Goal: Task Accomplishment & Management: Use online tool/utility

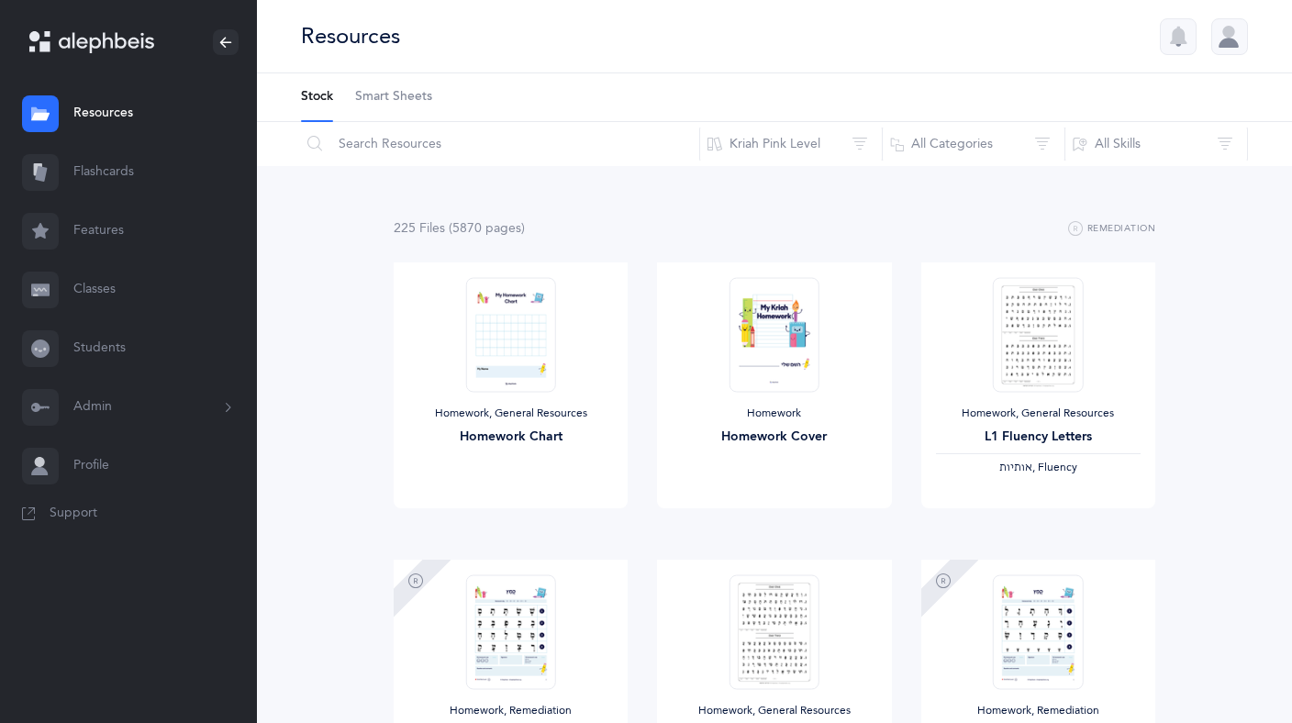
click at [116, 163] on link "Flashcards" at bounding box center [128, 172] width 257 height 59
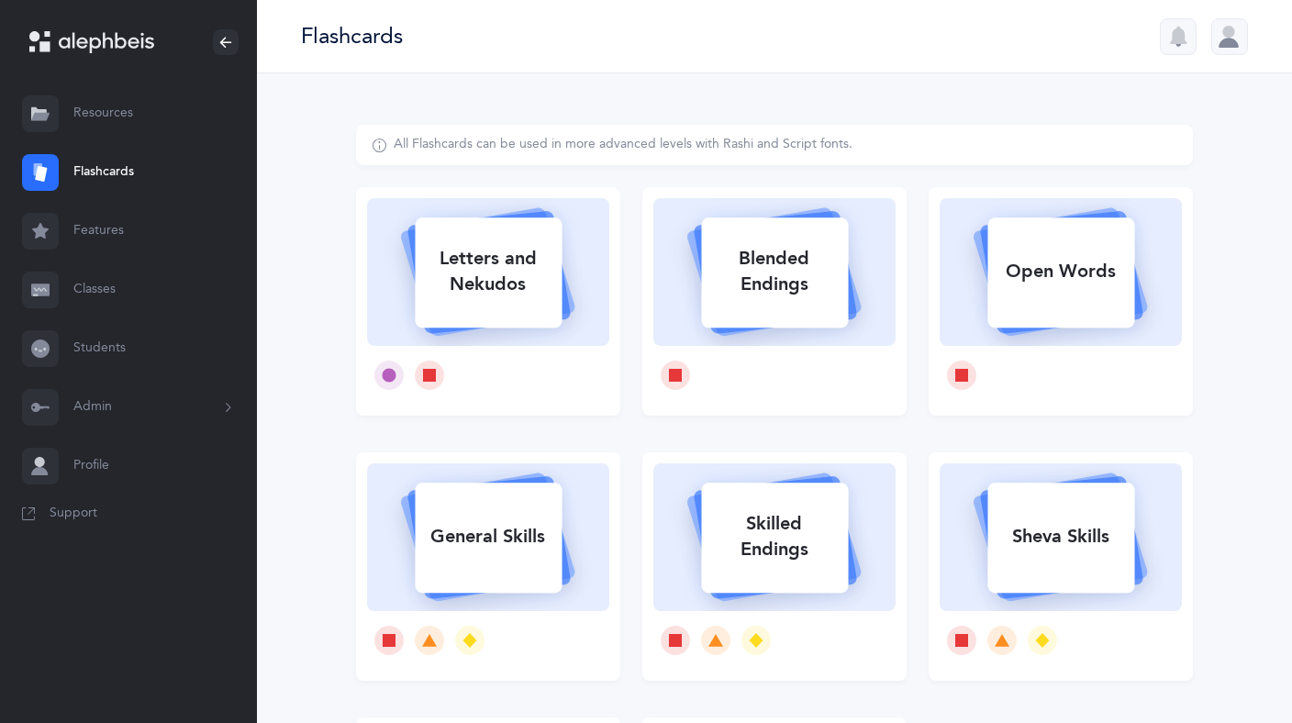
click at [1235, 39] on div at bounding box center [1229, 36] width 37 height 37
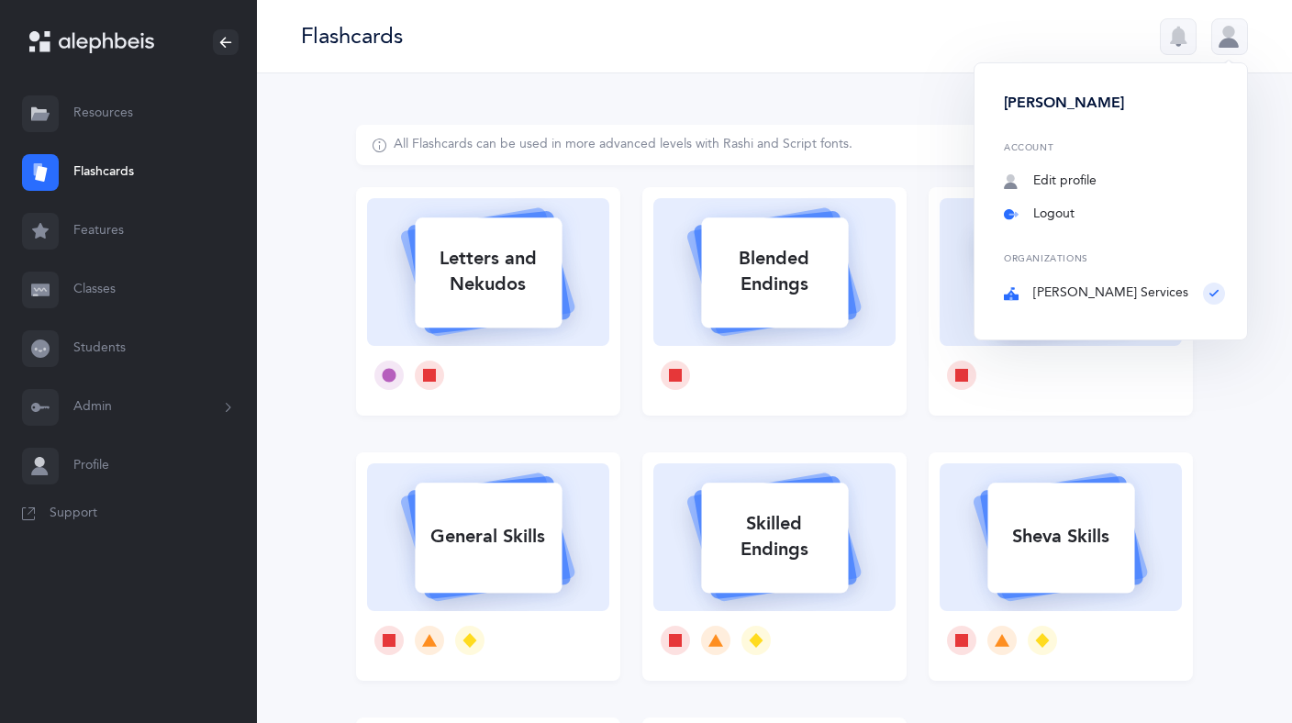
click at [1080, 210] on link "Logout" at bounding box center [1114, 215] width 221 height 18
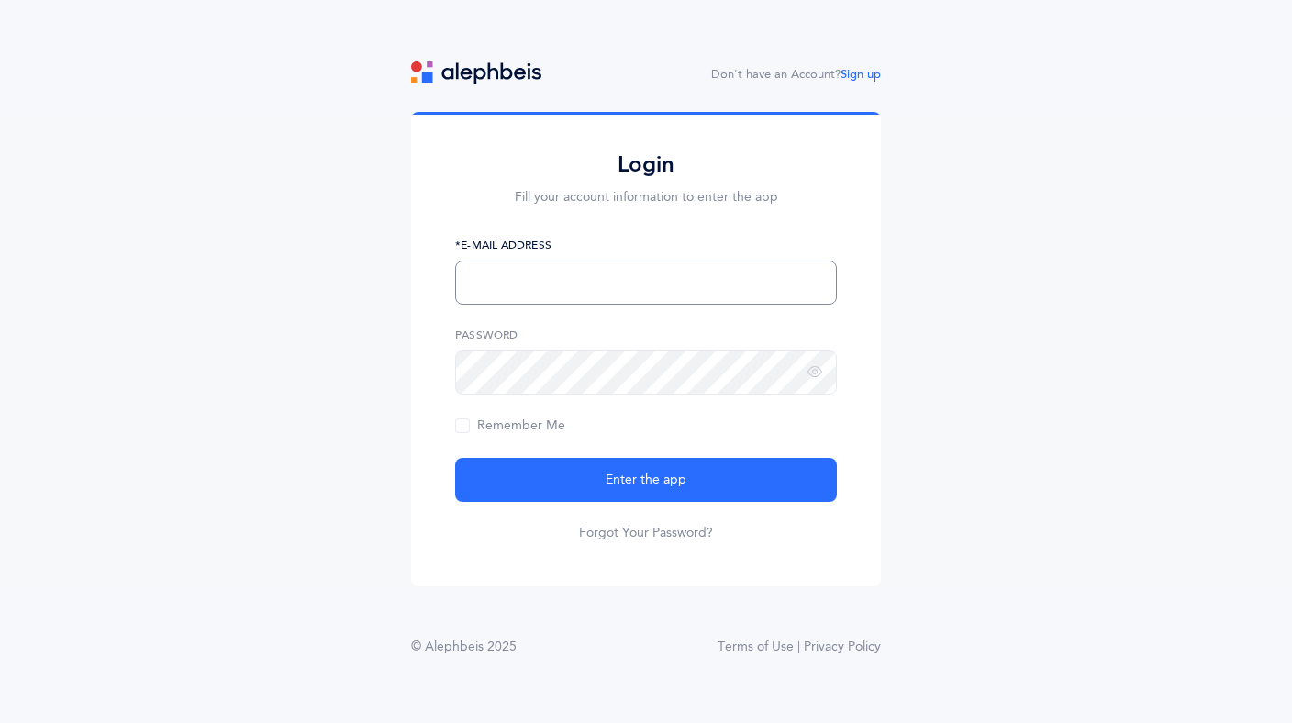
type input "learnnow64@gmail.com"
click at [1104, 354] on div "Login Fill your account information to enter the app learnnow64@gmail.com *E-Ma…" at bounding box center [646, 353] width 1292 height 482
click at [484, 70] on img at bounding box center [476, 72] width 130 height 23
type input "learnnow64@gmail.com"
click at [459, 81] on img at bounding box center [476, 72] width 130 height 23
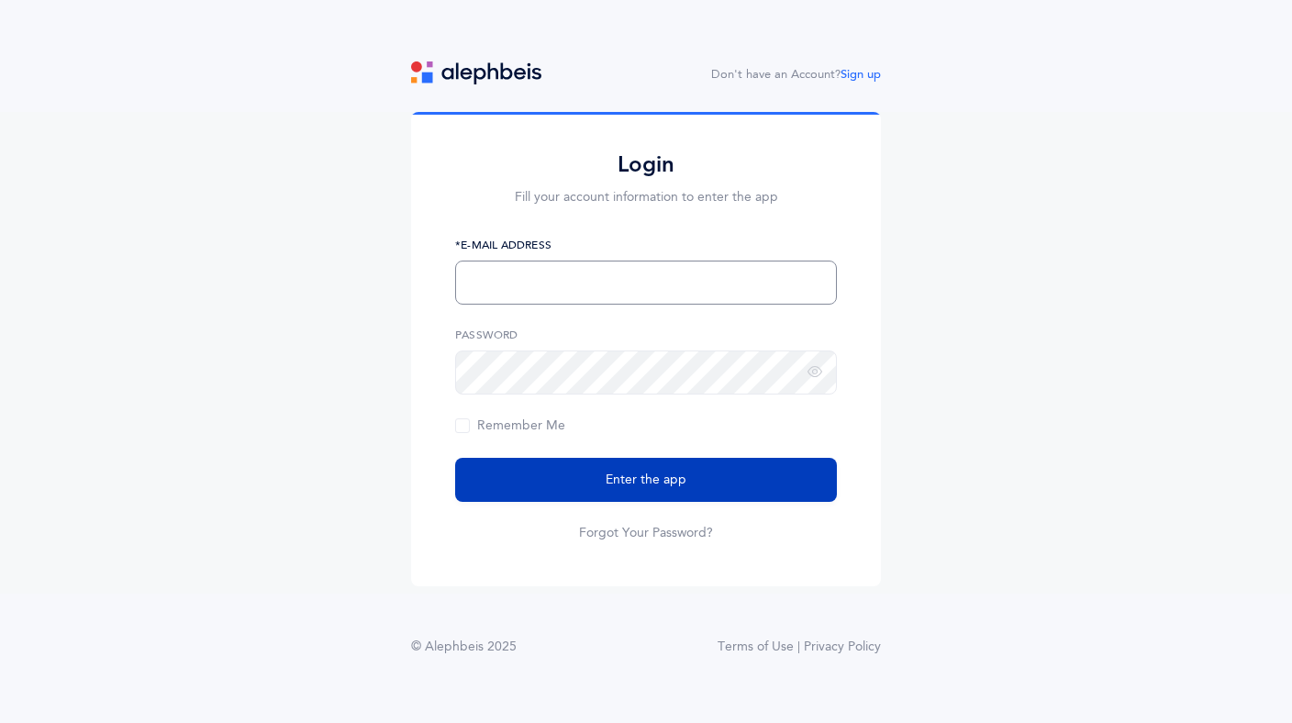
type input "[EMAIL_ADDRESS][DOMAIN_NAME]"
click at [593, 483] on button "Enter the app" at bounding box center [646, 480] width 382 height 44
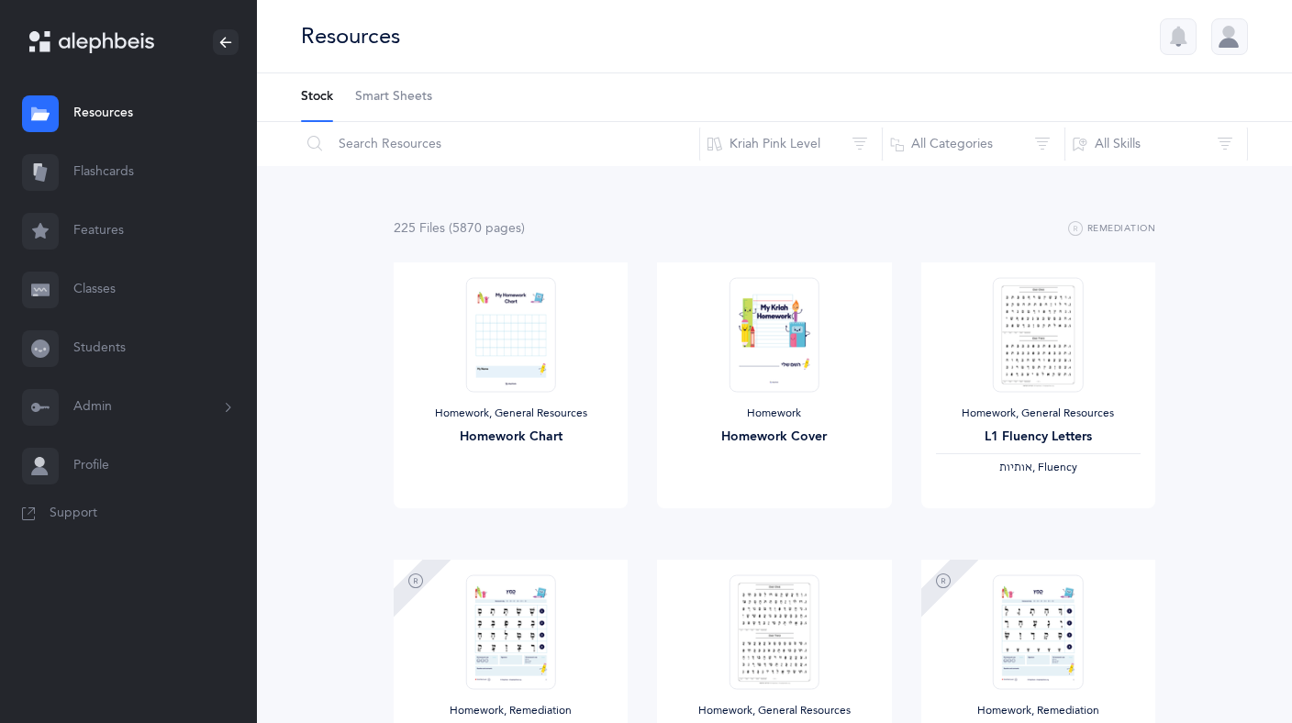
click at [90, 170] on link "Flashcards" at bounding box center [128, 172] width 257 height 59
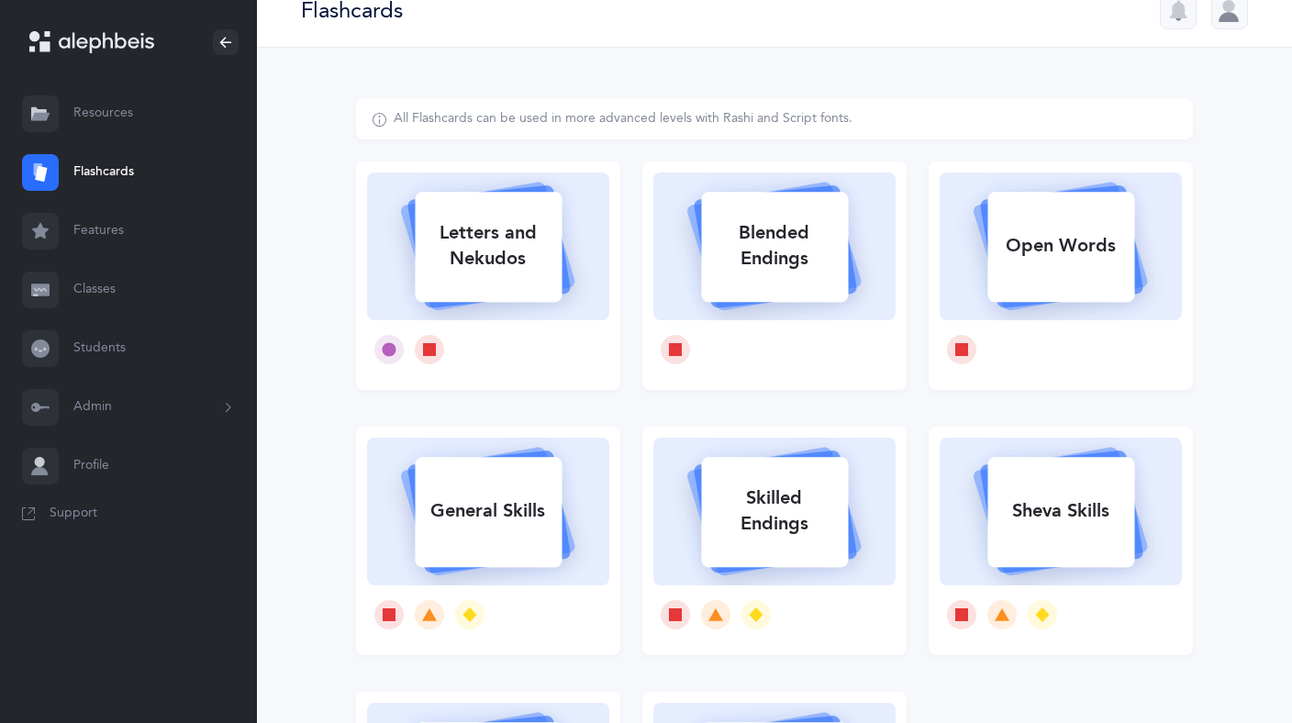
scroll to position [10, 0]
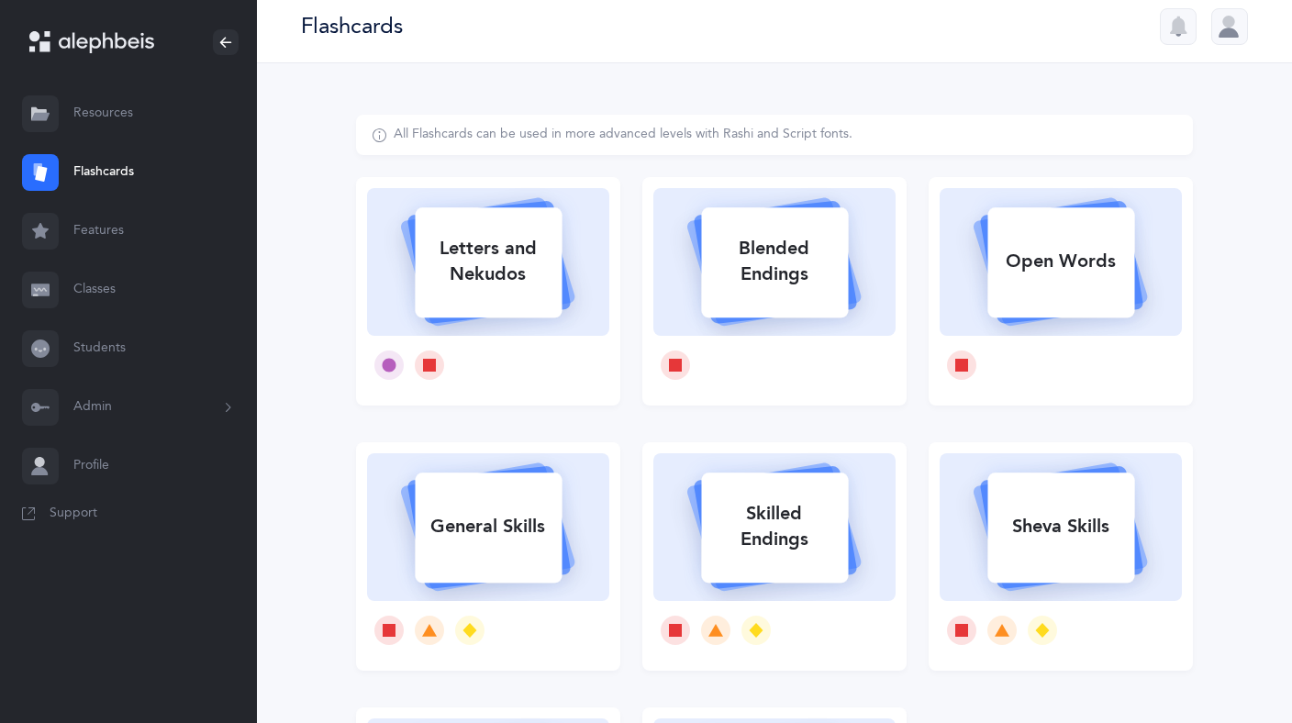
click at [491, 299] on rect at bounding box center [488, 262] width 147 height 110
select select
select select "single"
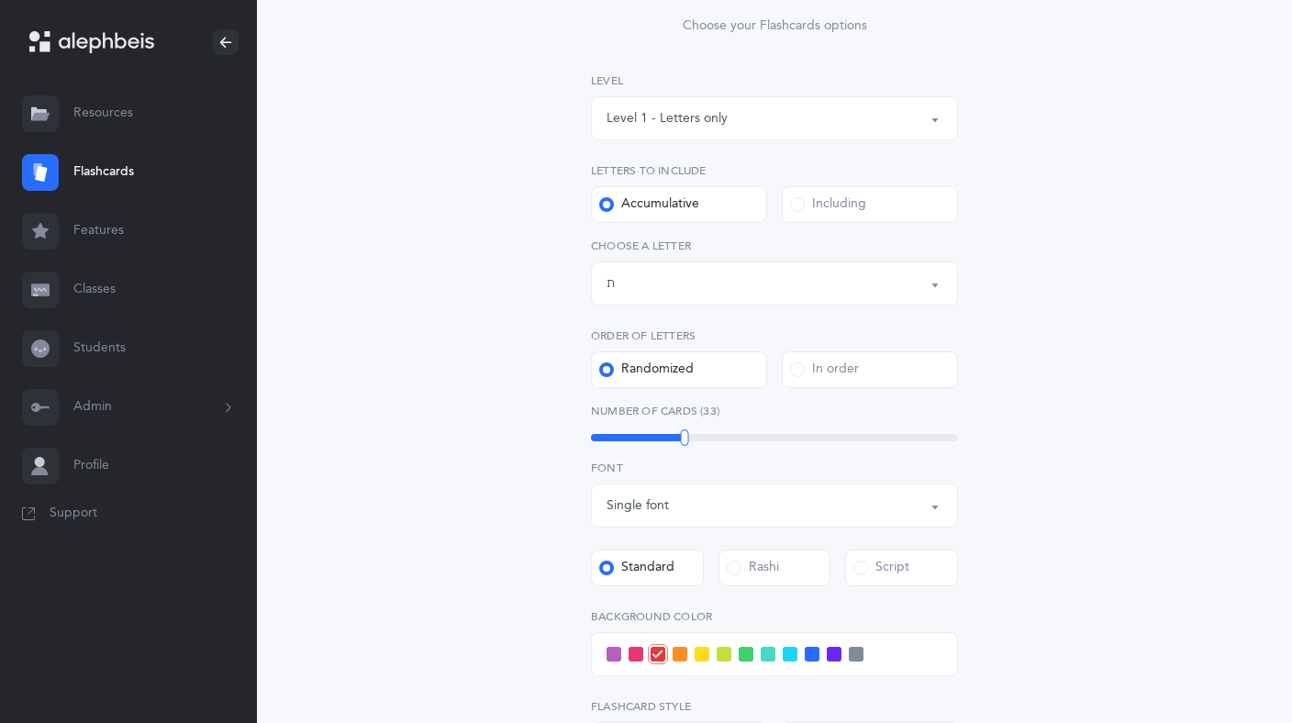
scroll to position [234, 0]
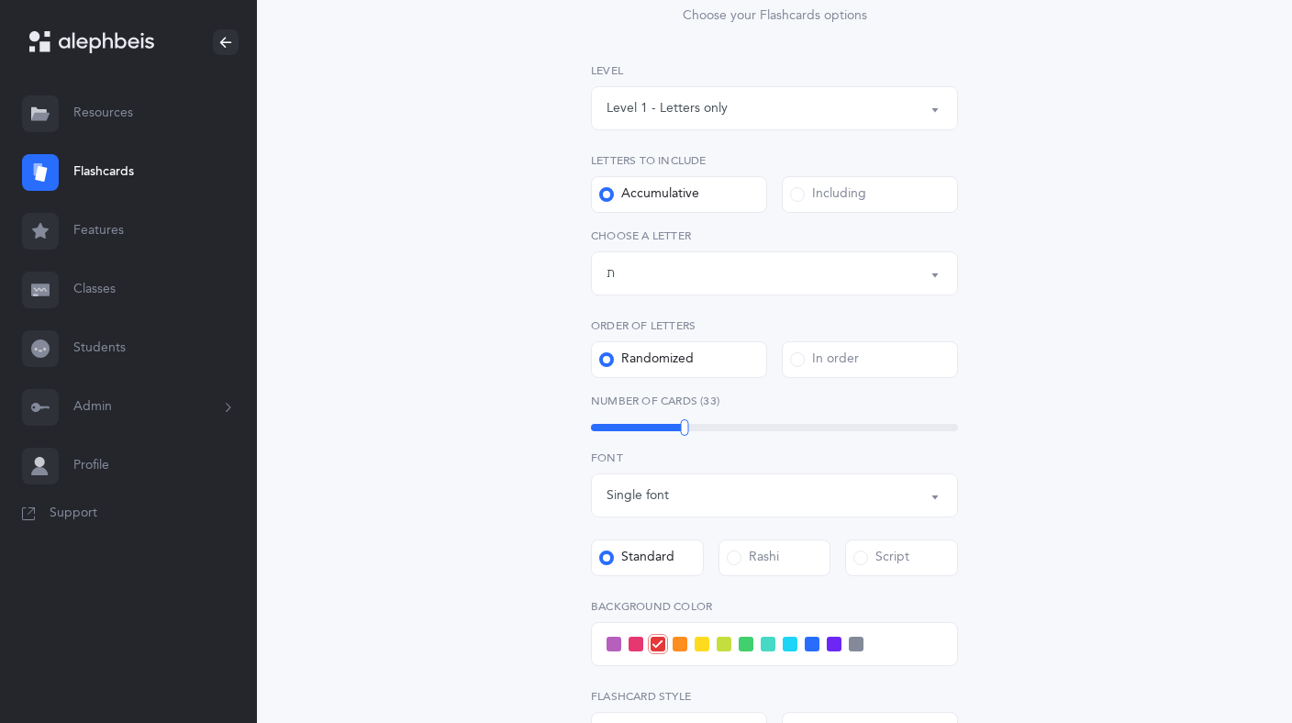
click at [940, 275] on button "Letters up until: ת" at bounding box center [774, 273] width 367 height 44
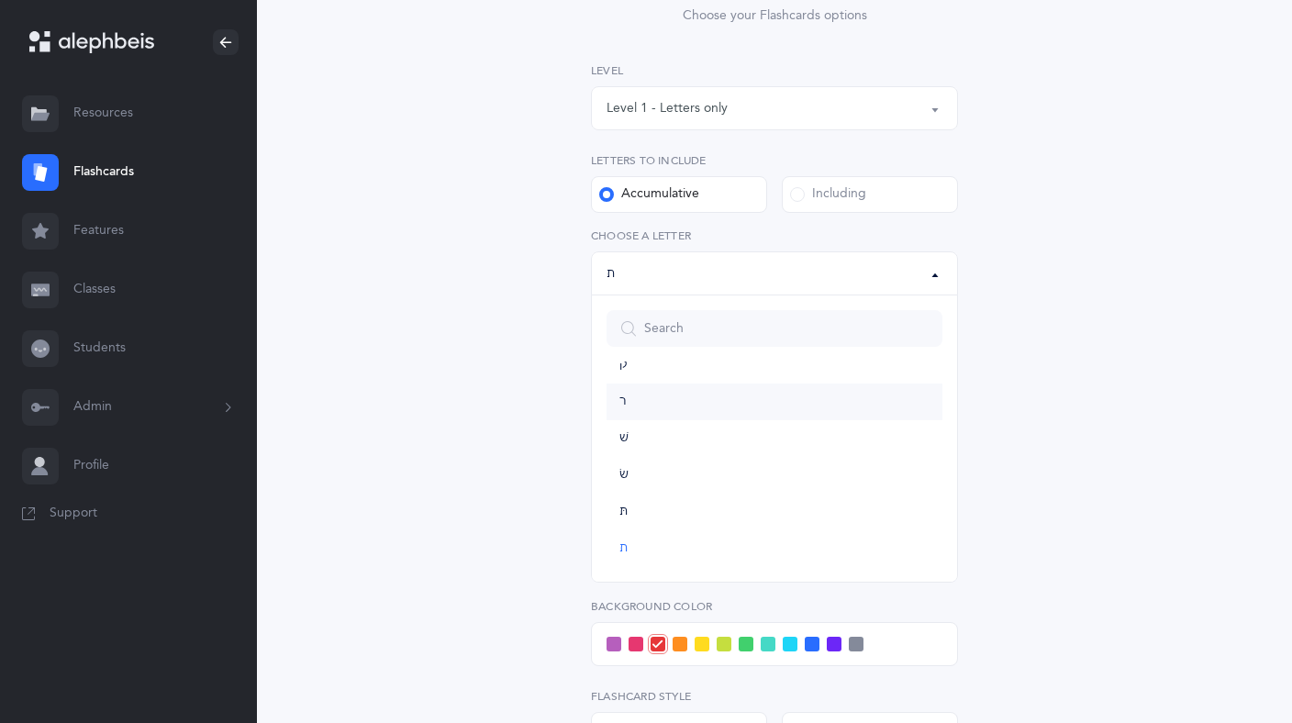
click at [627, 397] on link "ר" at bounding box center [774, 402] width 336 height 37
select select "25"
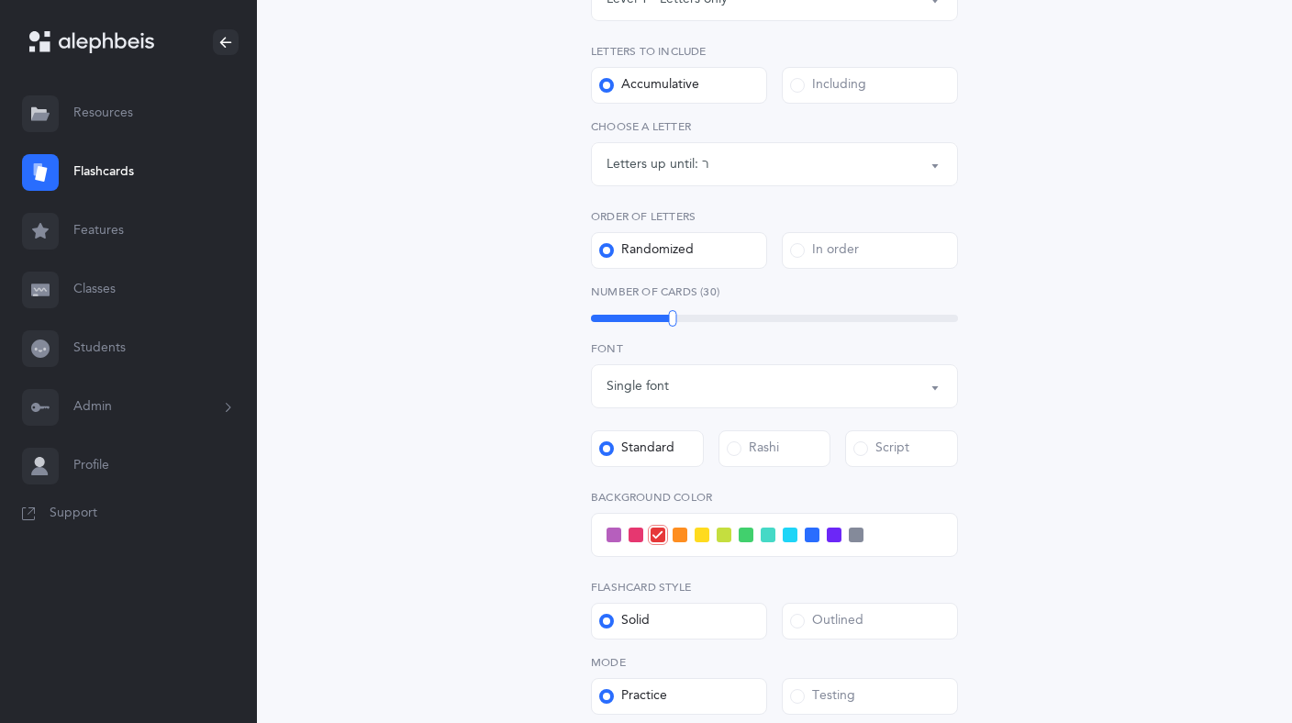
scroll to position [347, 0]
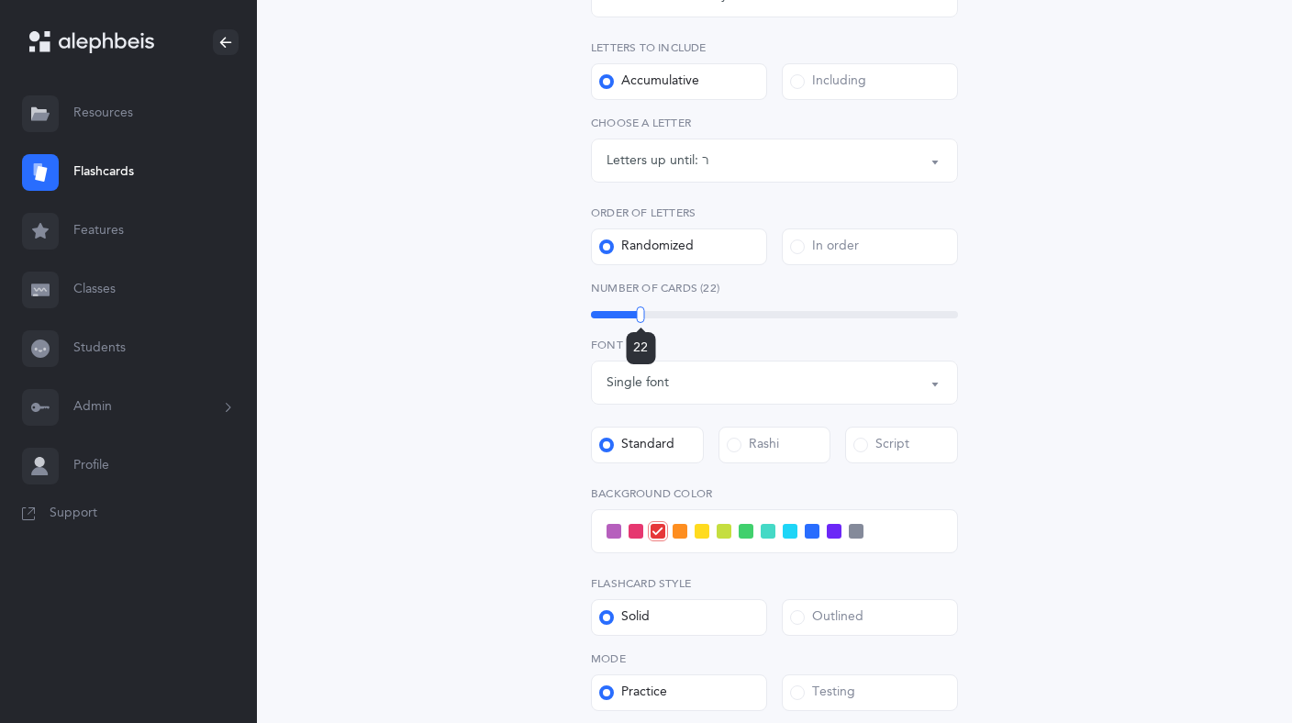
drag, startPoint x: 667, startPoint y: 315, endPoint x: 640, endPoint y: 314, distance: 26.6
click at [640, 314] on div "22" at bounding box center [774, 314] width 367 height 7
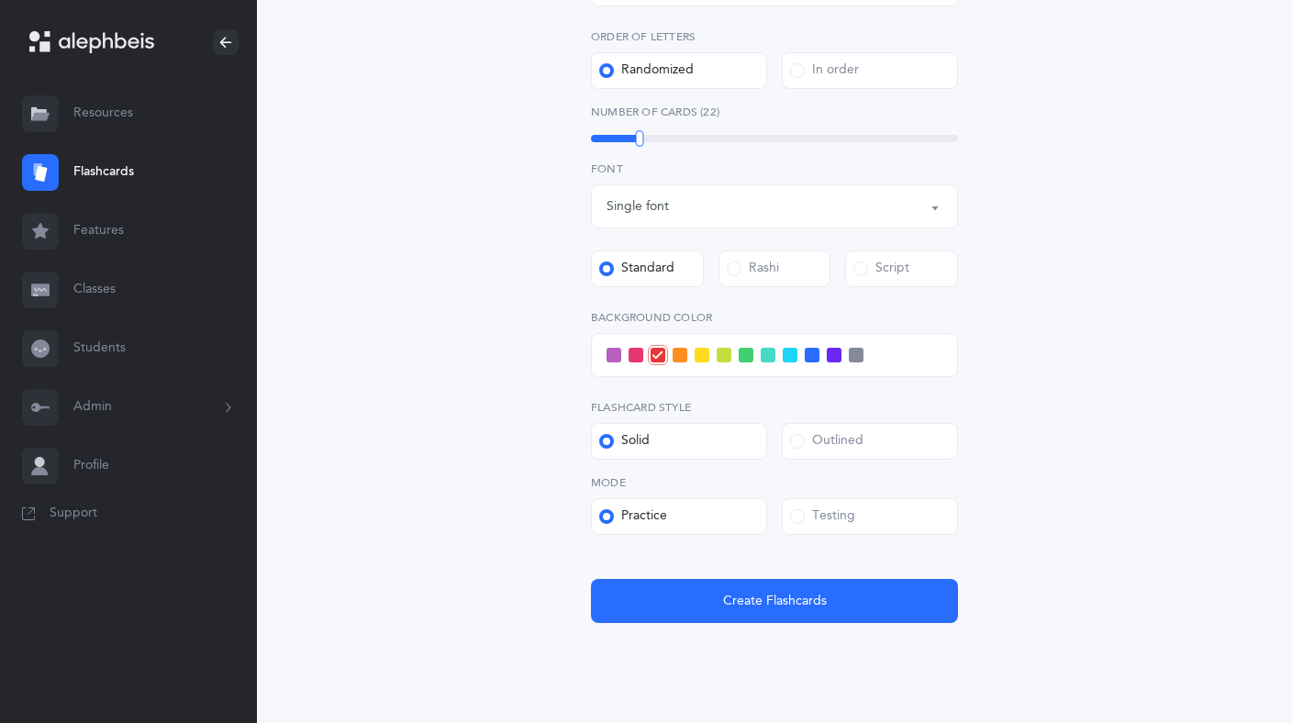
scroll to position [570, 0]
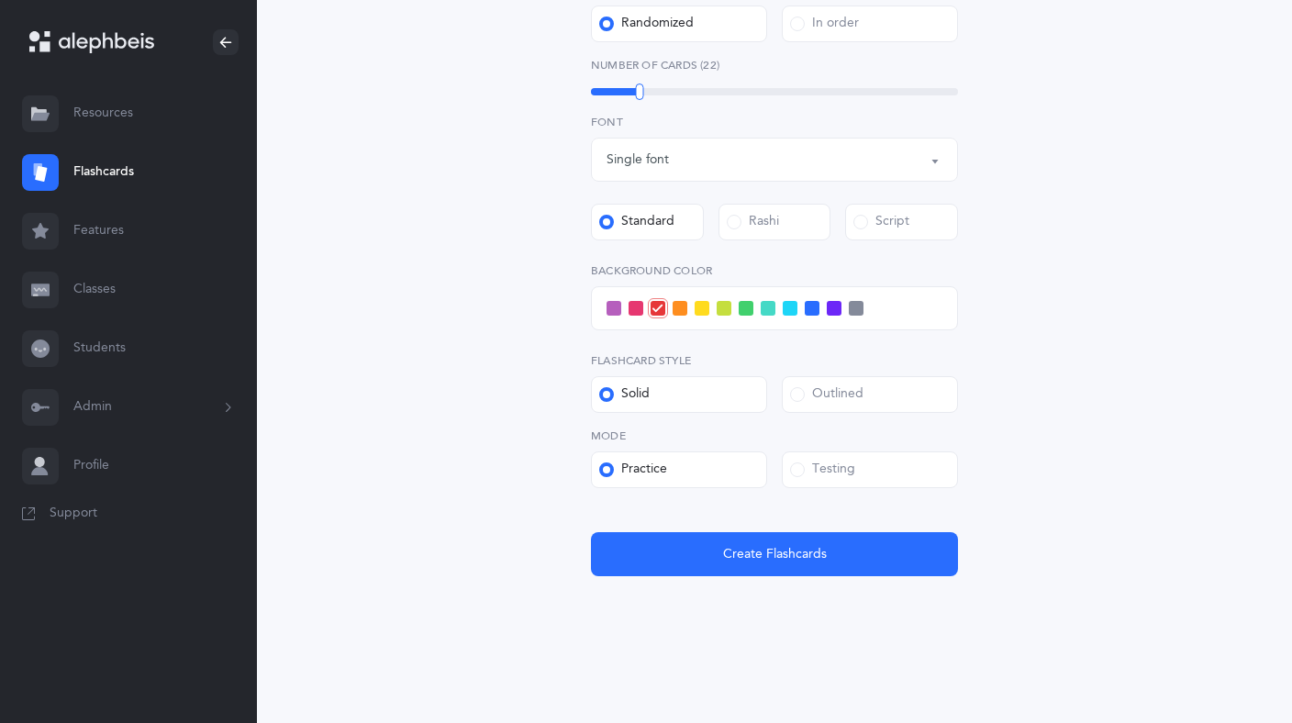
click at [786, 312] on span at bounding box center [790, 308] width 15 height 15
click at [0, 0] on input "checkbox" at bounding box center [0, 0] width 0 height 0
click at [631, 307] on span at bounding box center [635, 308] width 15 height 15
click at [0, 0] on input "checkbox" at bounding box center [0, 0] width 0 height 0
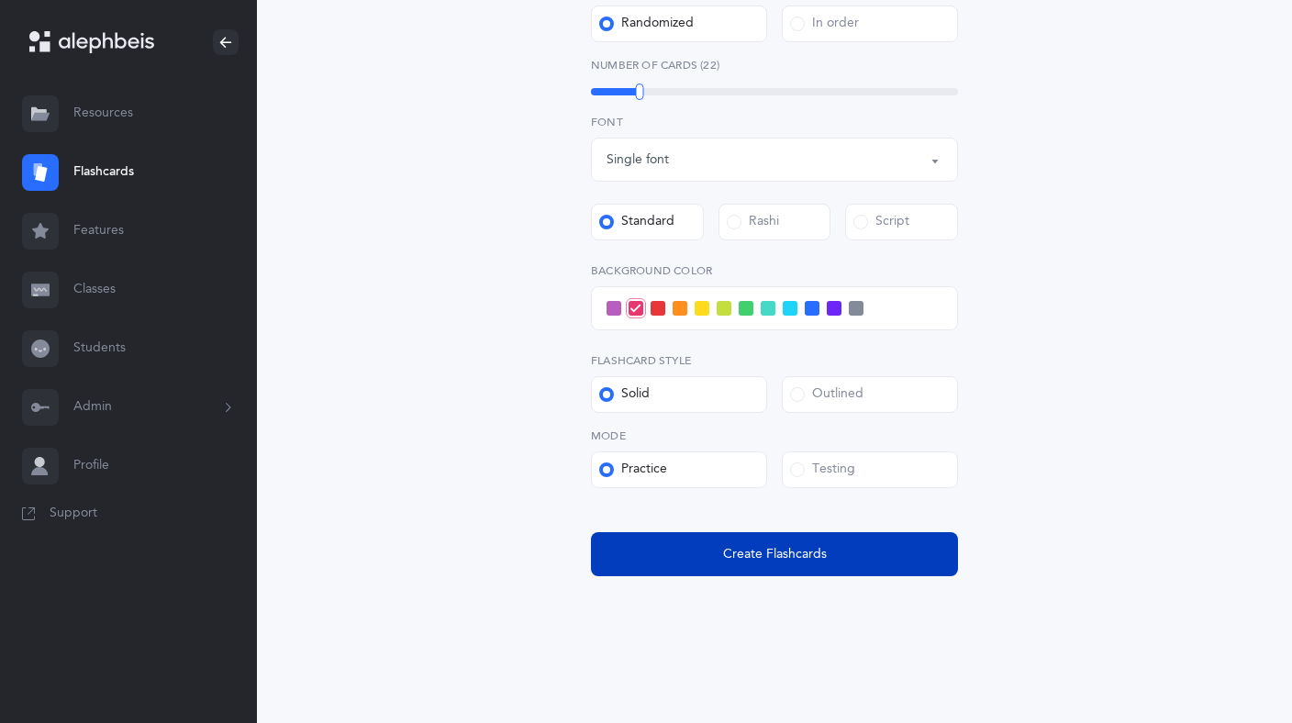
click at [734, 562] on span "Create Flashcards" at bounding box center [775, 554] width 104 height 19
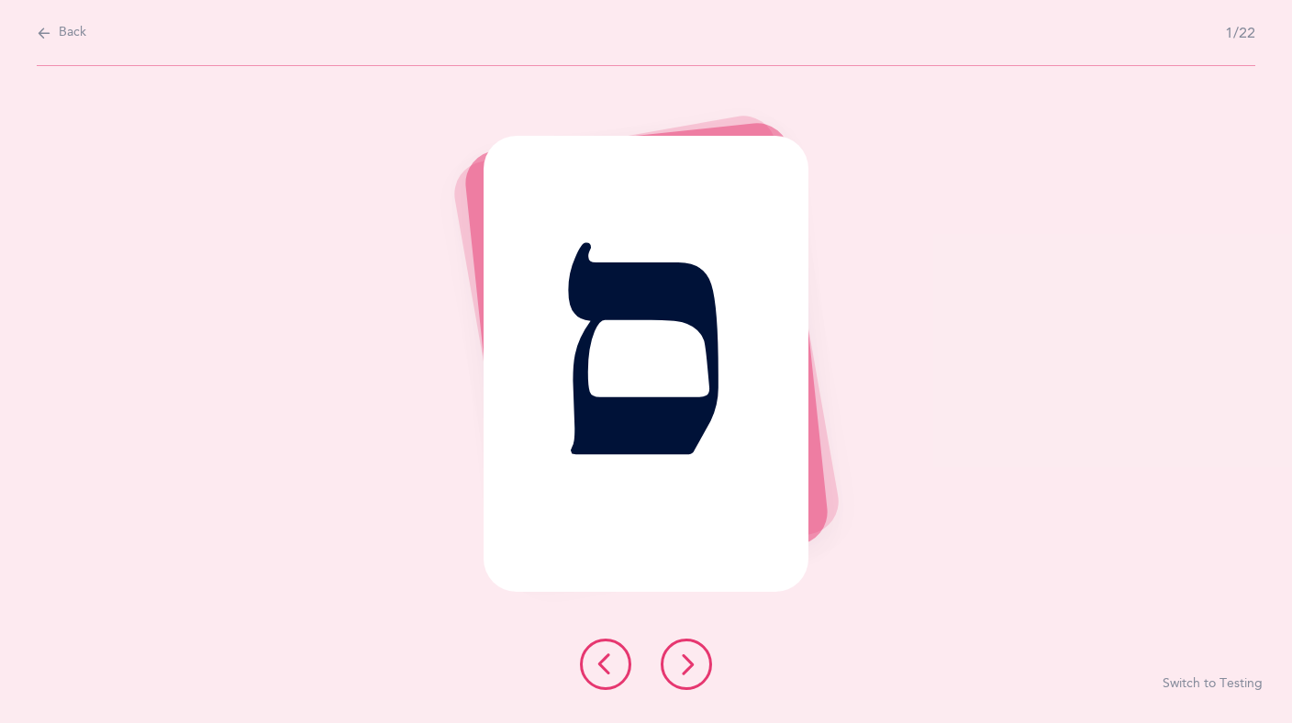
scroll to position [0, 0]
click at [679, 674] on icon at bounding box center [686, 664] width 22 height 22
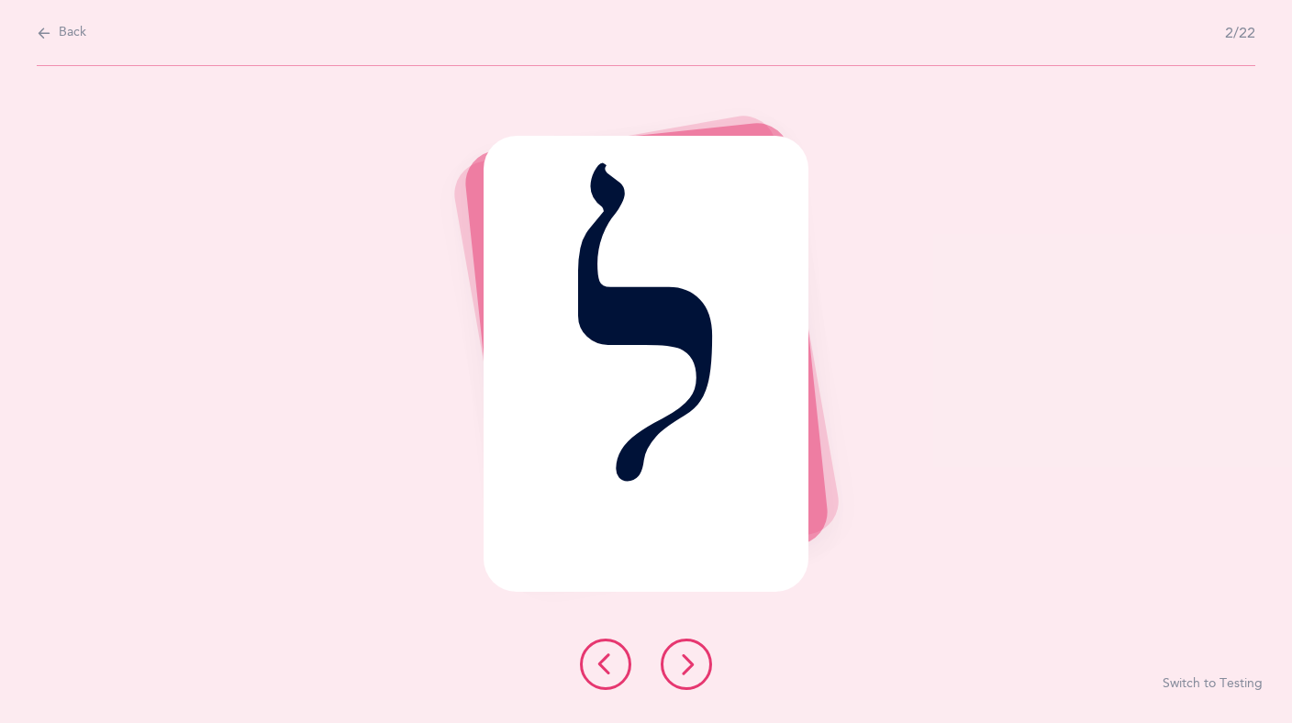
click at [679, 674] on icon at bounding box center [686, 664] width 22 height 22
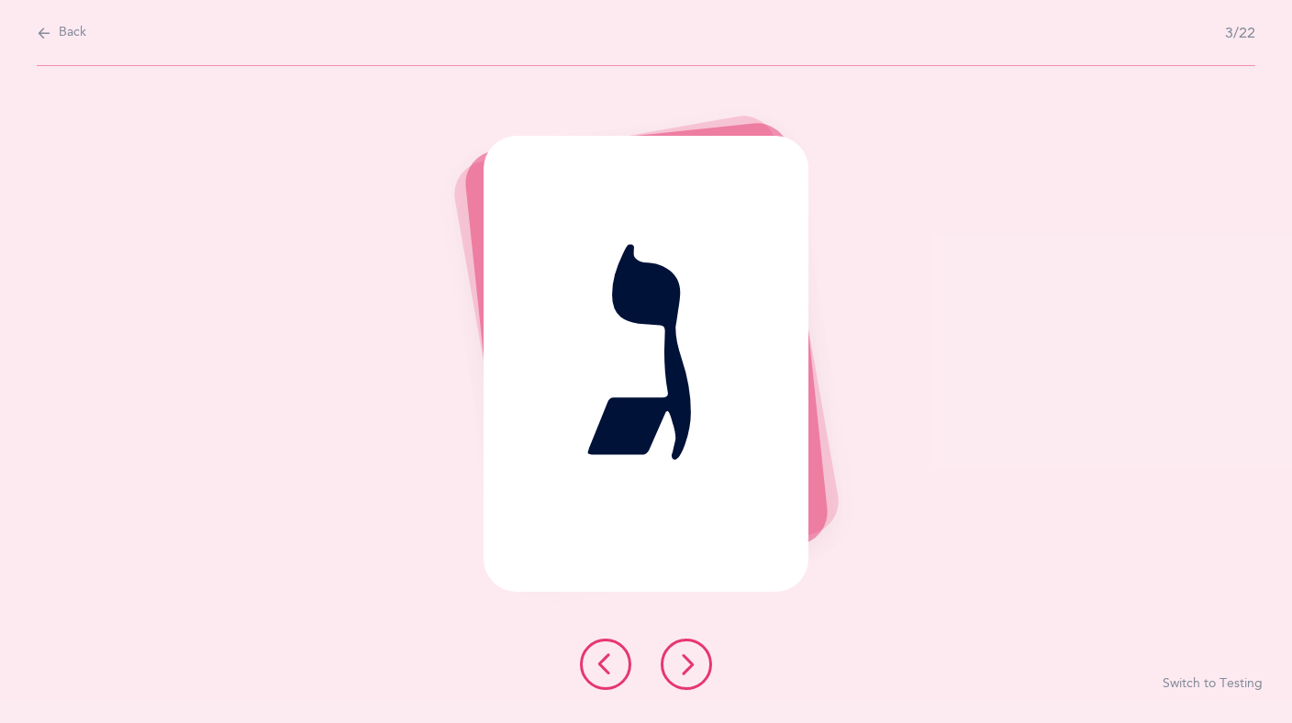
click at [679, 674] on icon at bounding box center [686, 664] width 22 height 22
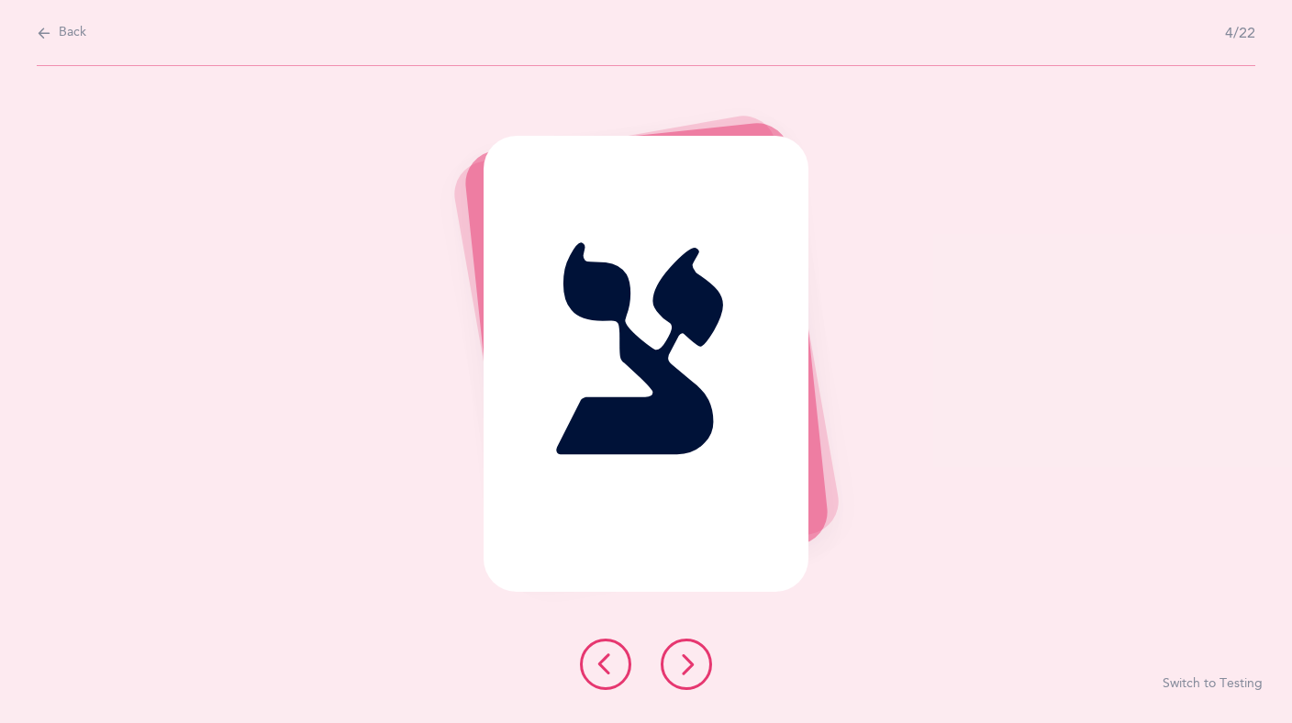
click at [1182, 682] on button "Switch to Testing" at bounding box center [1212, 684] width 100 height 18
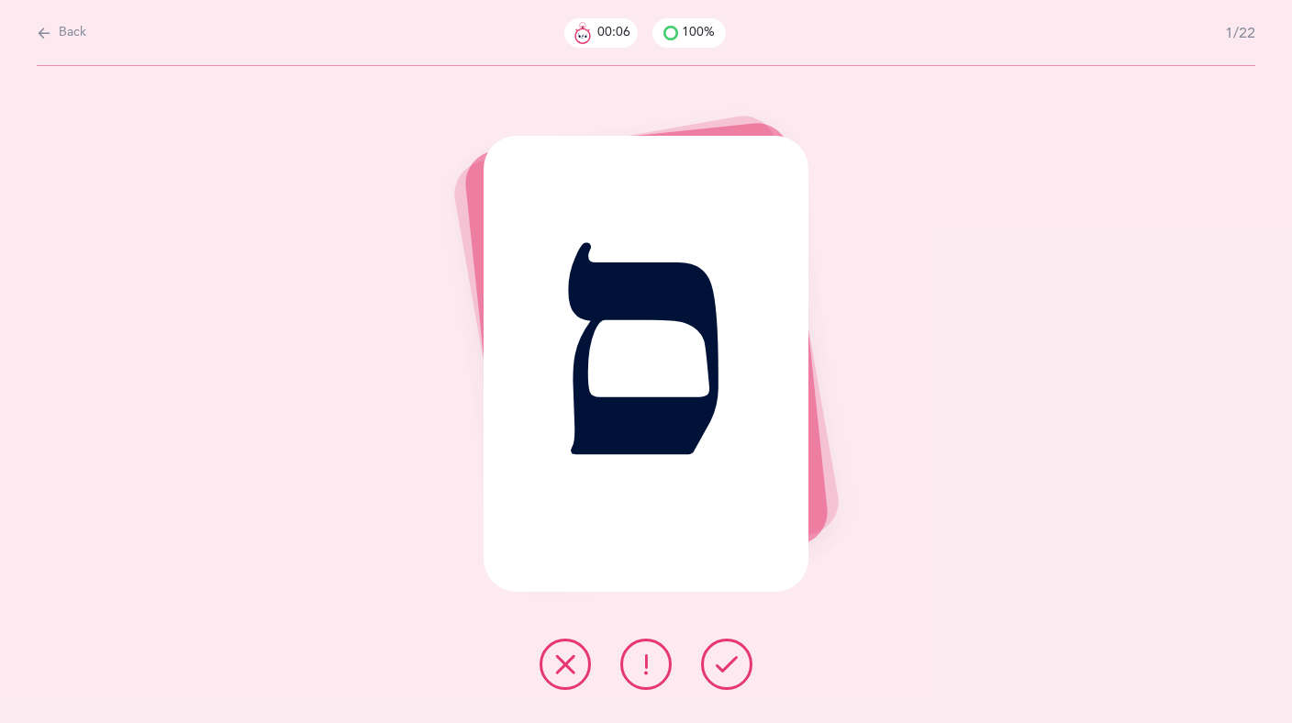
click at [731, 663] on icon at bounding box center [727, 664] width 22 height 22
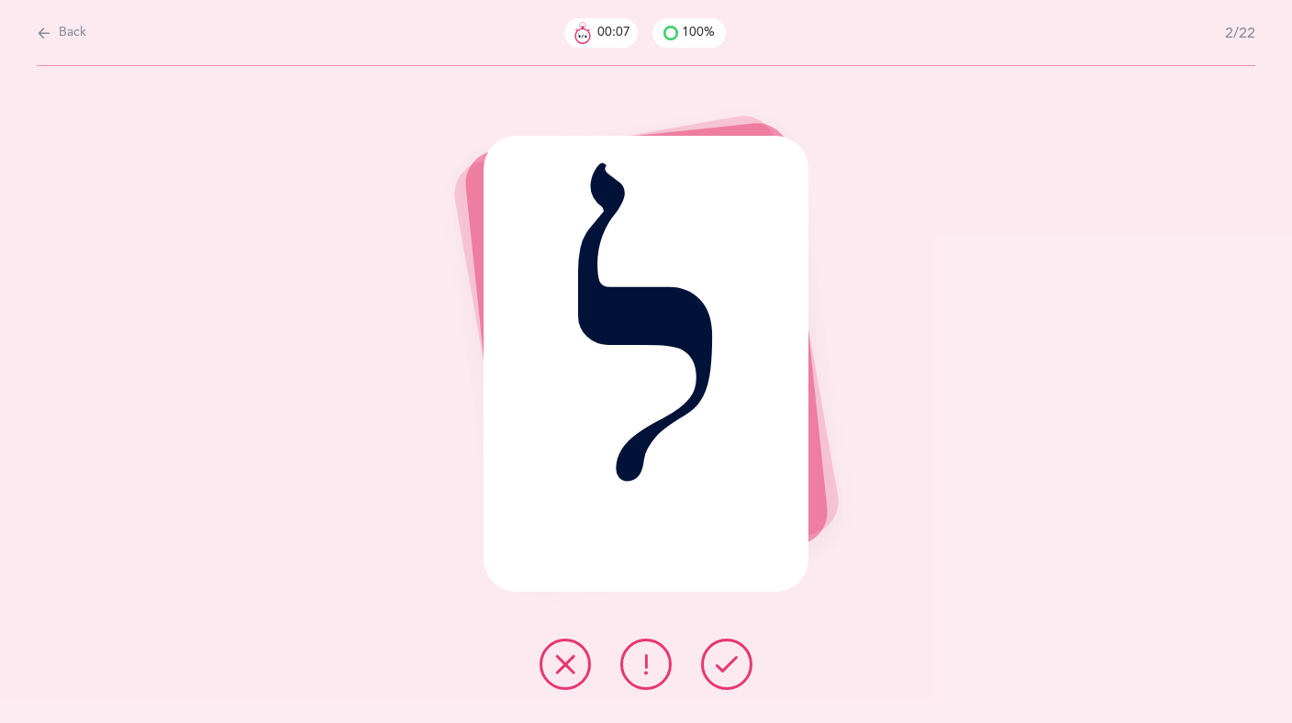
click at [724, 663] on icon at bounding box center [727, 664] width 22 height 22
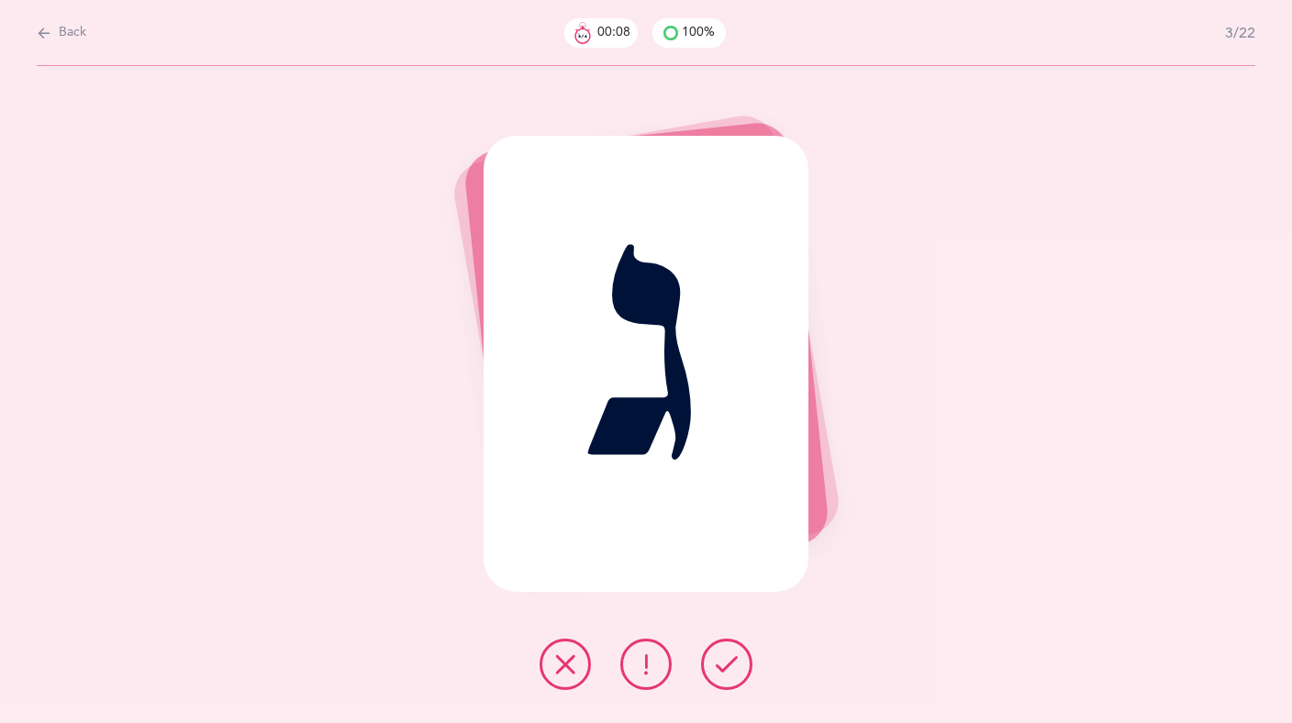
click at [654, 668] on icon at bounding box center [646, 664] width 22 height 22
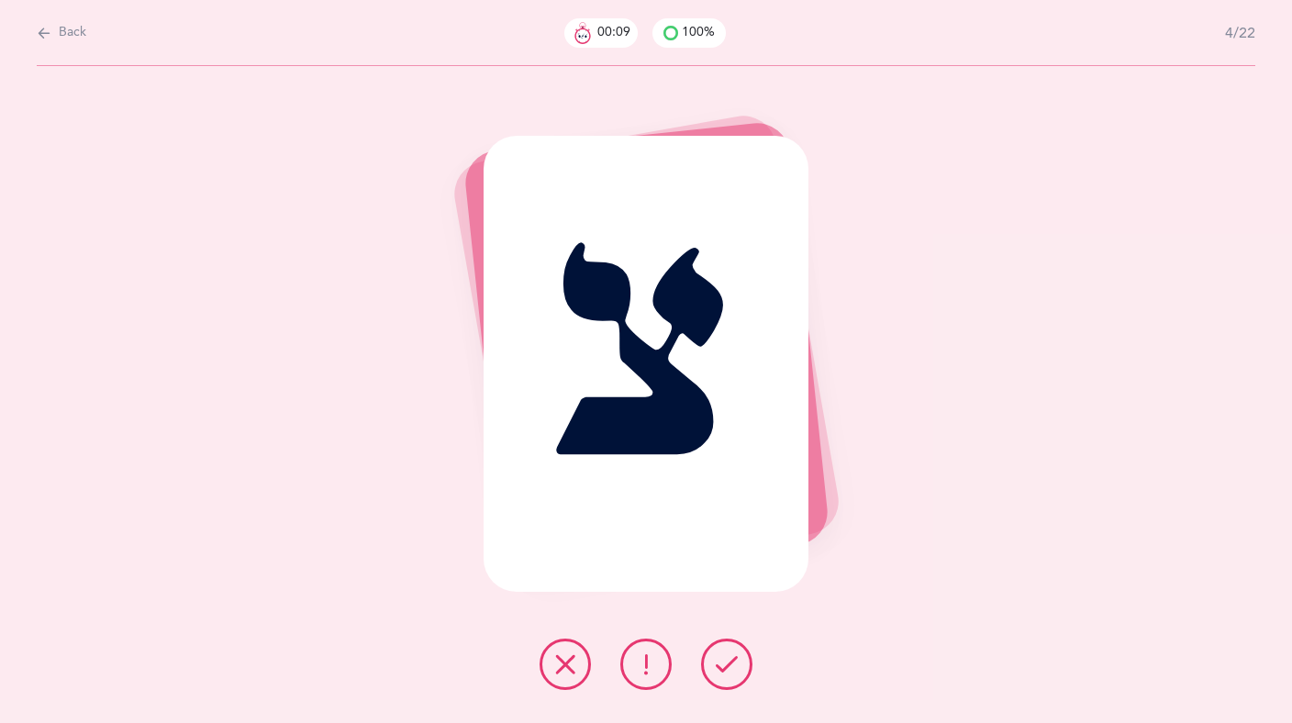
click at [732, 666] on icon at bounding box center [727, 664] width 22 height 22
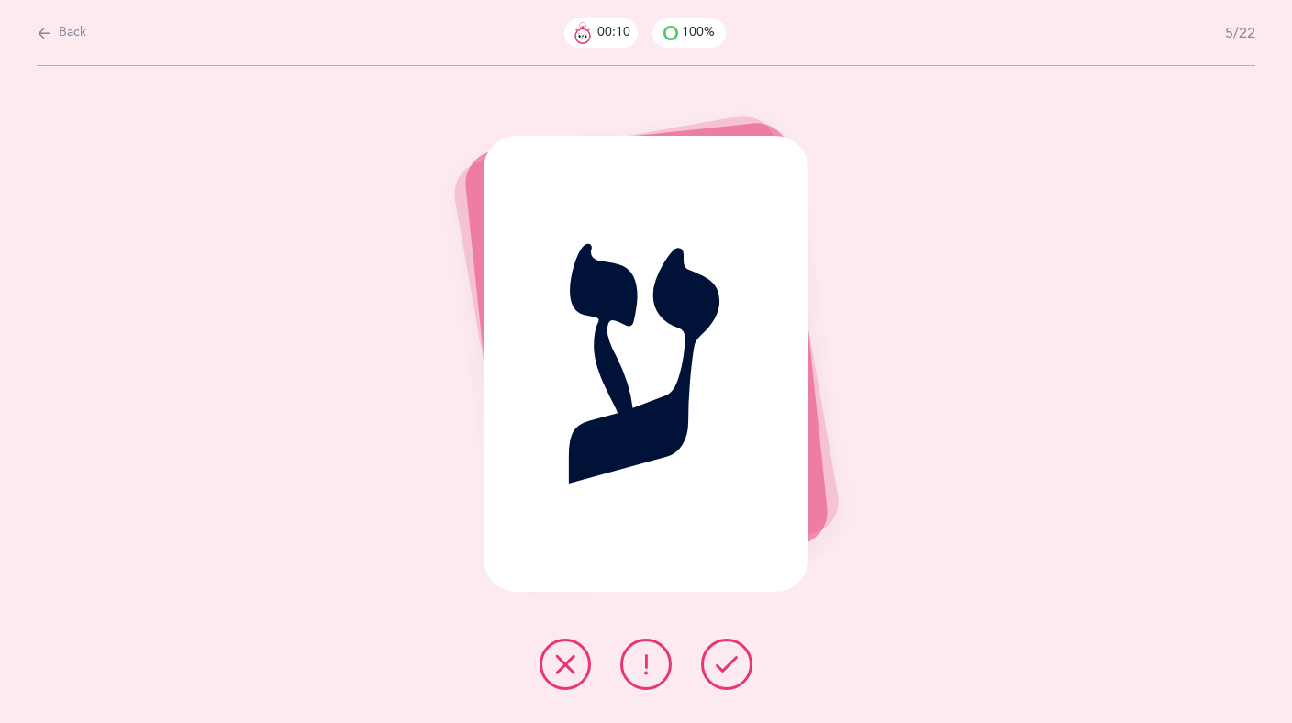
click at [732, 666] on icon at bounding box center [727, 664] width 22 height 22
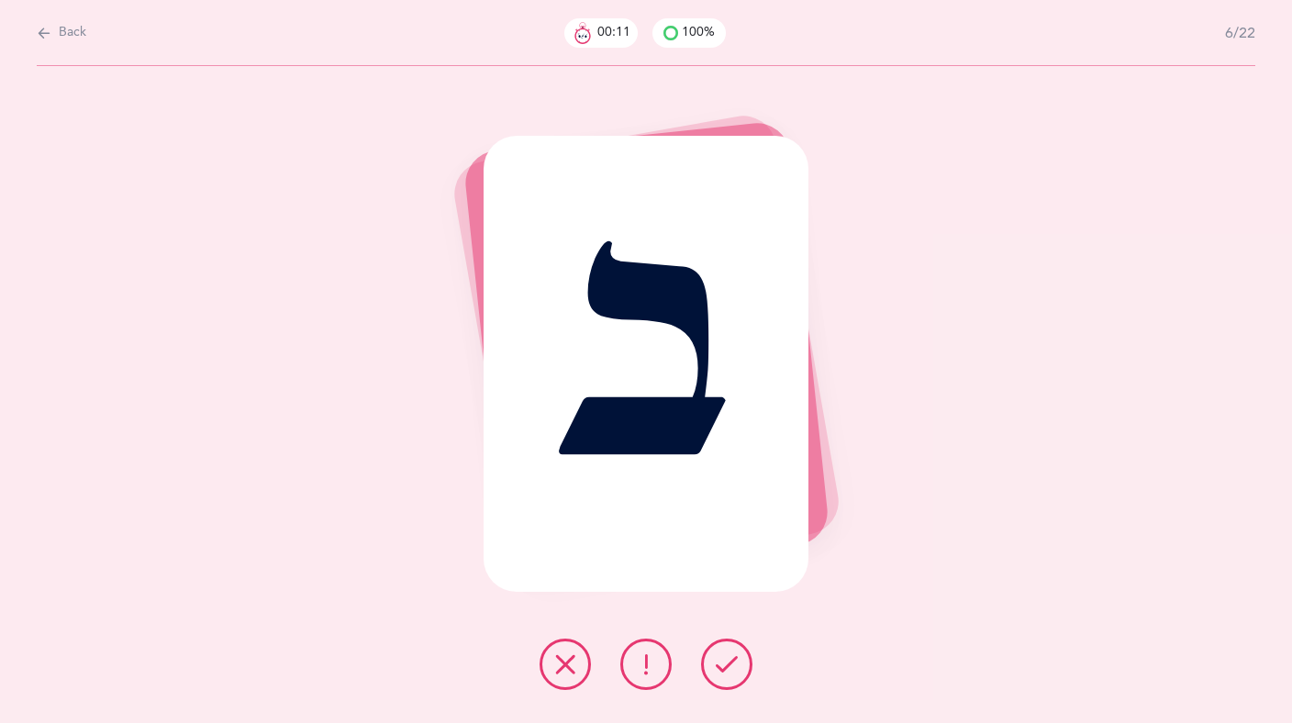
click at [644, 667] on icon at bounding box center [646, 664] width 22 height 22
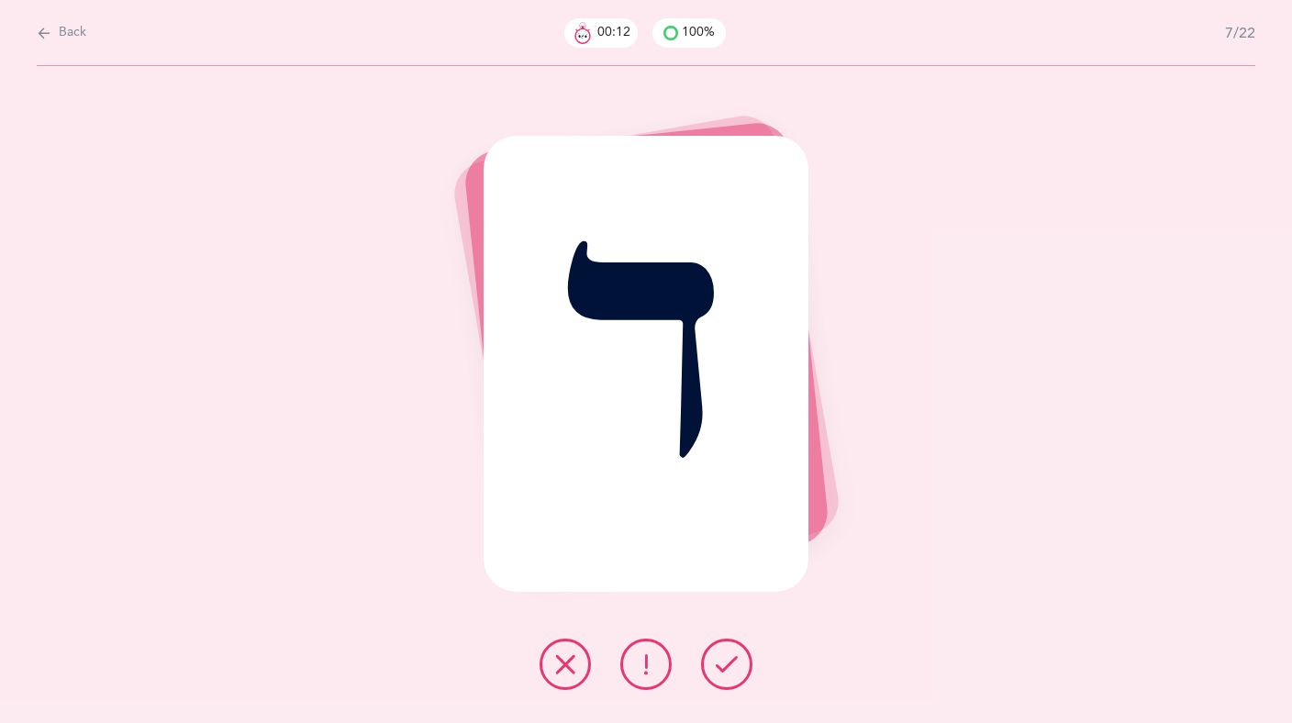
click at [736, 661] on icon at bounding box center [727, 664] width 22 height 22
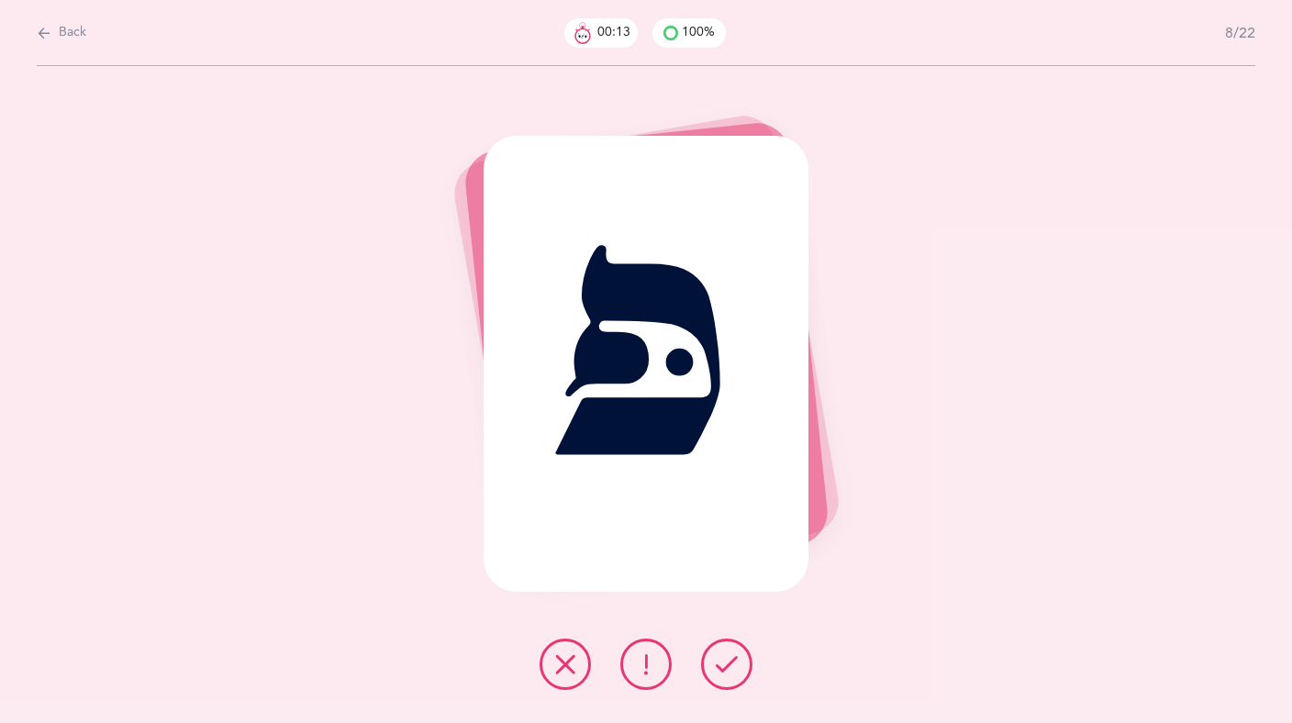
click at [554, 669] on icon at bounding box center [565, 664] width 22 height 22
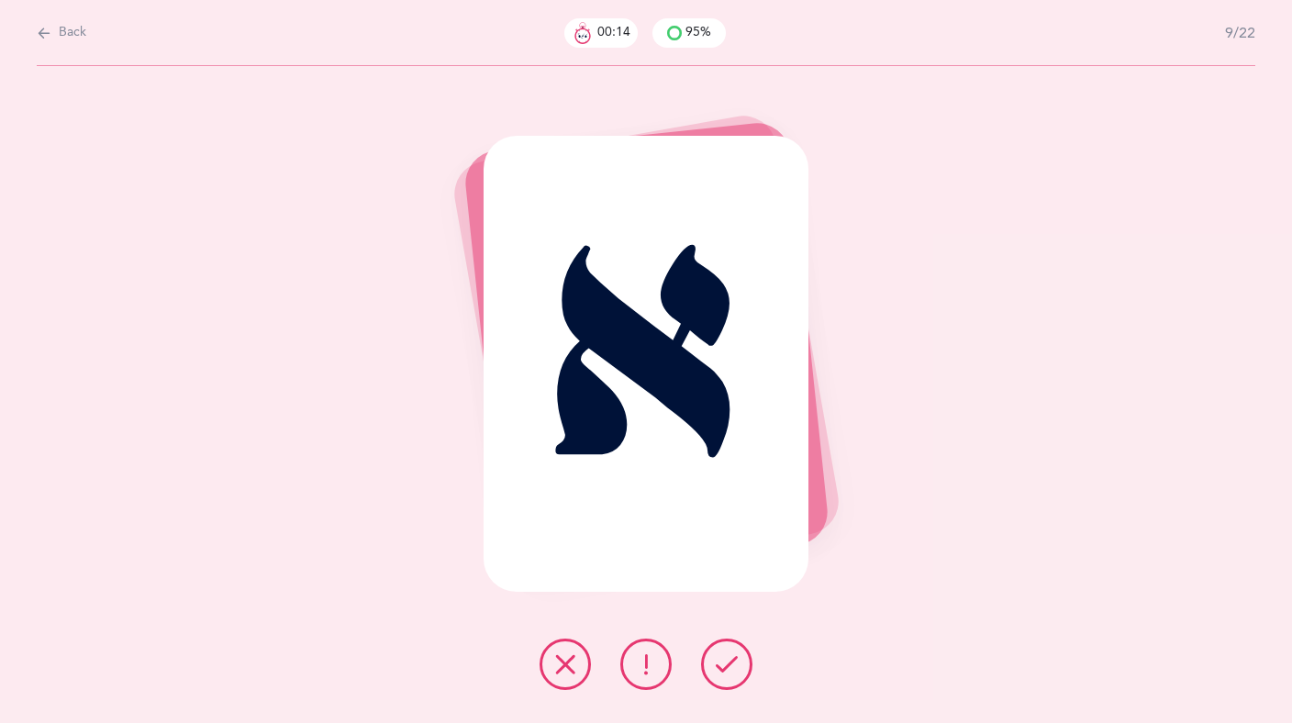
click at [723, 666] on icon at bounding box center [727, 664] width 22 height 22
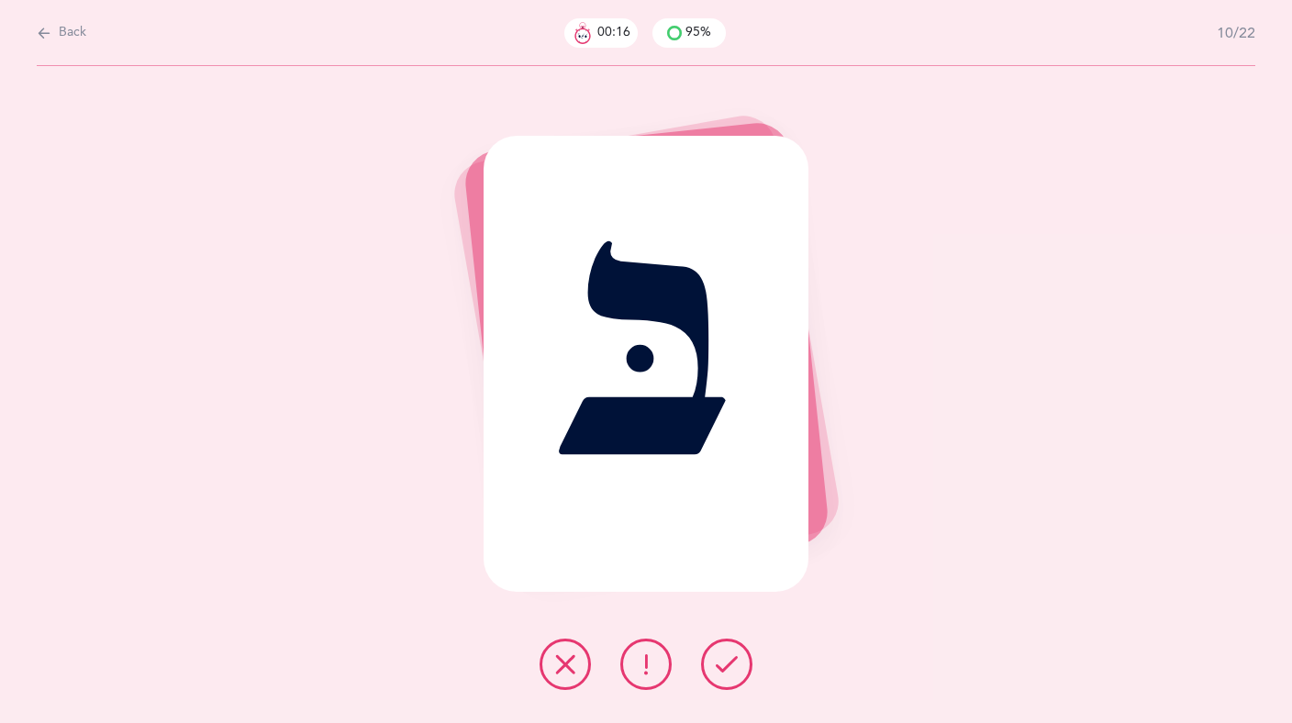
click at [553, 667] on button at bounding box center [564, 664] width 51 height 51
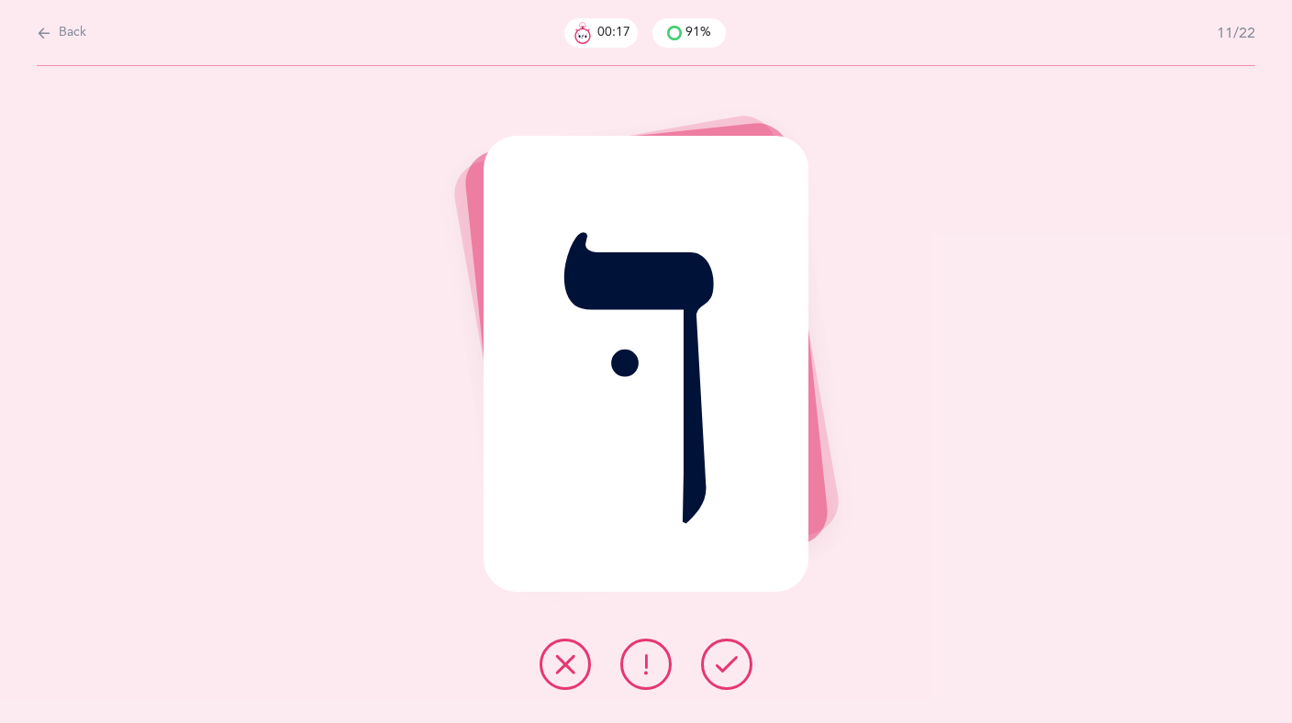
click at [725, 659] on icon at bounding box center [727, 664] width 22 height 22
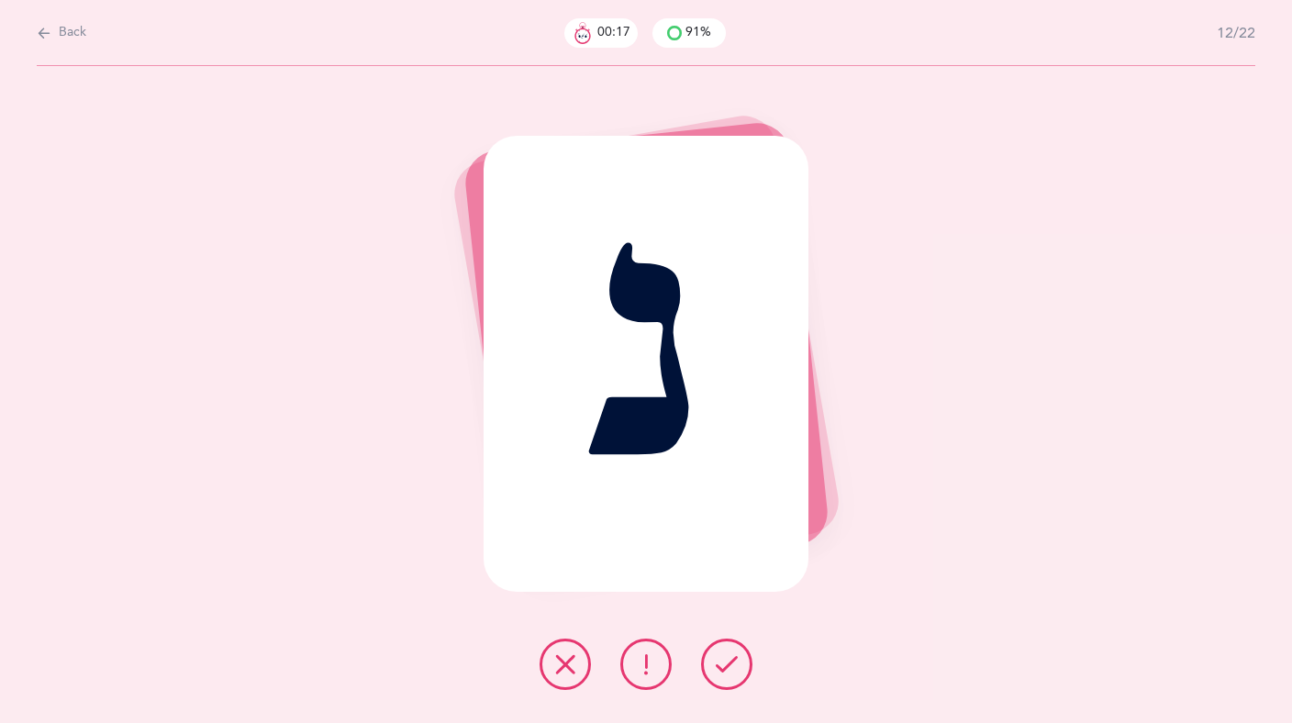
click at [725, 659] on icon at bounding box center [727, 664] width 22 height 22
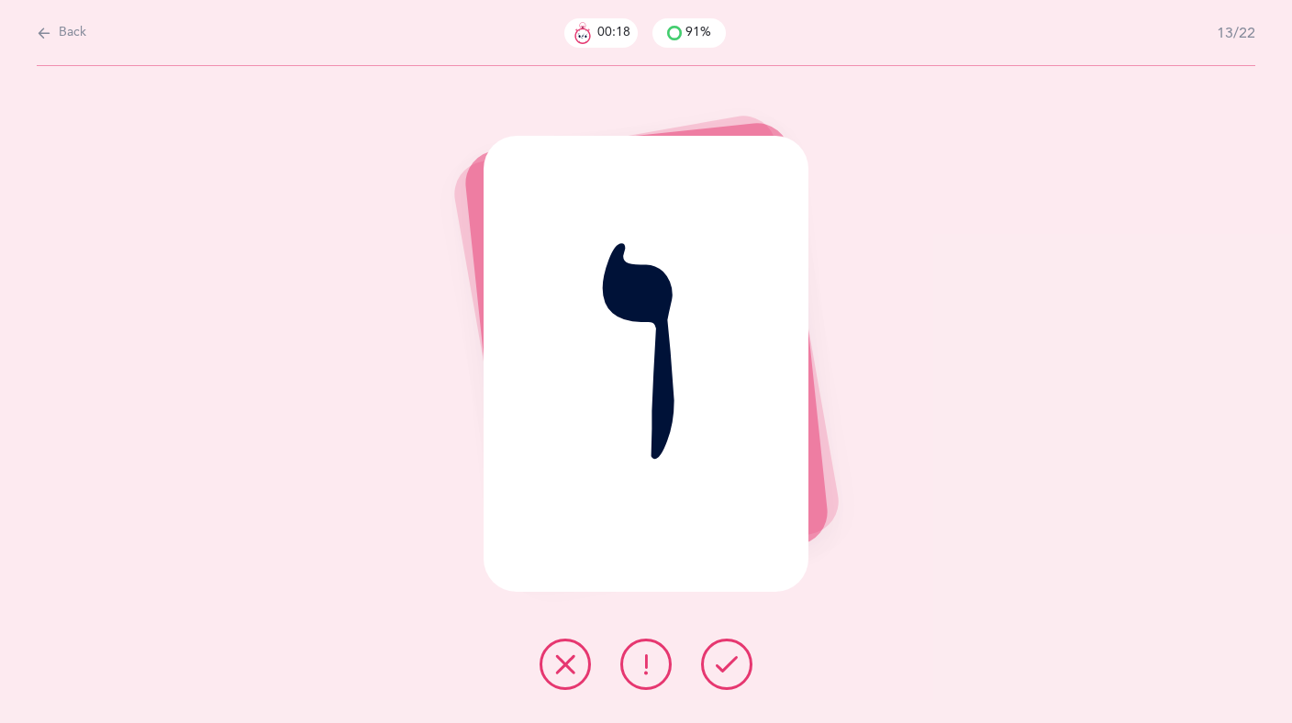
click at [725, 659] on icon at bounding box center [727, 664] width 22 height 22
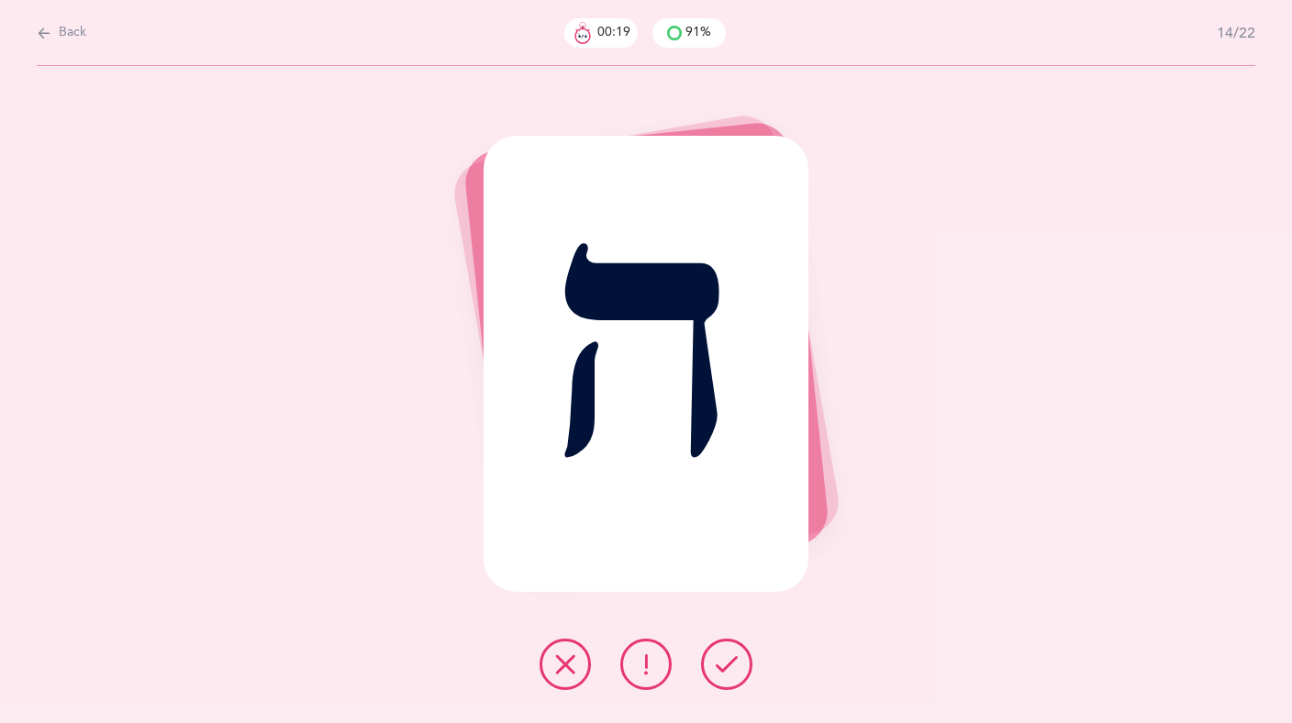
click at [725, 659] on icon at bounding box center [727, 664] width 22 height 22
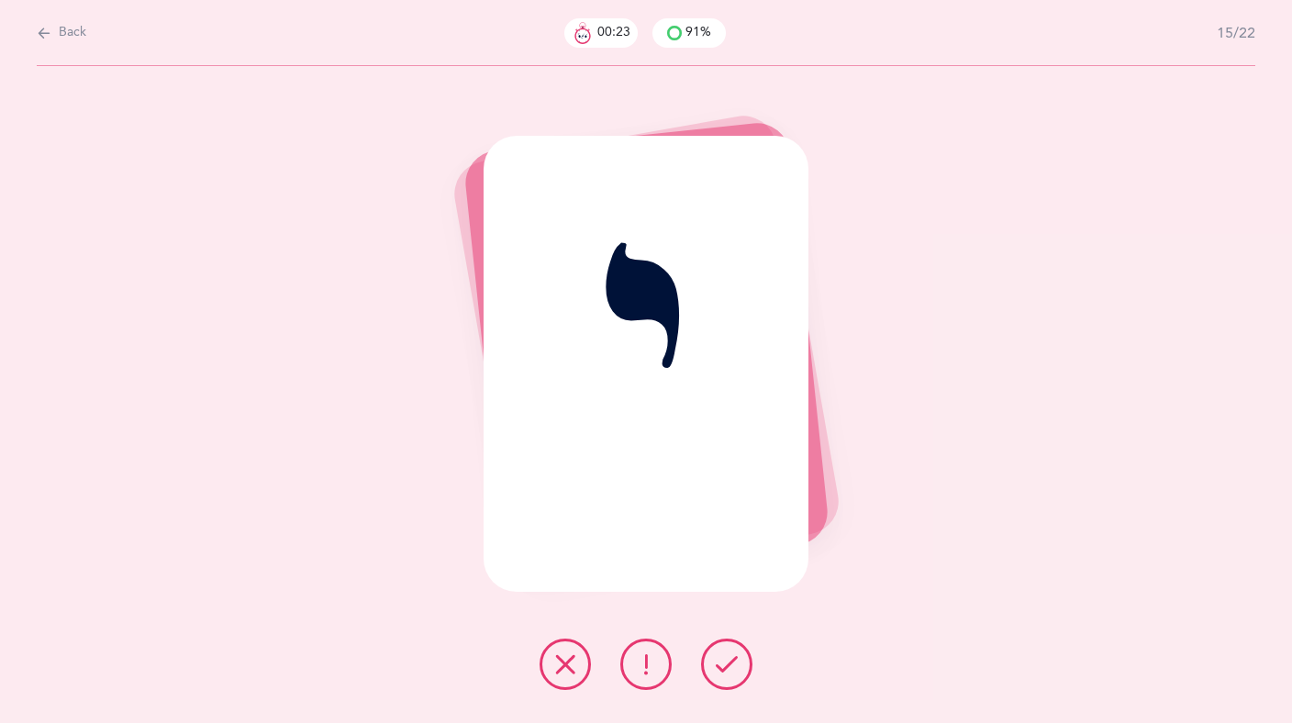
click at [725, 659] on icon at bounding box center [727, 664] width 22 height 22
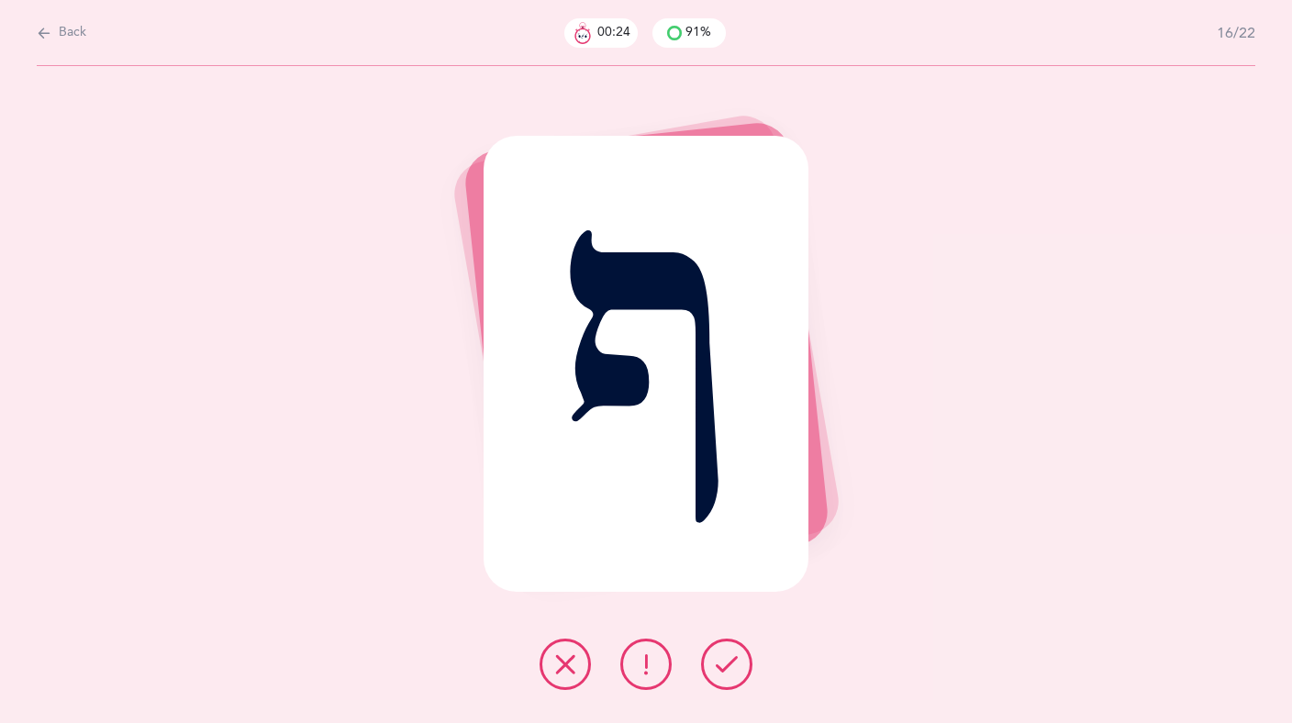
click at [724, 659] on icon at bounding box center [727, 664] width 22 height 22
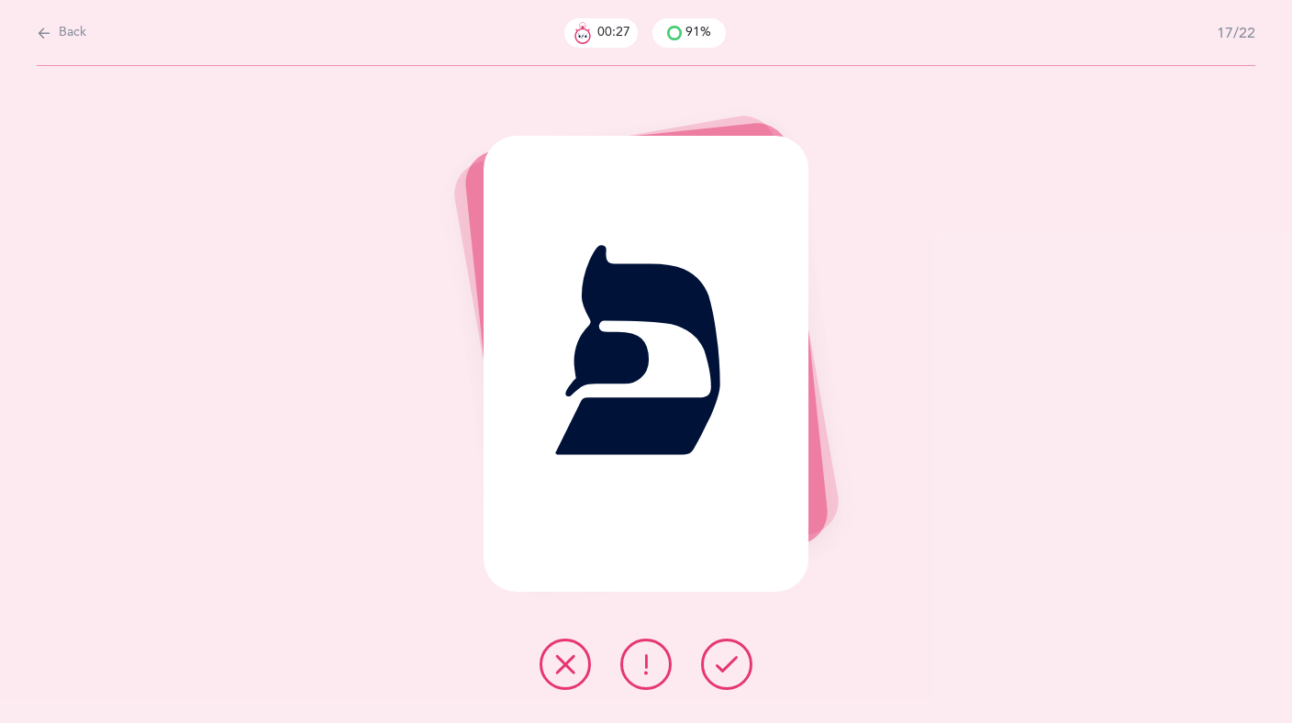
click at [649, 672] on icon at bounding box center [646, 664] width 22 height 22
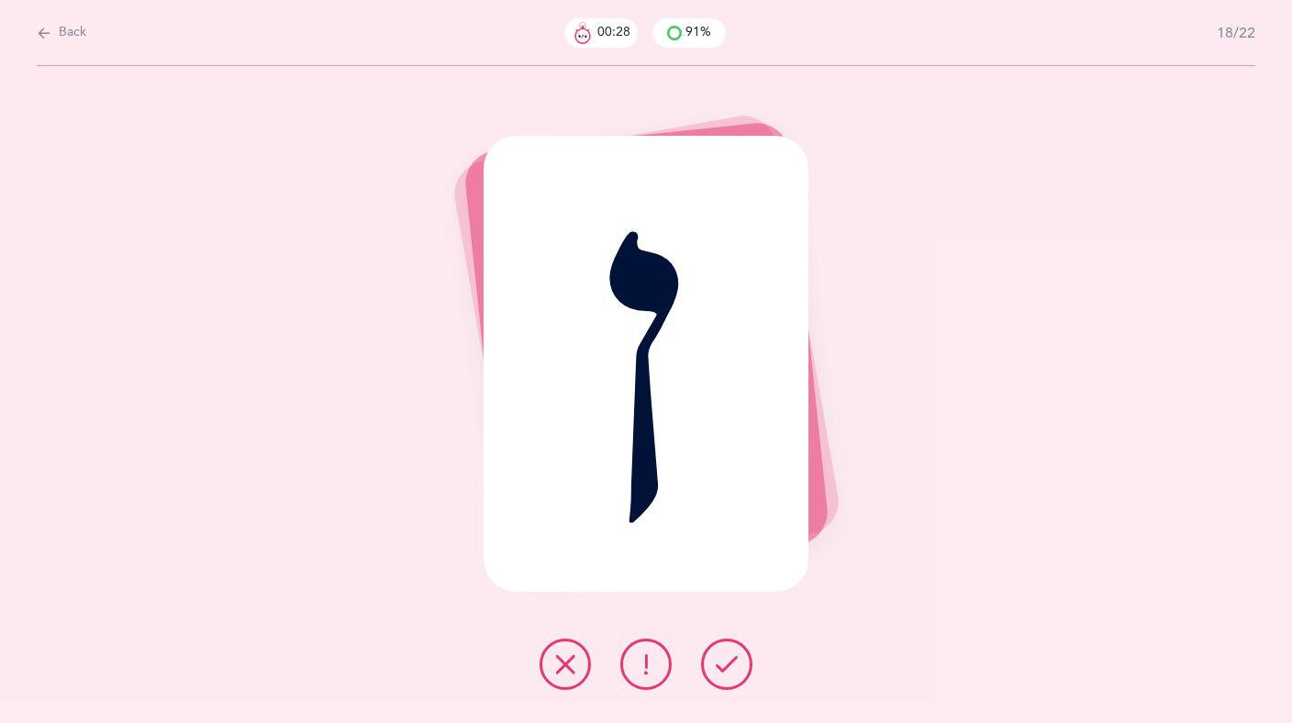
click at [730, 673] on icon at bounding box center [727, 664] width 22 height 22
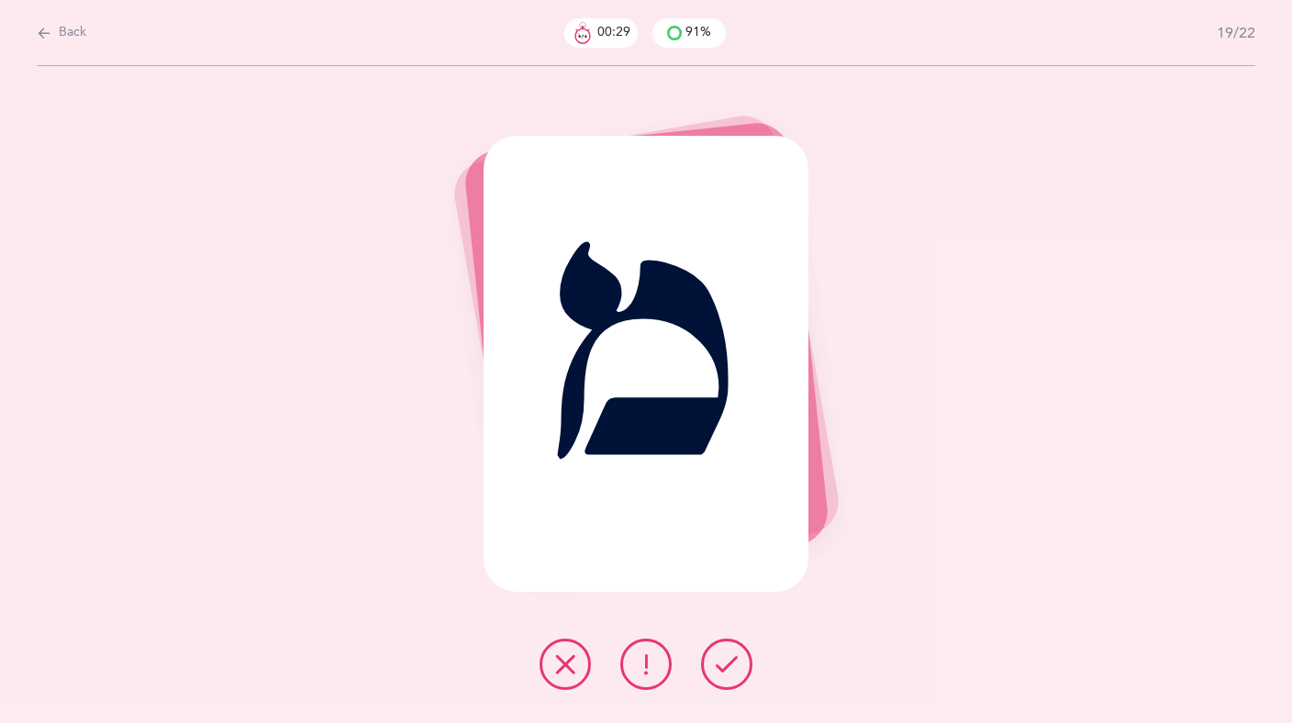
click at [564, 672] on icon at bounding box center [565, 664] width 22 height 22
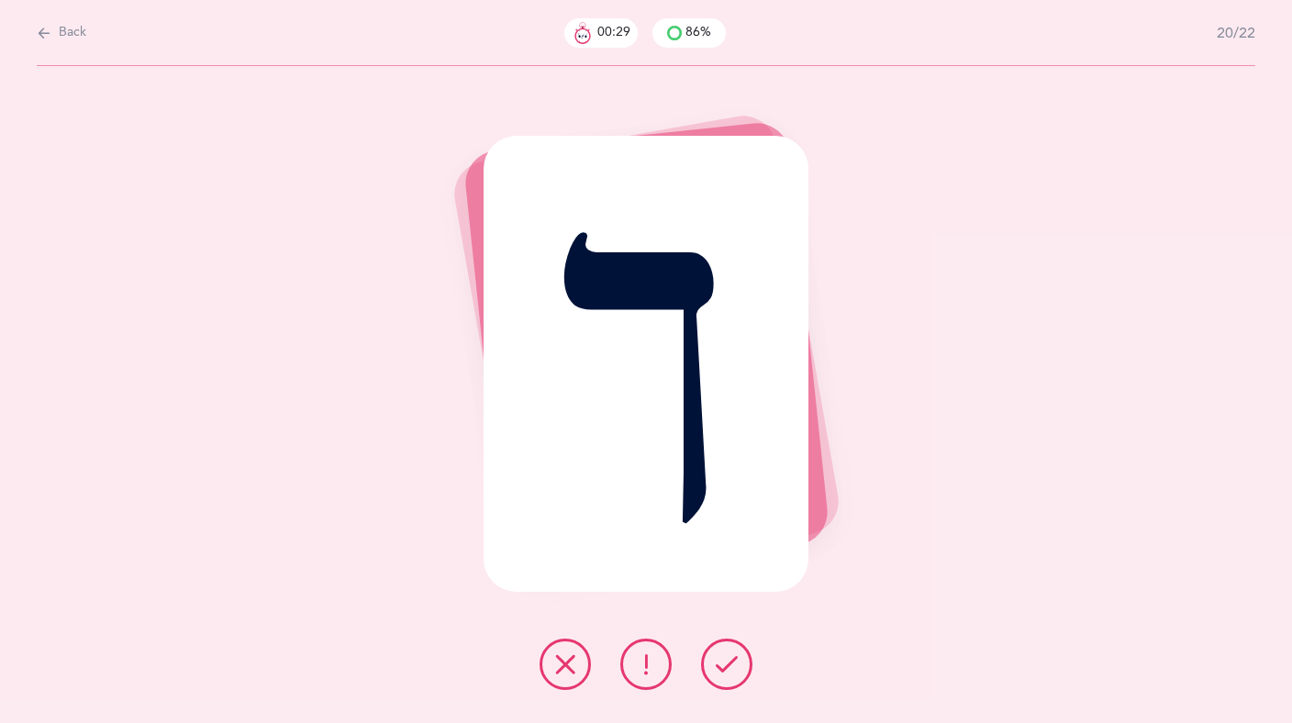
click at [724, 672] on icon at bounding box center [727, 664] width 22 height 22
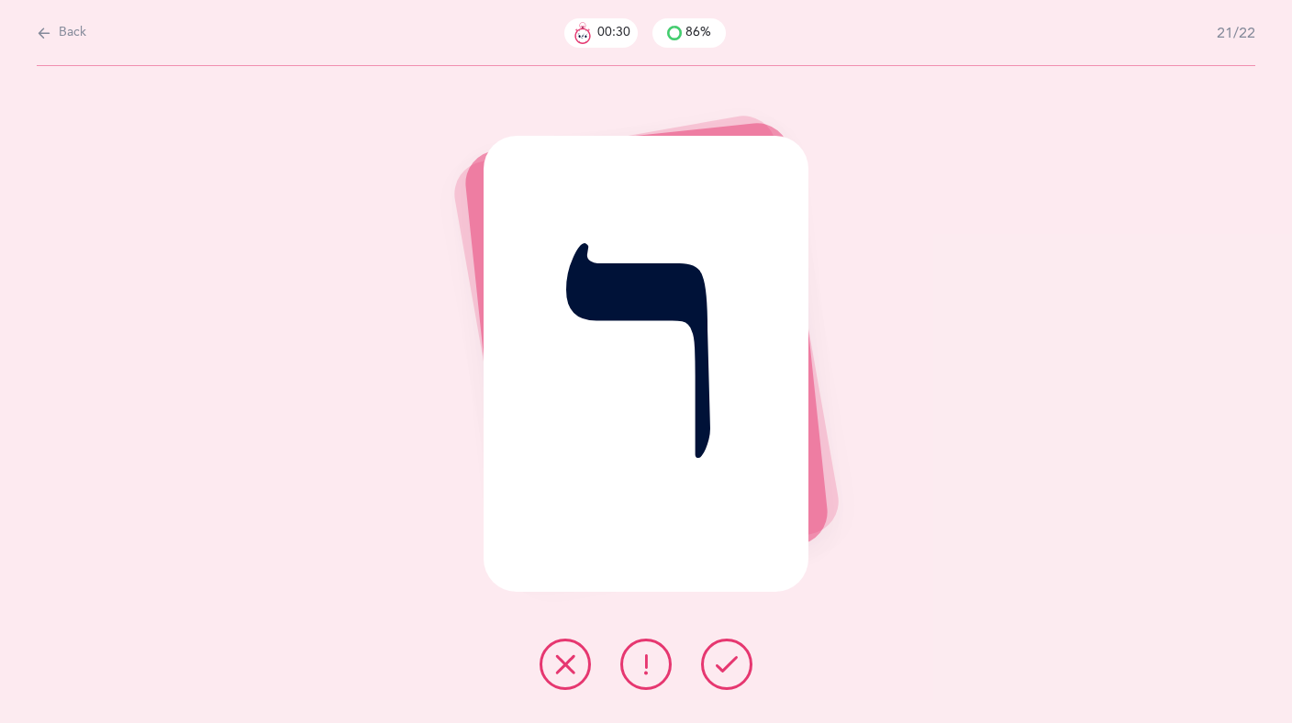
click at [724, 672] on icon at bounding box center [727, 664] width 22 height 22
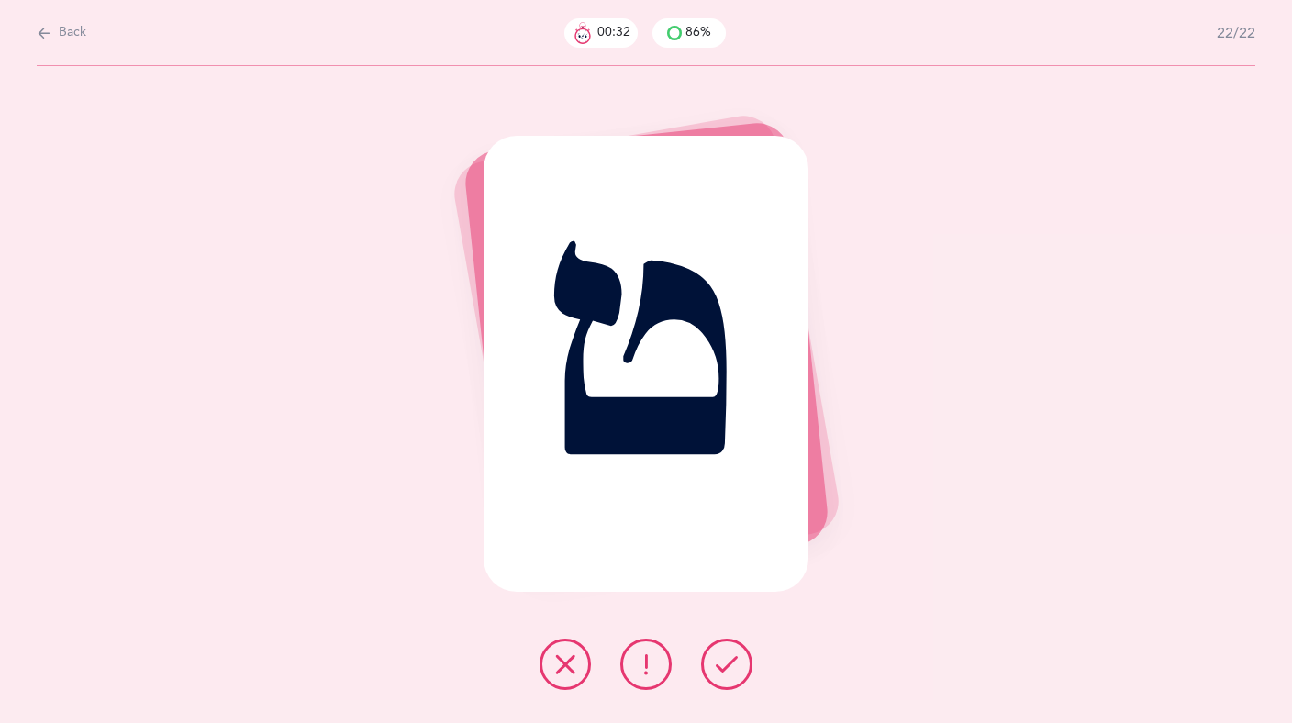
click at [729, 671] on icon at bounding box center [727, 664] width 22 height 22
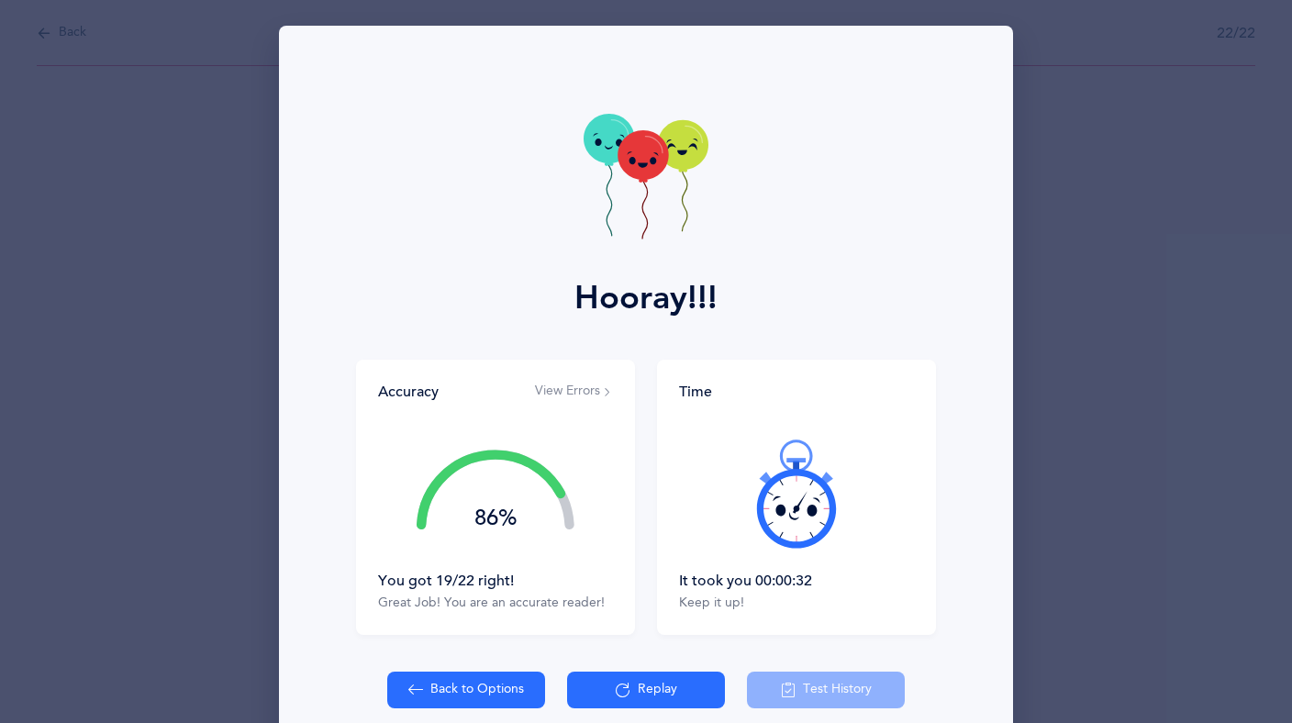
click at [499, 685] on button "Back to Options" at bounding box center [466, 690] width 158 height 37
select select "25"
select select "single"
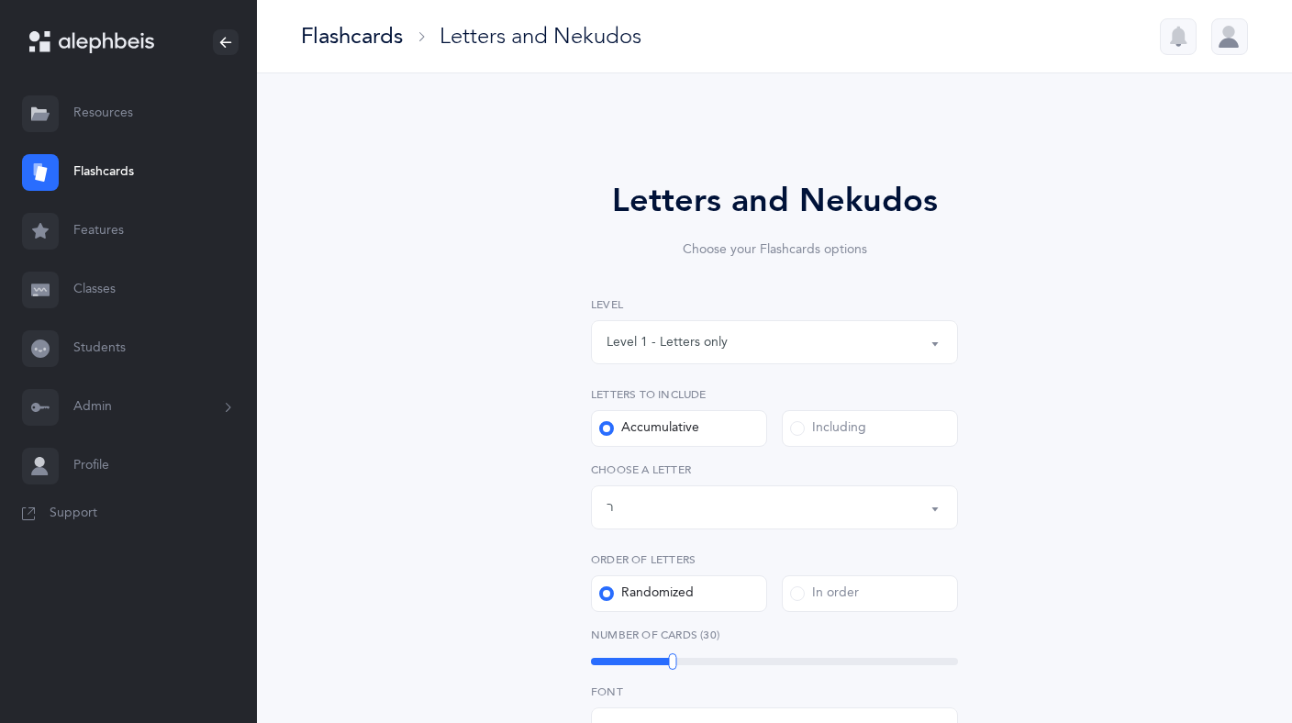
click at [1230, 49] on div at bounding box center [1229, 36] width 37 height 37
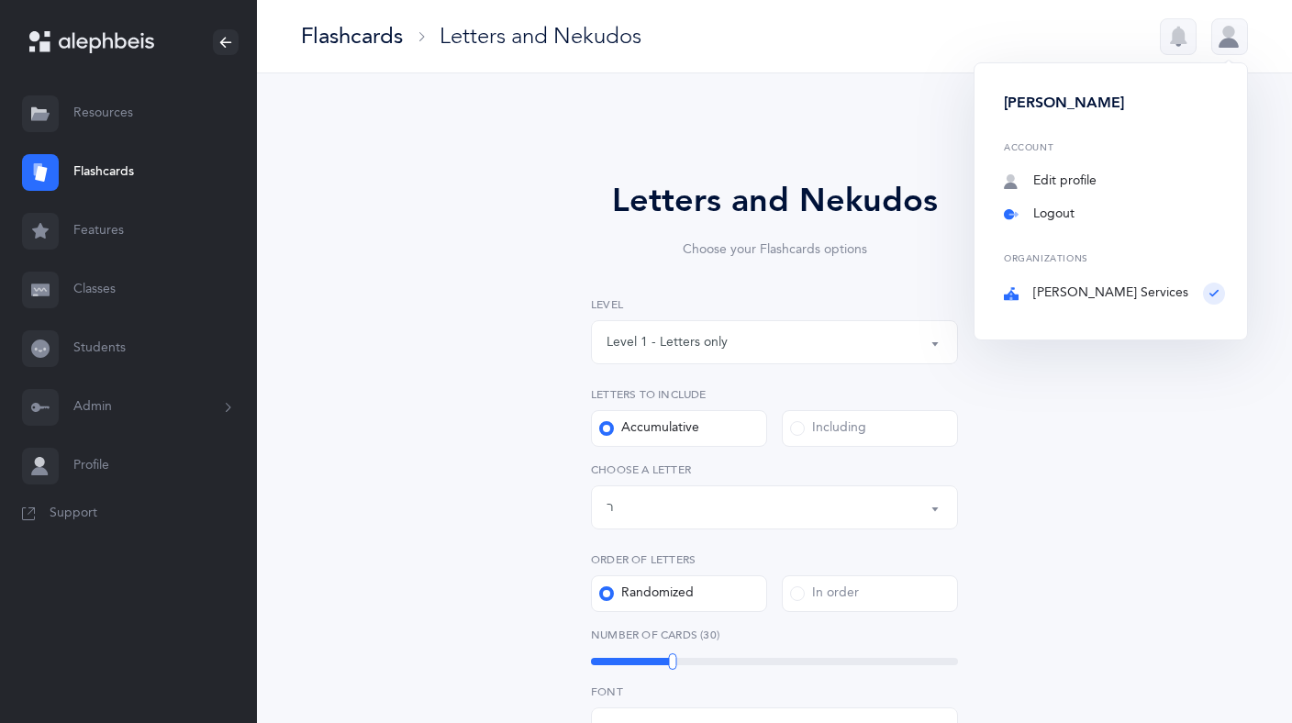
click at [1104, 211] on link "Logout" at bounding box center [1114, 215] width 221 height 18
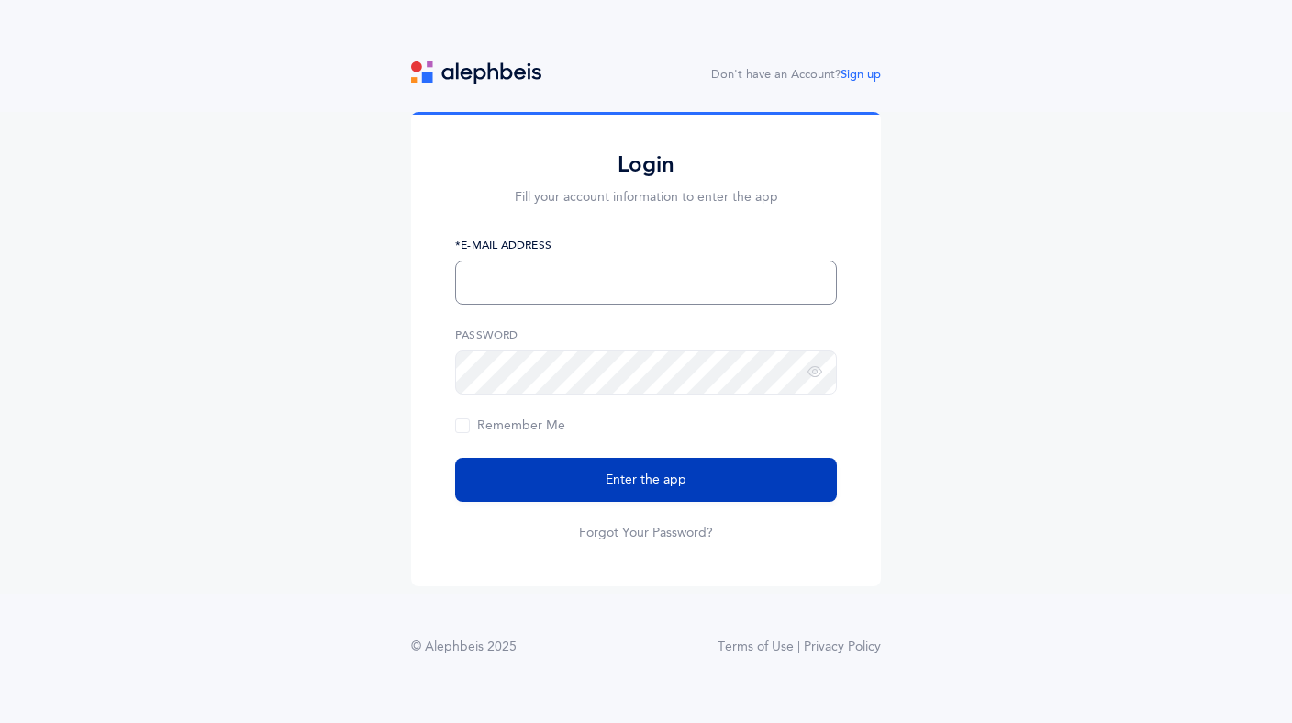
type input "[EMAIL_ADDRESS][DOMAIN_NAME]"
click at [644, 478] on span "Enter the app" at bounding box center [646, 480] width 81 height 19
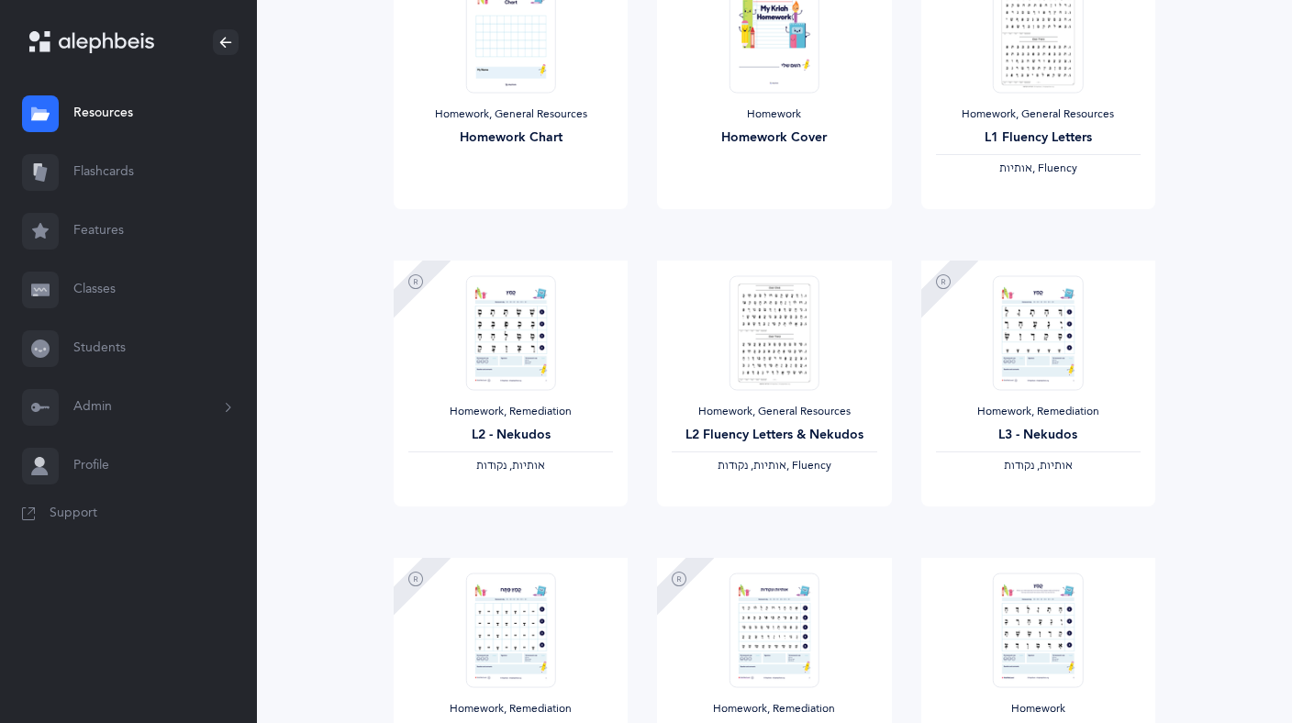
scroll to position [301, 0]
click at [512, 350] on img at bounding box center [510, 330] width 90 height 115
click at [517, 342] on img at bounding box center [510, 330] width 90 height 115
click at [508, 519] on span "View" at bounding box center [509, 523] width 29 height 17
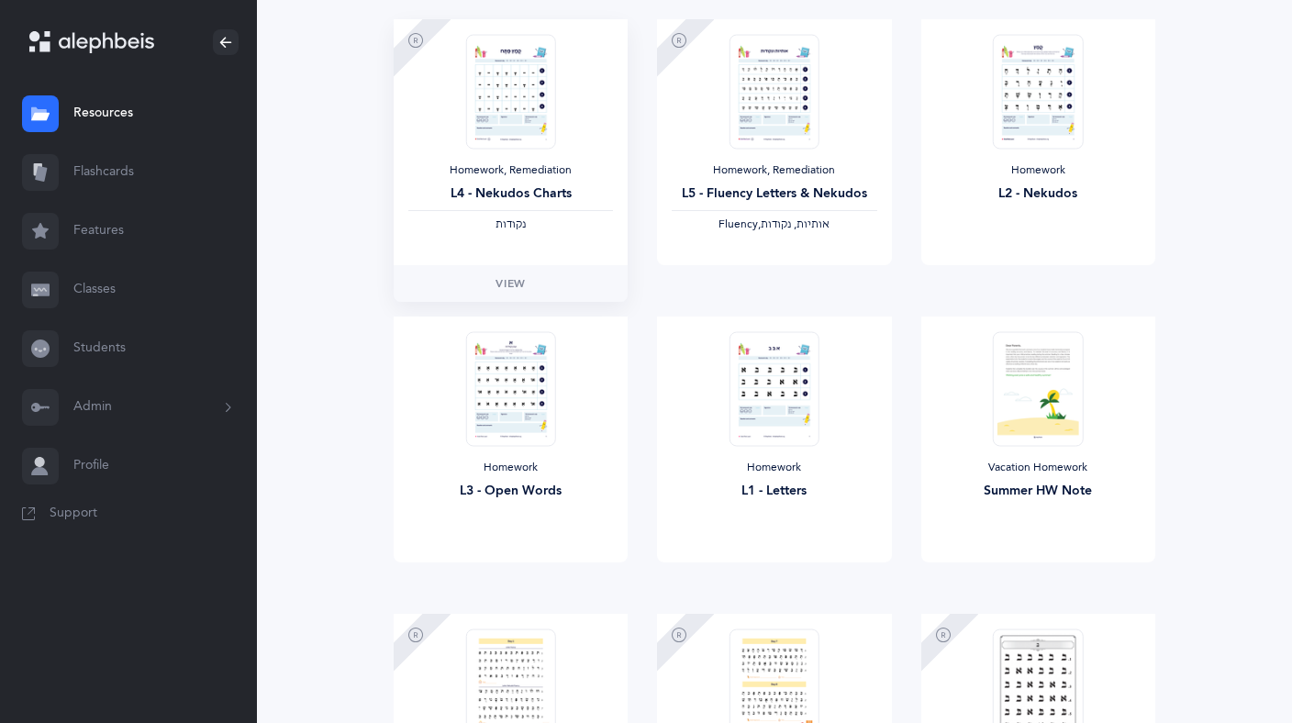
scroll to position [0, 0]
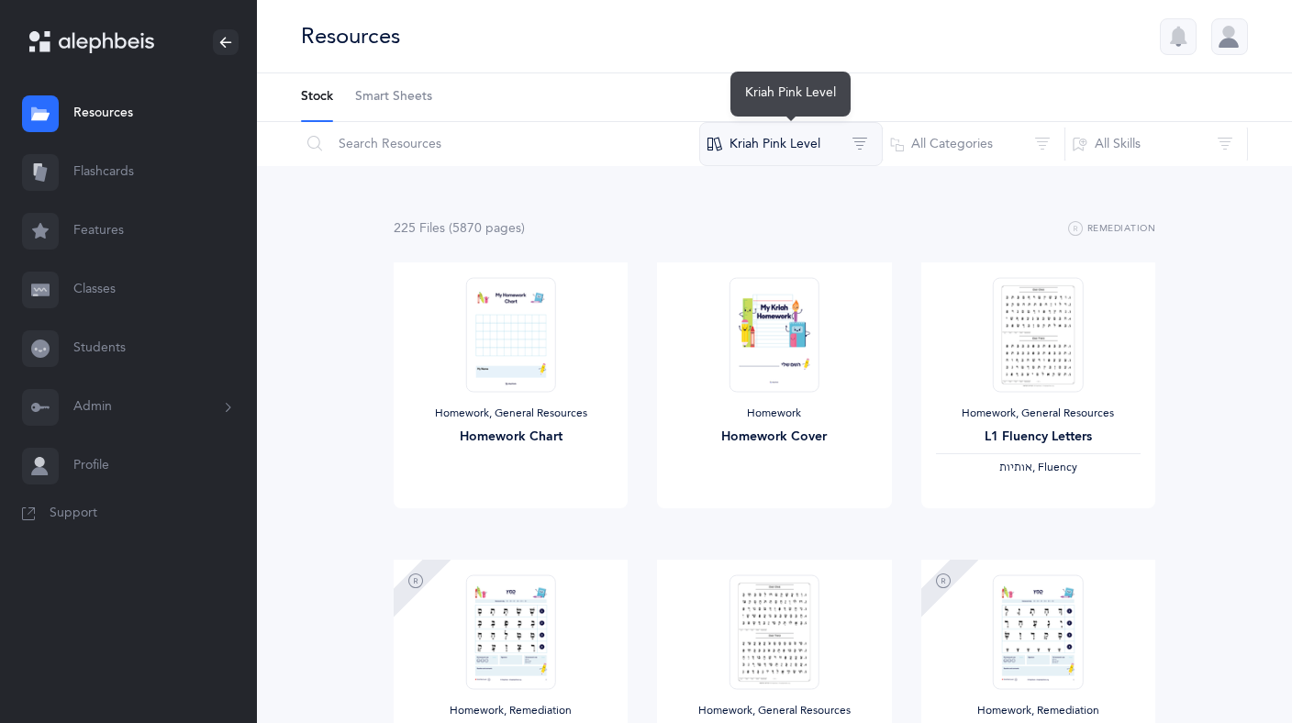
click at [788, 151] on button "Kriah Pink Level" at bounding box center [791, 144] width 184 height 44
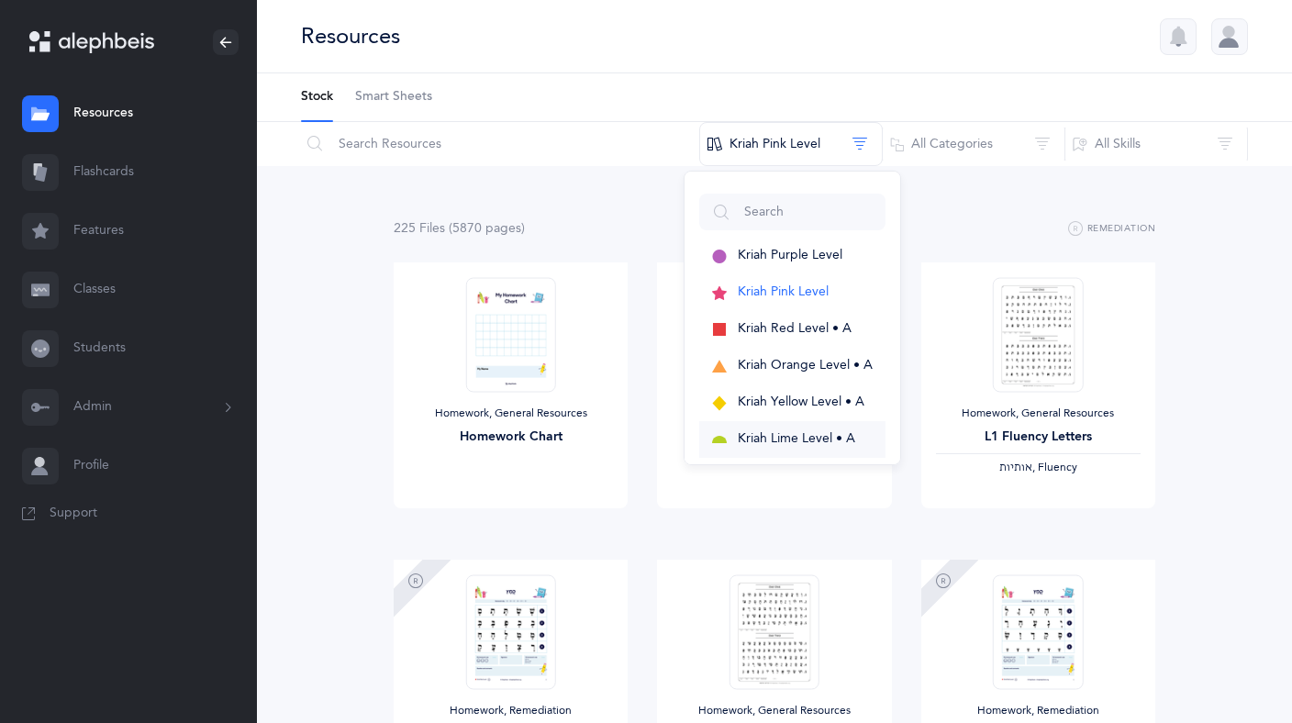
click at [804, 443] on span "Kriah Lime Level • A" at bounding box center [796, 438] width 117 height 15
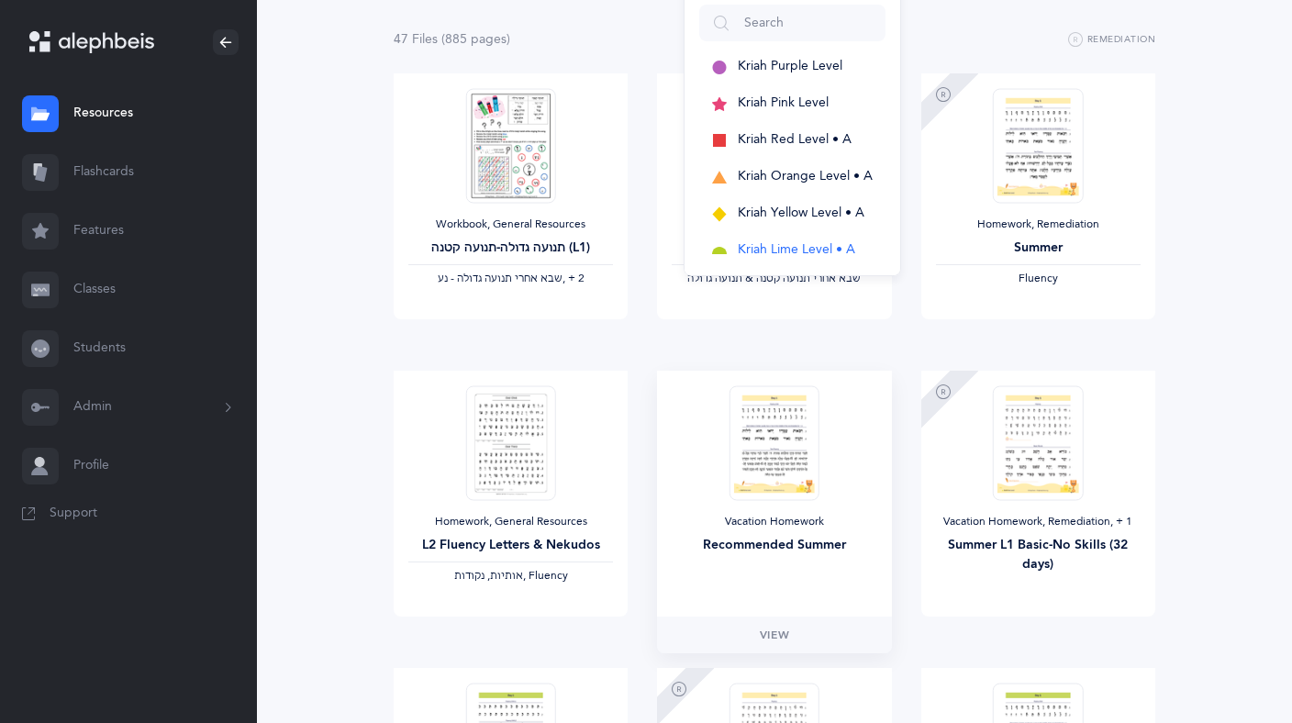
scroll to position [200, 0]
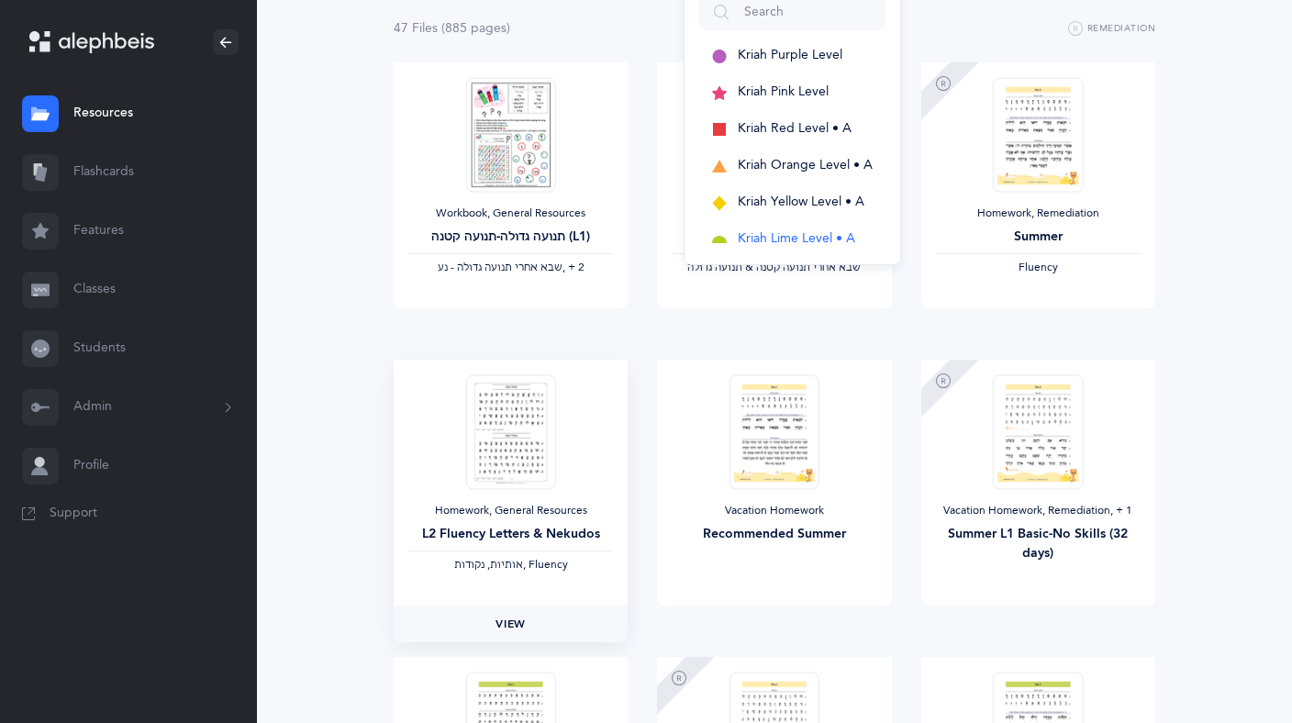
click at [522, 612] on link "View" at bounding box center [511, 624] width 234 height 37
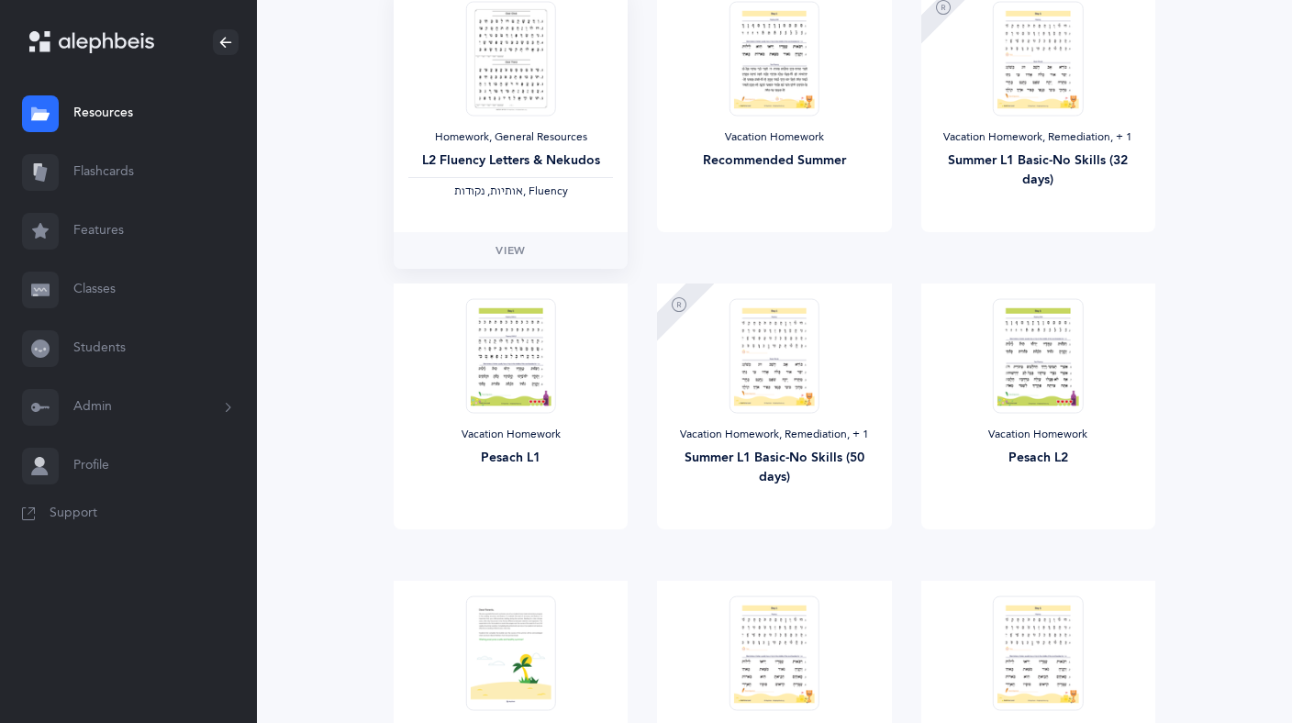
scroll to position [575, 0]
click at [88, 354] on link "Students" at bounding box center [128, 348] width 257 height 59
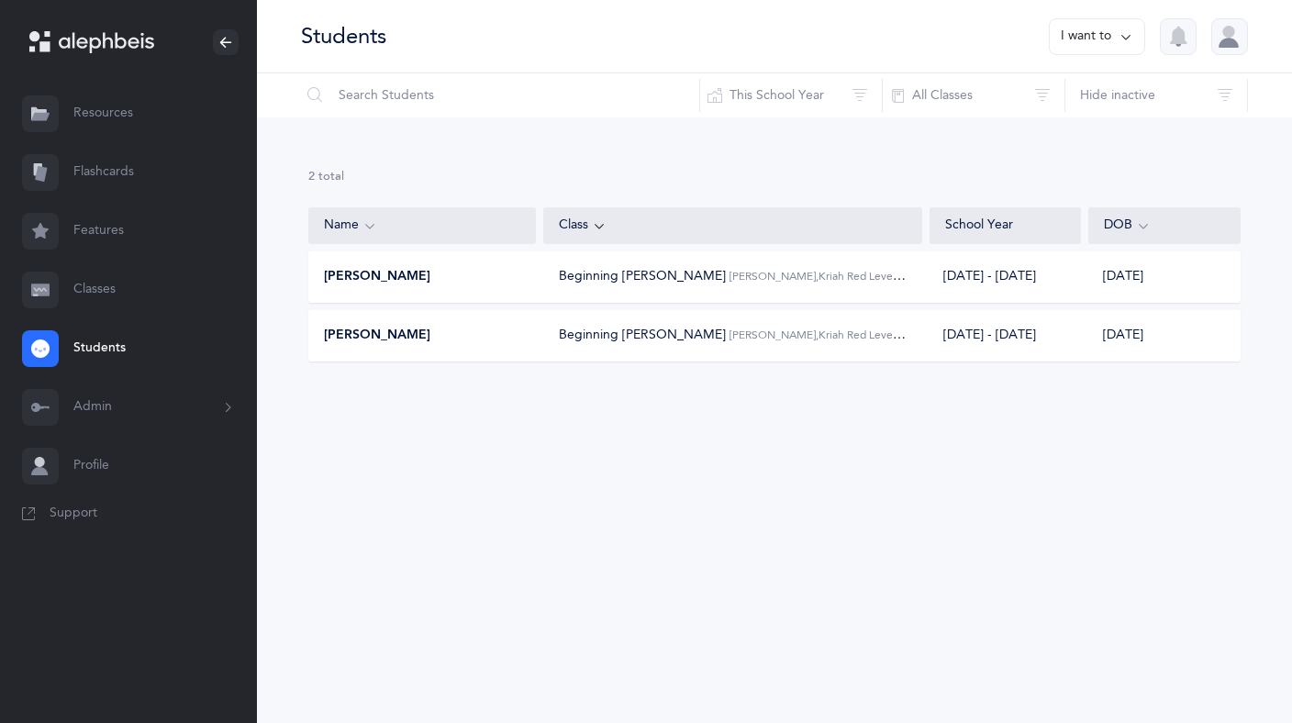
click at [730, 284] on div "Beginning Kriyah Esther Rena Grossman, Kriah Red Level • A" at bounding box center [733, 276] width 349 height 19
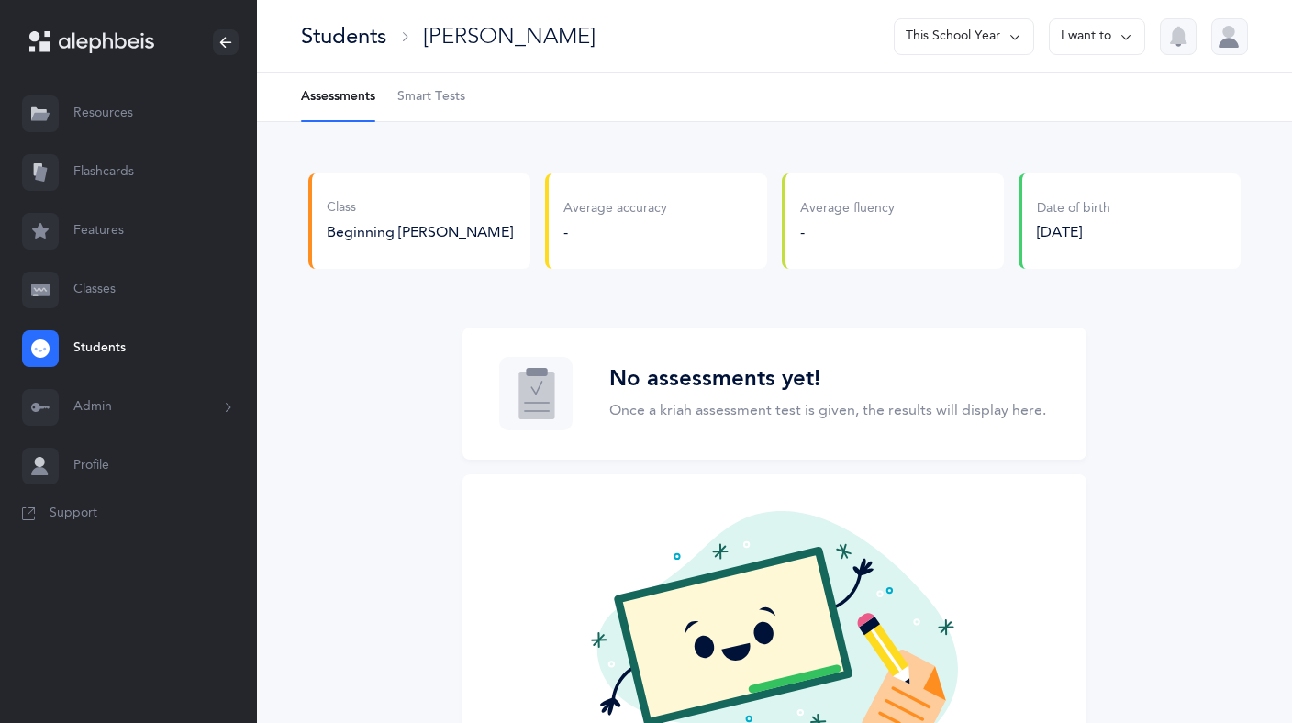
click at [108, 171] on link "Flashcards" at bounding box center [128, 172] width 257 height 59
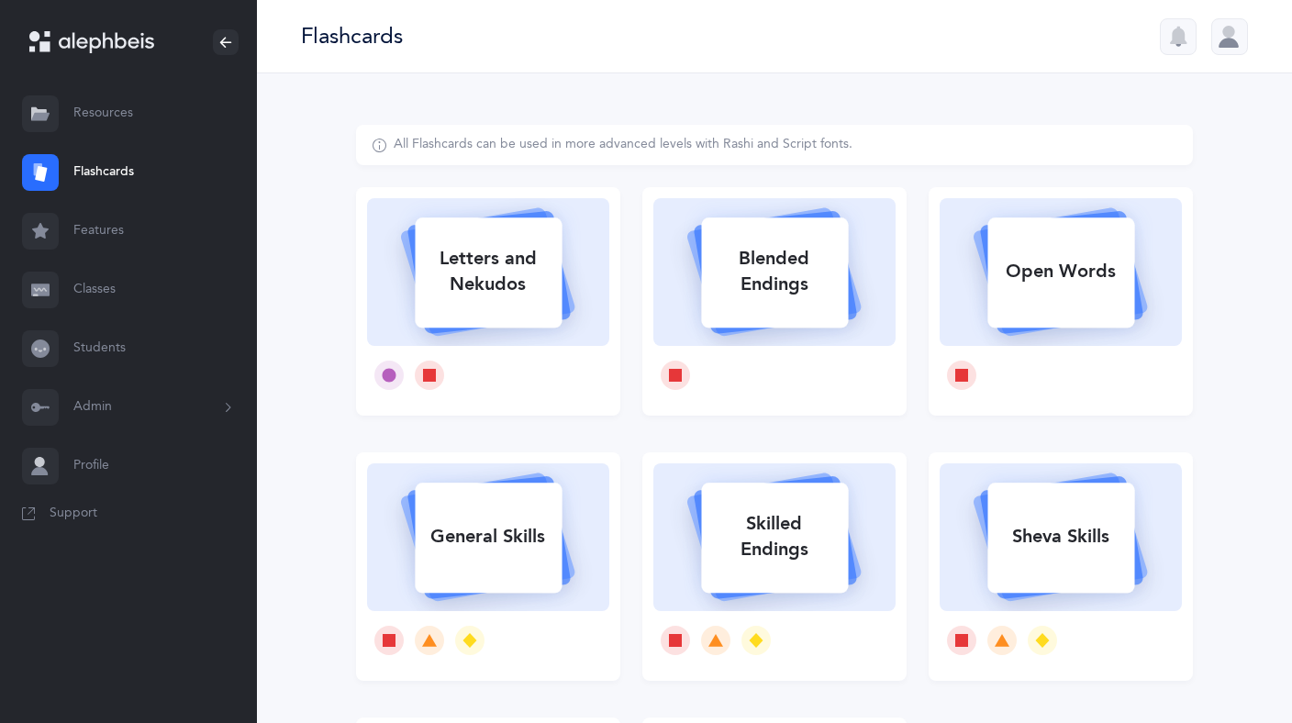
click at [756, 312] on rect at bounding box center [774, 272] width 147 height 110
select select
select select "single"
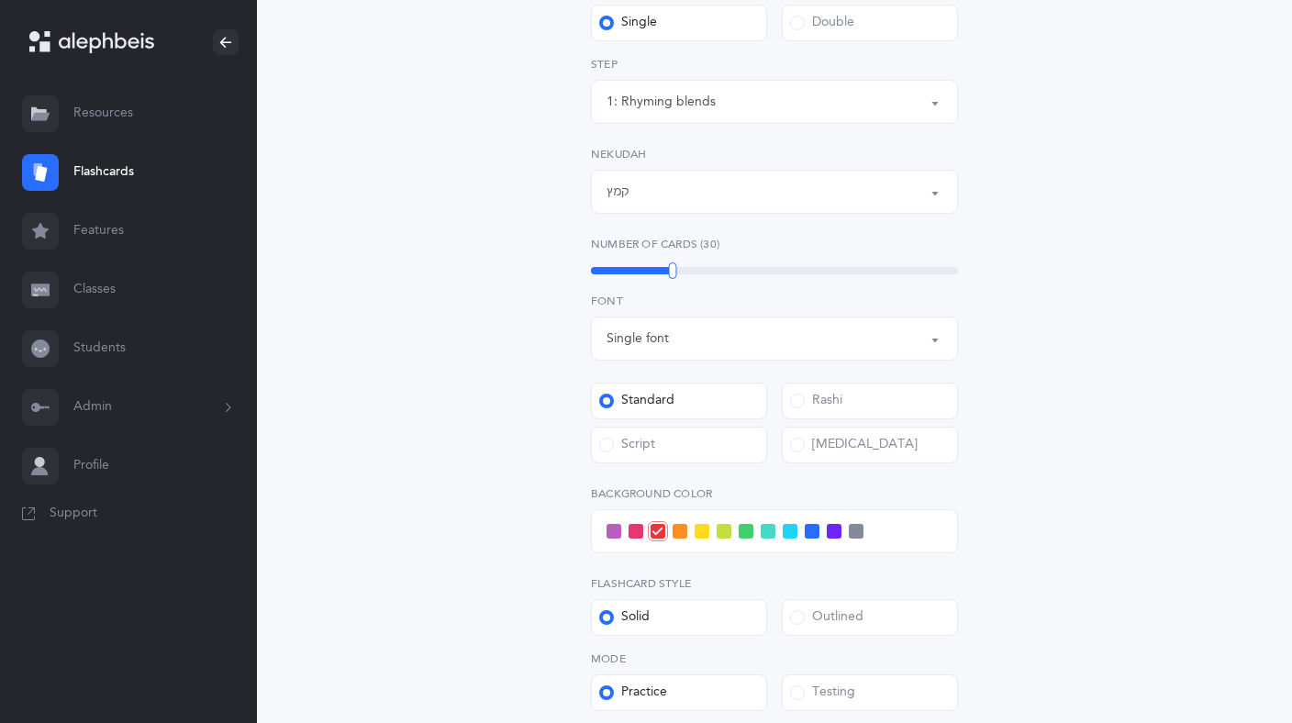
scroll to position [317, 0]
click at [925, 190] on div "קמץ" at bounding box center [774, 189] width 336 height 31
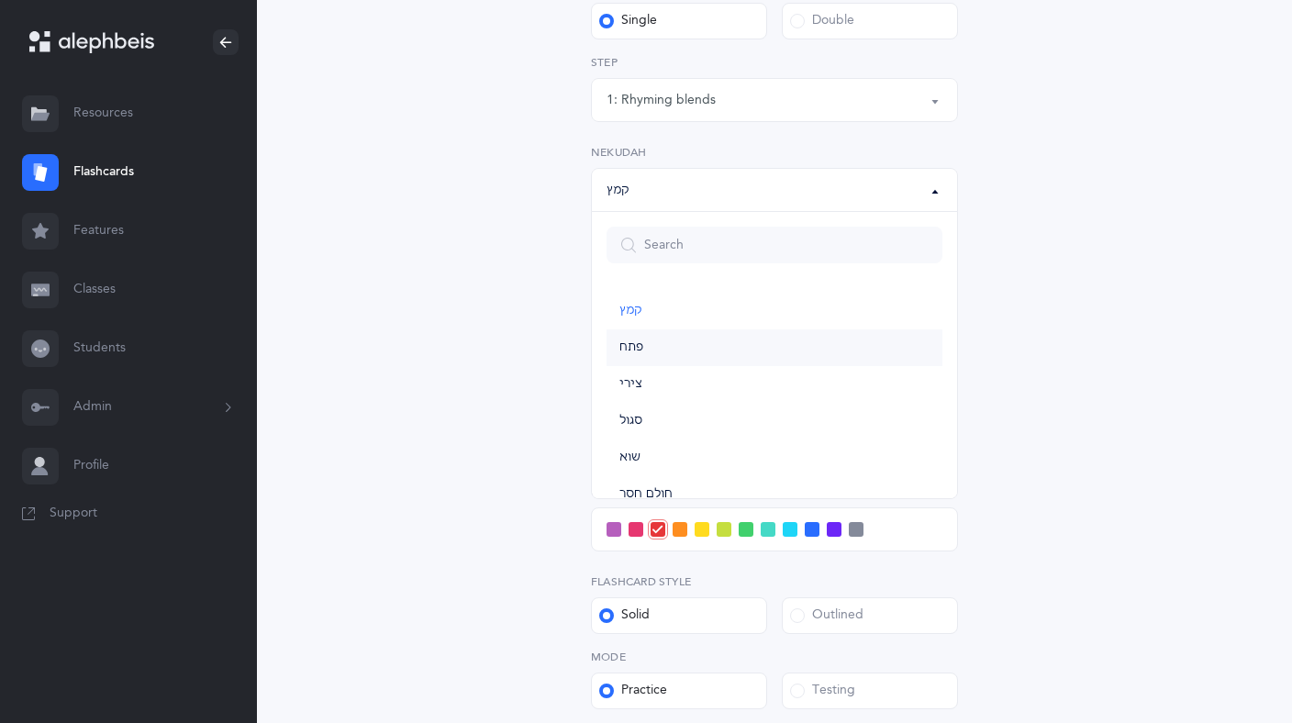
click at [623, 348] on span "פתח" at bounding box center [631, 347] width 24 height 17
select select "29"
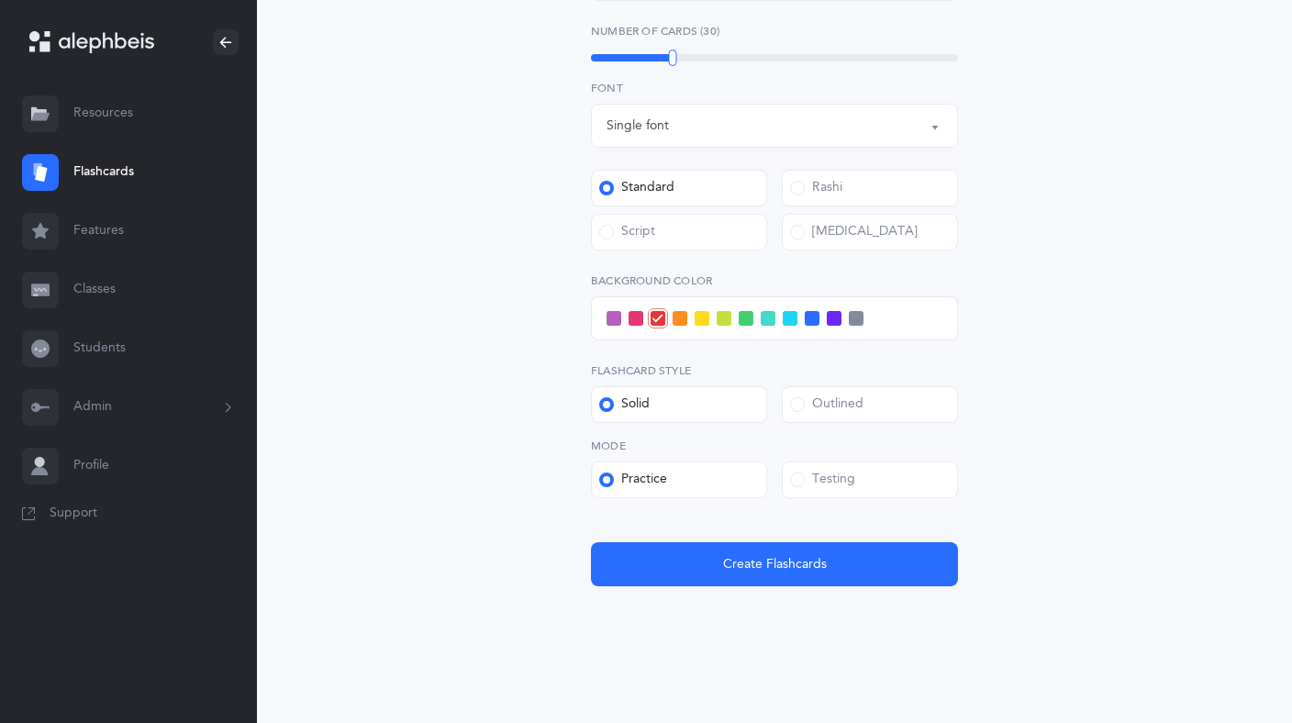
scroll to position [539, 0]
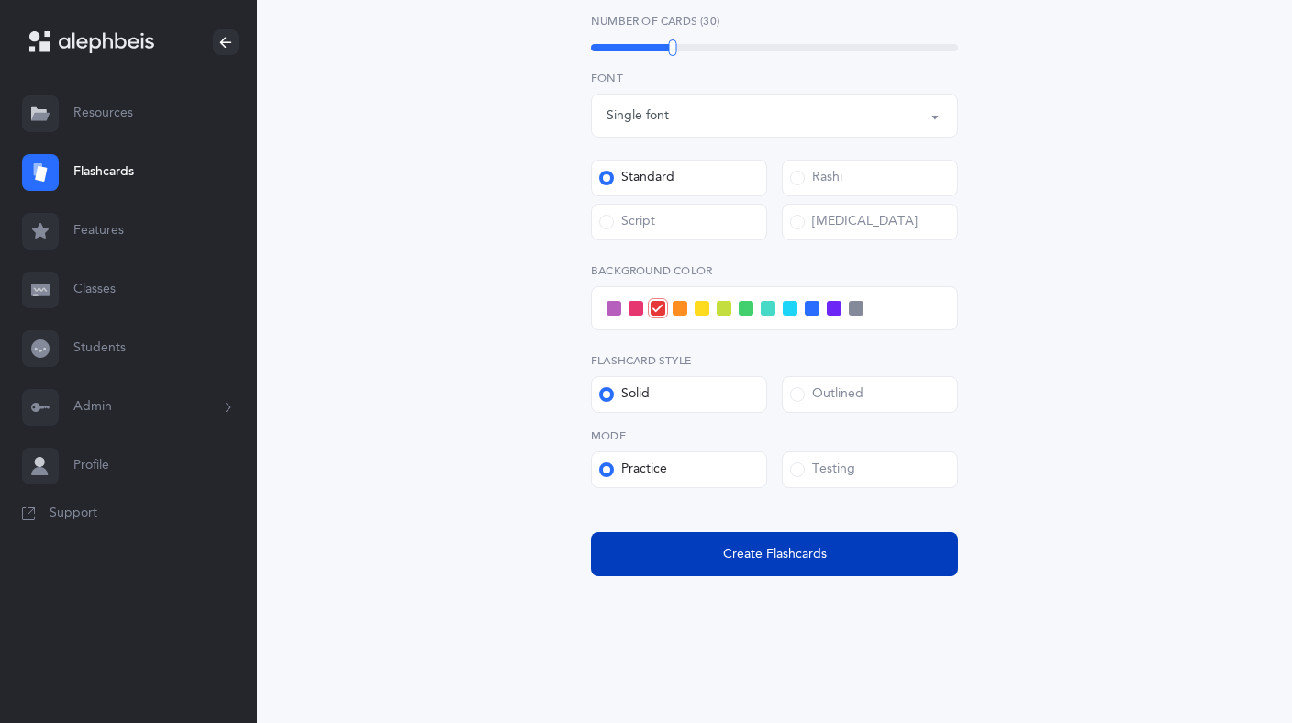
click at [747, 553] on span "Create Flashcards" at bounding box center [775, 554] width 104 height 19
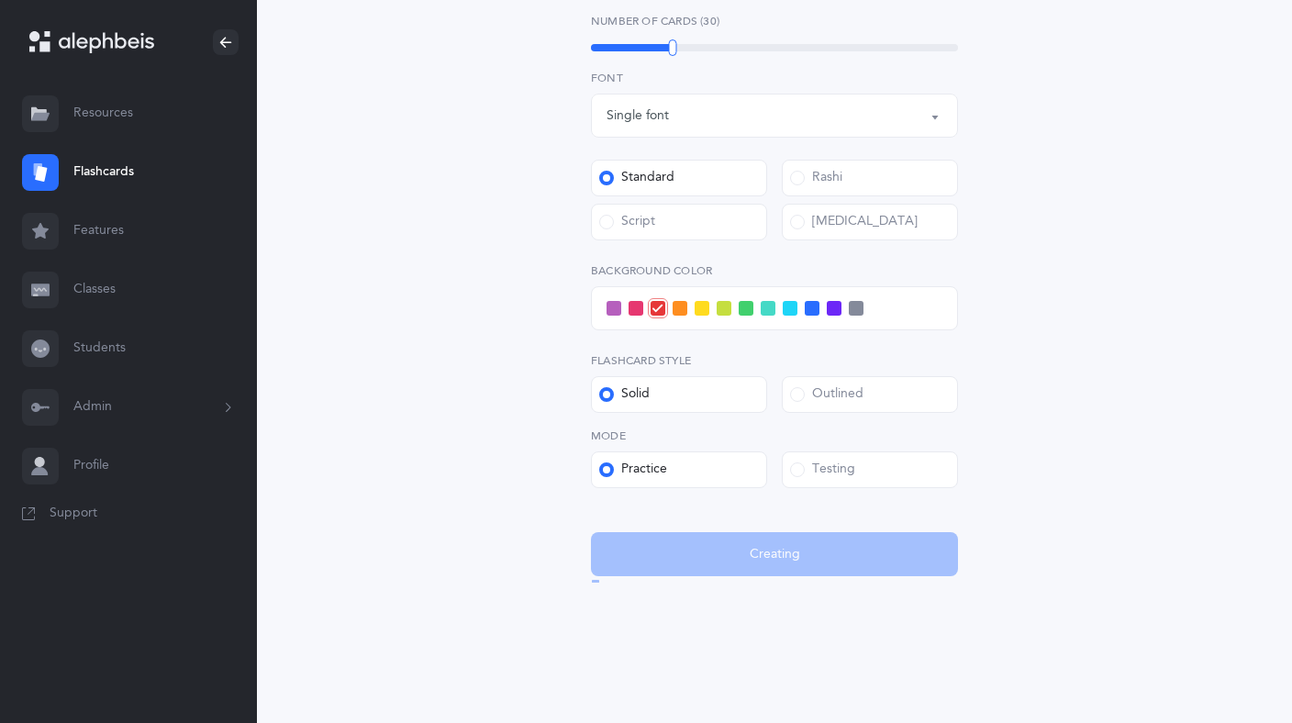
scroll to position [0, 0]
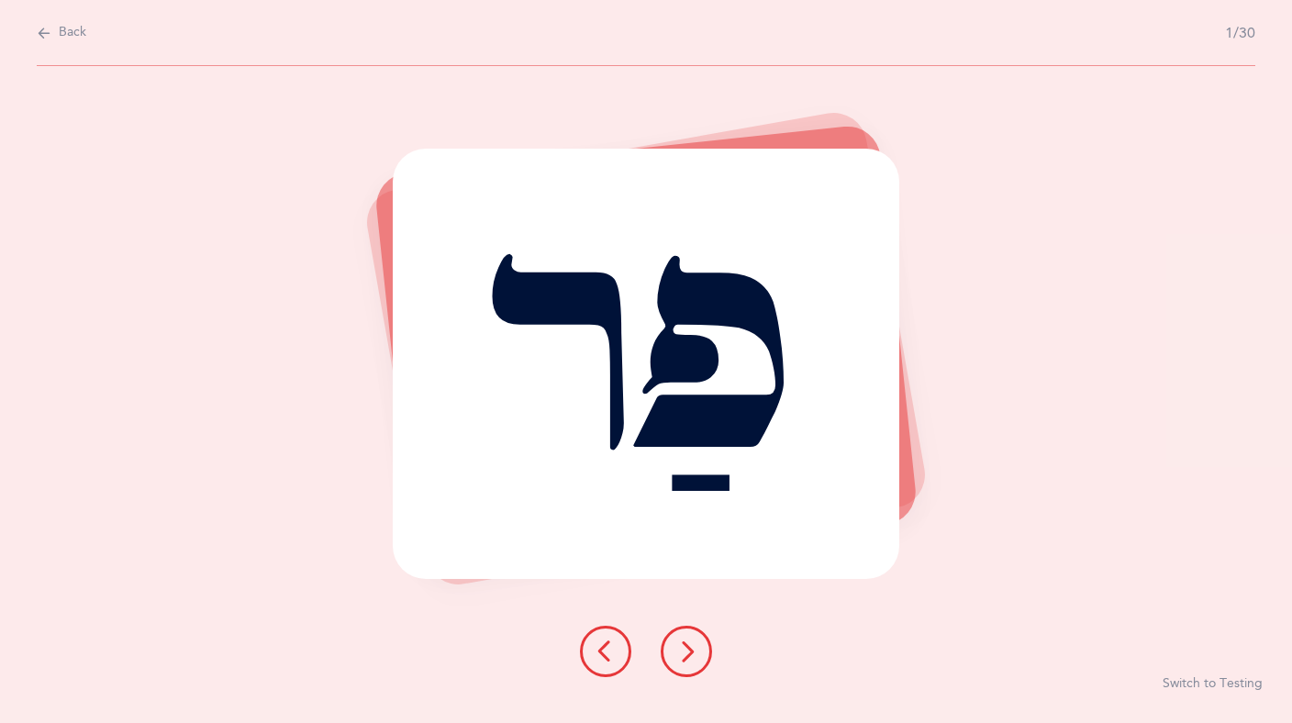
click at [1219, 684] on button "Switch to Testing" at bounding box center [1212, 684] width 100 height 18
click at [41, 38] on icon at bounding box center [44, 33] width 15 height 20
select select "29"
select select "single"
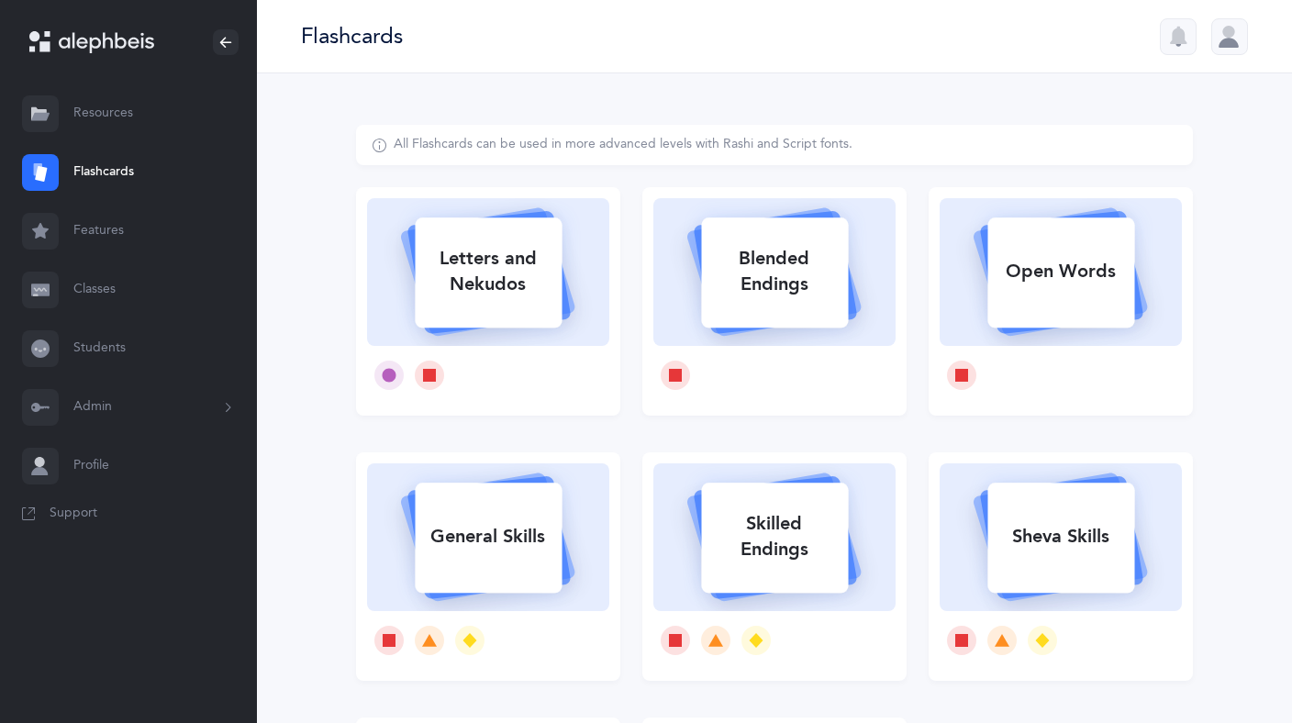
click at [1086, 330] on icon at bounding box center [1060, 269] width 218 height 153
select select
select select "single"
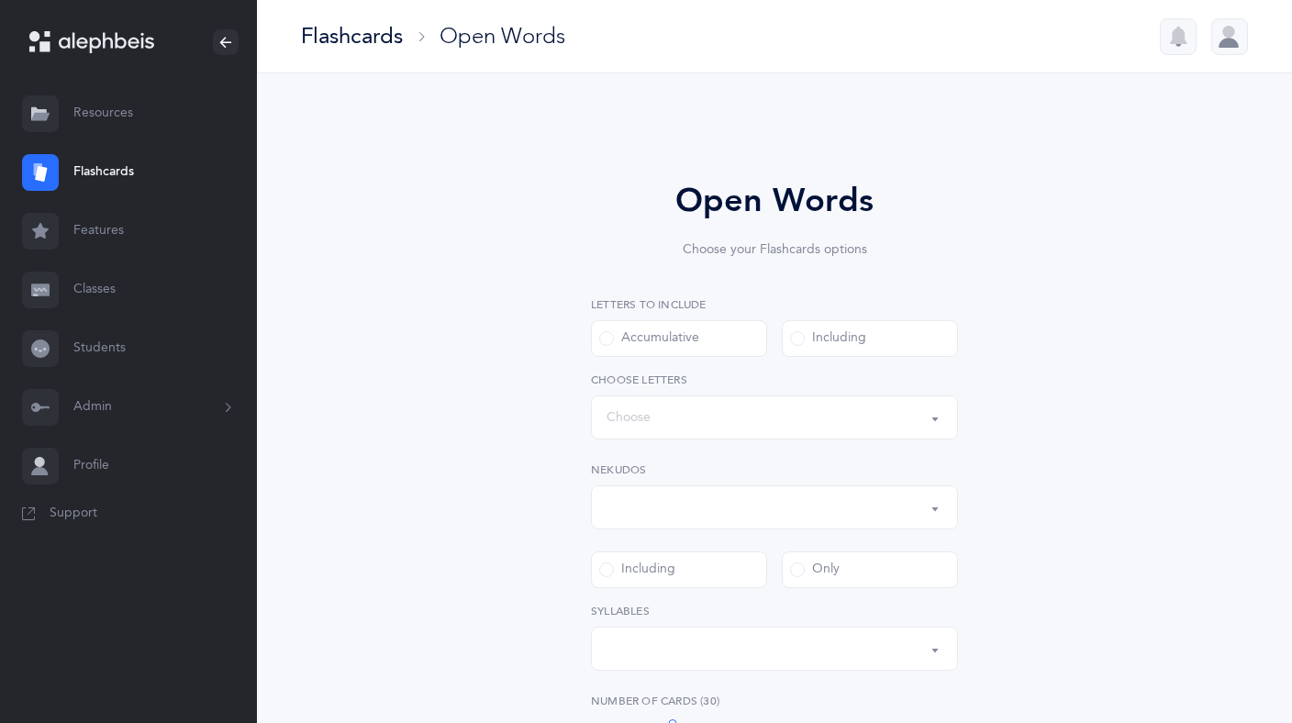
select select "all"
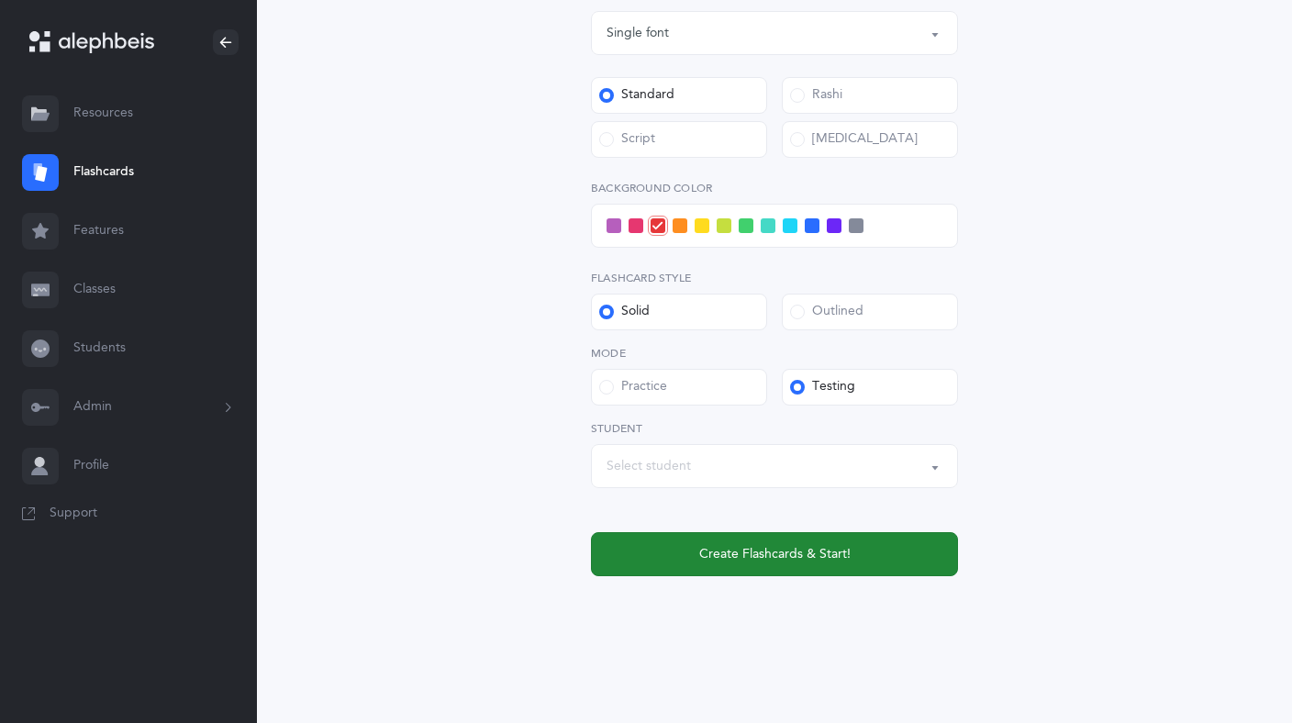
click at [828, 547] on span "Create Flashcards & Start!" at bounding box center [774, 554] width 151 height 19
click at [758, 565] on button "Create Flashcards & Start!" at bounding box center [774, 554] width 367 height 44
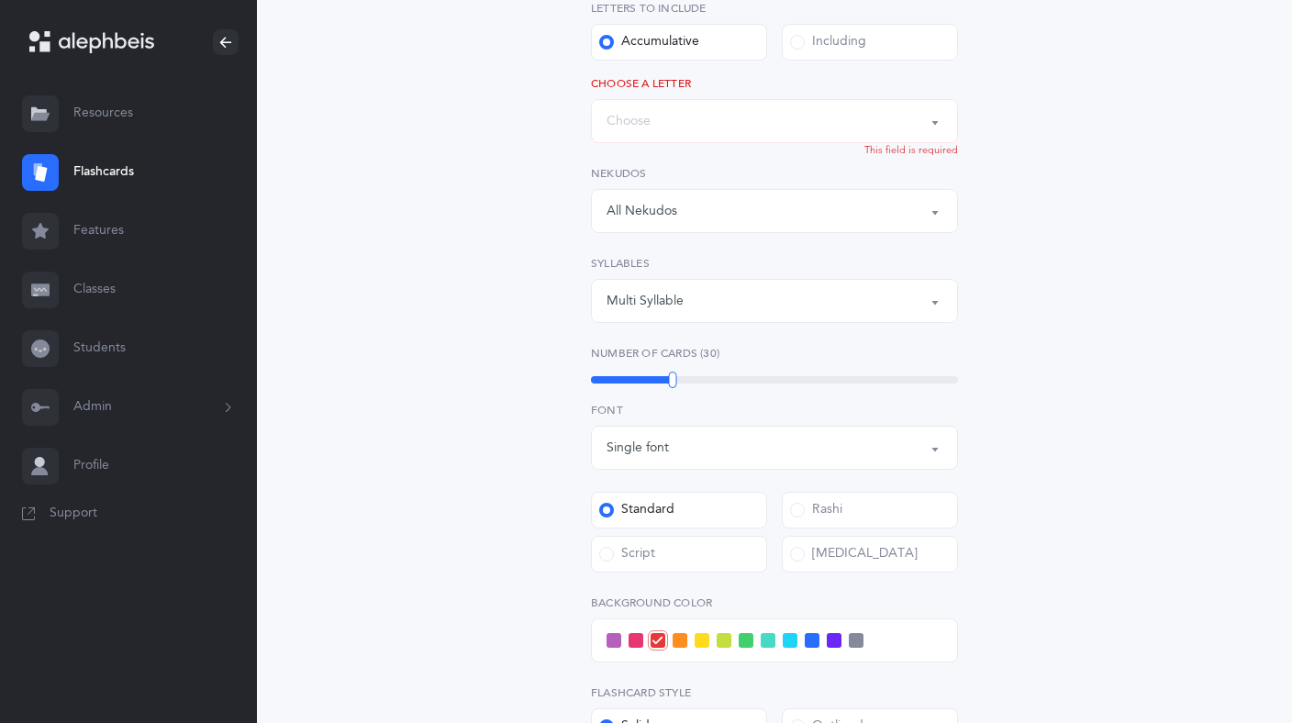
click at [773, 128] on div "Words up until: Choose" at bounding box center [774, 121] width 336 height 31
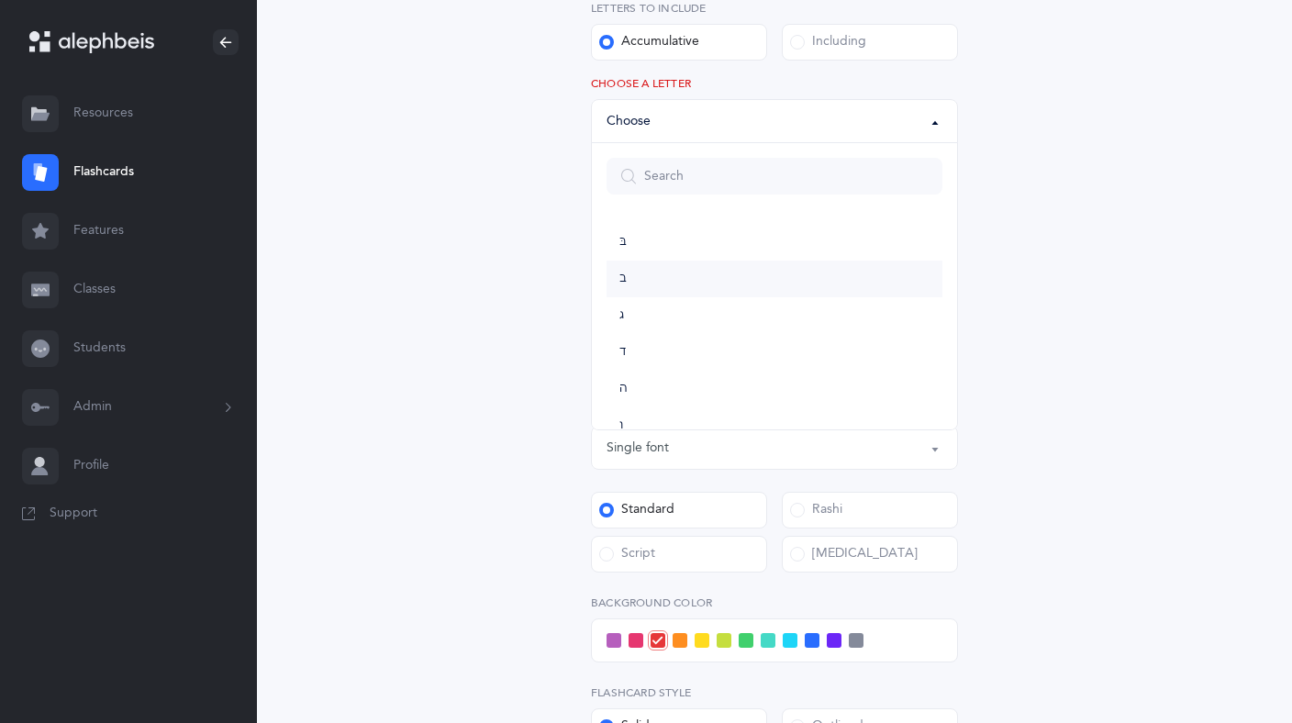
click at [621, 278] on span "ב" at bounding box center [622, 279] width 7 height 17
select select "2"
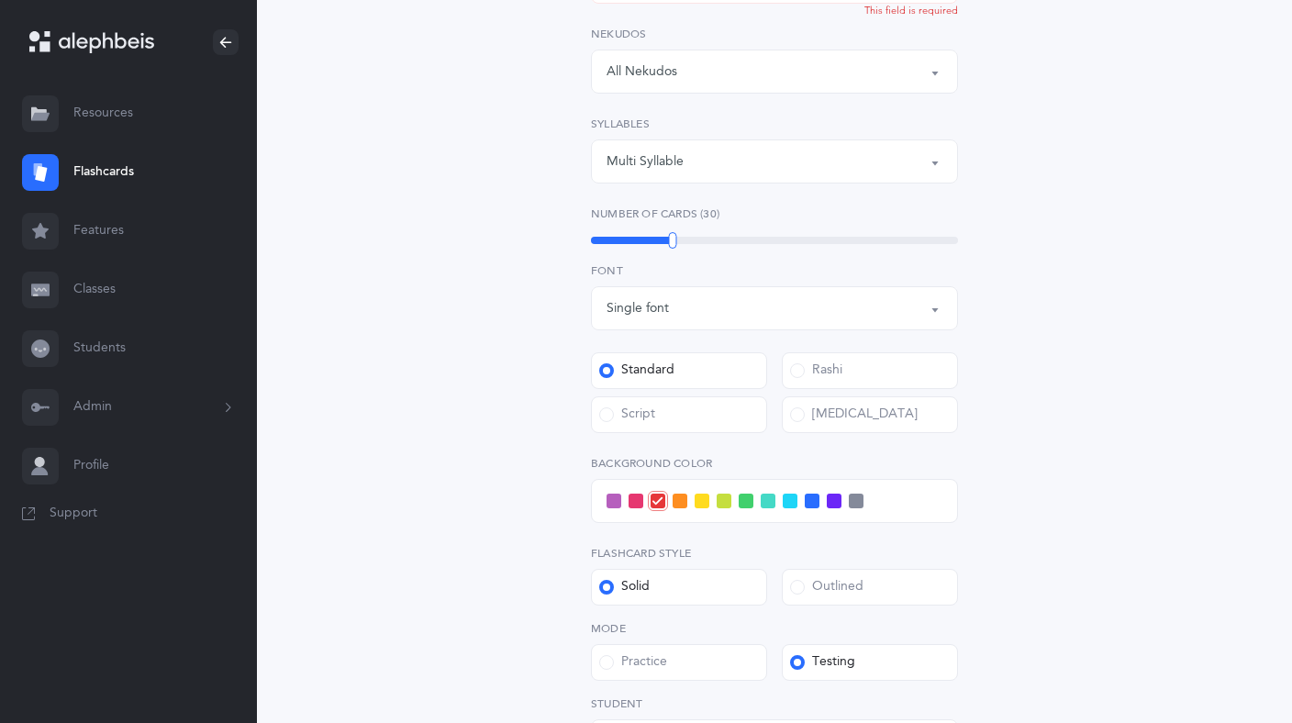
scroll to position [711, 0]
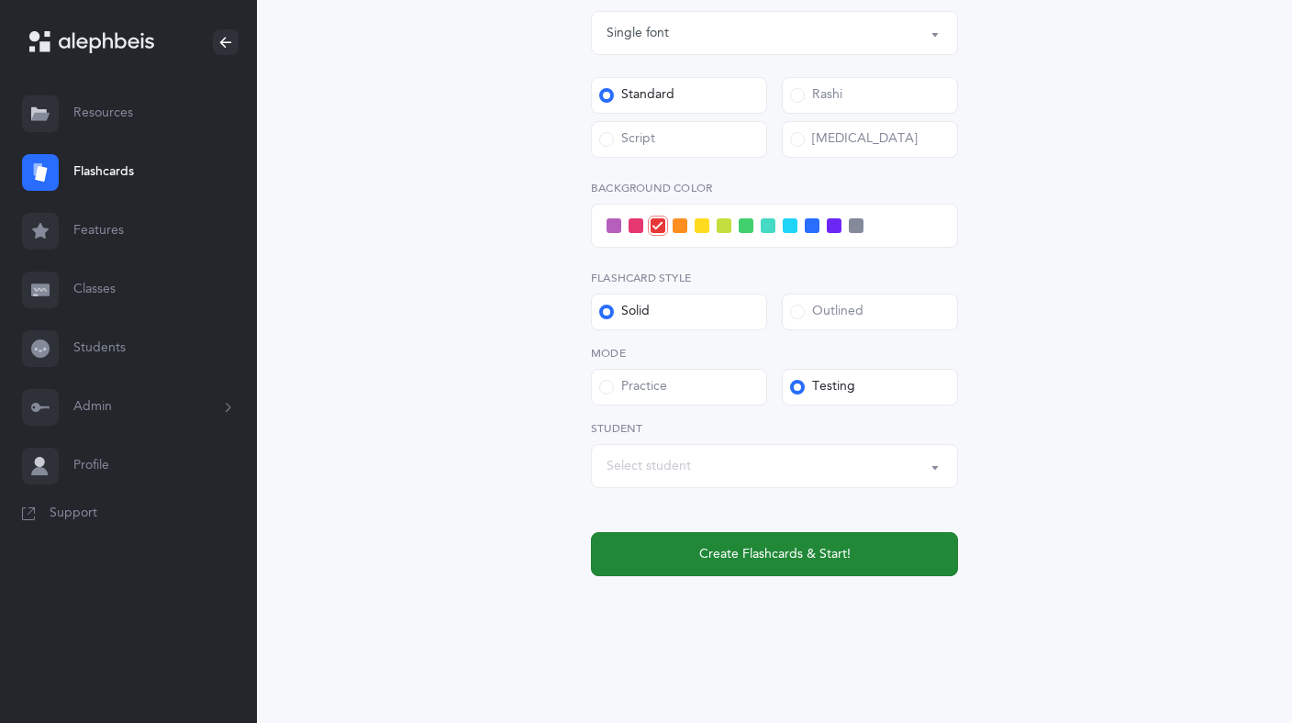
click at [797, 552] on span "Create Flashcards & Start!" at bounding box center [774, 554] width 151 height 19
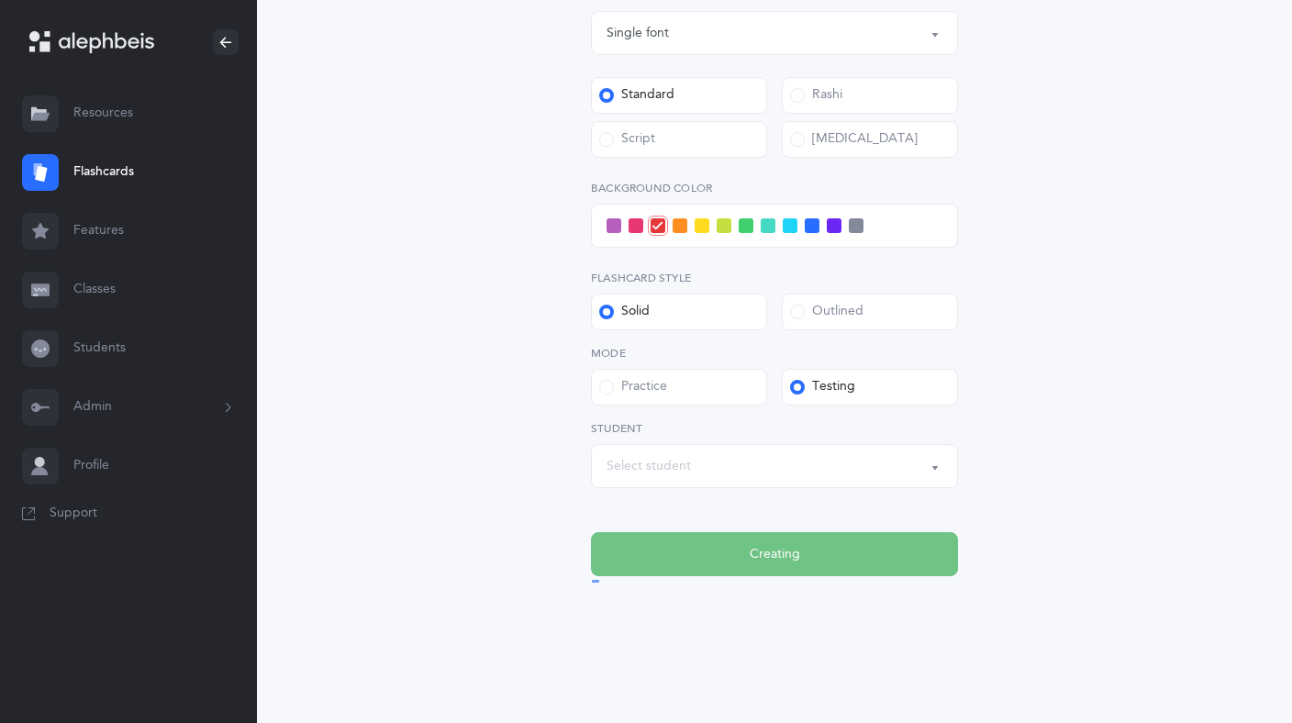
click at [606, 395] on div "Practice" at bounding box center [633, 387] width 68 height 18
click at [0, 0] on input "Practice" at bounding box center [0, 0] width 0 height 0
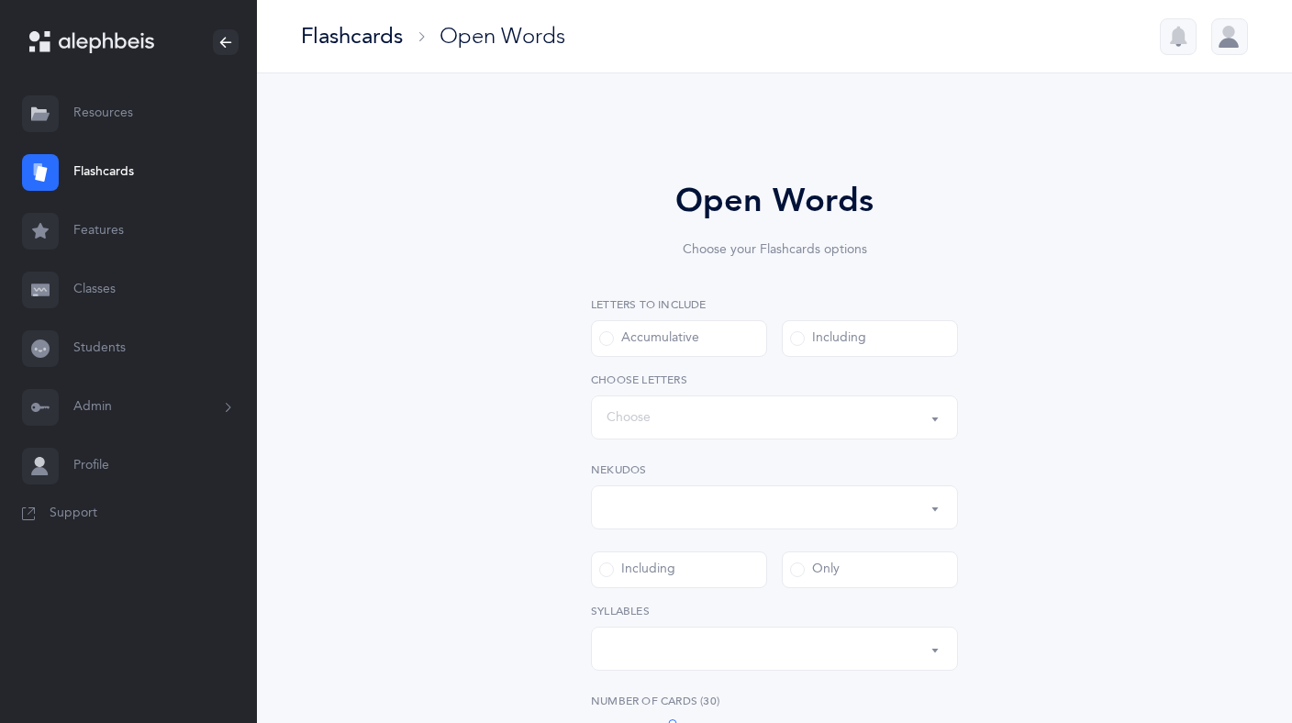
select select
select select "single"
select select "all"
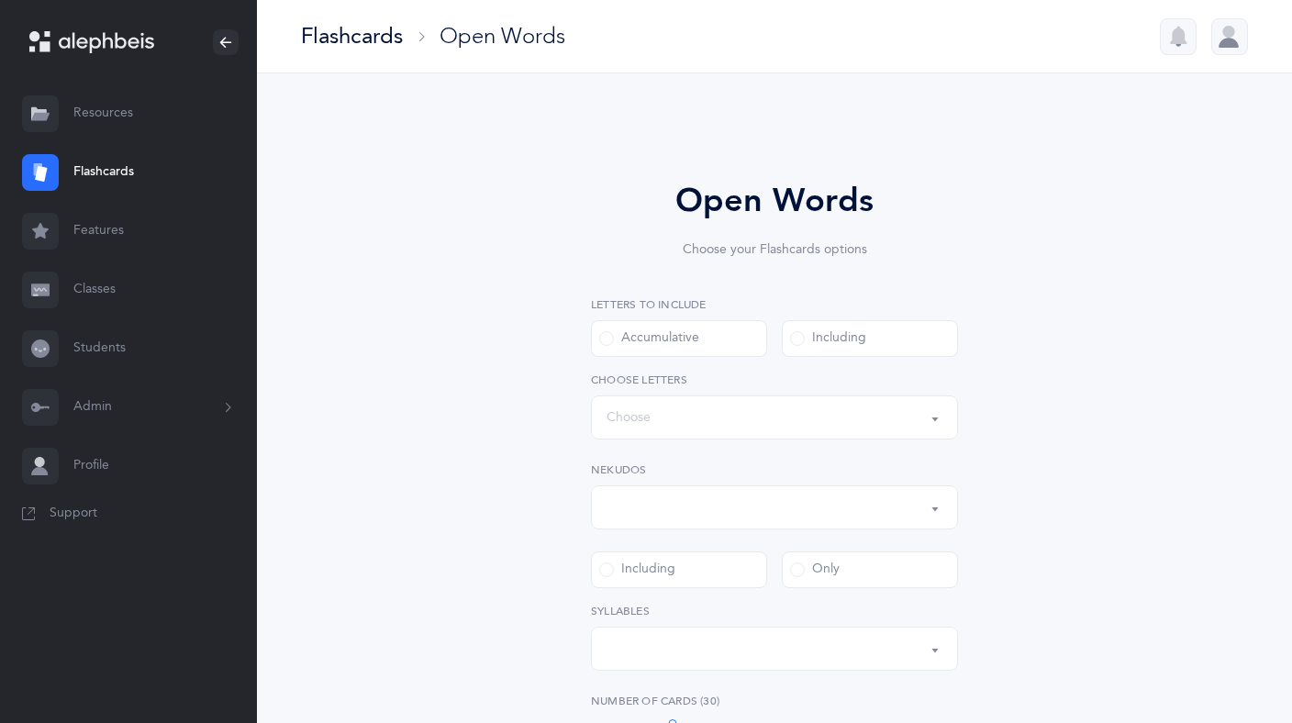
select select "all"
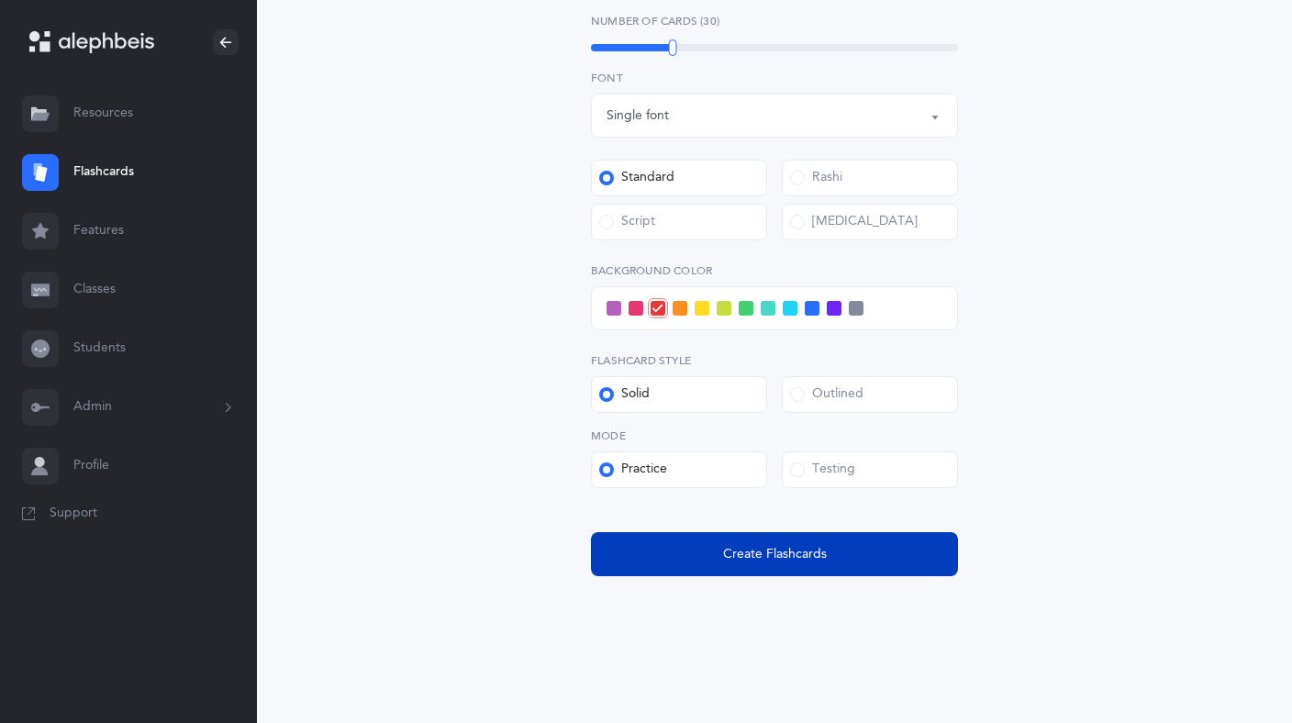
click at [781, 542] on button "Create Flashcards" at bounding box center [774, 554] width 367 height 44
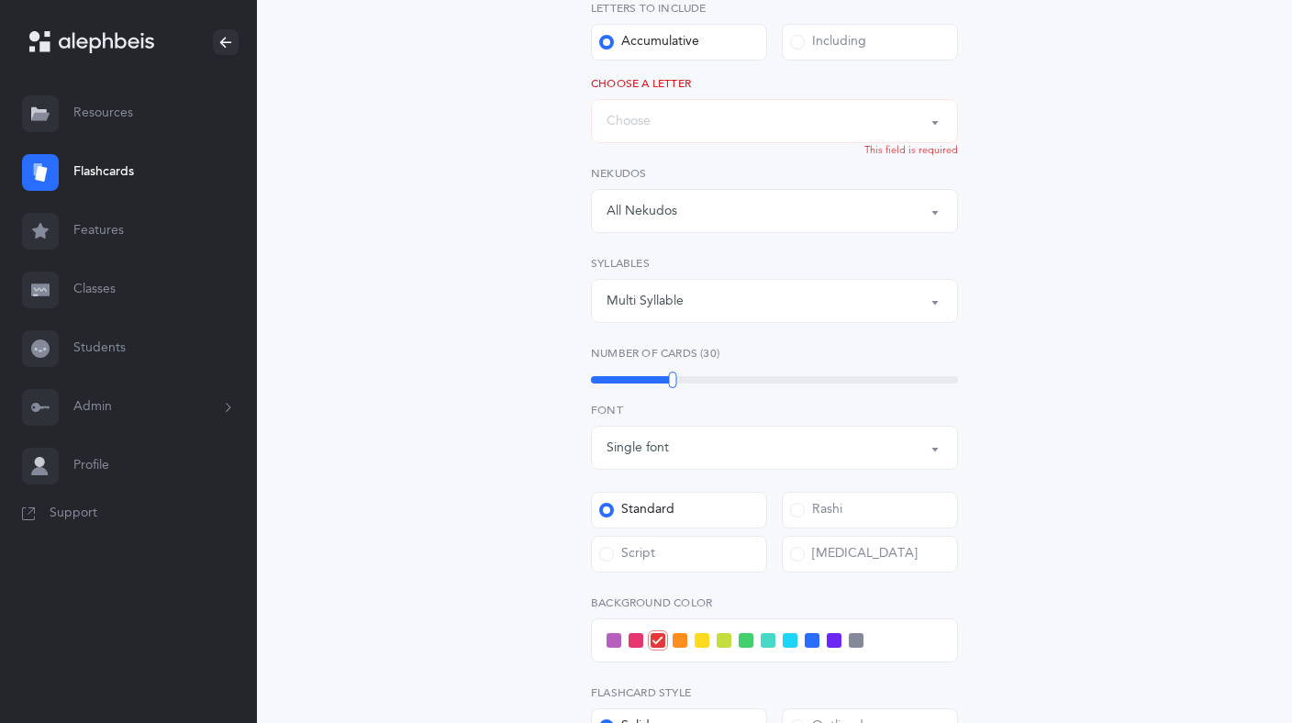
click at [921, 127] on div "Words up until: Choose" at bounding box center [774, 121] width 336 height 31
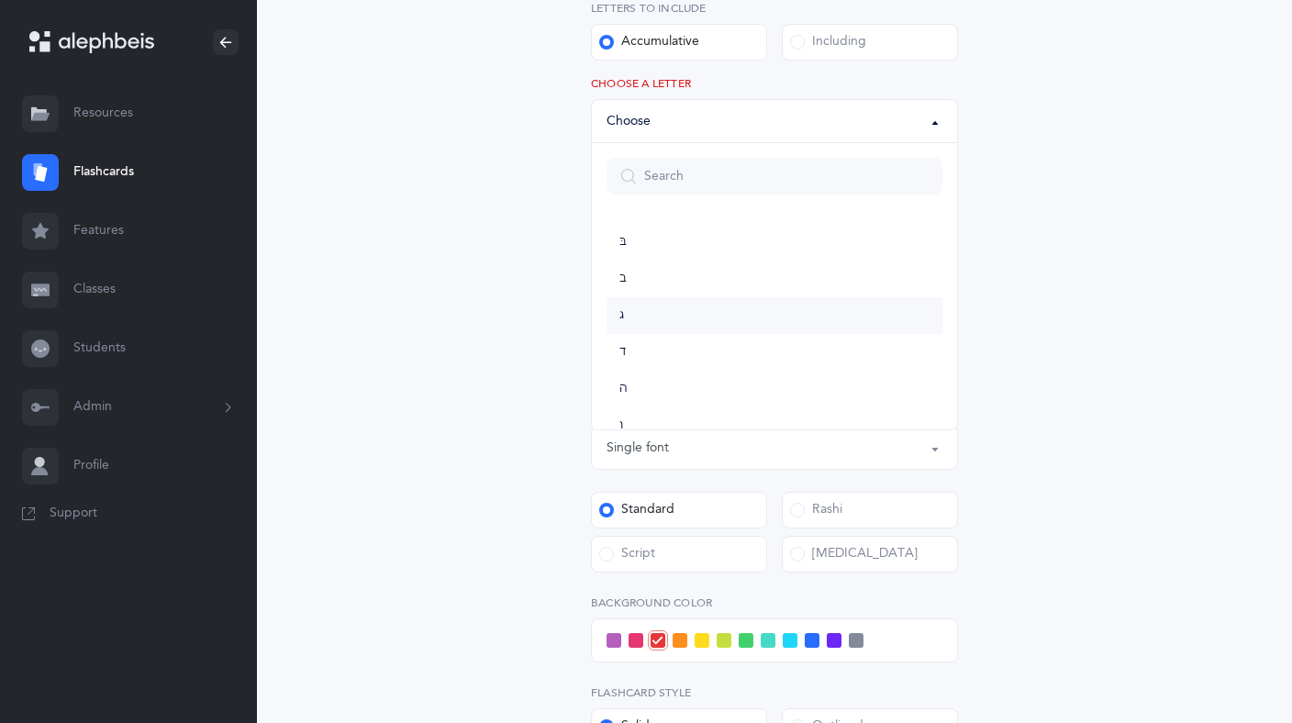
click at [651, 315] on link "ג" at bounding box center [774, 315] width 336 height 37
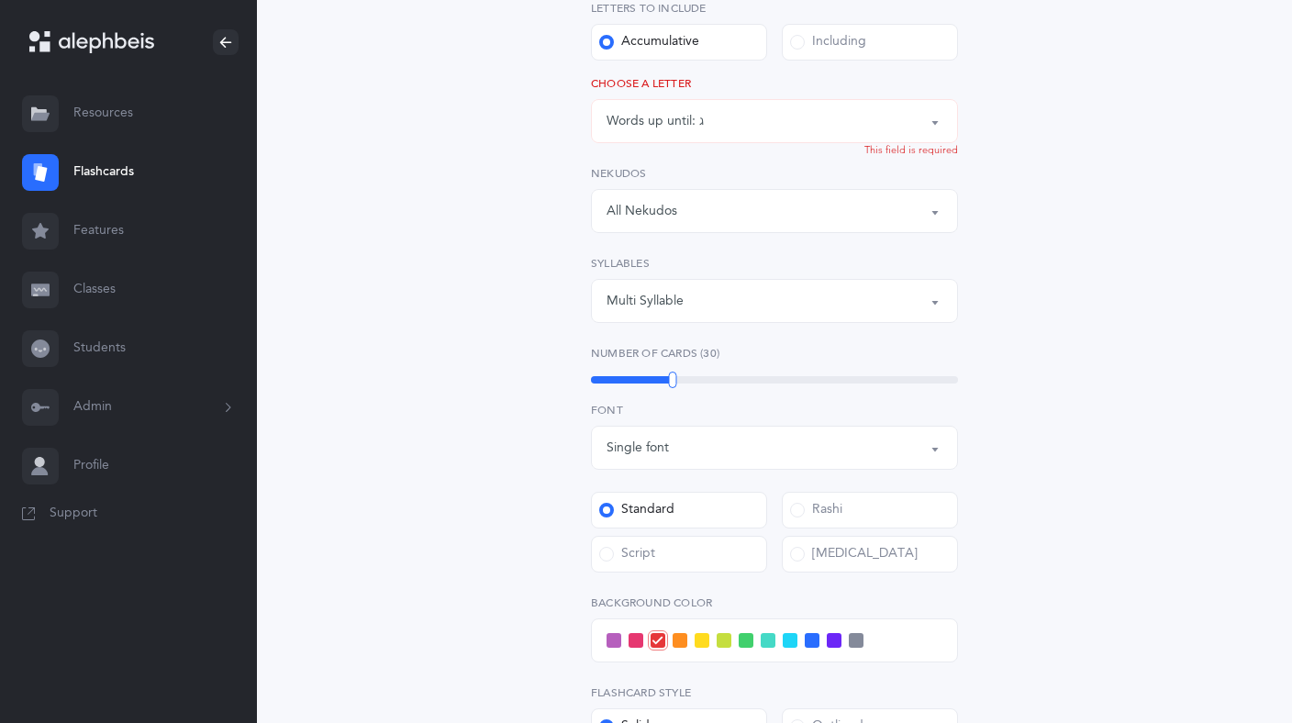
scroll to position [628, 0]
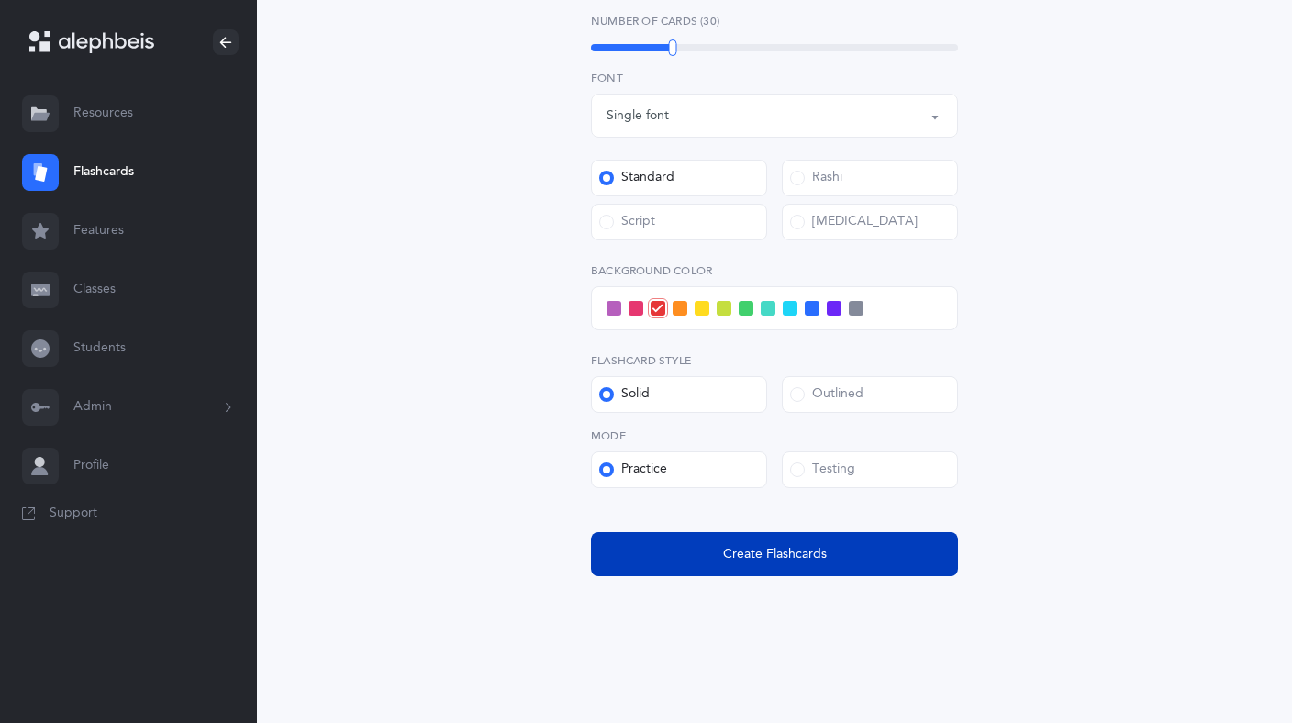
click at [721, 562] on button "Create Flashcards" at bounding box center [774, 554] width 367 height 44
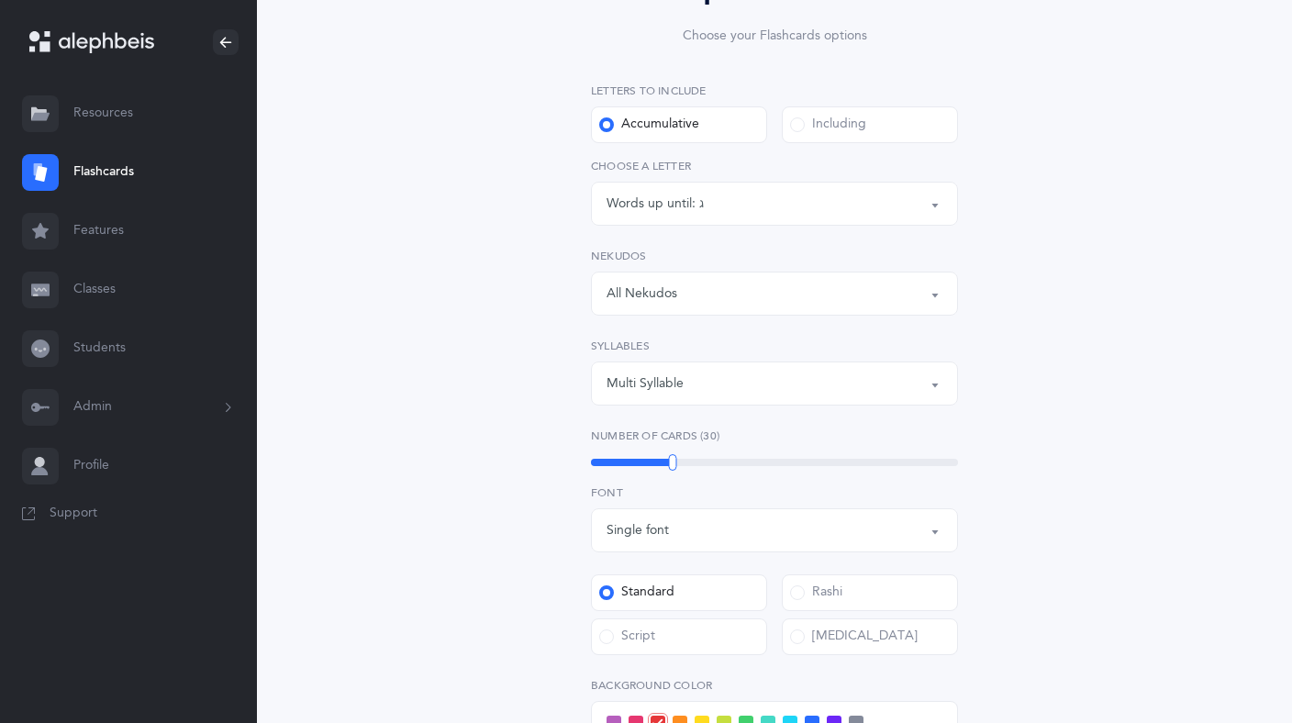
scroll to position [207, 0]
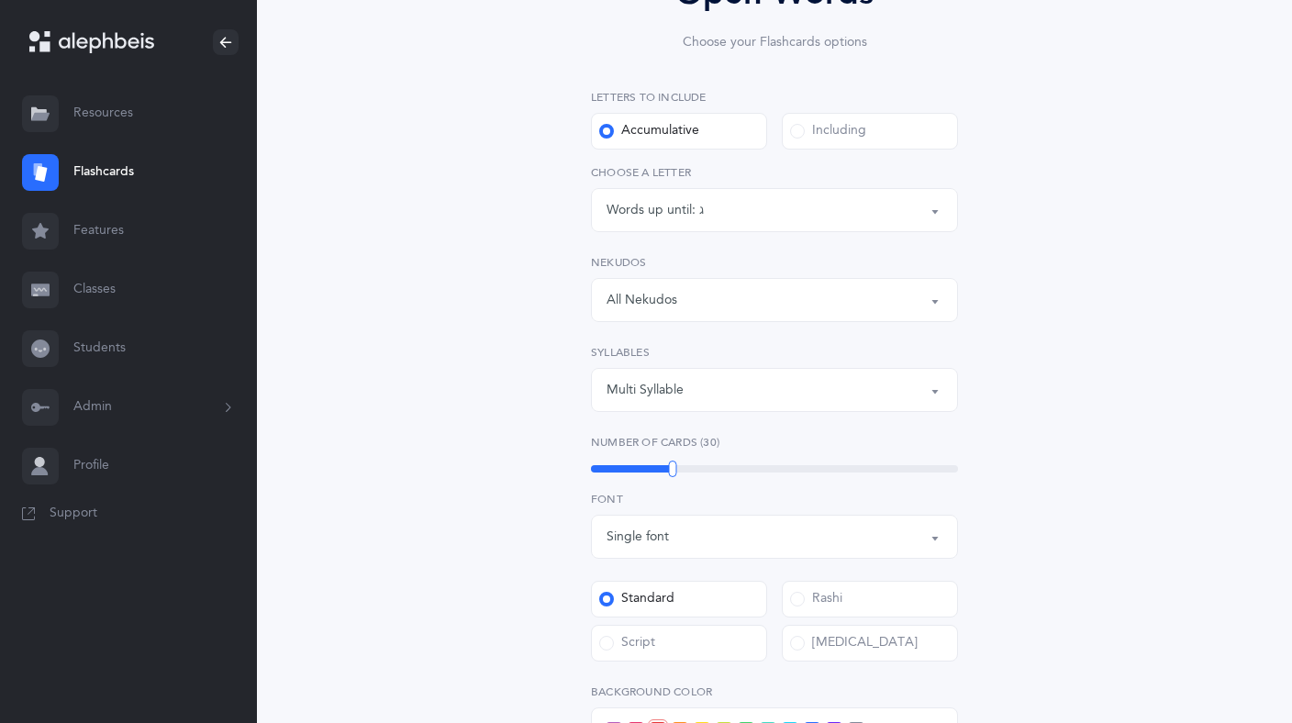
click at [755, 216] on div "Words up until: ג" at bounding box center [774, 210] width 336 height 31
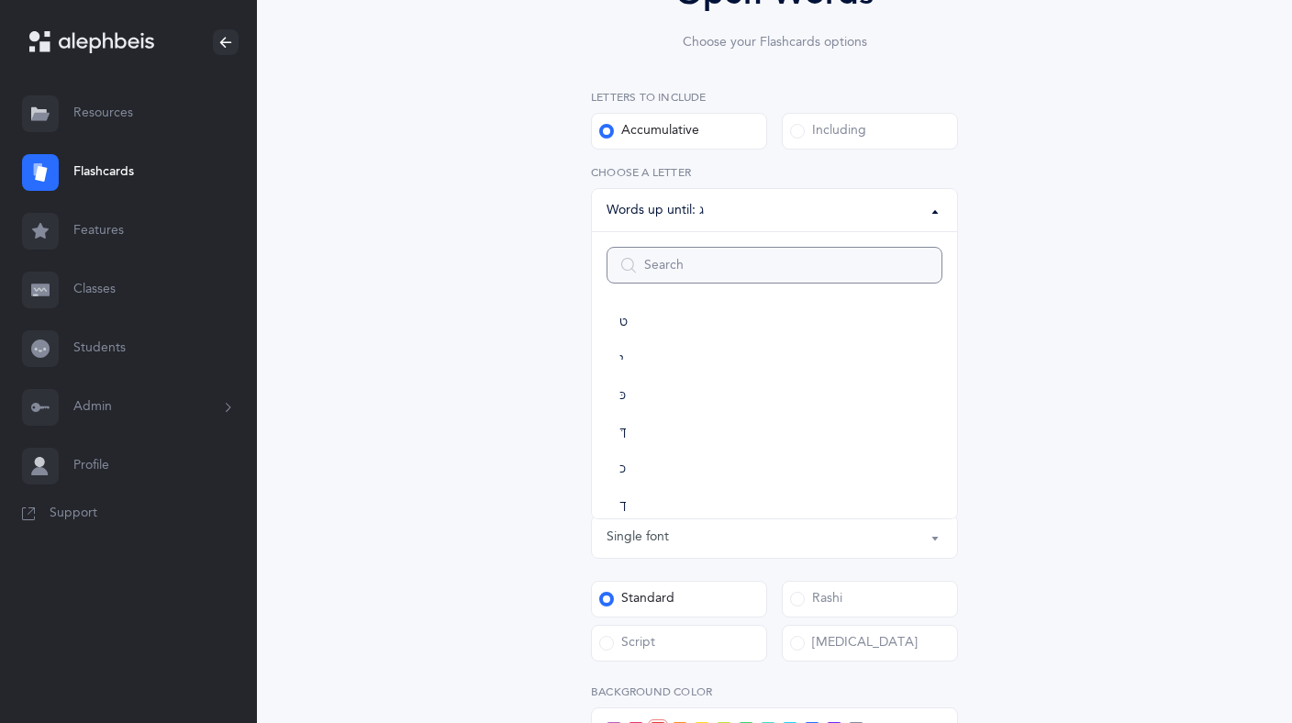
scroll to position [324, 0]
click at [640, 402] on link "ךּ" at bounding box center [774, 411] width 336 height 37
select select "83"
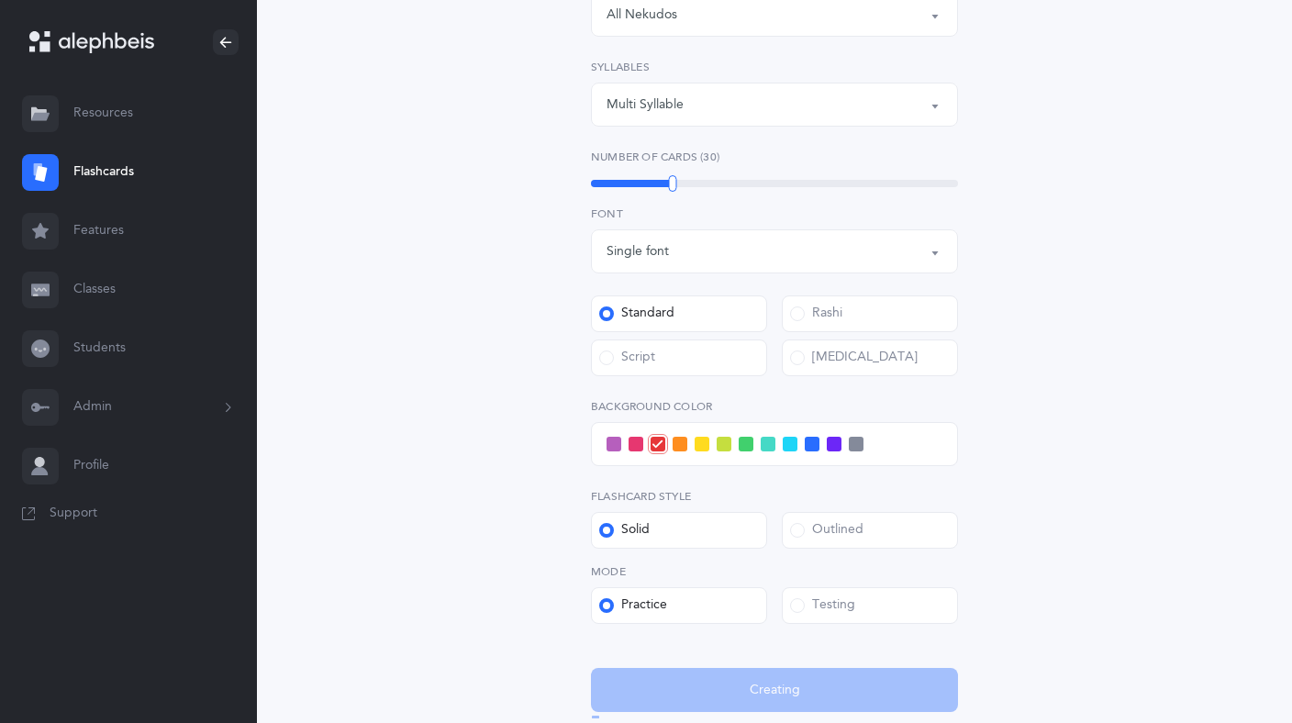
scroll to position [628, 0]
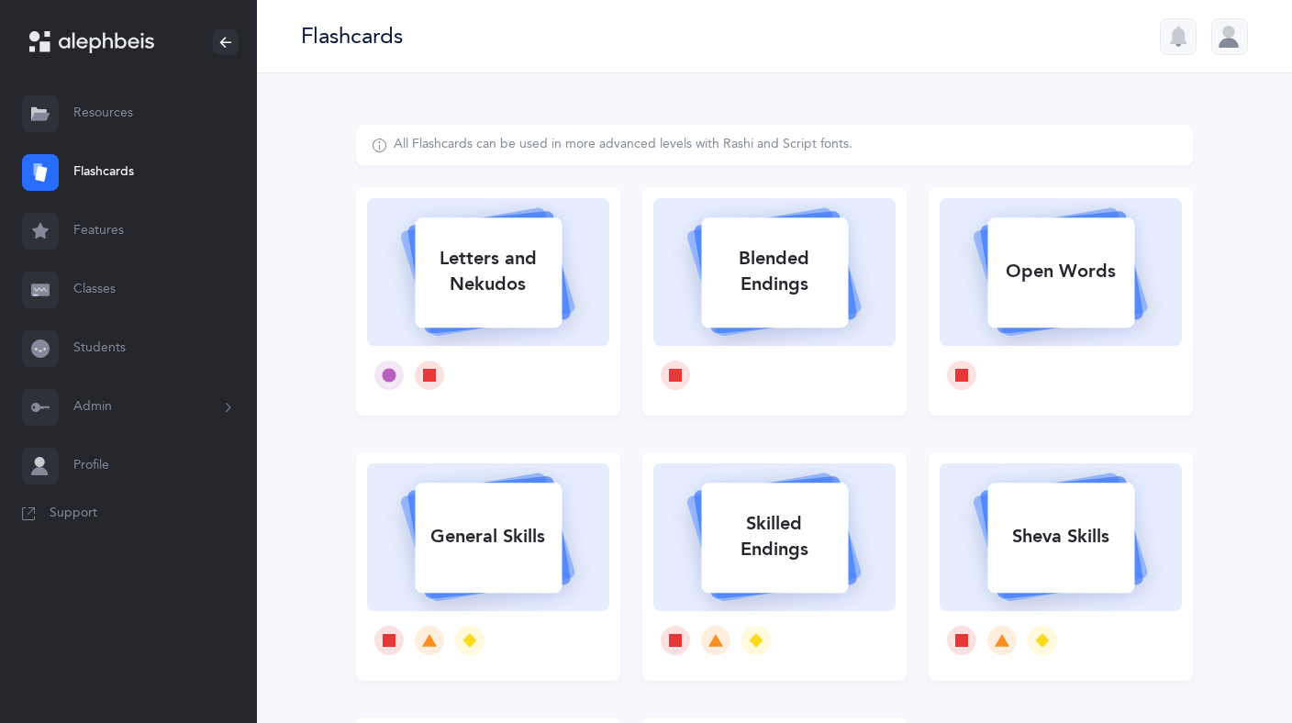
select select
select select "single"
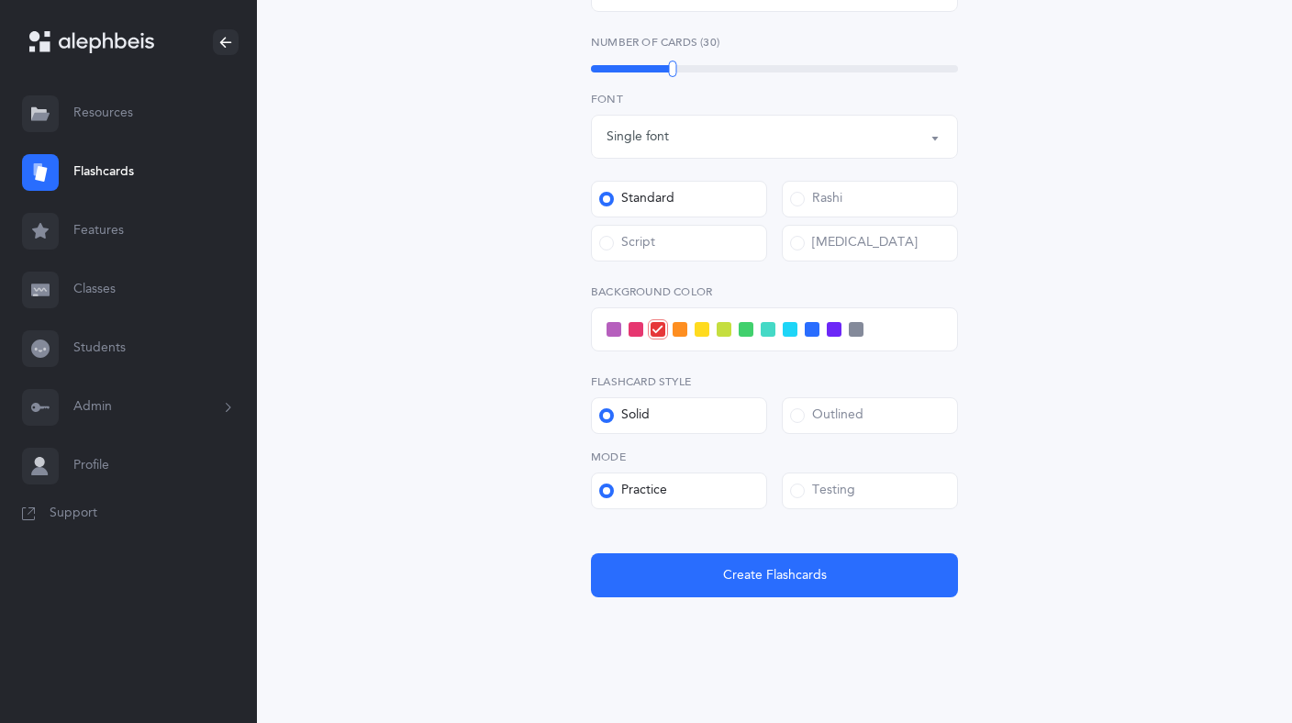
select select "all"
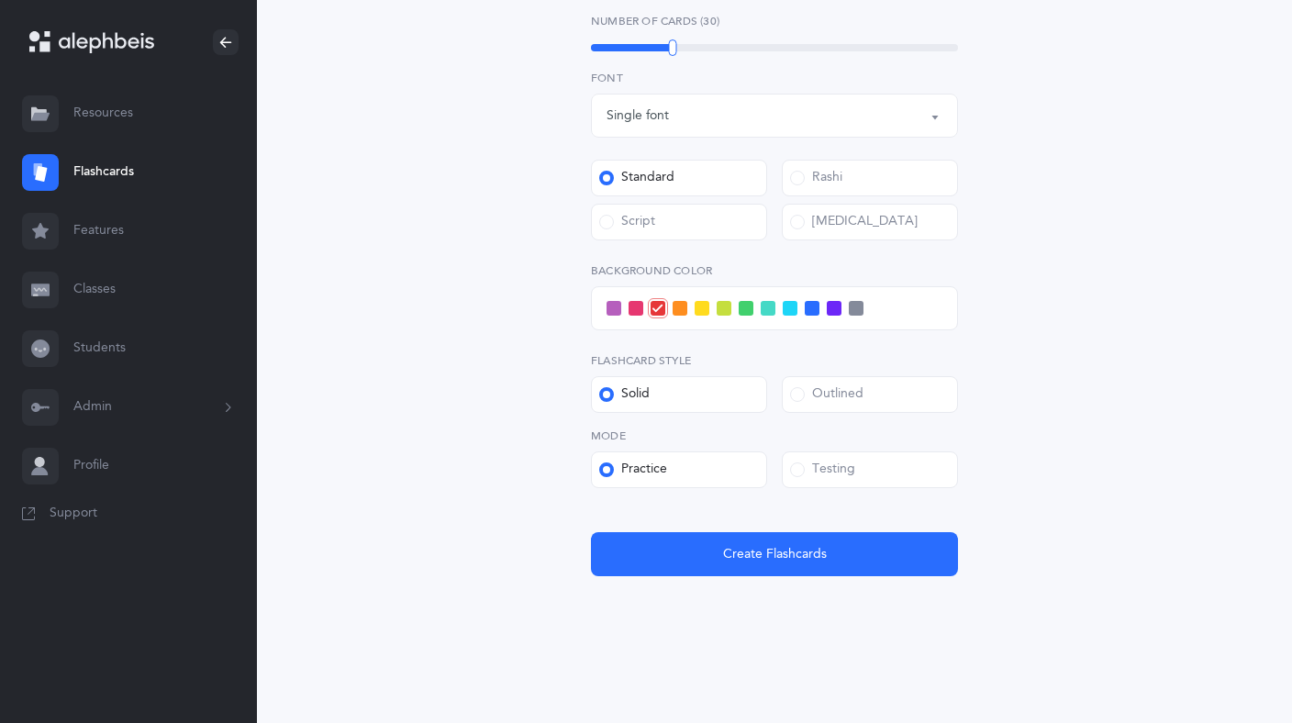
scroll to position [628, 0]
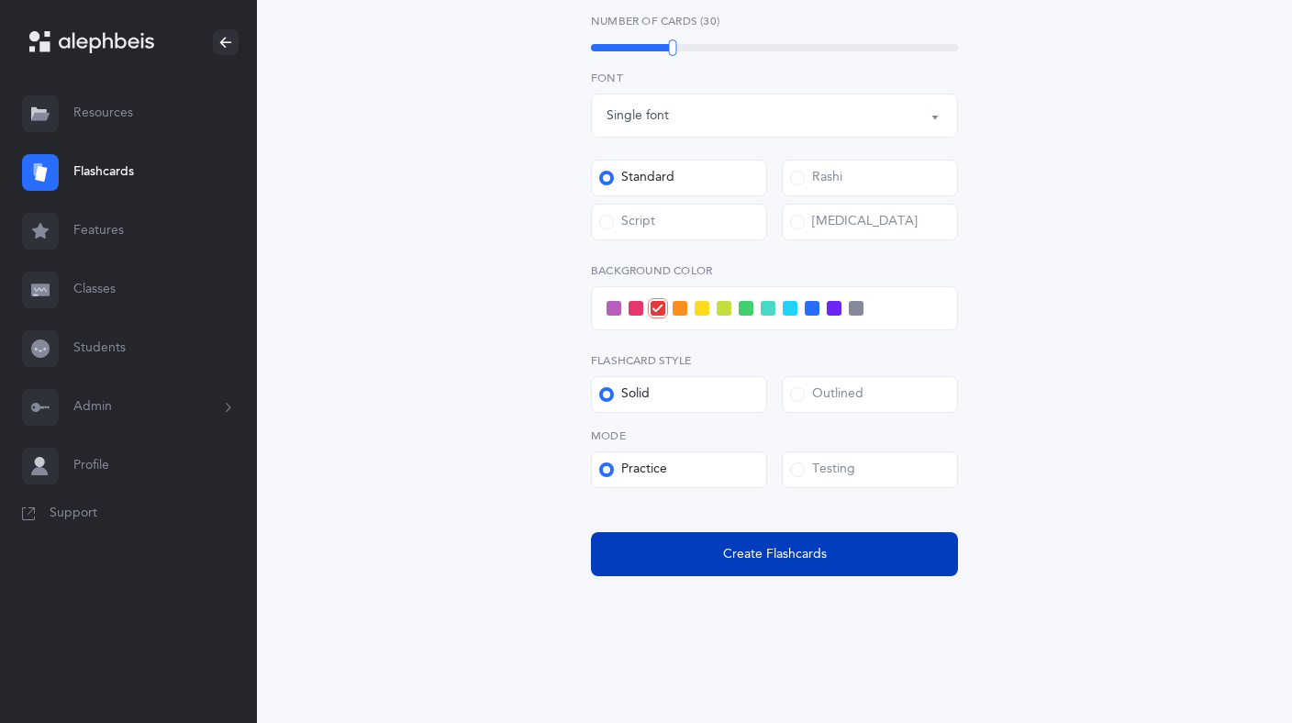
click at [759, 561] on span "Create Flashcards" at bounding box center [775, 554] width 104 height 19
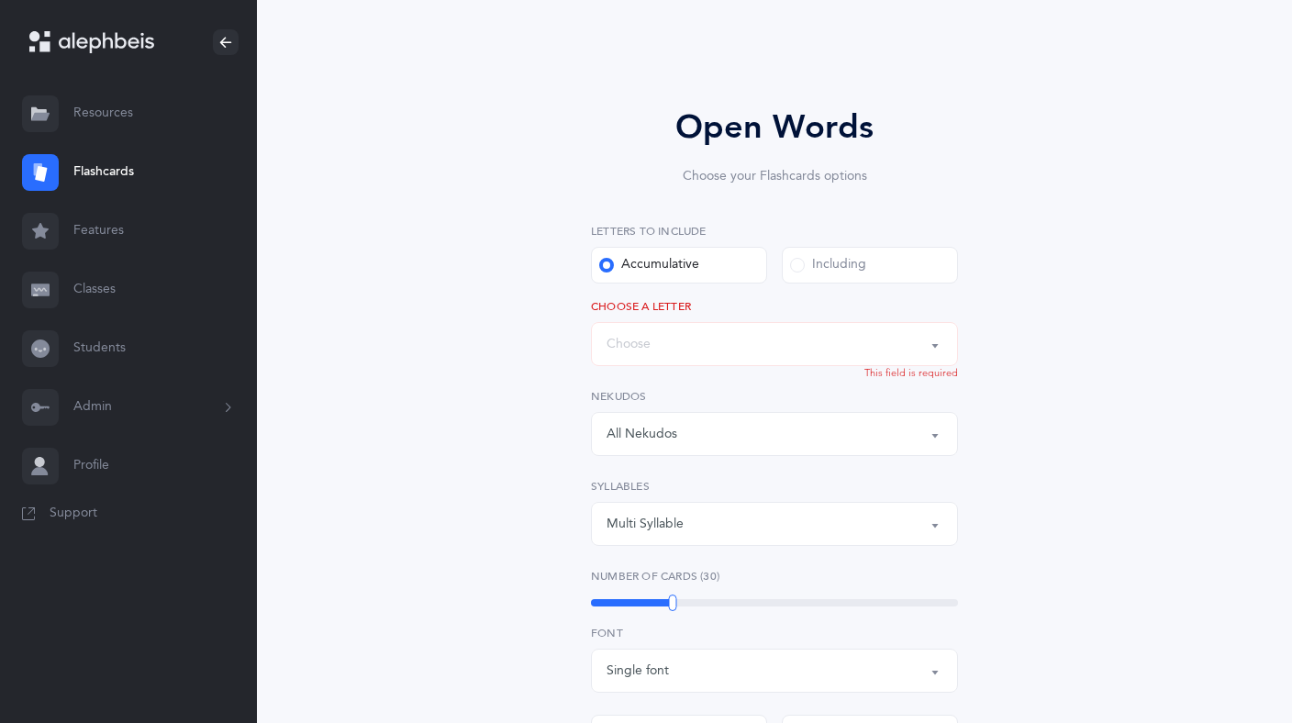
scroll to position [70, 0]
click at [784, 342] on div "Words up until: Choose" at bounding box center [774, 347] width 336 height 31
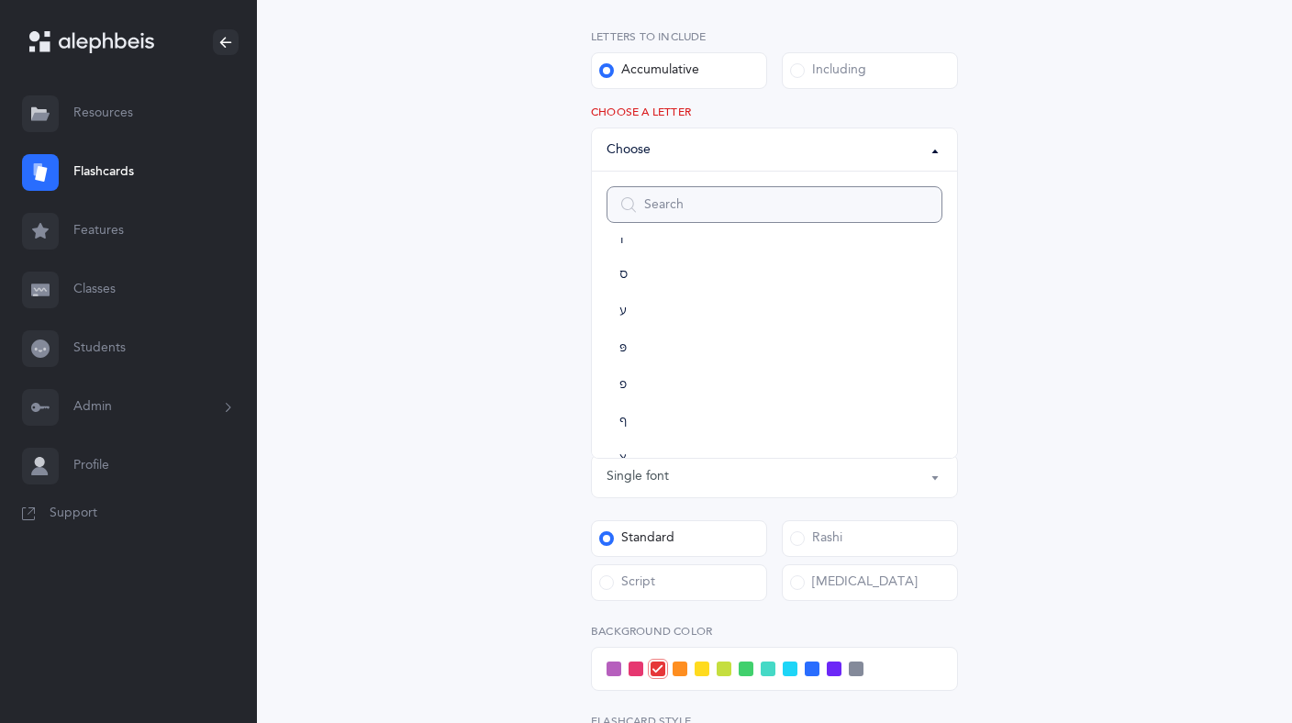
scroll to position [810, 0]
click at [659, 373] on link "ץ" at bounding box center [774, 378] width 336 height 37
select select "22"
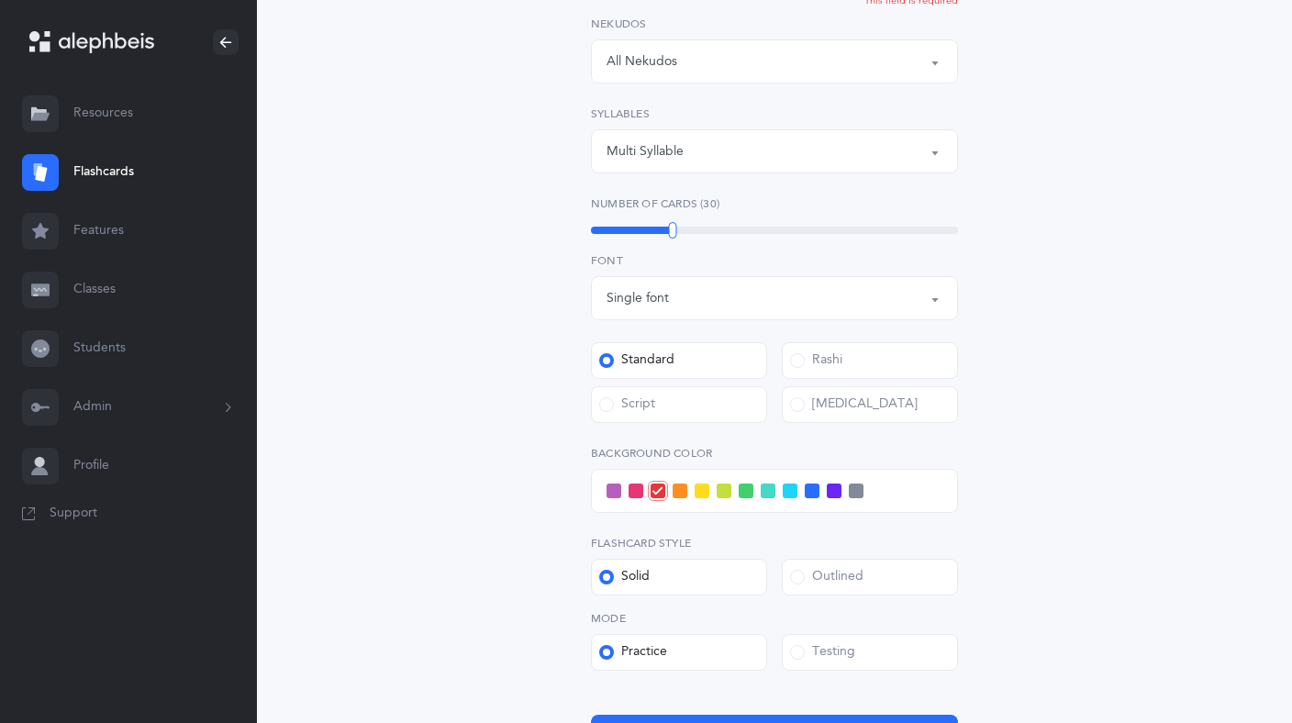
scroll to position [628, 0]
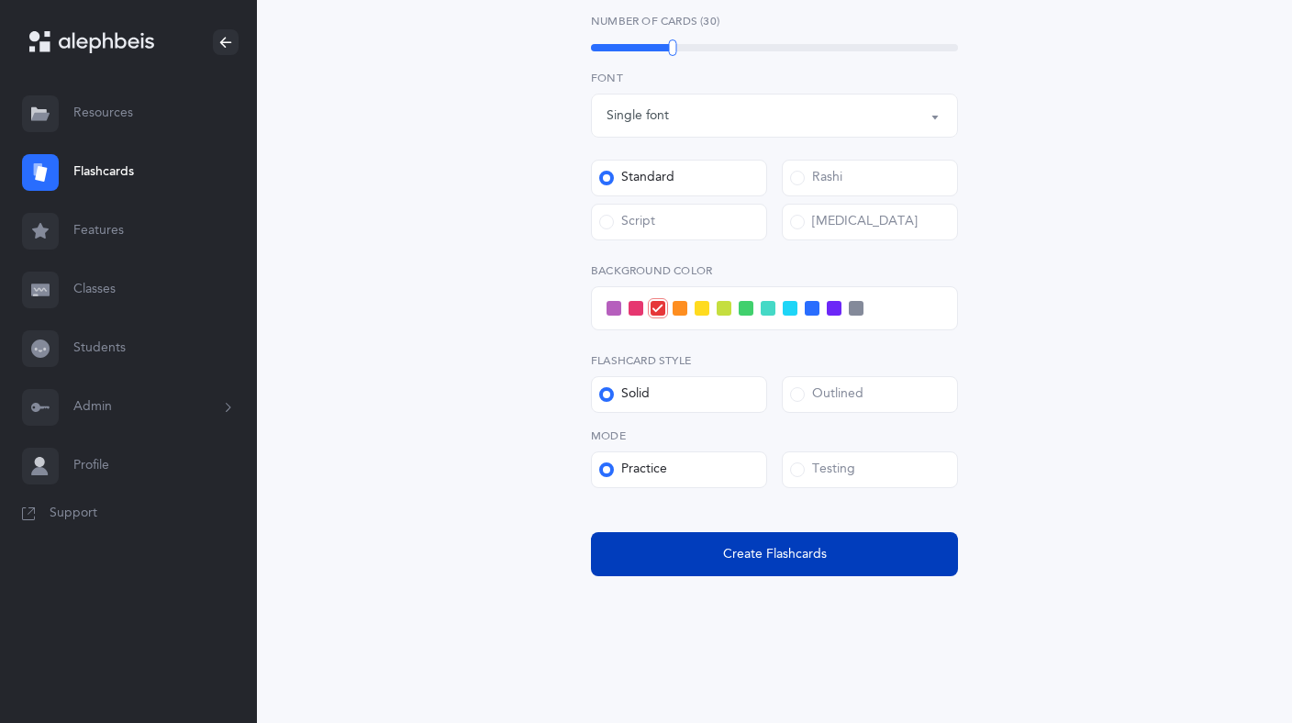
click at [770, 558] on span "Create Flashcards" at bounding box center [775, 554] width 104 height 19
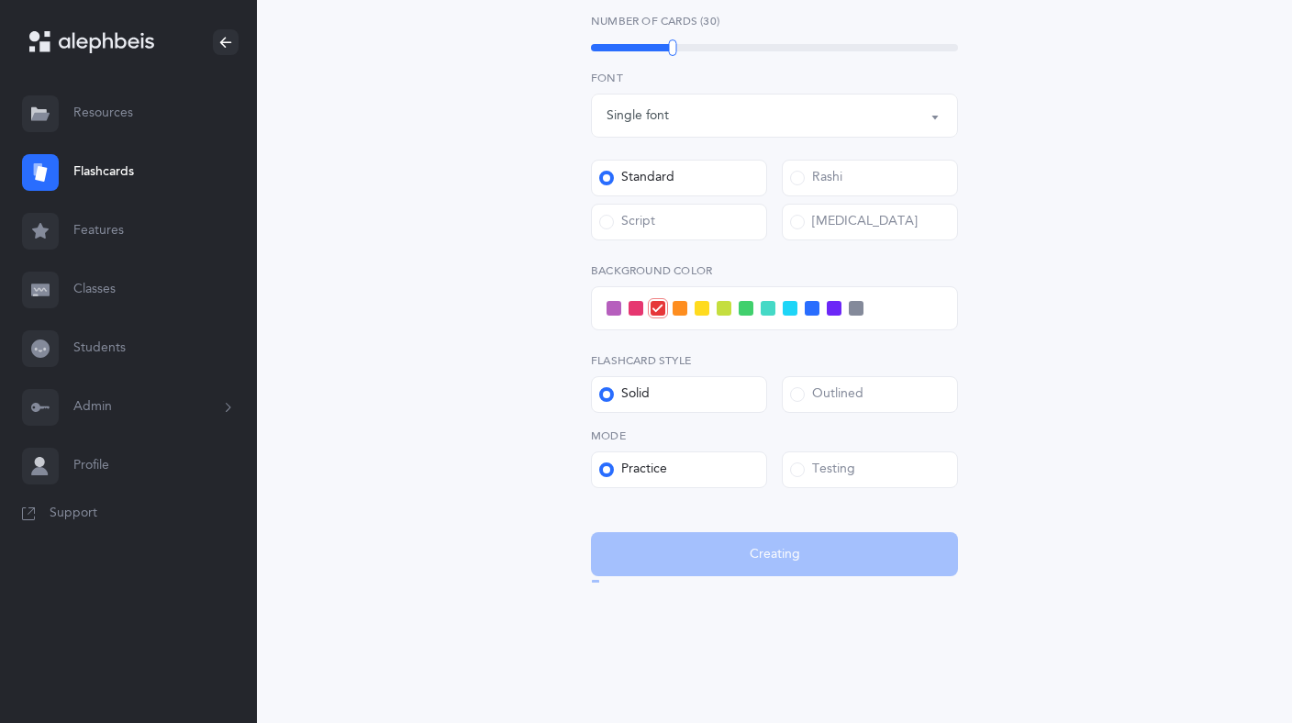
scroll to position [0, 0]
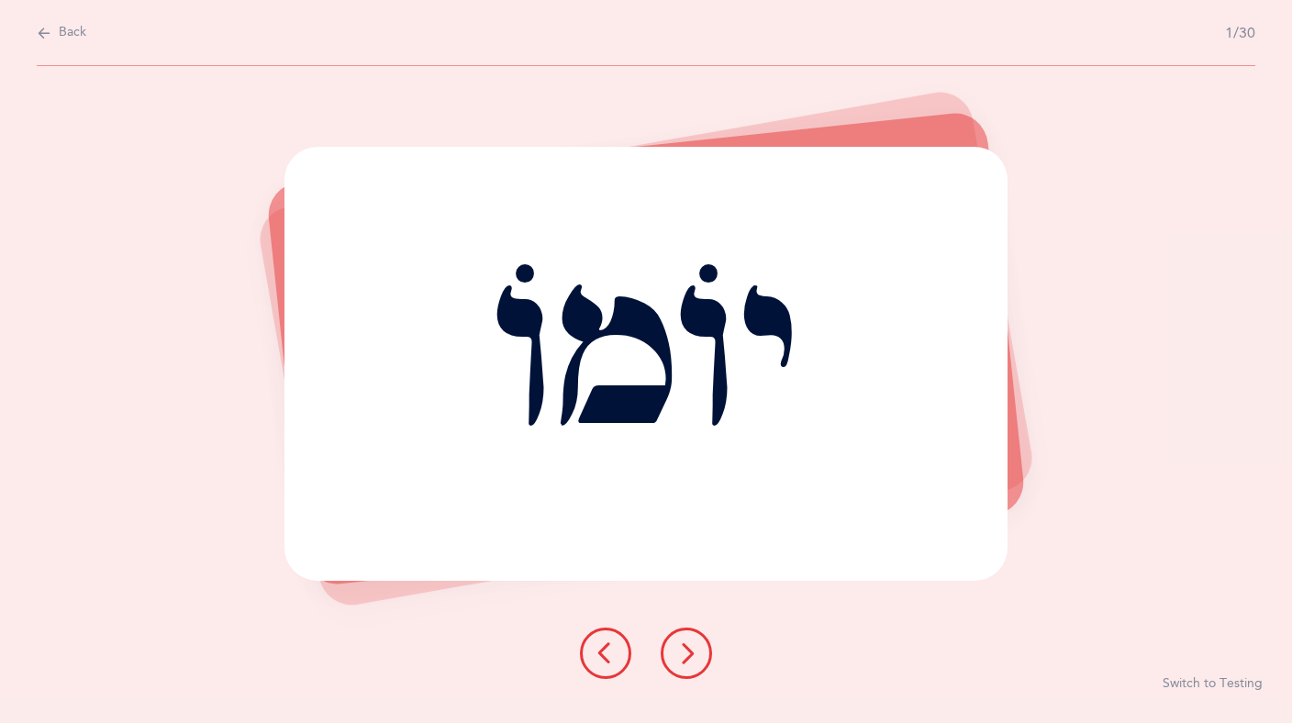
click at [690, 660] on icon at bounding box center [686, 653] width 22 height 22
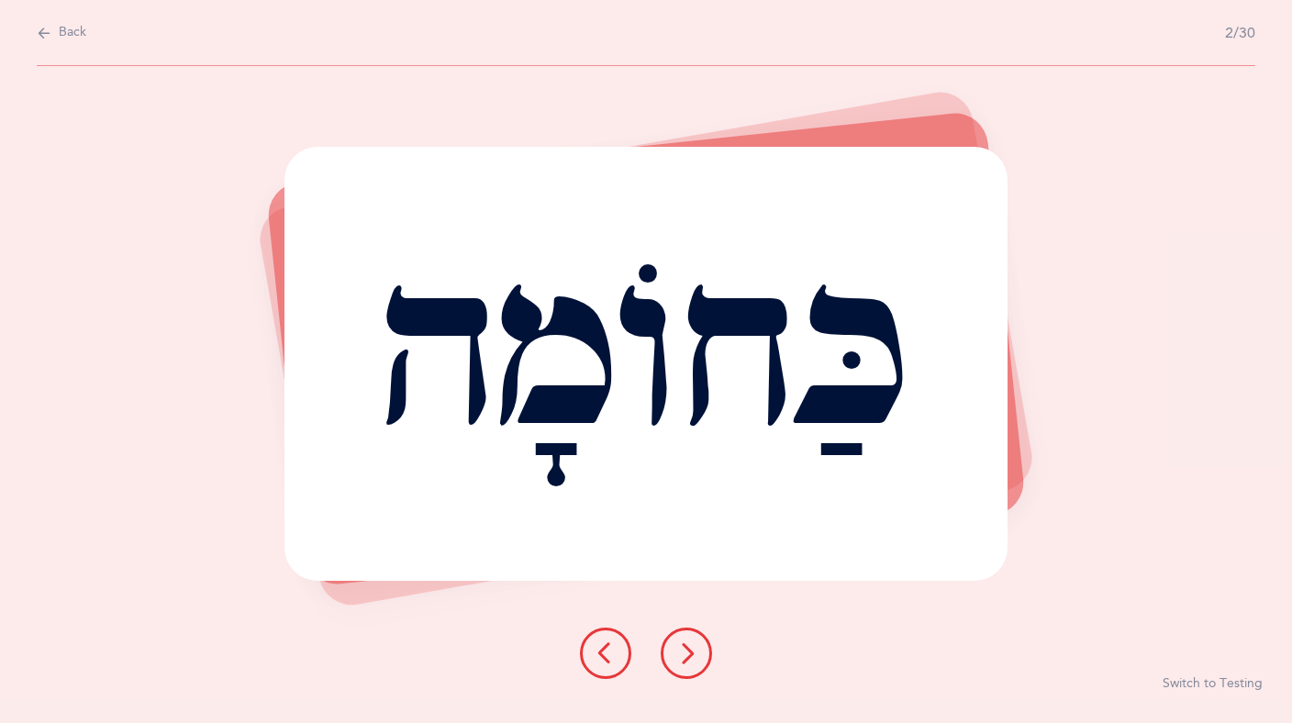
click at [1208, 682] on button "Switch to Testing" at bounding box center [1212, 684] width 100 height 18
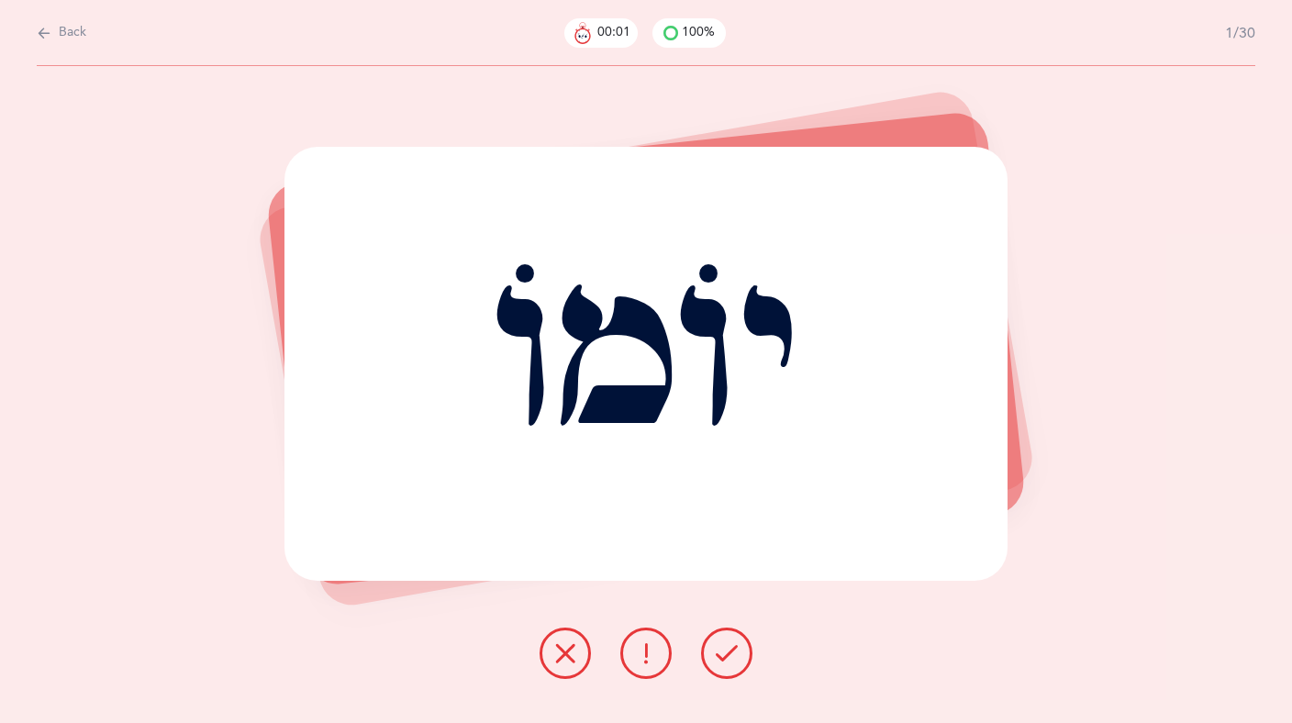
click at [728, 653] on icon at bounding box center [727, 653] width 22 height 22
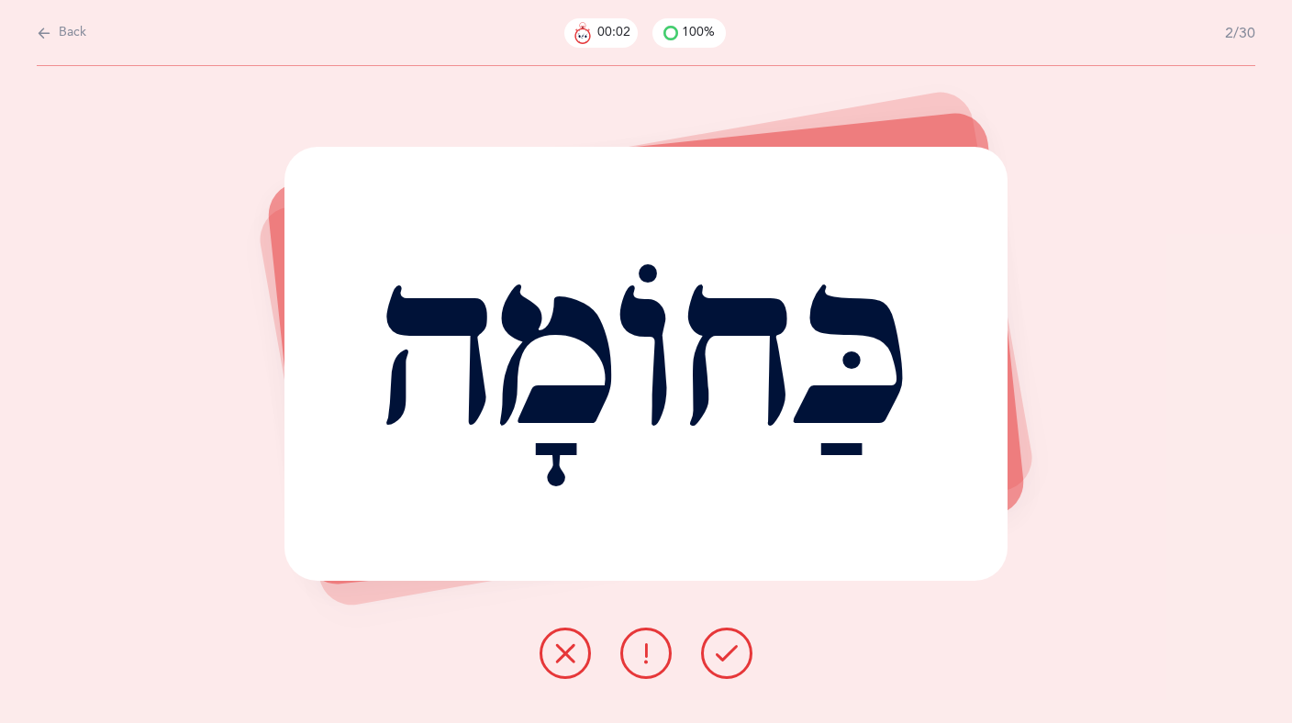
click at [656, 668] on button at bounding box center [645, 653] width 51 height 51
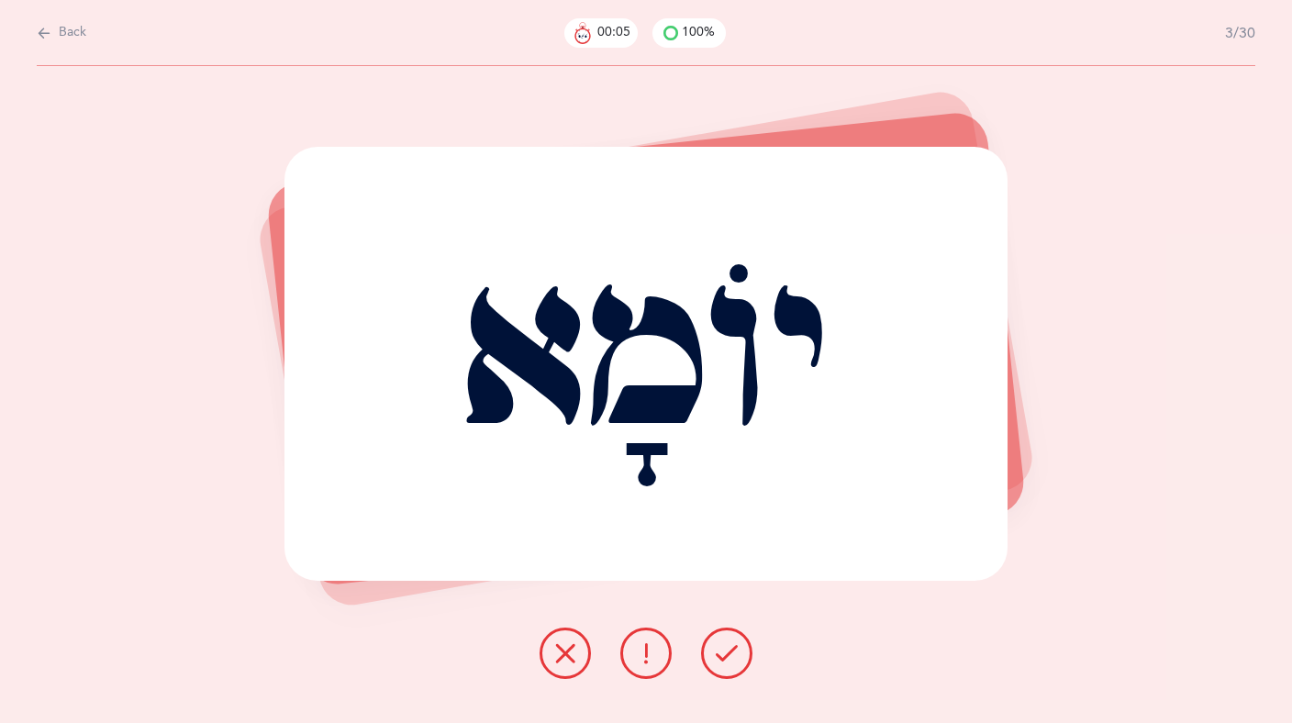
click at [723, 646] on icon at bounding box center [727, 653] width 22 height 22
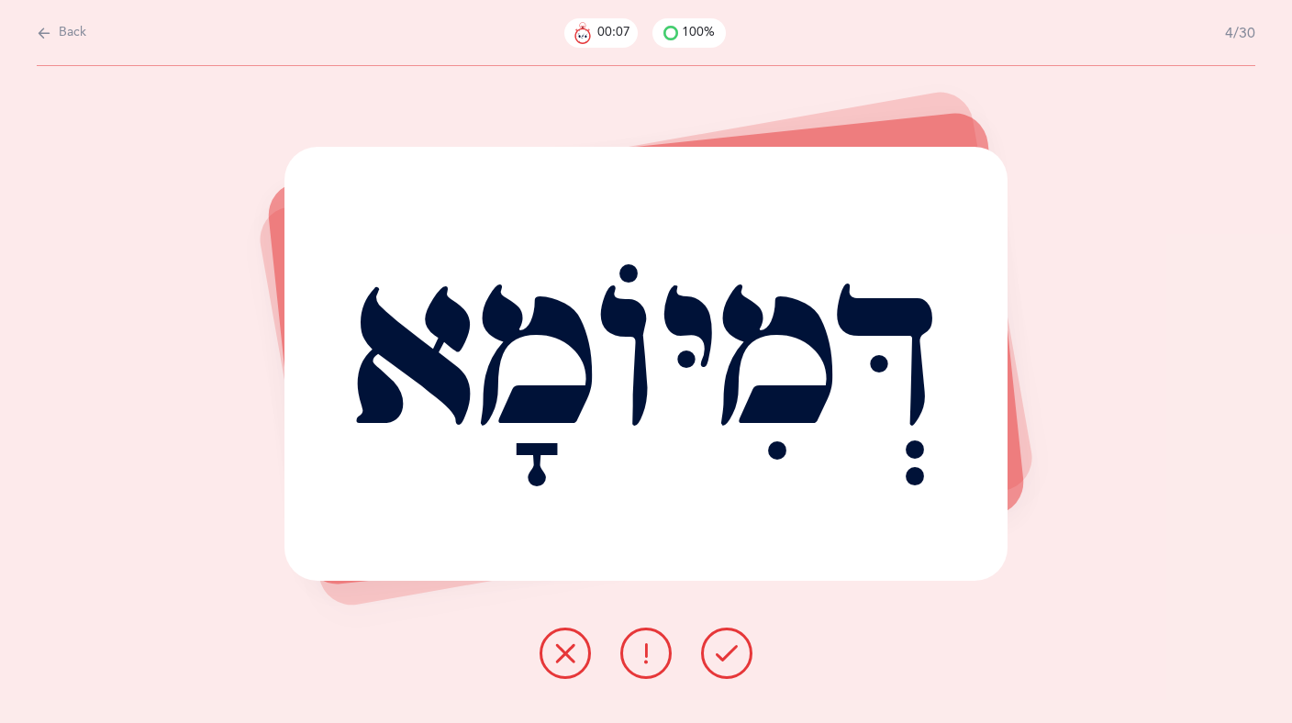
click at [726, 646] on icon at bounding box center [727, 653] width 22 height 22
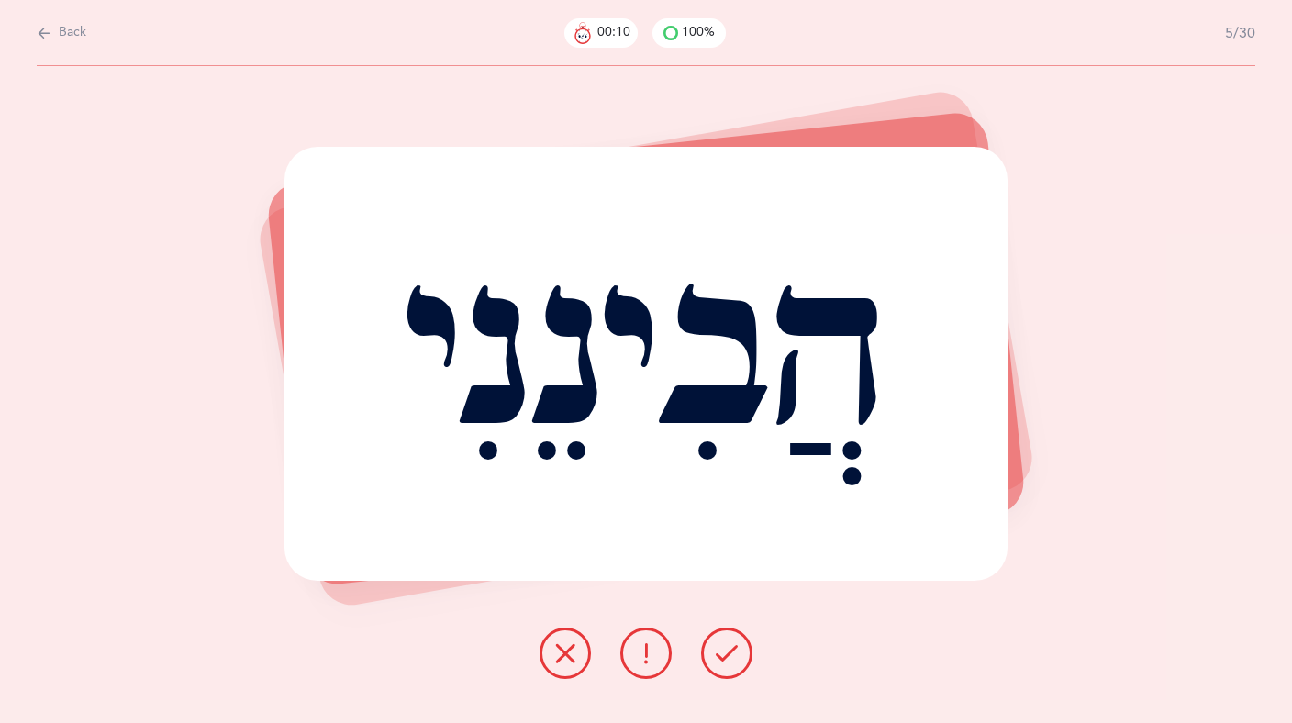
click at [726, 646] on icon at bounding box center [727, 653] width 22 height 22
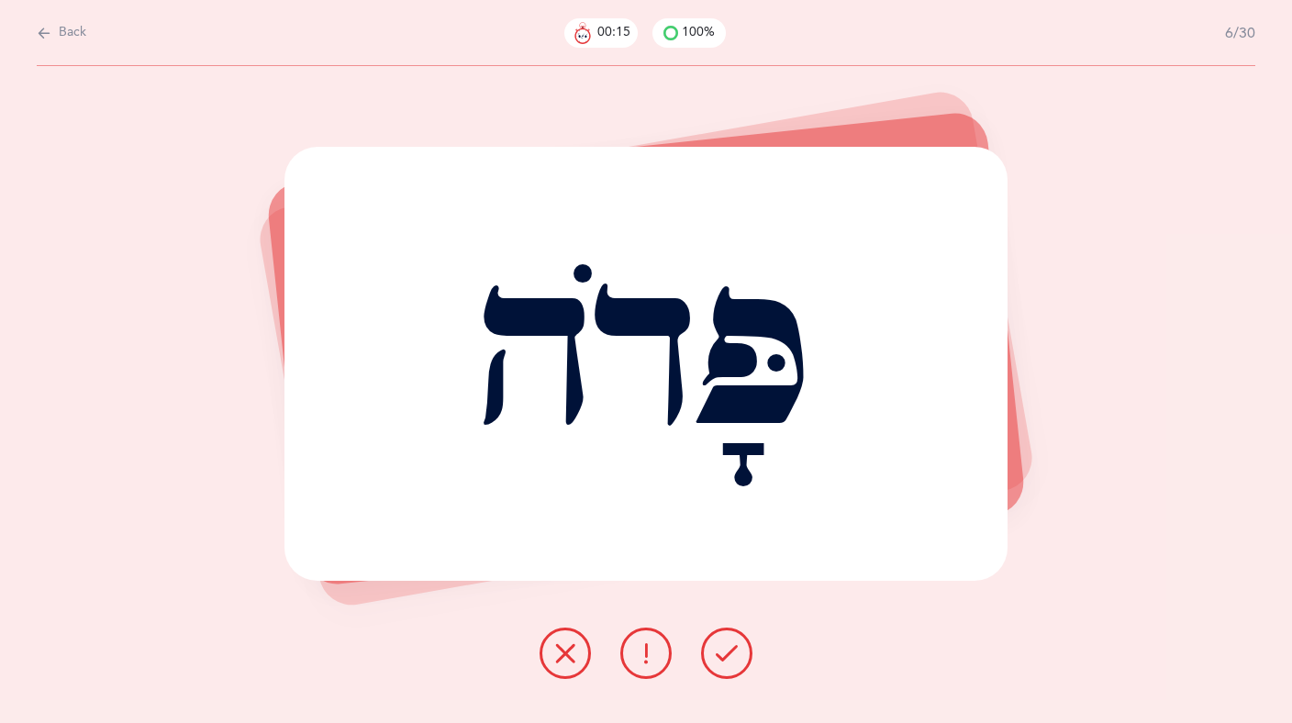
click at [725, 646] on icon at bounding box center [727, 653] width 22 height 22
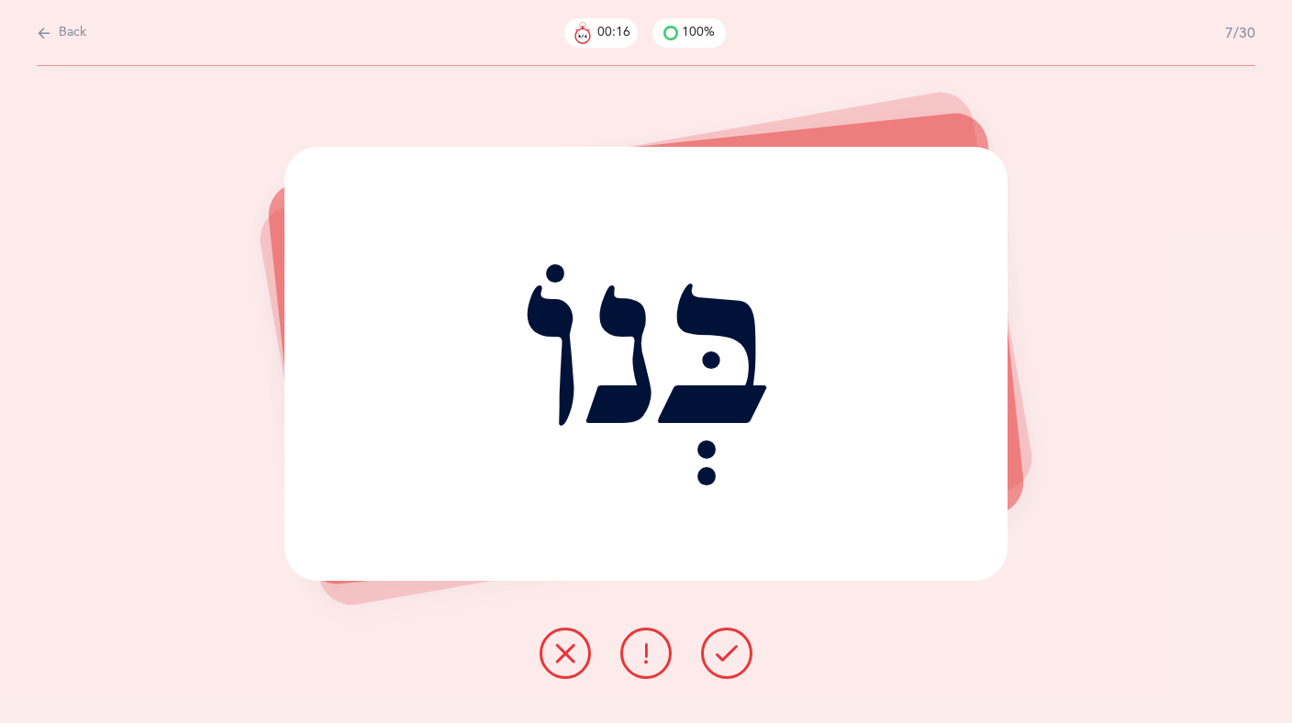
click at [725, 646] on icon at bounding box center [727, 653] width 22 height 22
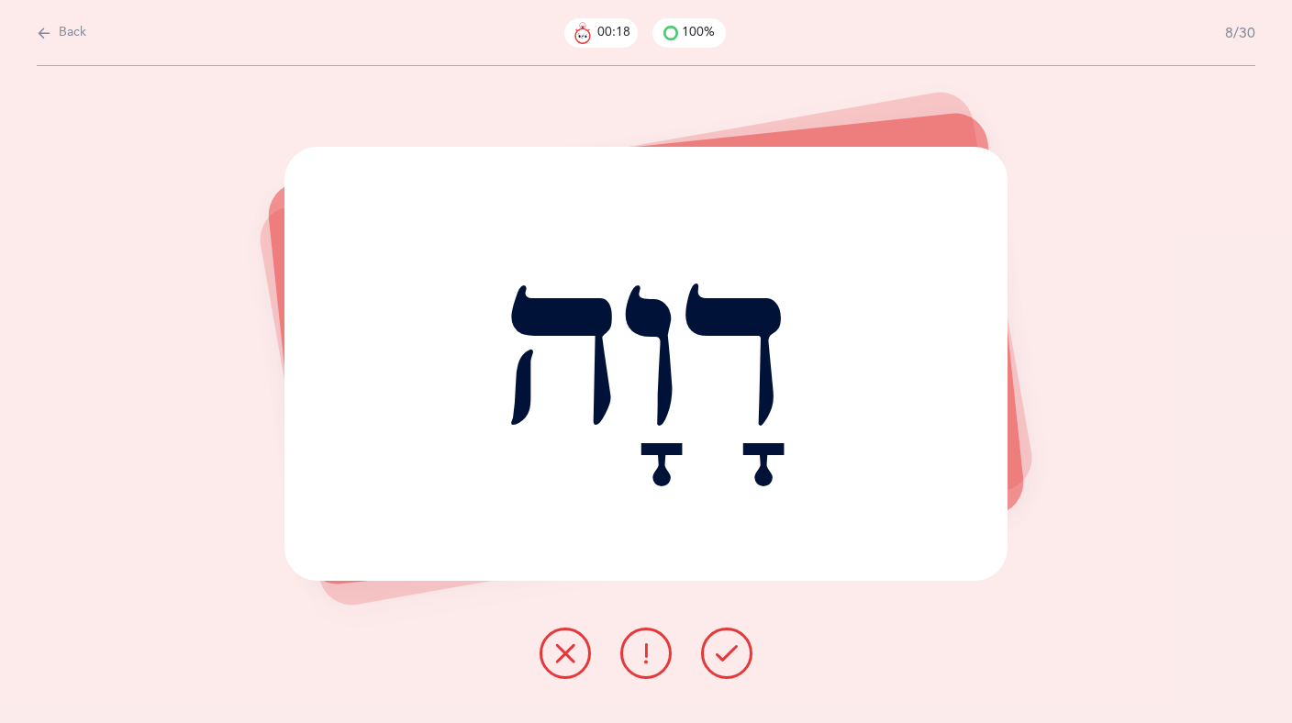
click at [725, 647] on icon at bounding box center [727, 653] width 22 height 22
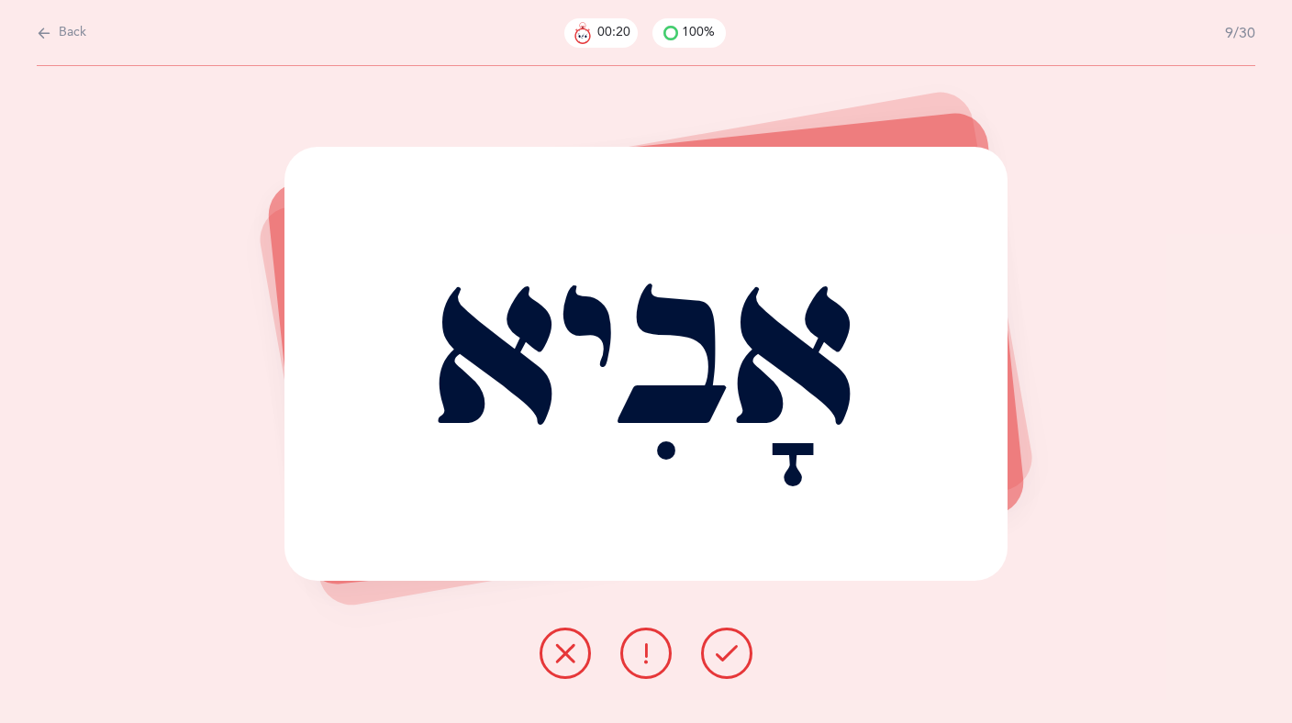
click at [66, 26] on span "Back" at bounding box center [73, 33] width 28 height 18
select select "27"
select select "single"
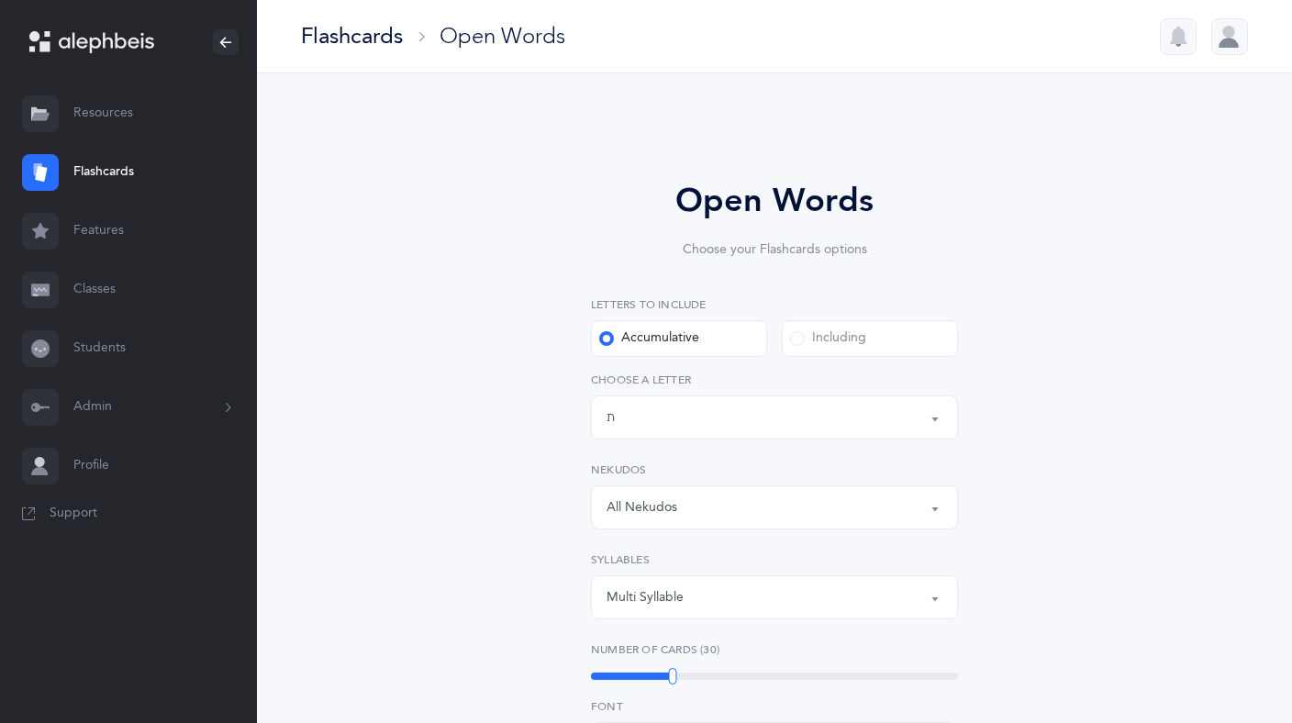
click at [81, 462] on link "Profile" at bounding box center [128, 466] width 257 height 59
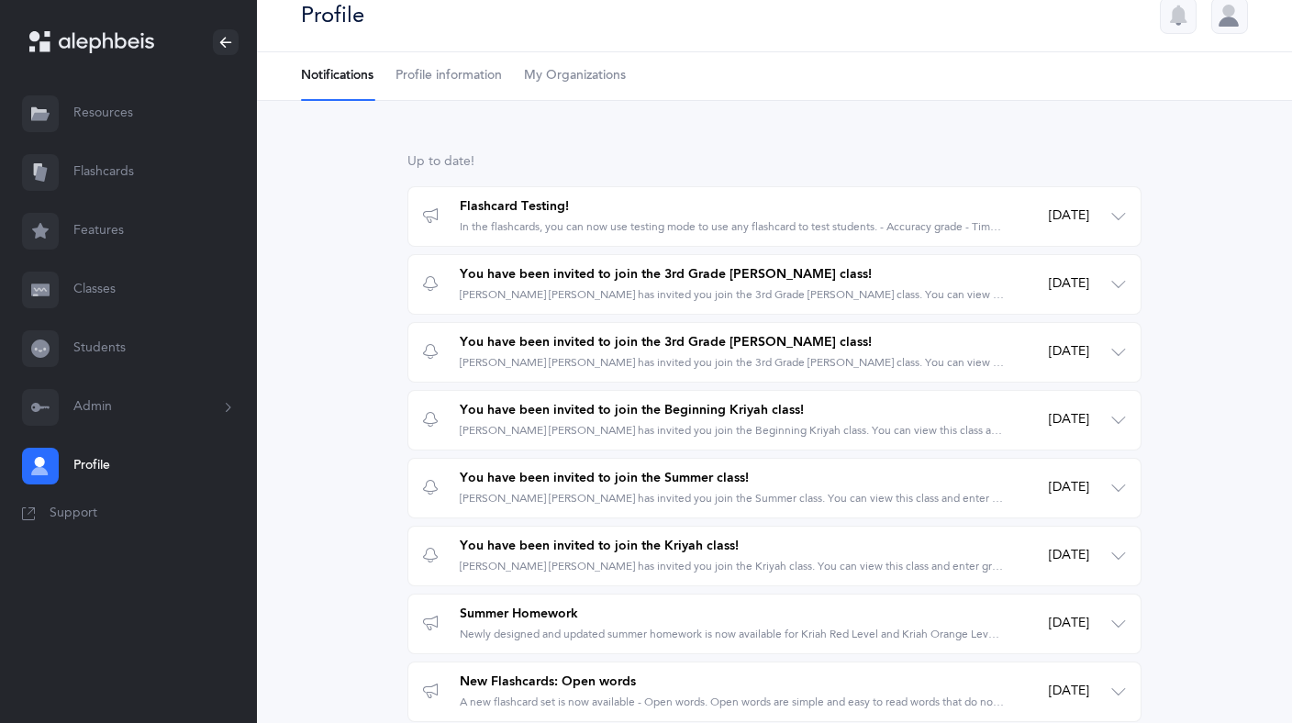
scroll to position [22, 0]
click at [118, 343] on link "Students" at bounding box center [128, 348] width 257 height 59
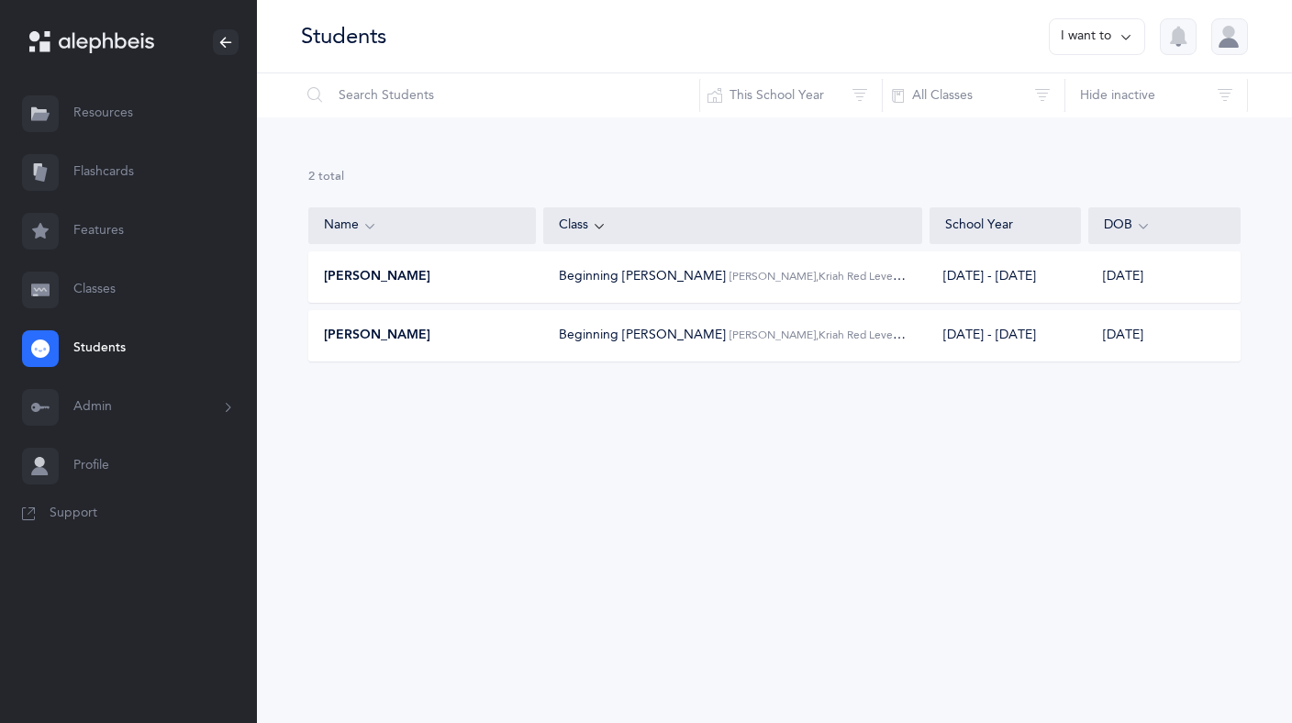
click at [463, 291] on div "מנחם מענדל Fuchs Beginning Kriyah Esther Rena Grossman, Kriah Red Level • A 202…" at bounding box center [774, 276] width 932 height 51
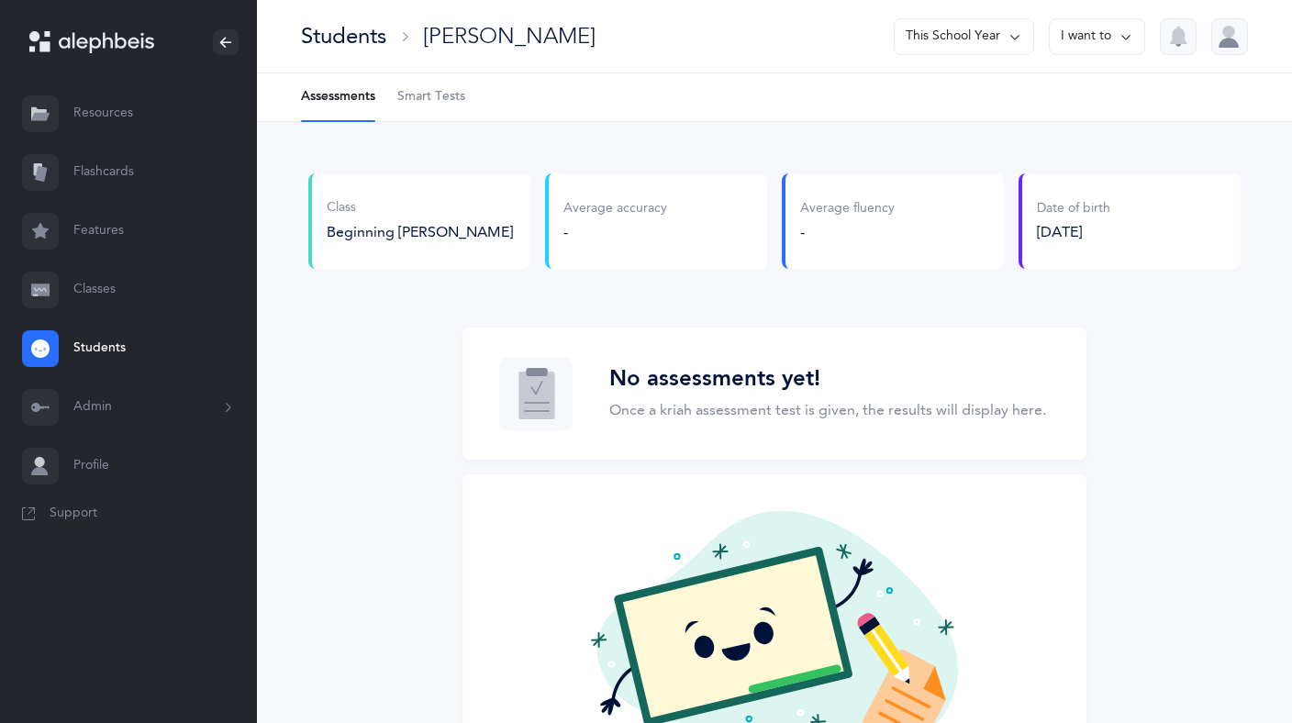
click at [1099, 47] on button "I want to" at bounding box center [1097, 36] width 96 height 37
click at [873, 108] on ul "Assessments Smart Tests" at bounding box center [774, 97] width 1035 height 49
click at [677, 209] on div "Average accuracy -" at bounding box center [656, 220] width 222 height 95
click at [432, 95] on span "Smart Tests" at bounding box center [431, 97] width 68 height 18
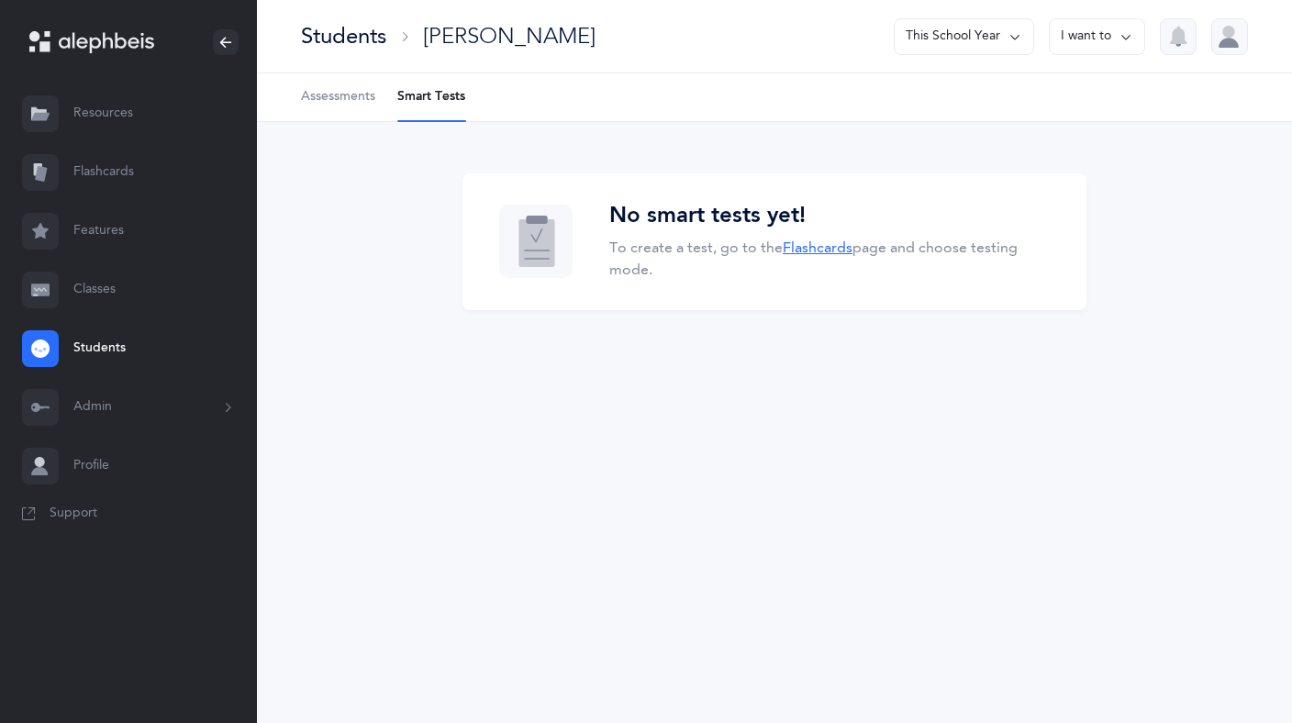
click at [835, 245] on link "Flashcards" at bounding box center [818, 247] width 70 height 17
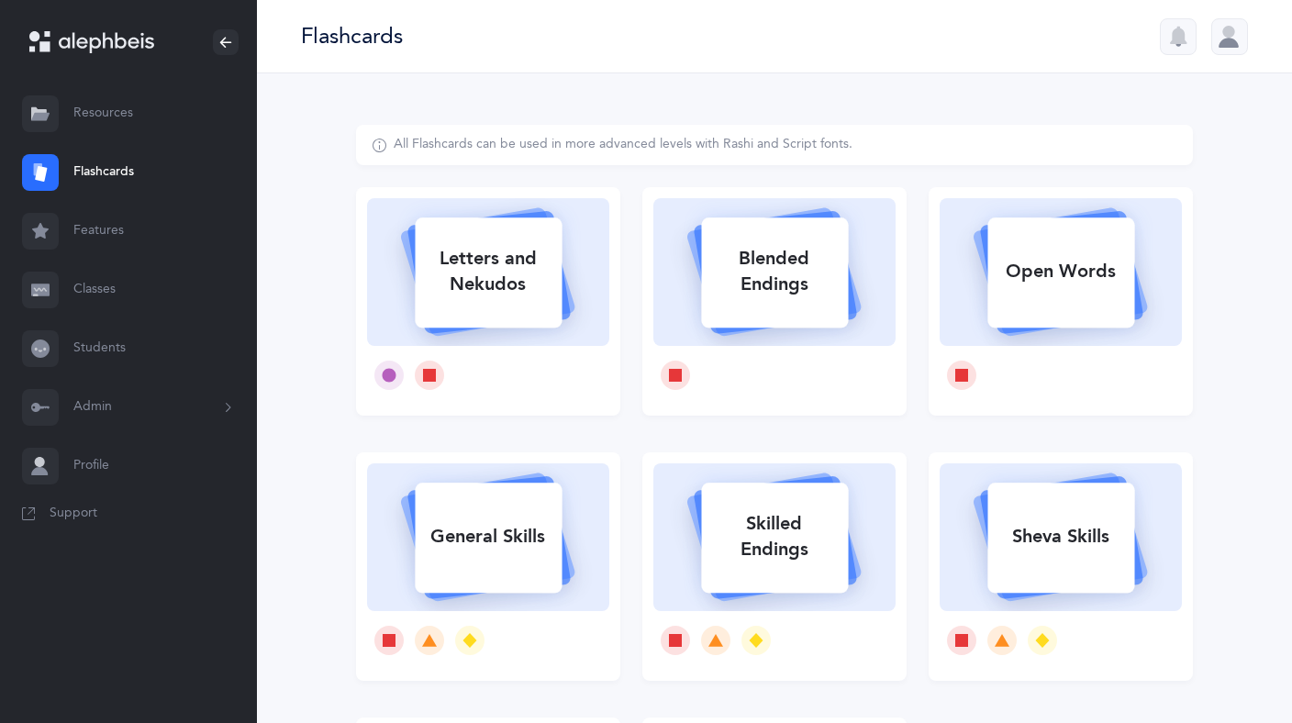
click at [499, 317] on rect at bounding box center [488, 272] width 147 height 110
select select
select select "single"
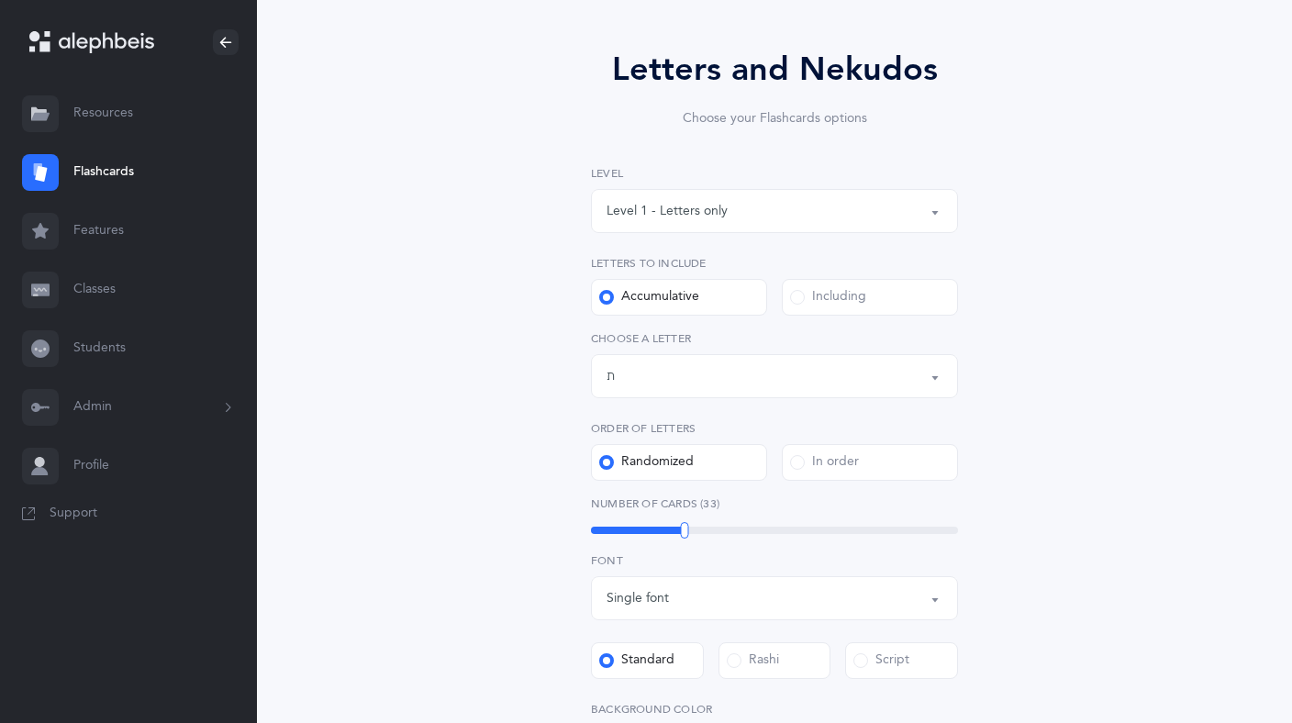
scroll to position [149, 0]
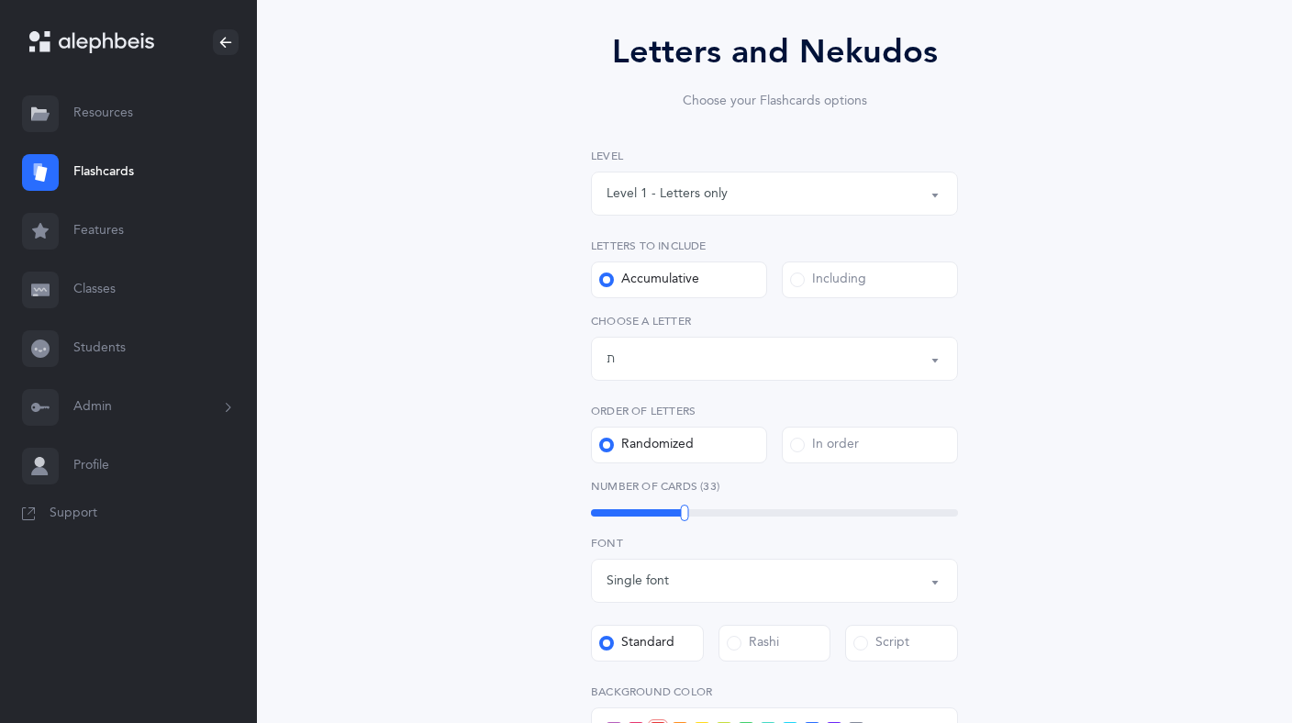
click at [872, 363] on div "Letters up until: ת" at bounding box center [774, 358] width 336 height 31
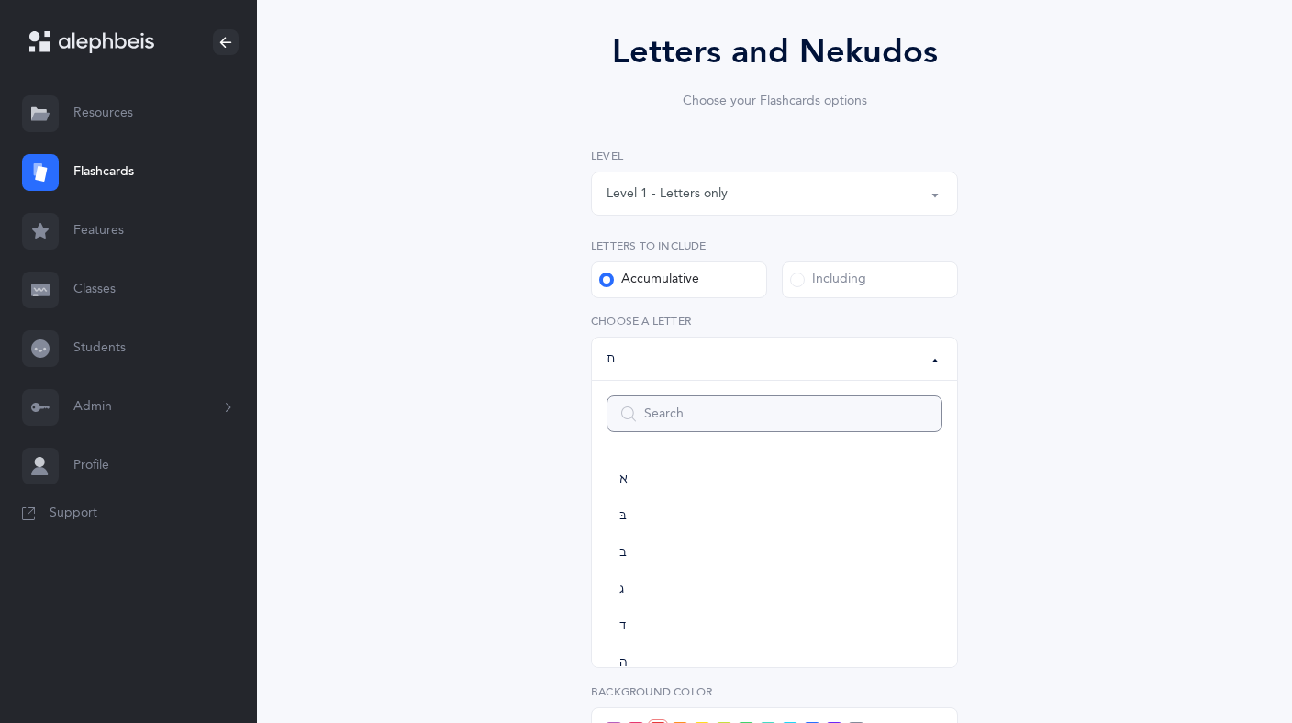
scroll to position [1020, 0]
click at [645, 452] on link "ק" at bounding box center [774, 450] width 336 height 37
select select "24"
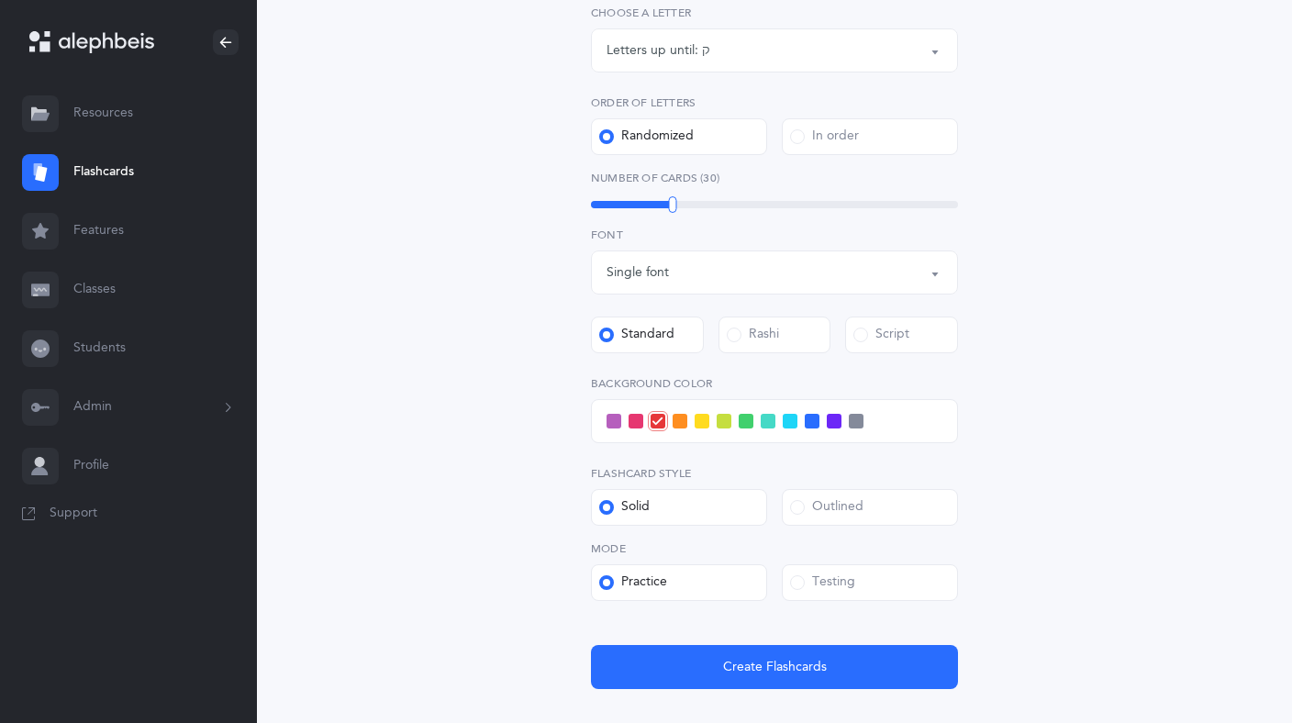
scroll to position [570, 0]
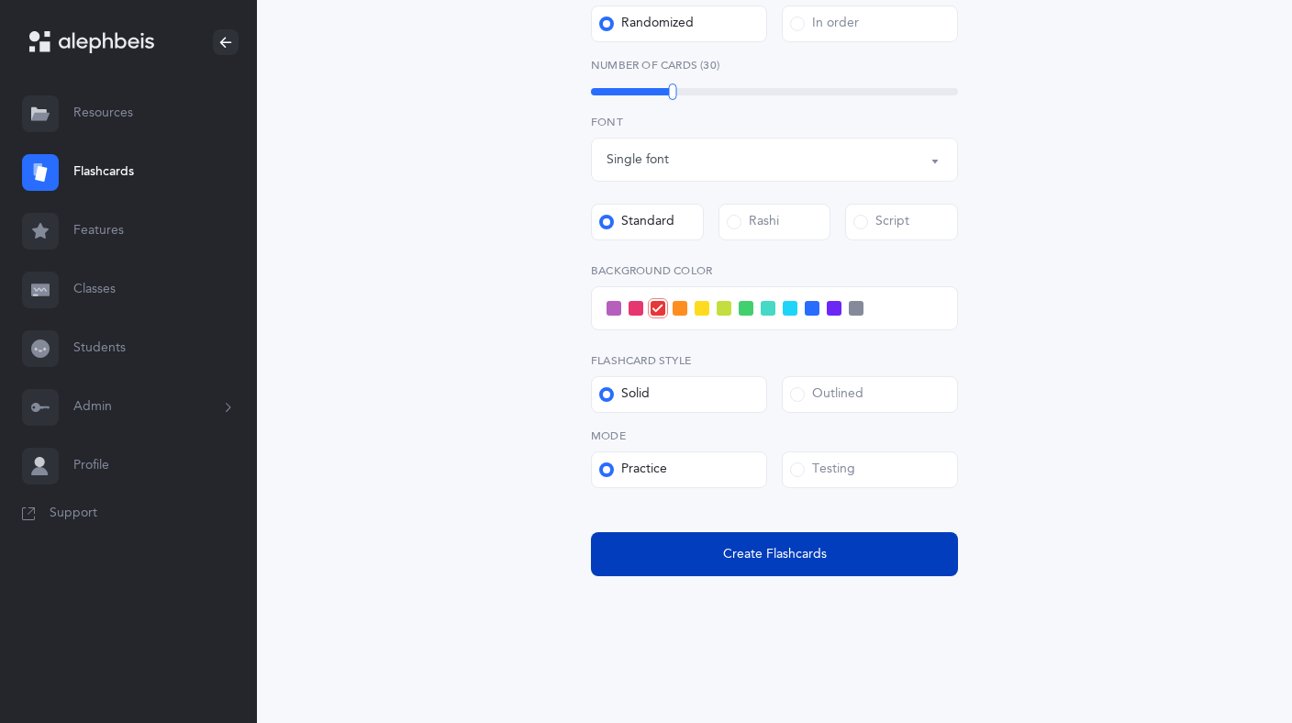
click at [832, 556] on button "Create Flashcards" at bounding box center [774, 554] width 367 height 44
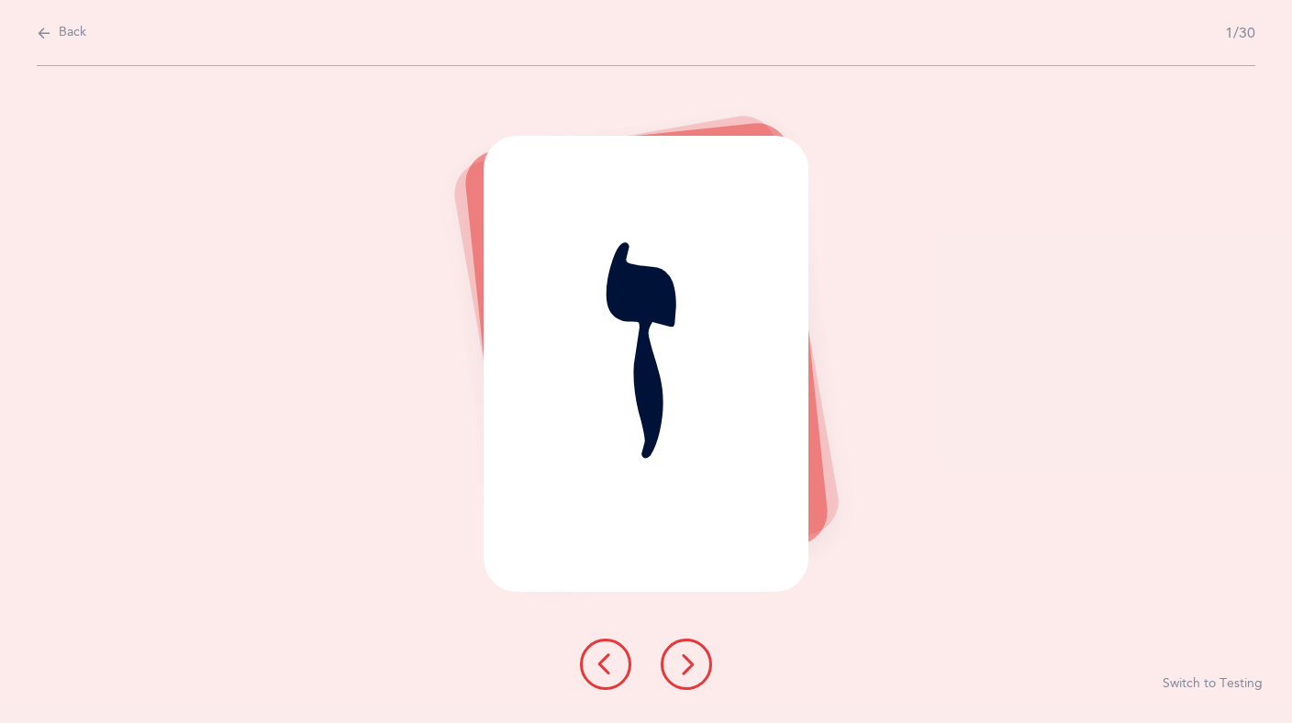
scroll to position [0, 0]
click at [1211, 683] on button "Switch to Testing" at bounding box center [1212, 684] width 100 height 18
click at [729, 663] on icon at bounding box center [727, 664] width 22 height 22
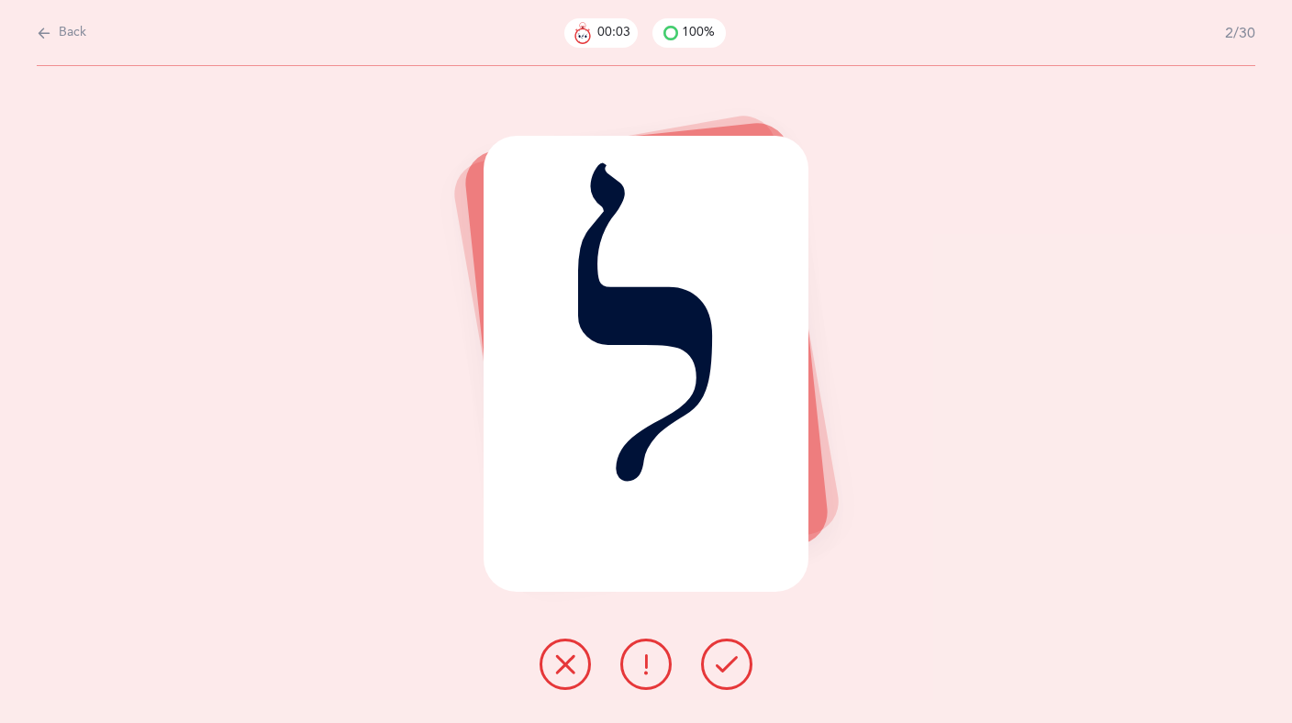
click at [729, 663] on icon at bounding box center [727, 664] width 22 height 22
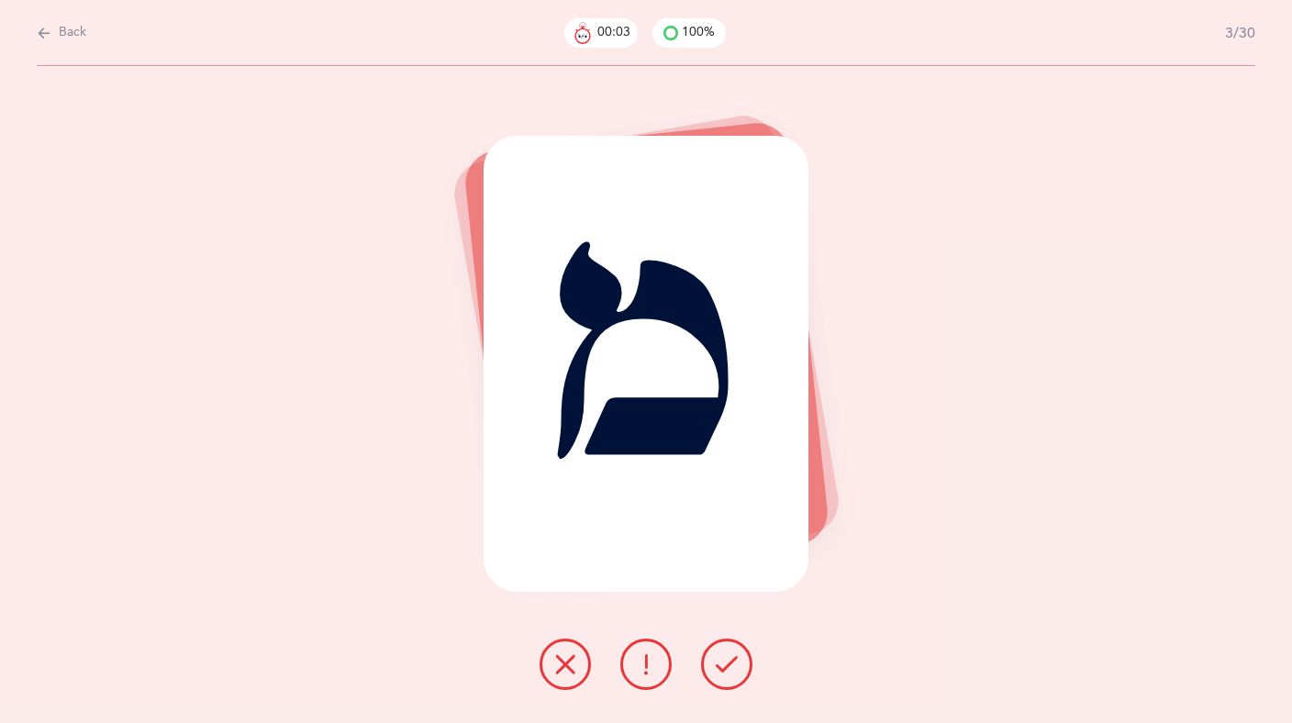
click at [729, 663] on icon at bounding box center [727, 664] width 22 height 22
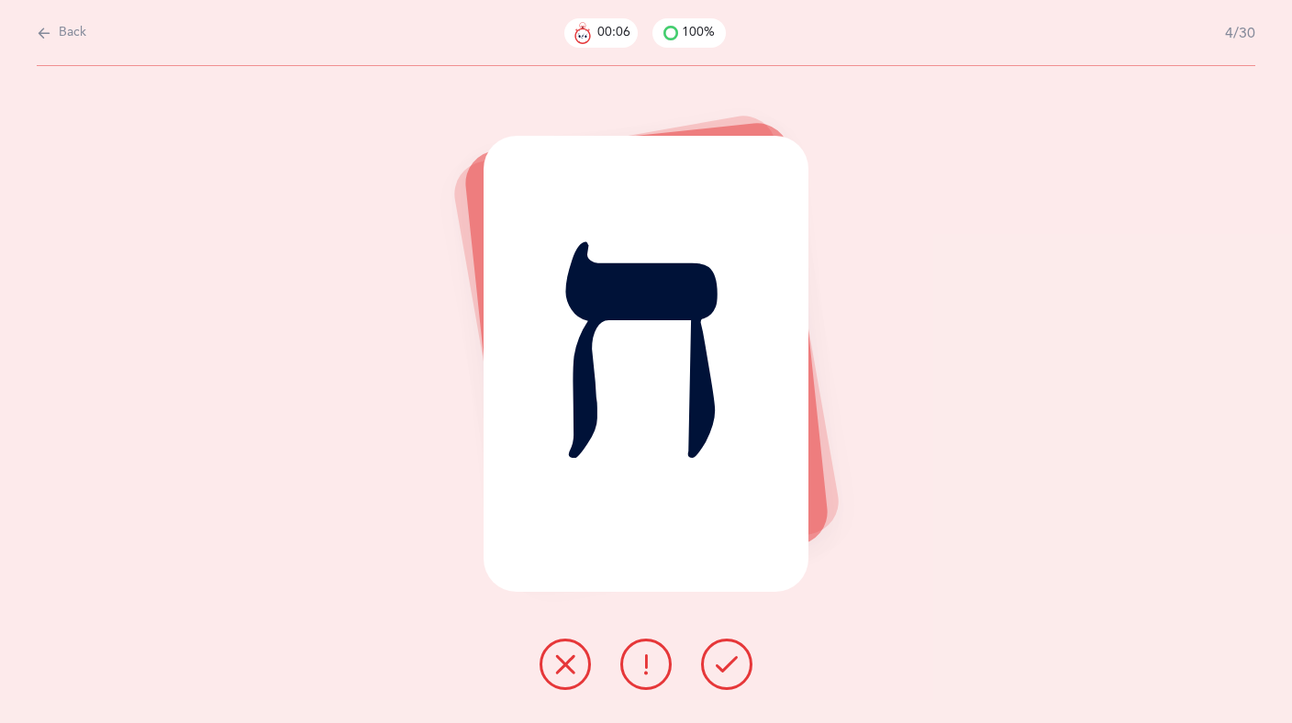
click at [633, 662] on button at bounding box center [645, 664] width 51 height 51
click at [561, 667] on icon at bounding box center [565, 664] width 22 height 22
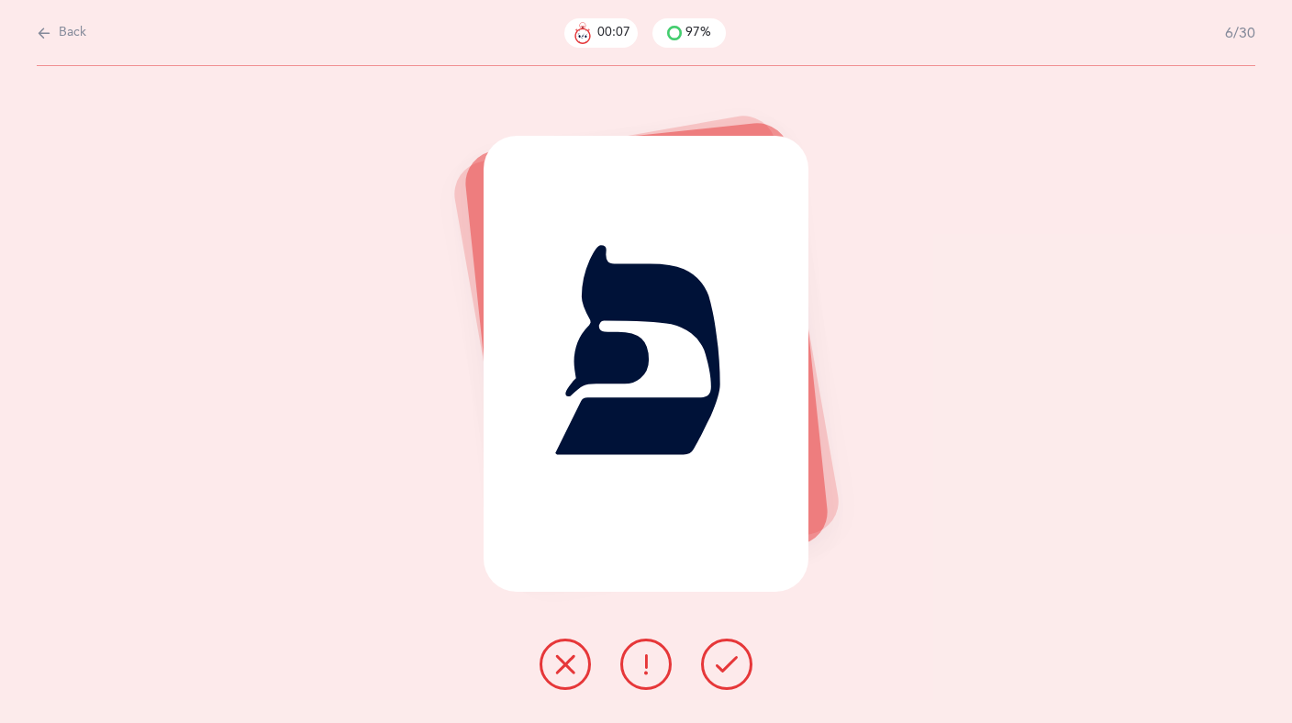
click at [730, 664] on icon at bounding box center [727, 664] width 22 height 22
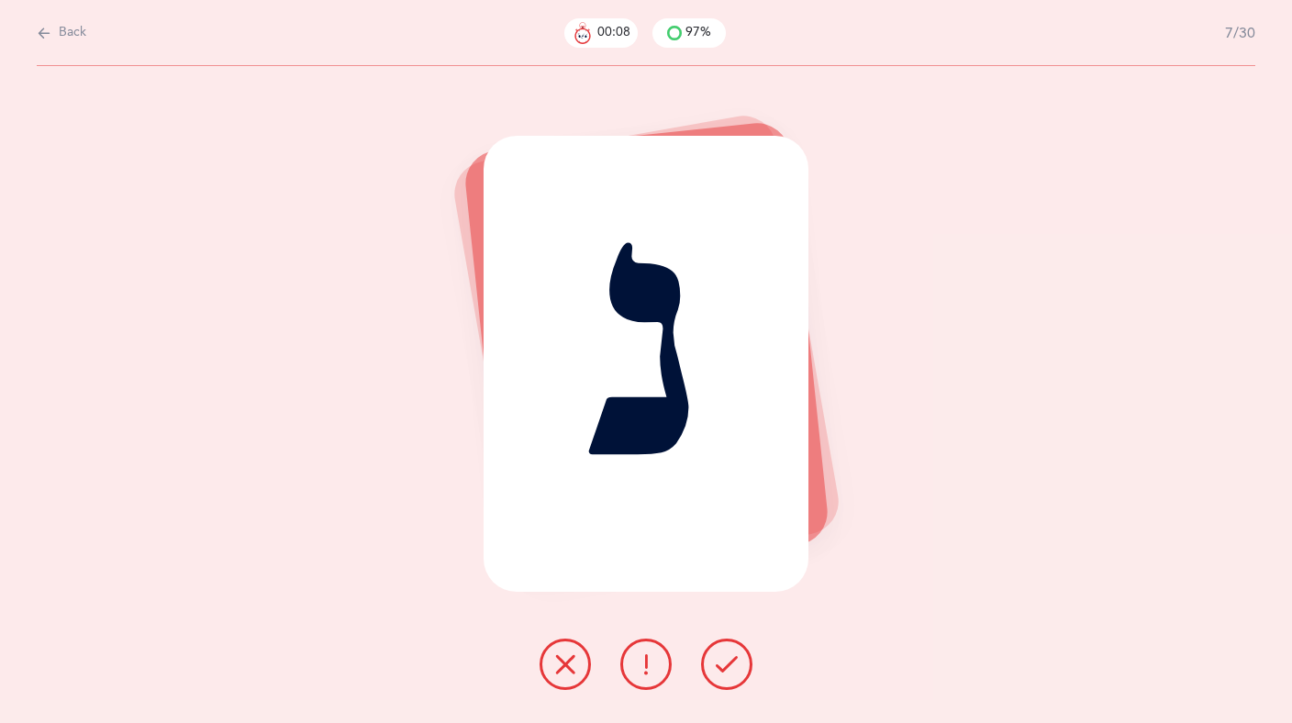
click at [641, 662] on icon at bounding box center [646, 664] width 22 height 22
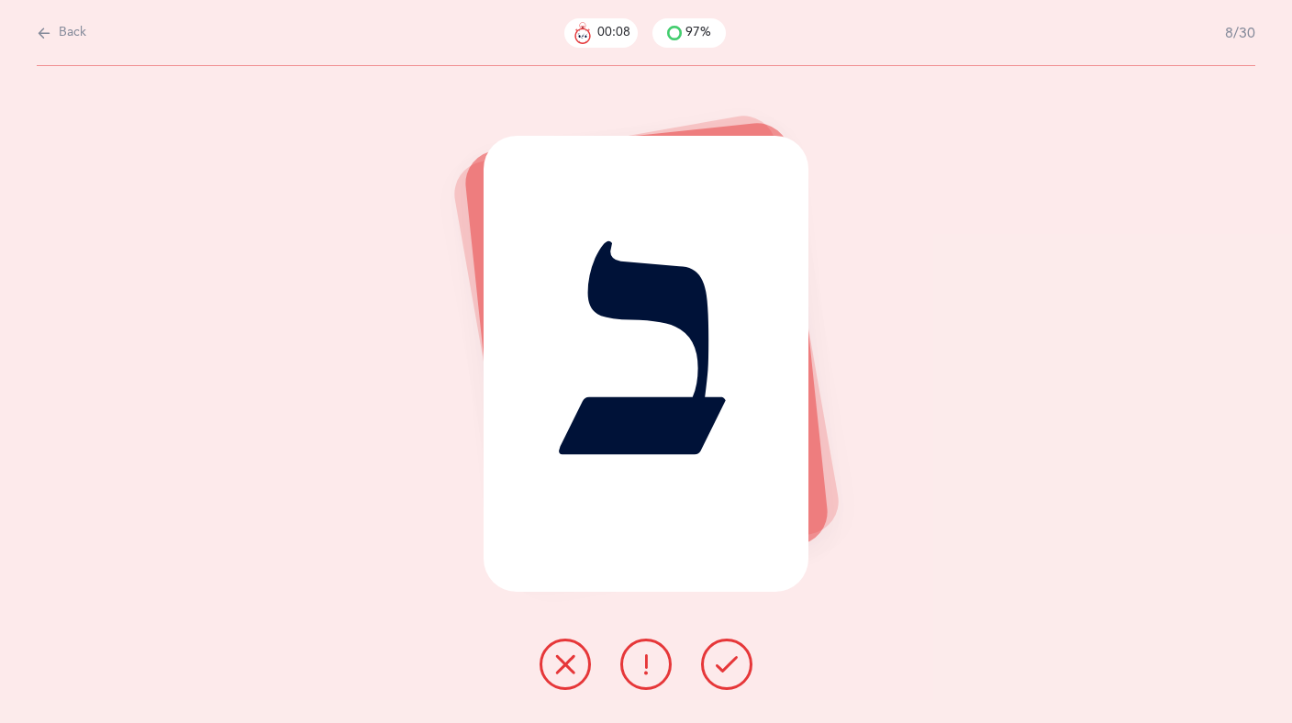
drag, startPoint x: 641, startPoint y: 662, endPoint x: 552, endPoint y: 666, distance: 89.1
click at [552, 666] on div at bounding box center [646, 664] width 242 height 51
click at [552, 665] on button at bounding box center [564, 664] width 51 height 51
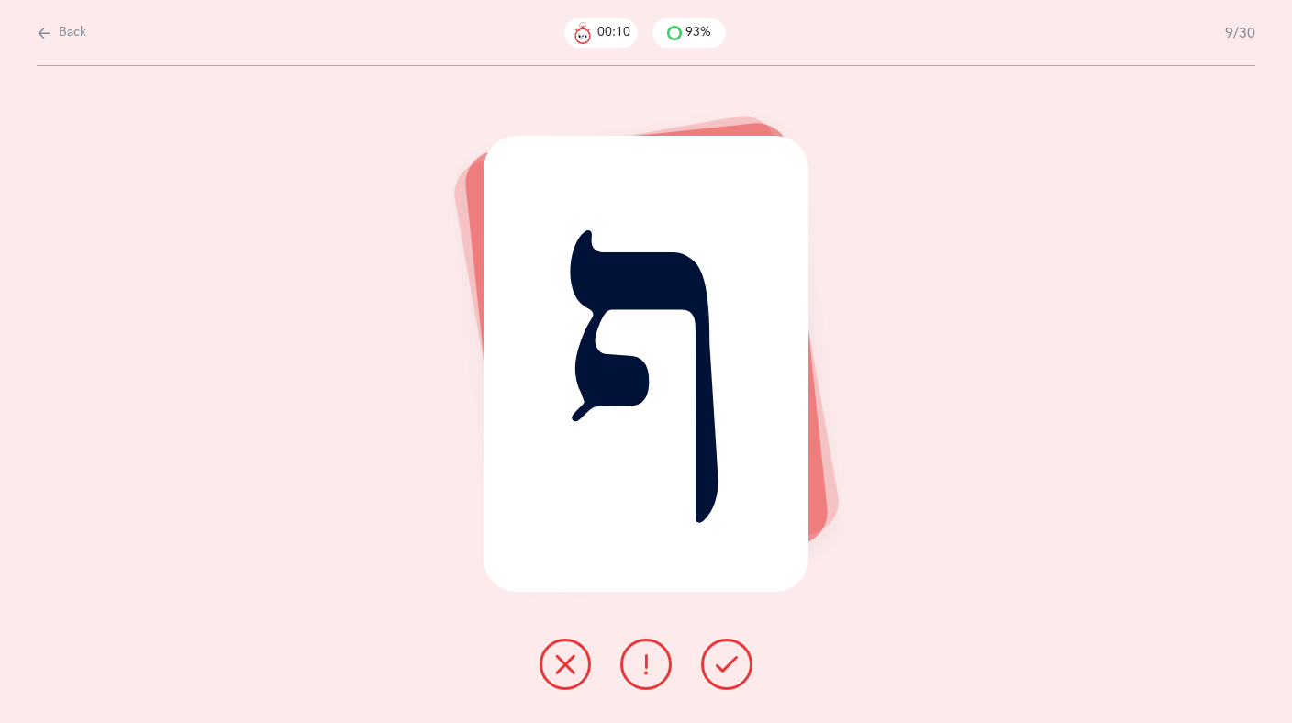
click at [729, 681] on button at bounding box center [726, 664] width 51 height 51
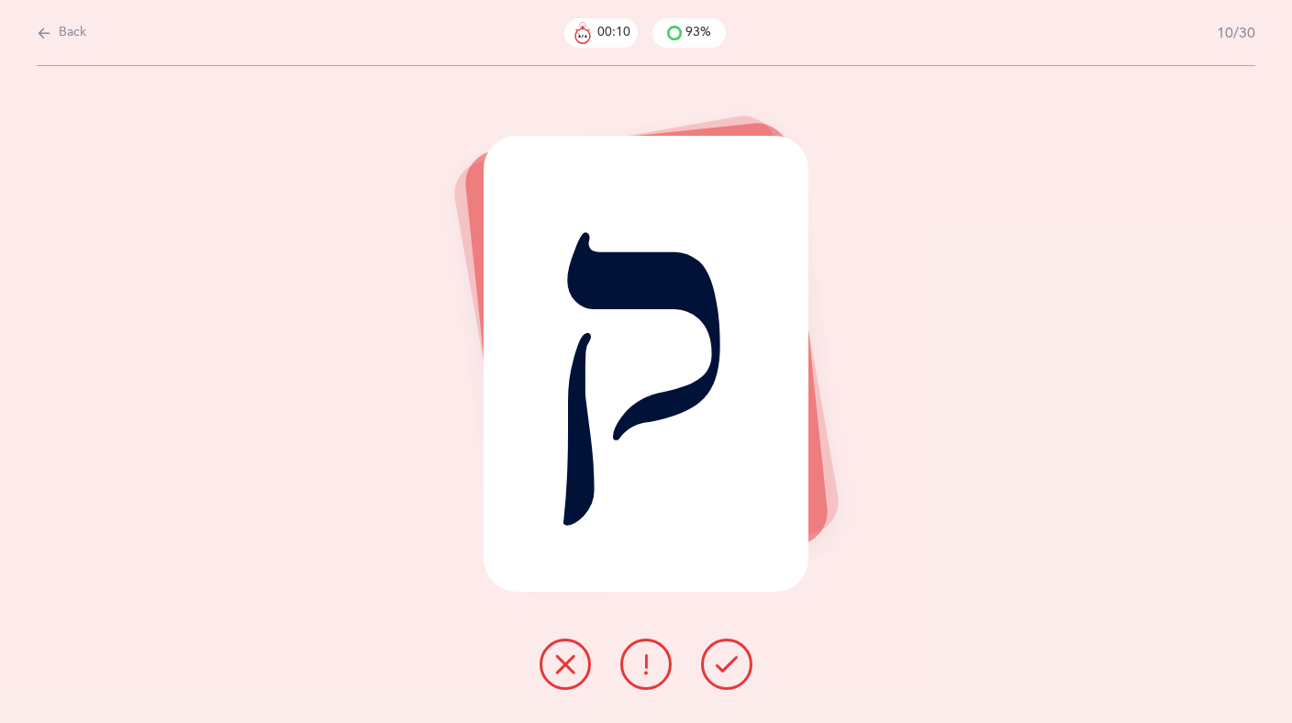
click at [636, 676] on button at bounding box center [645, 664] width 51 height 51
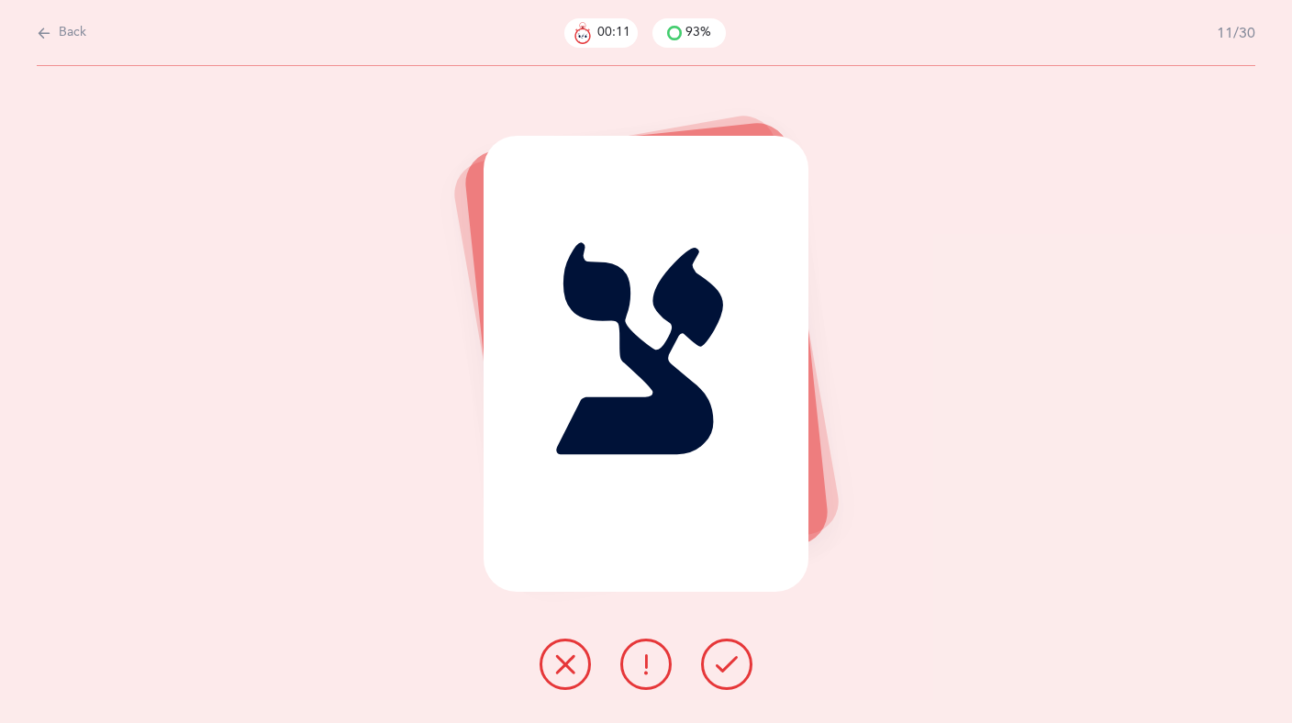
click at [556, 672] on icon at bounding box center [565, 664] width 22 height 22
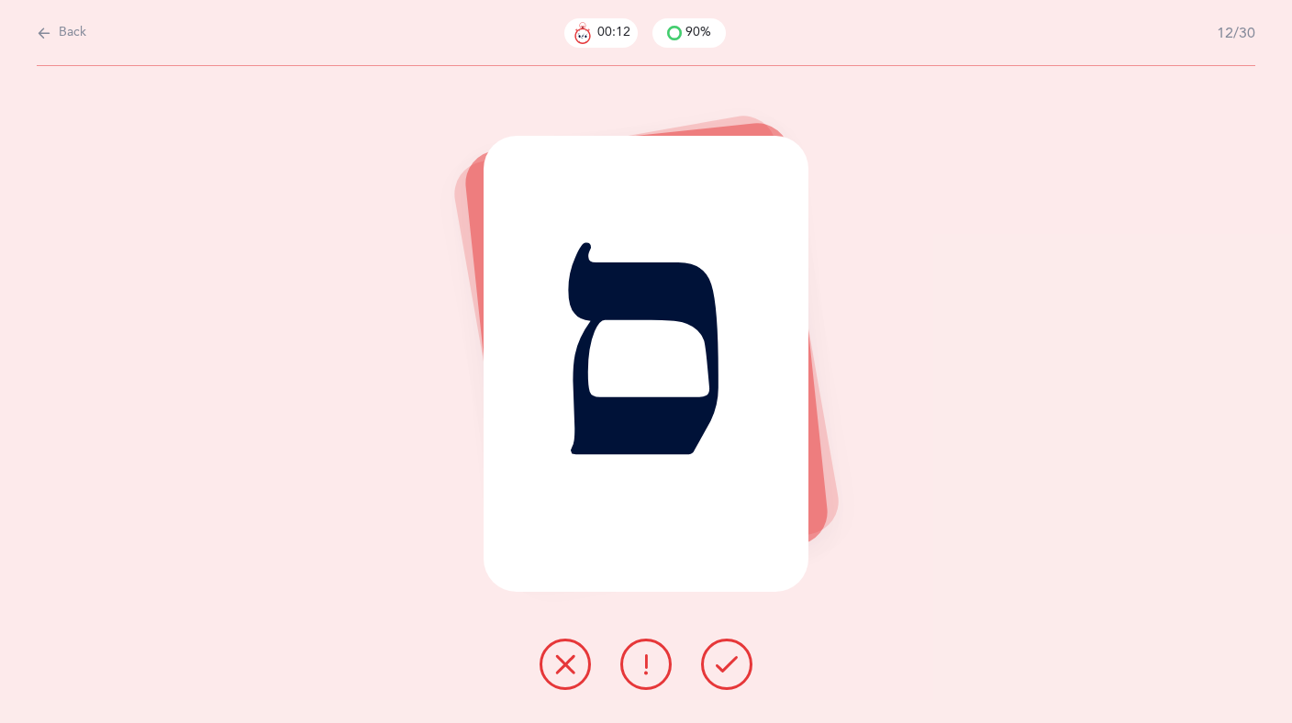
click at [718, 673] on icon at bounding box center [727, 664] width 22 height 22
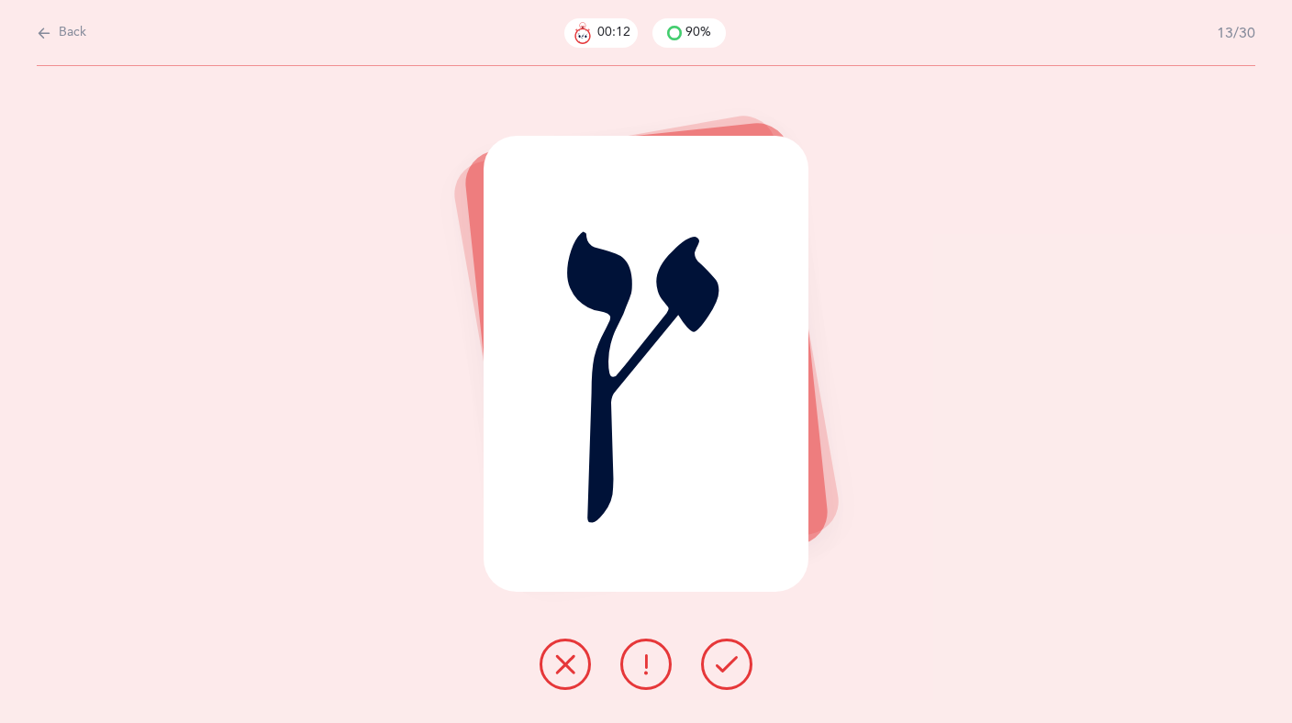
click at [646, 673] on icon at bounding box center [646, 664] width 22 height 22
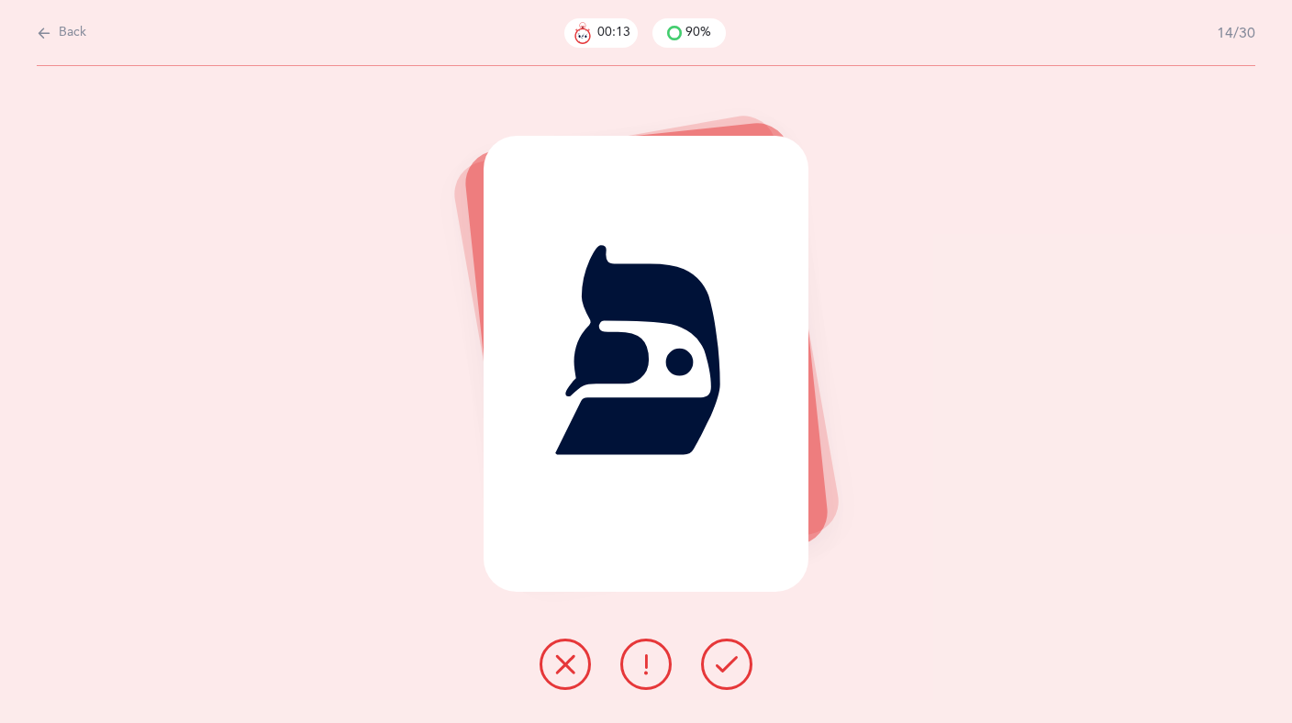
click at [535, 662] on div at bounding box center [646, 664] width 242 height 51
click at [580, 662] on button at bounding box center [564, 664] width 51 height 51
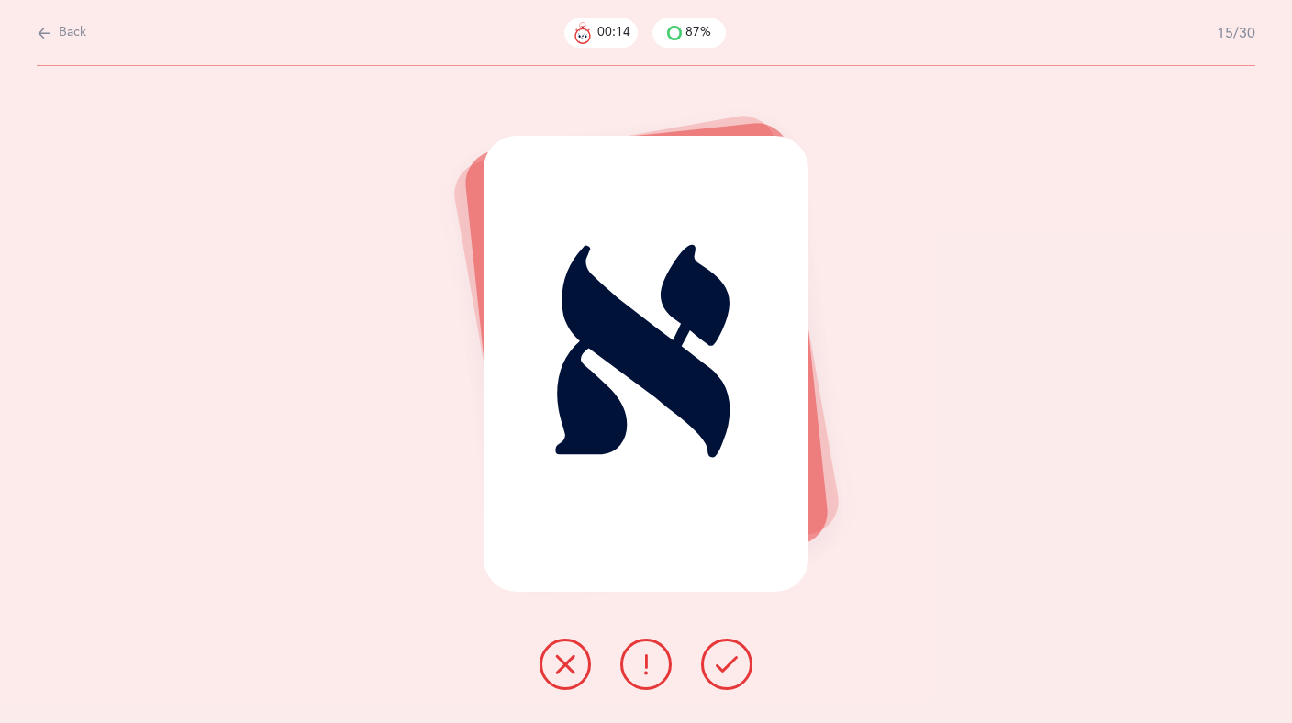
click at [711, 663] on button at bounding box center [726, 664] width 51 height 51
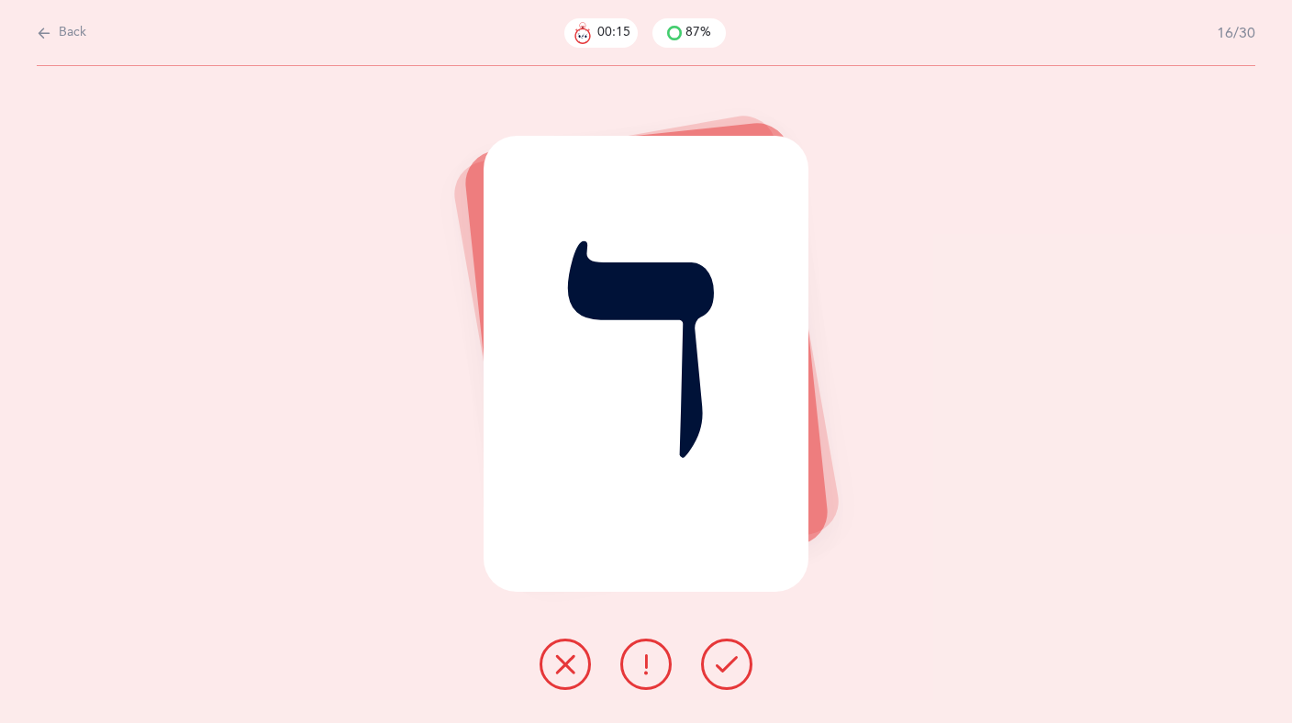
click at [664, 674] on button at bounding box center [645, 664] width 51 height 51
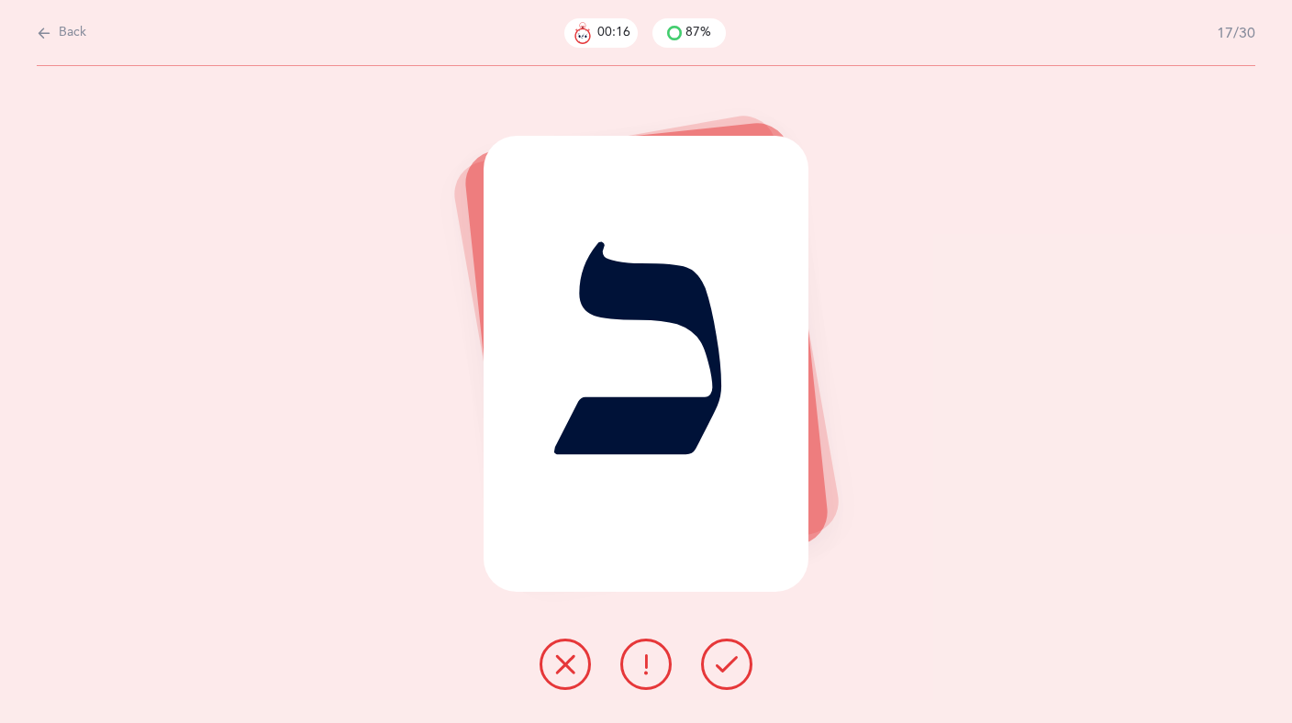
click at [530, 663] on div at bounding box center [646, 664] width 242 height 51
click at [1249, 14] on div "Back 00:18 87% 17/30" at bounding box center [646, 33] width 1218 height 66
click at [50, 33] on icon at bounding box center [44, 33] width 15 height 20
select select "24"
select select "single"
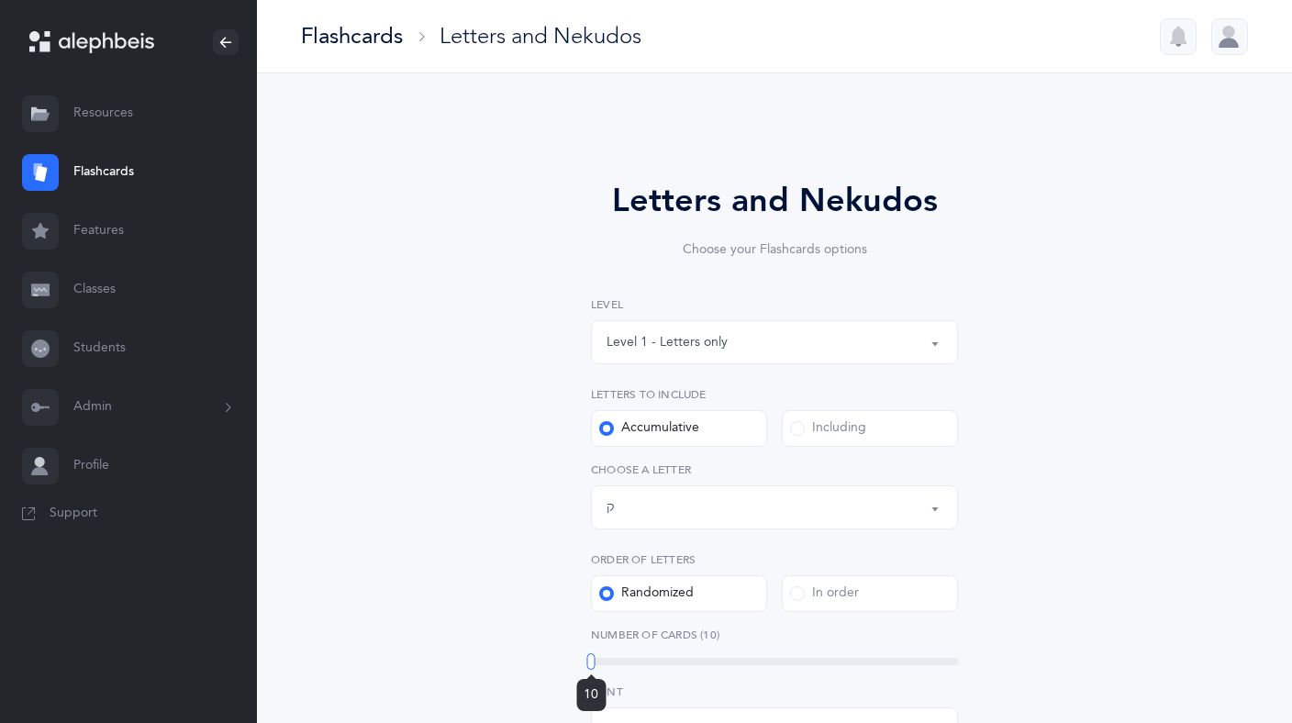
drag, startPoint x: 670, startPoint y: 662, endPoint x: 550, endPoint y: 665, distance: 120.2
click at [550, 665] on div "Letters and Nekudos Choose your Flashcards options Level 1 - Letters only Level…" at bounding box center [774, 702] width 470 height 1052
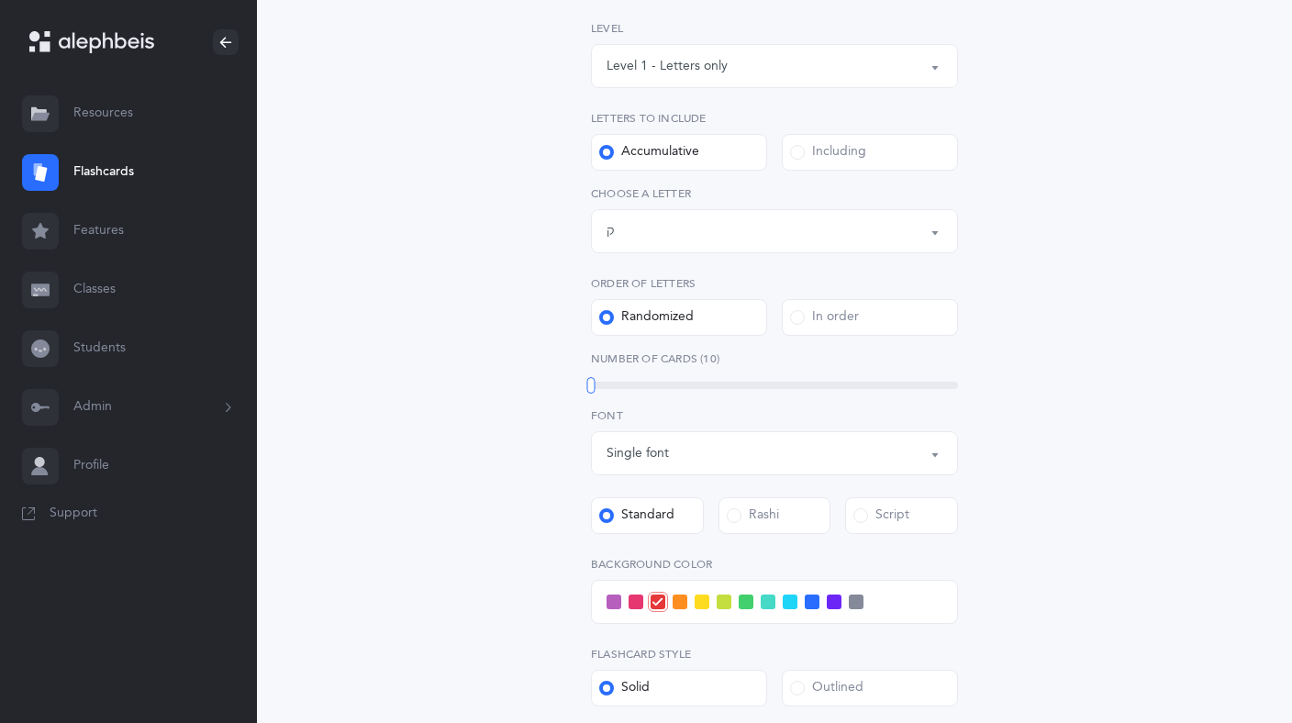
scroll to position [652, 0]
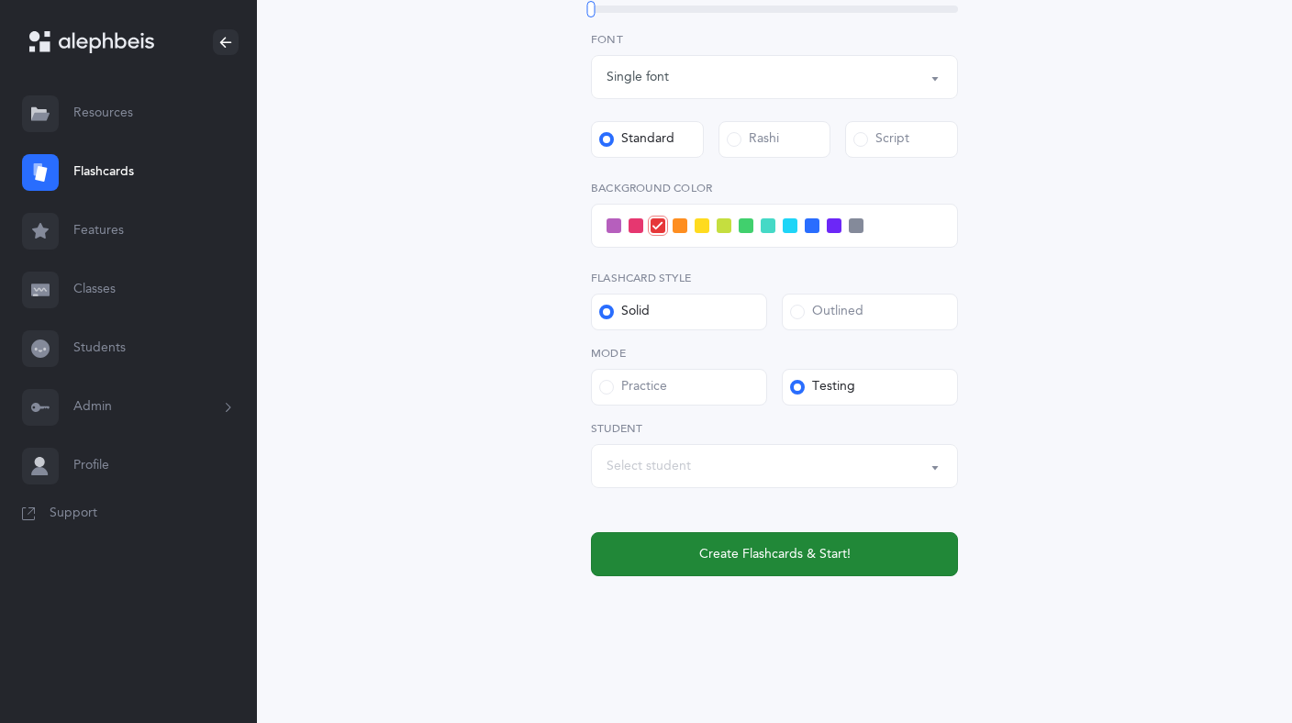
click at [782, 561] on span "Create Flashcards & Start!" at bounding box center [774, 554] width 151 height 19
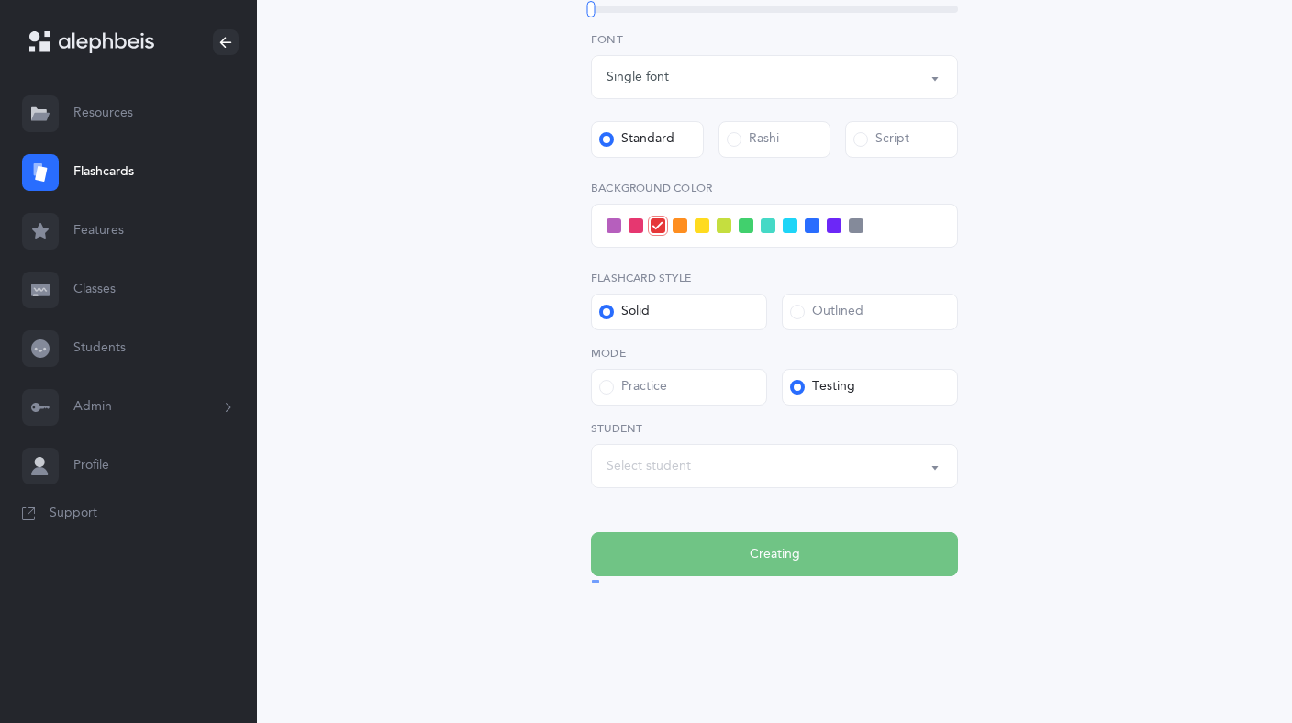
scroll to position [0, 0]
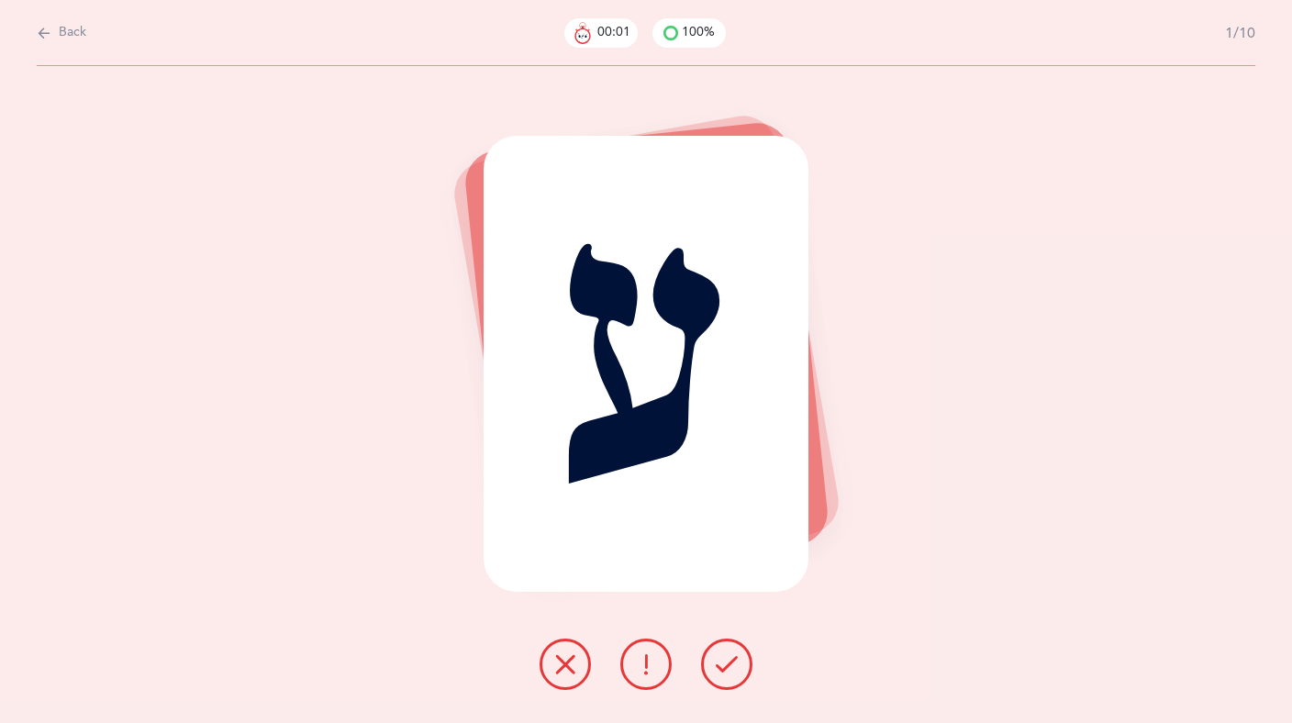
click at [732, 668] on icon at bounding box center [727, 664] width 22 height 22
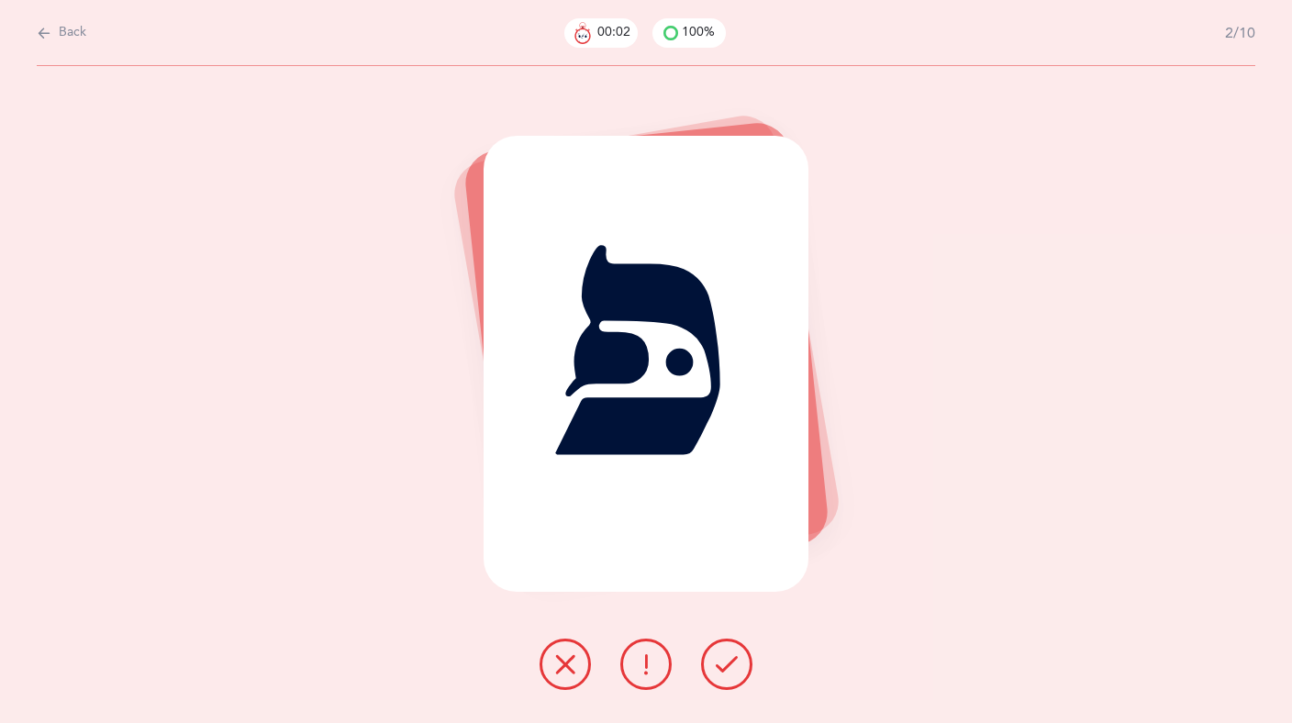
click at [651, 670] on icon at bounding box center [646, 664] width 22 height 22
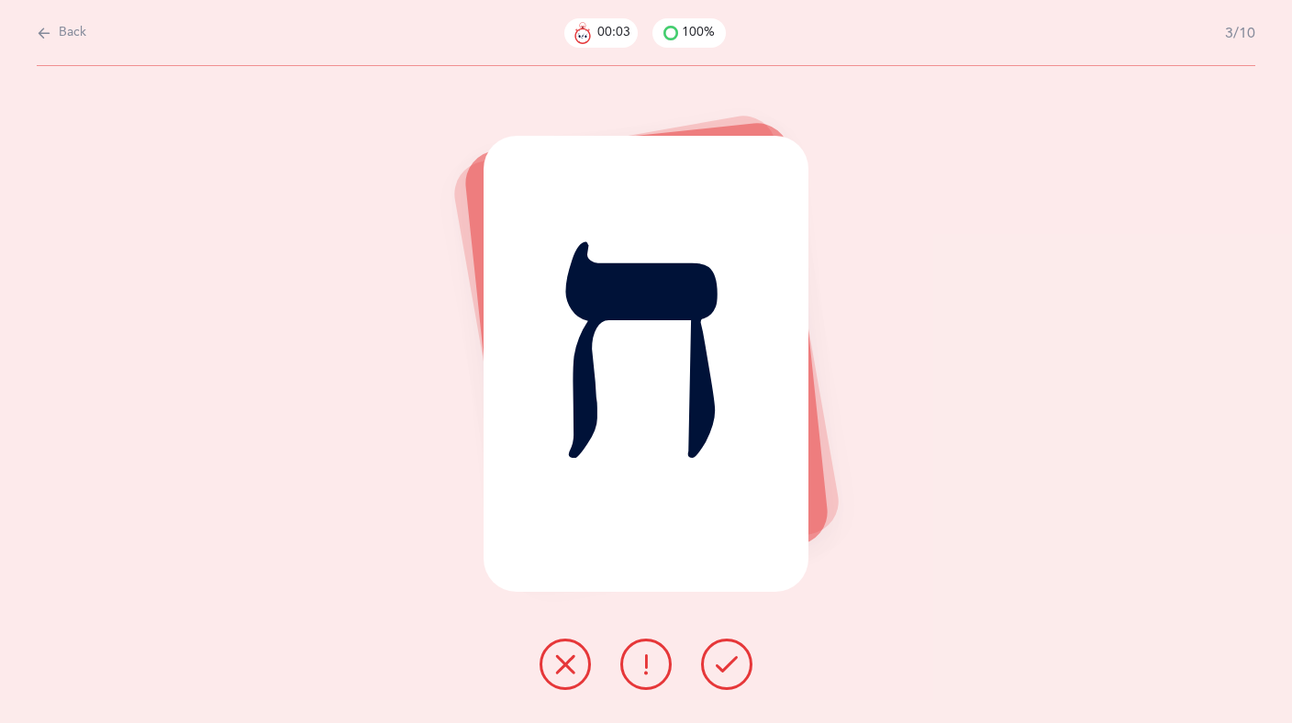
click at [562, 653] on icon at bounding box center [565, 664] width 22 height 22
click at [742, 656] on button at bounding box center [726, 664] width 51 height 51
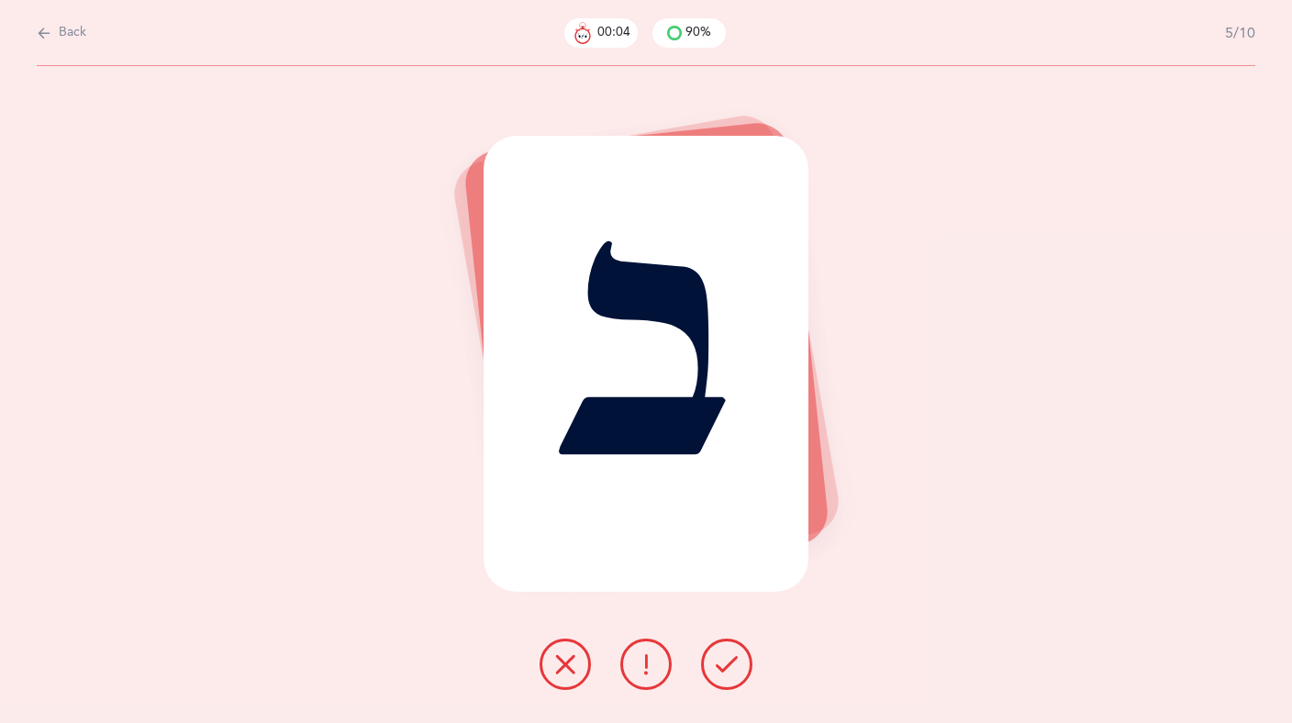
click at [653, 667] on icon at bounding box center [646, 664] width 22 height 22
click at [531, 674] on div at bounding box center [646, 664] width 242 height 51
click at [546, 671] on button at bounding box center [564, 664] width 51 height 51
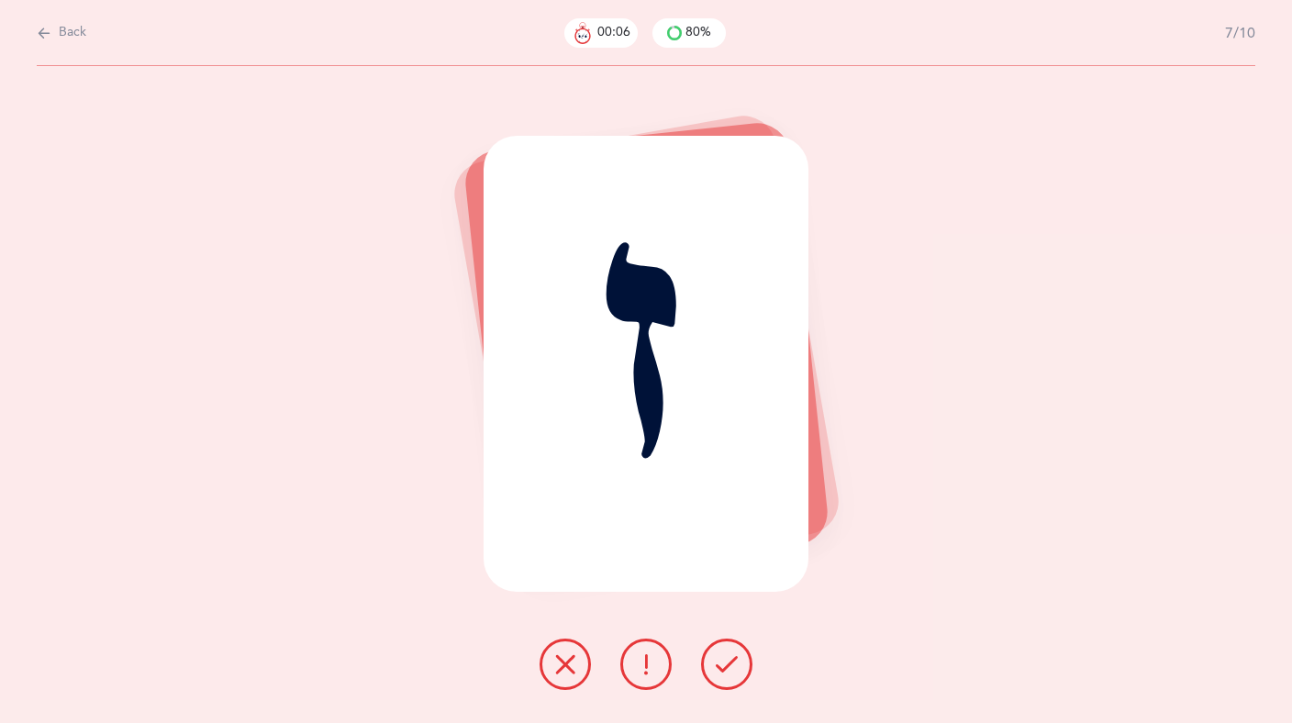
click at [720, 667] on icon at bounding box center [727, 664] width 22 height 22
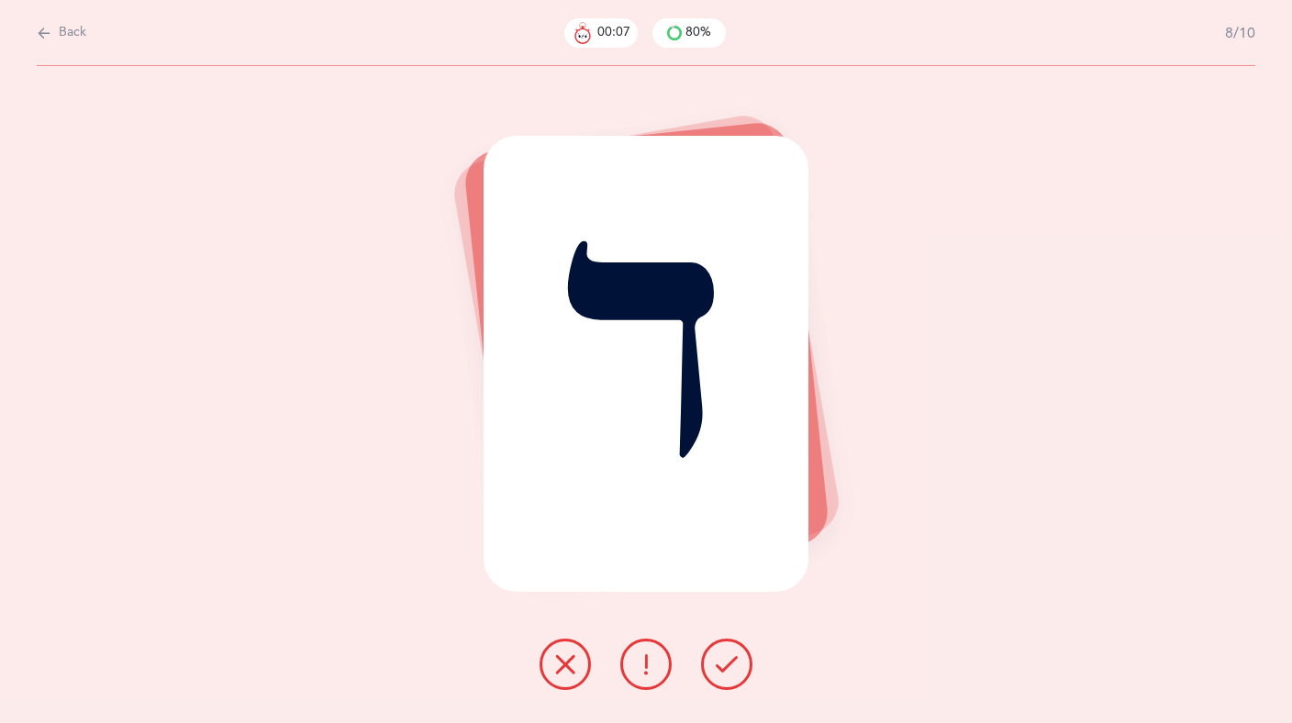
click at [658, 671] on button at bounding box center [645, 664] width 51 height 51
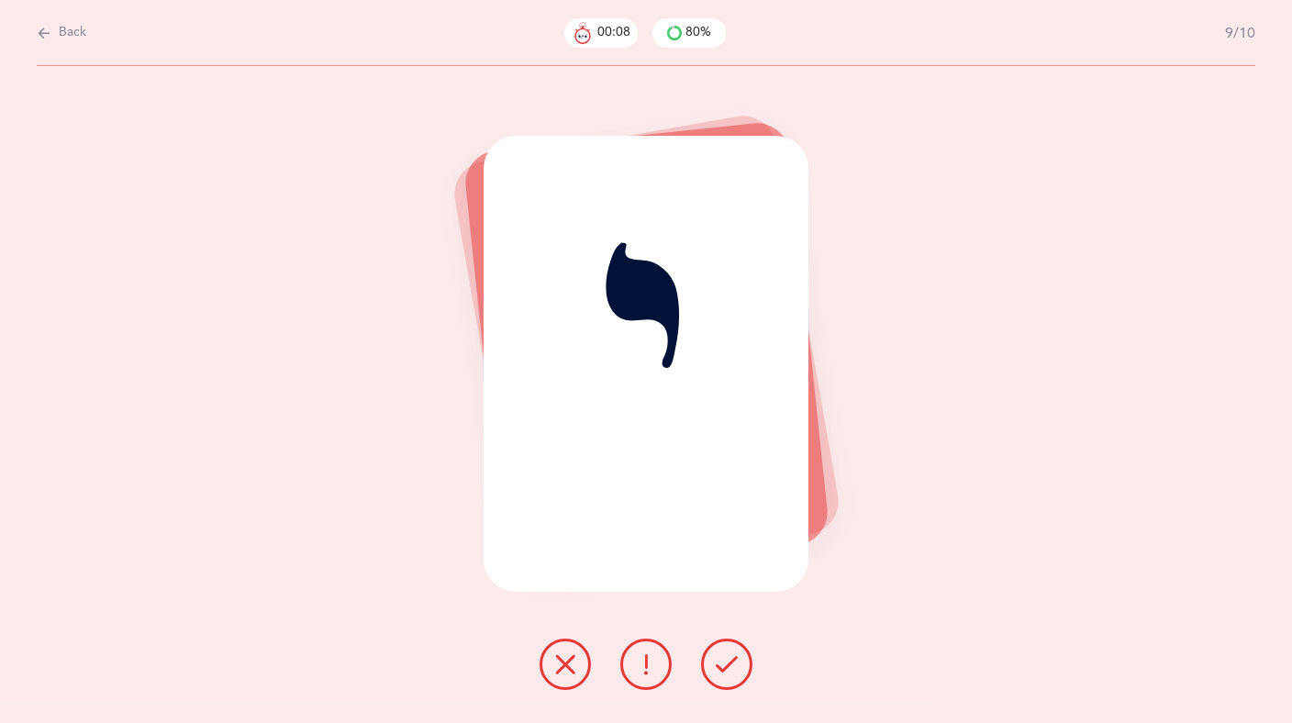
click at [566, 665] on icon at bounding box center [565, 664] width 22 height 22
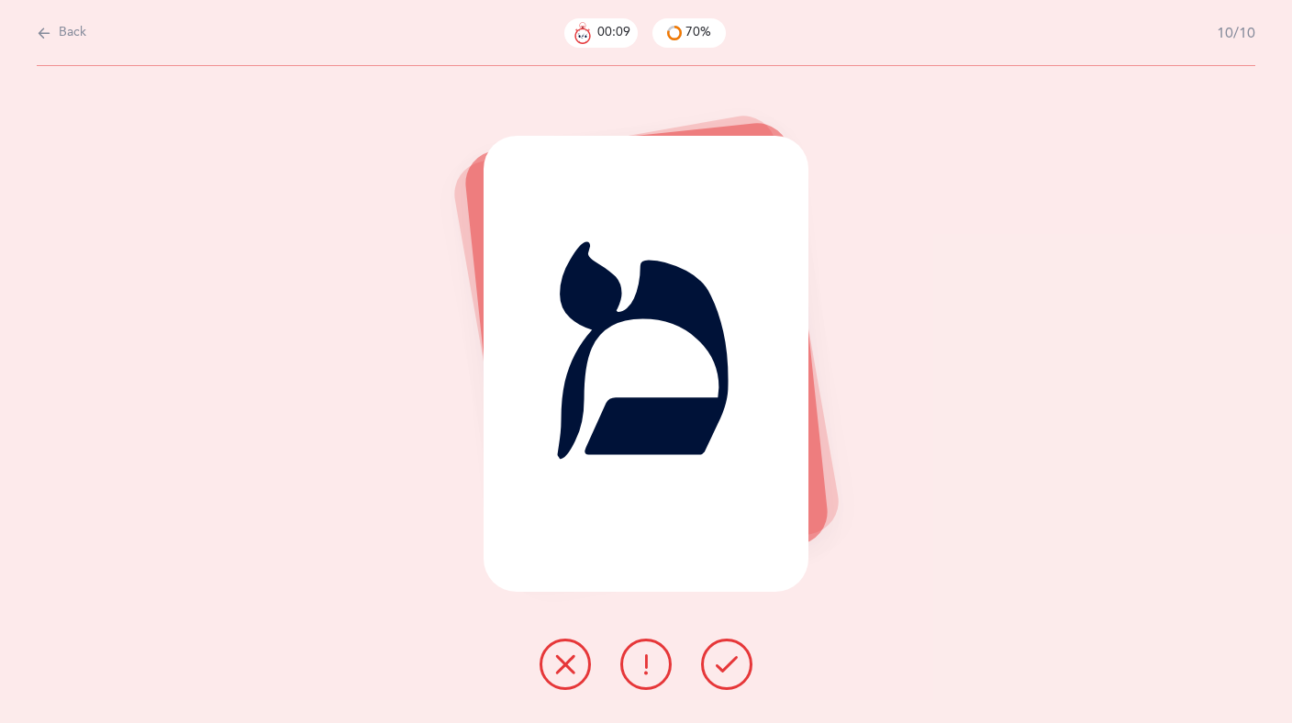
click at [723, 666] on icon at bounding box center [727, 664] width 22 height 22
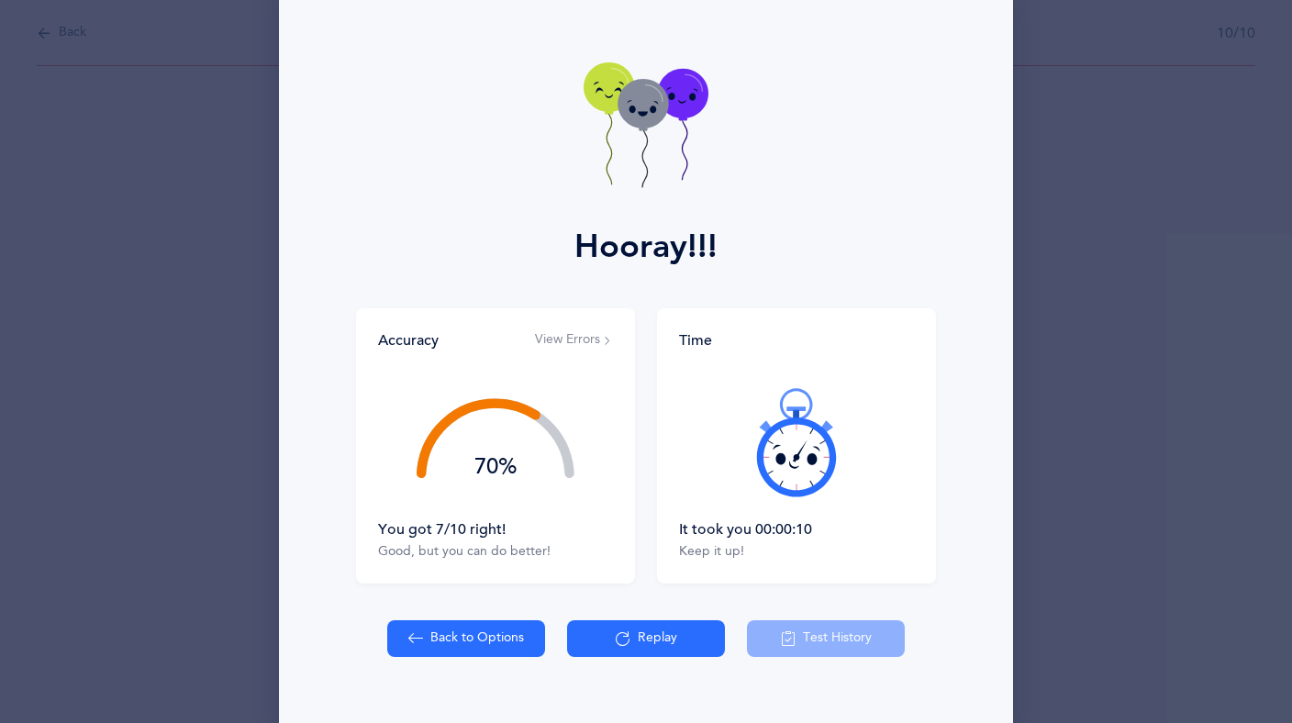
scroll to position [54, 0]
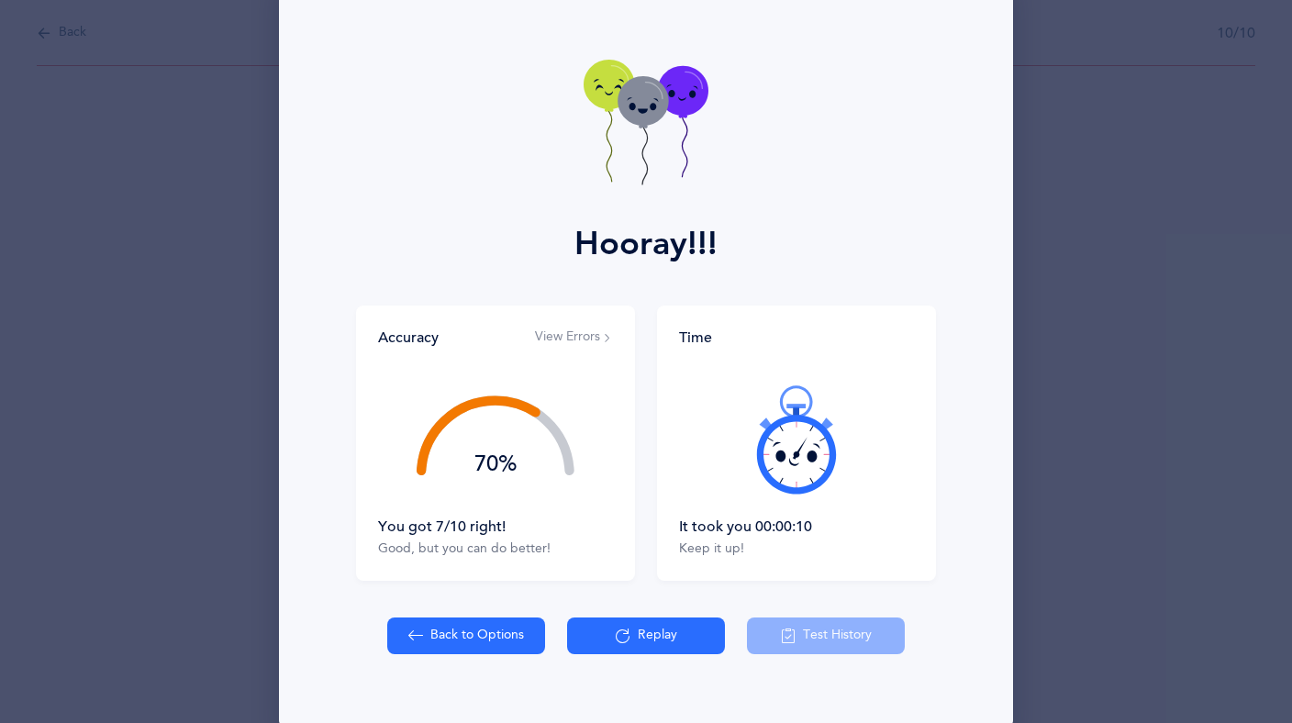
click at [568, 337] on button "View Errors" at bounding box center [574, 337] width 78 height 18
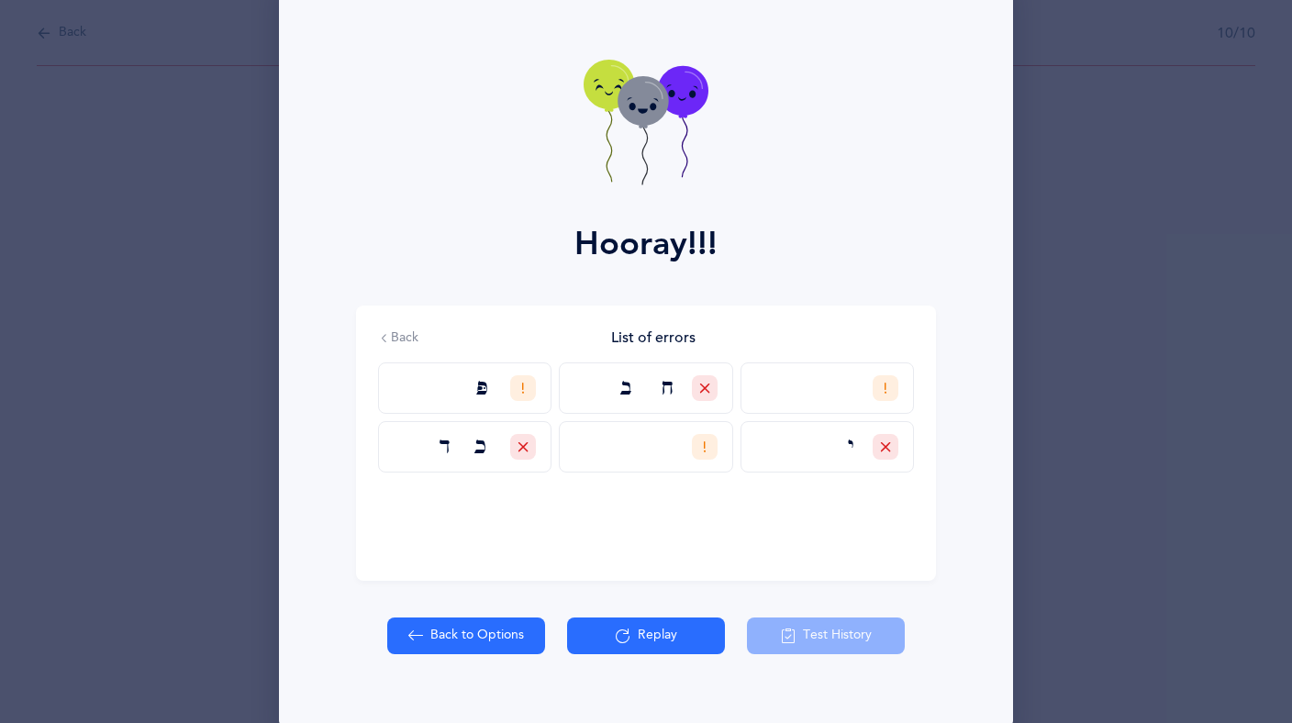
click at [665, 631] on button "Replay" at bounding box center [646, 635] width 158 height 37
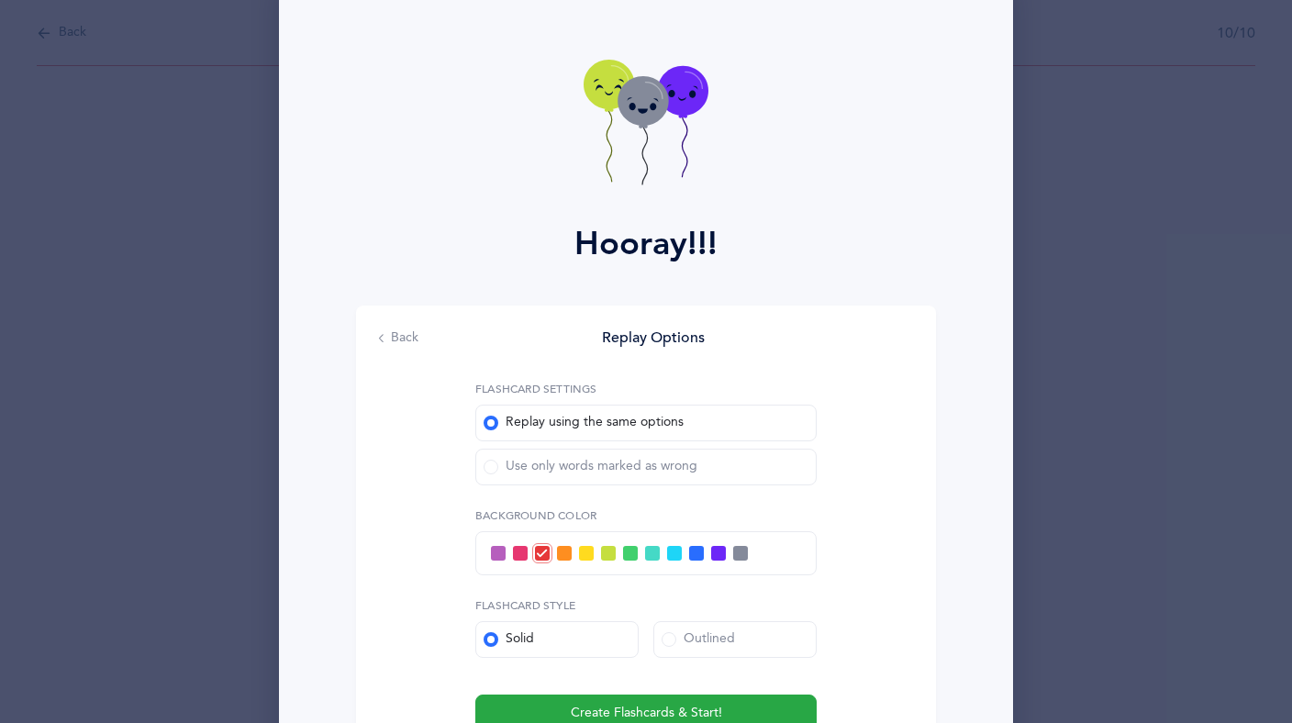
click at [542, 467] on div "Use only words marked as wrong" at bounding box center [591, 467] width 214 height 18
click at [0, 0] on input "Use only words marked as wrong" at bounding box center [0, 0] width 0 height 0
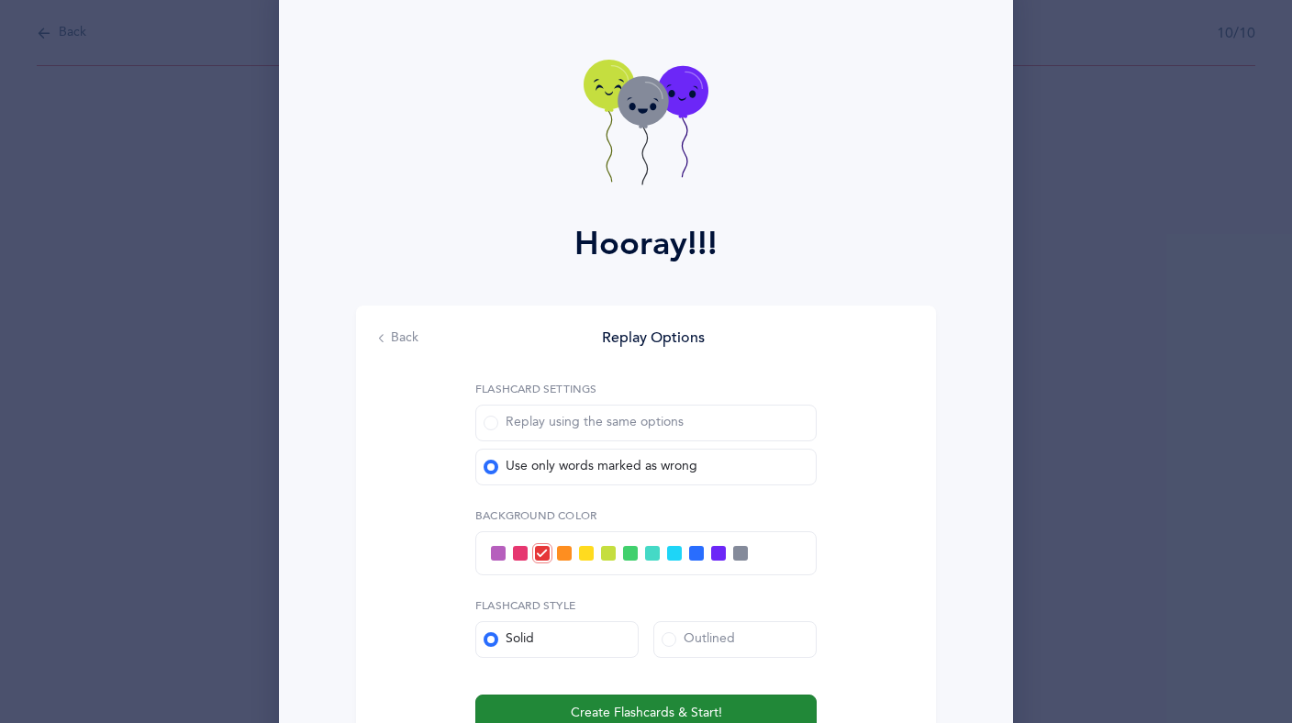
click at [641, 707] on span "Create Flashcards & Start!" at bounding box center [646, 713] width 151 height 19
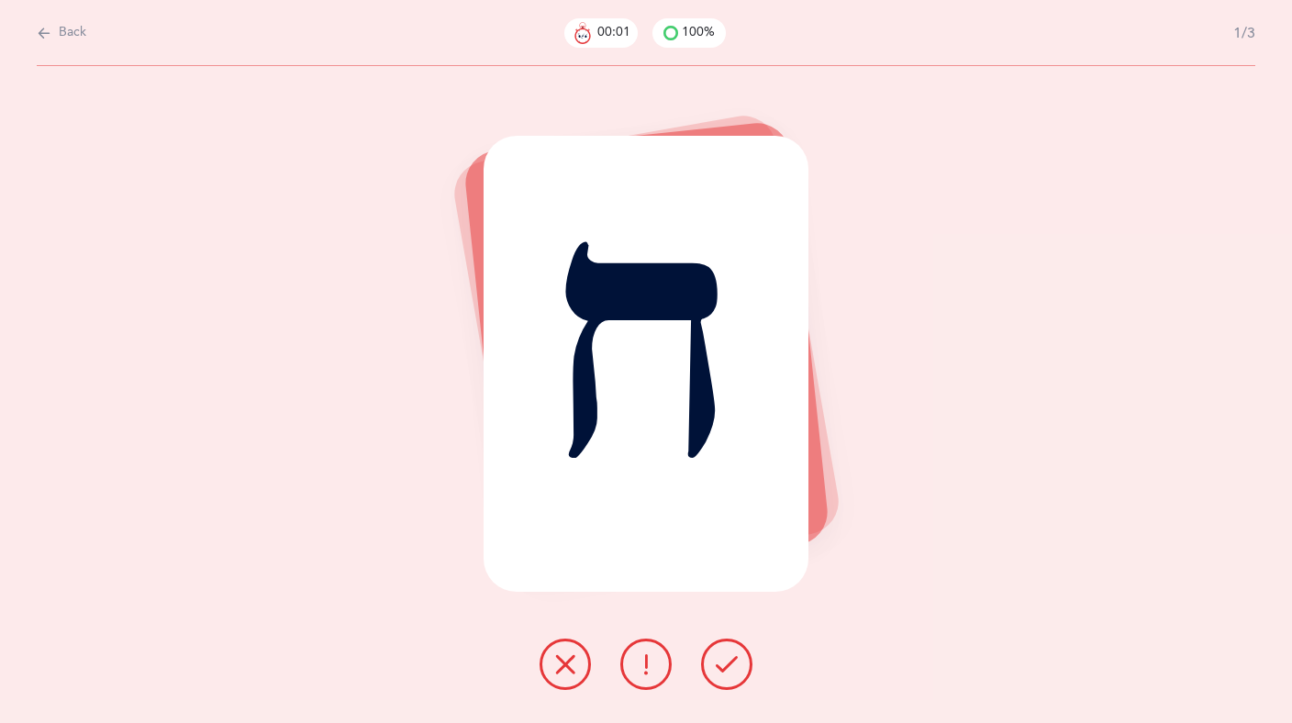
click at [726, 661] on icon at bounding box center [727, 664] width 22 height 22
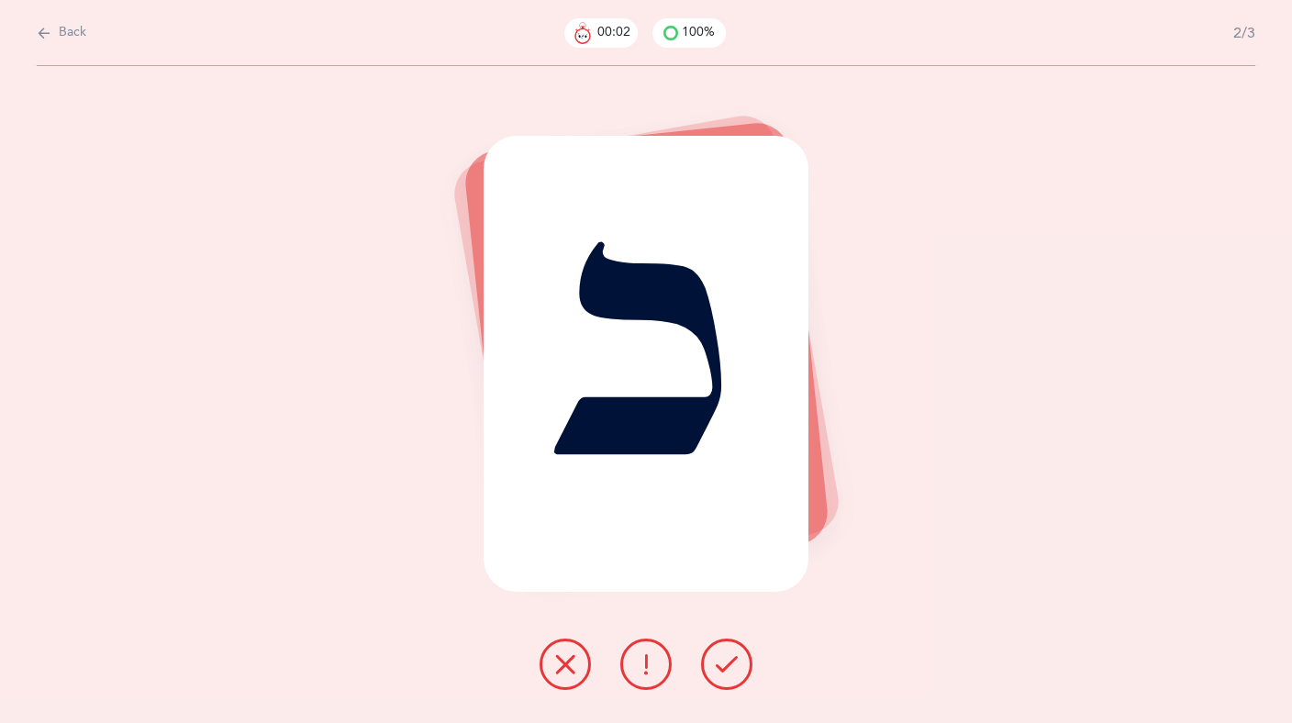
click at [726, 661] on icon at bounding box center [727, 664] width 22 height 22
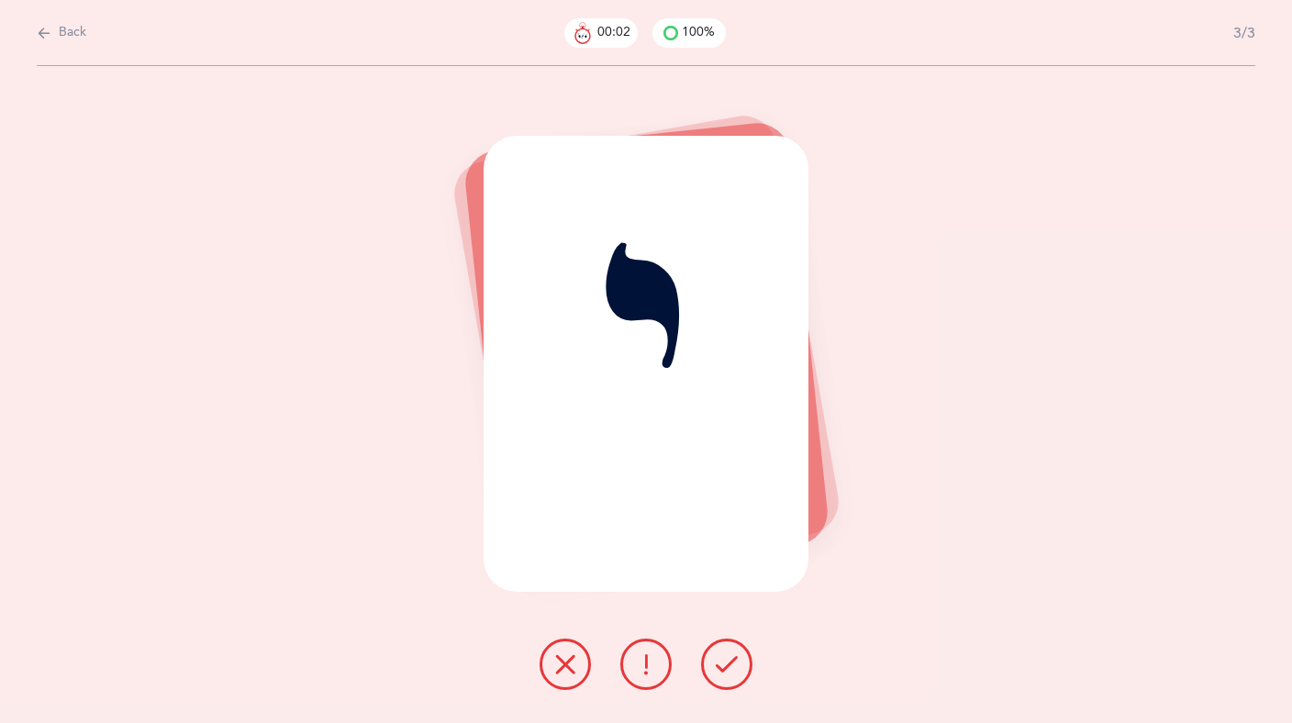
click at [726, 661] on icon at bounding box center [727, 664] width 22 height 22
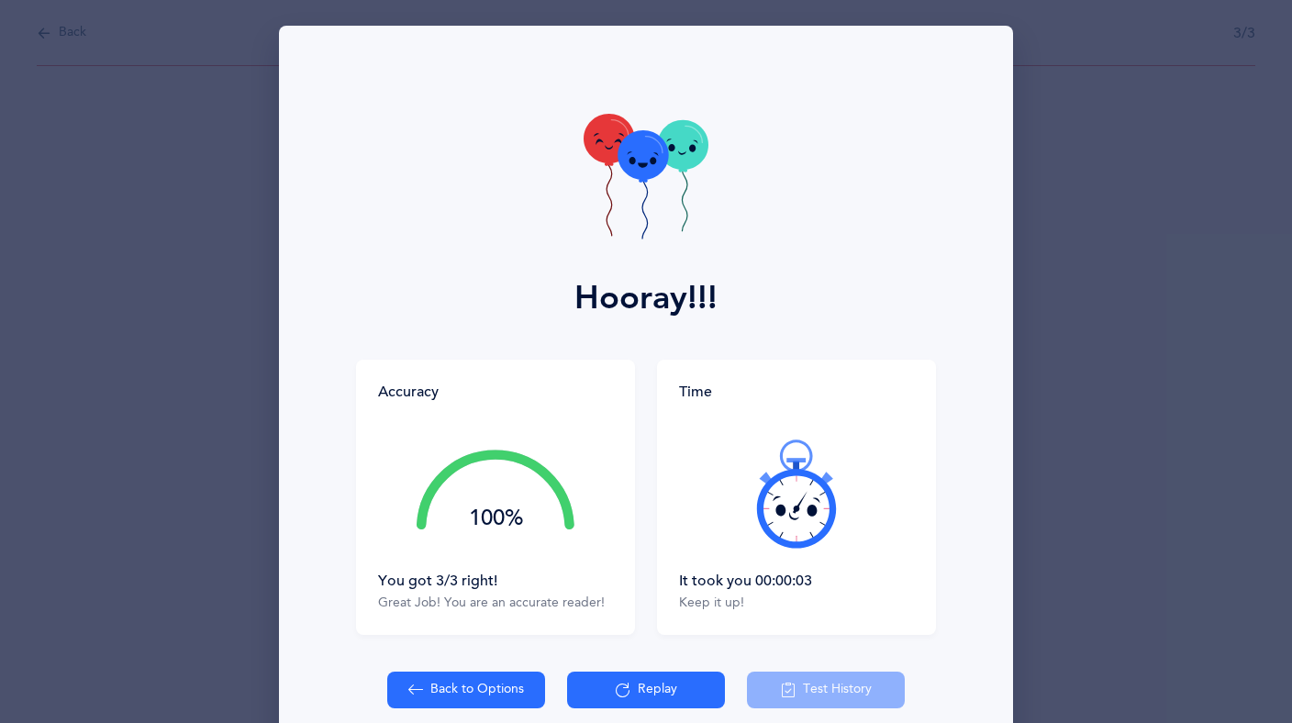
scroll to position [84, 0]
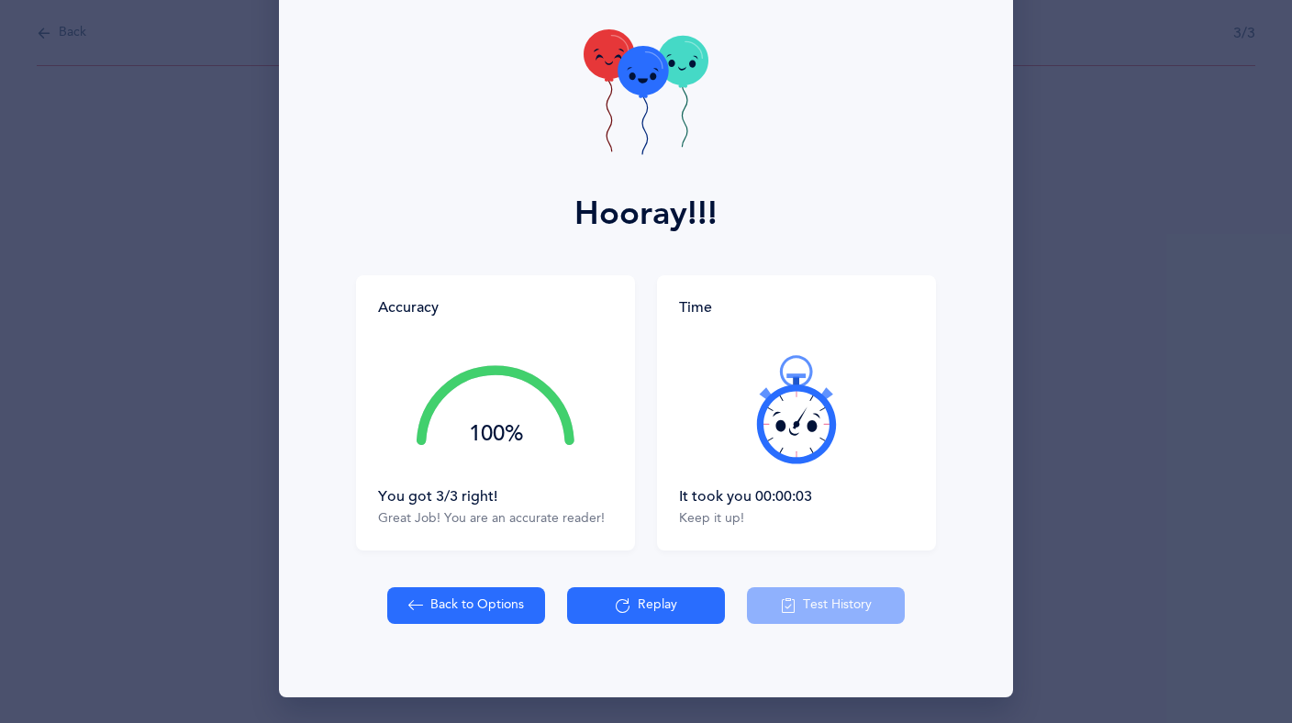
click at [55, 51] on div "Hooray!!! Accuracy 100% You got 3/3 right! Great Job! You are an accurate reade…" at bounding box center [646, 361] width 1292 height 723
click at [127, 89] on div "Hooray!!! Accuracy 100% You got 3/3 right! Great Job! You are an accurate reade…" at bounding box center [646, 361] width 1292 height 723
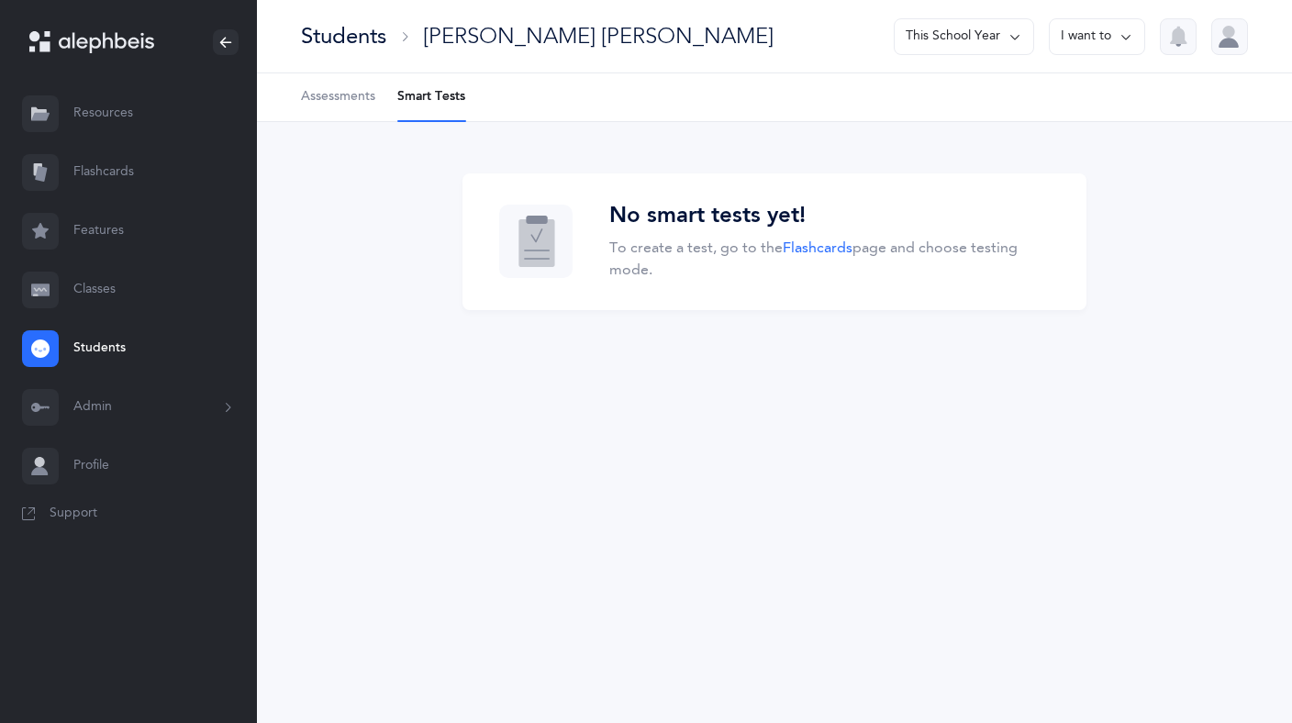
click at [484, 418] on div "Students [PERSON_NAME] [PERSON_NAME] This School Year I want to Assessments Sma…" at bounding box center [774, 361] width 1035 height 723
click at [329, 96] on span "Assessments" at bounding box center [338, 97] width 74 height 18
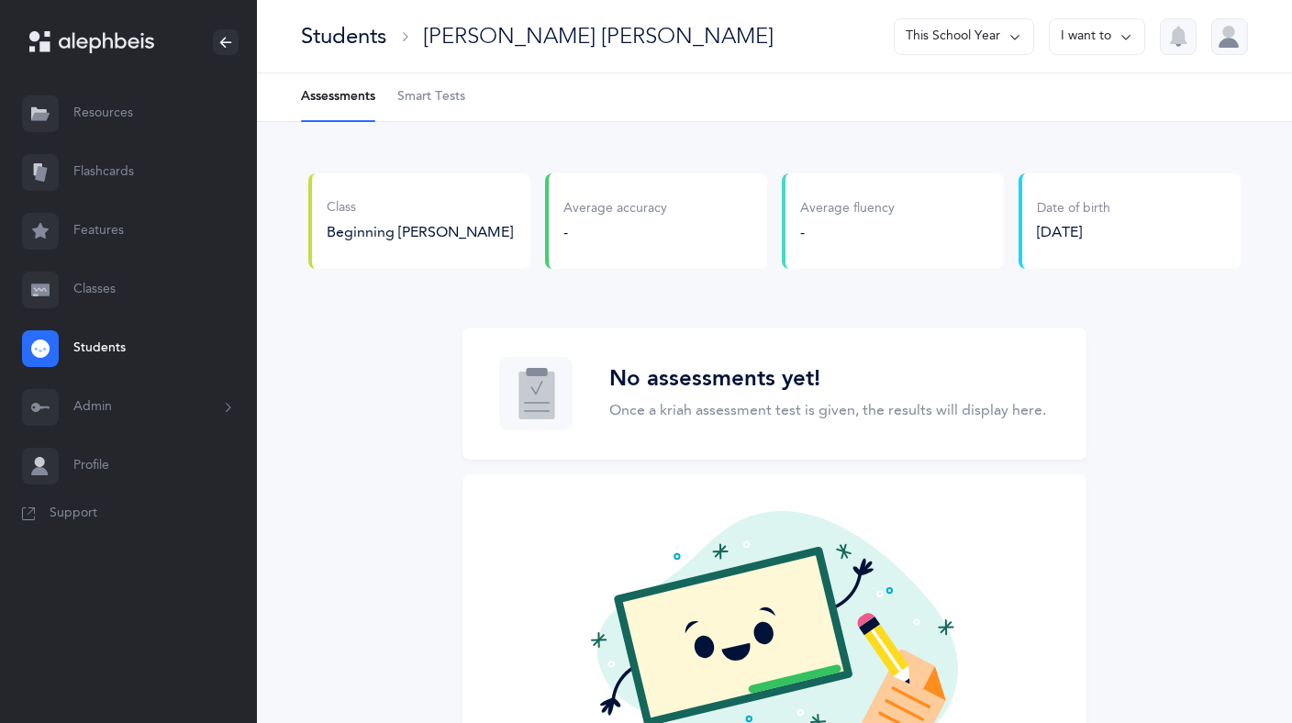
click at [419, 99] on span "Smart Tests" at bounding box center [431, 97] width 68 height 18
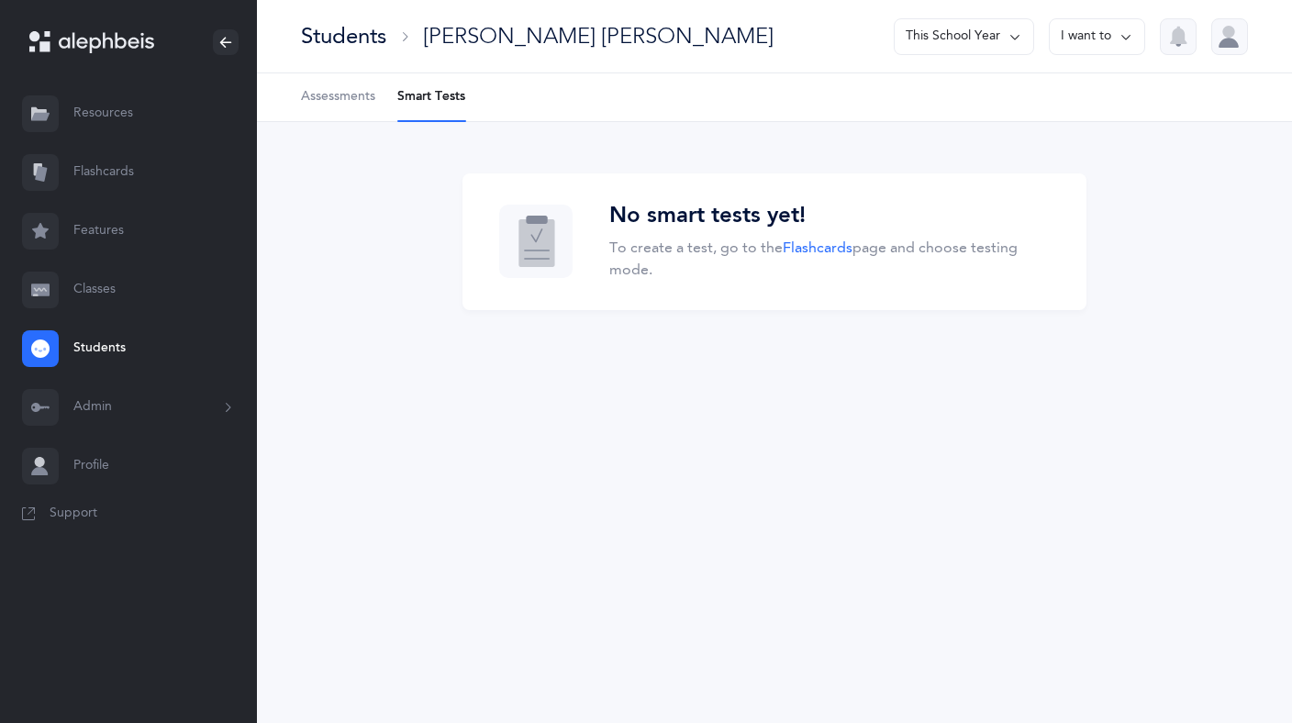
click at [112, 338] on link "Students" at bounding box center [128, 348] width 257 height 59
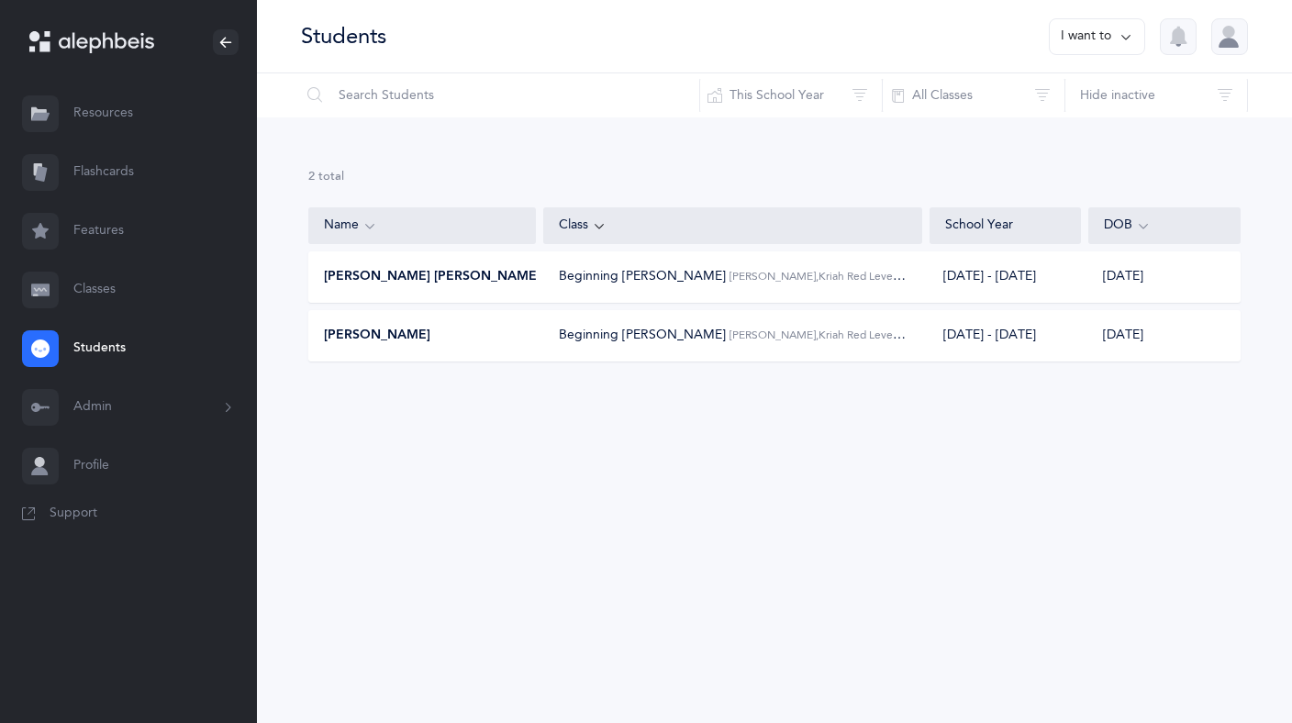
click at [754, 334] on span "[PERSON_NAME], Kriah Red Level • A" at bounding box center [821, 335] width 184 height 15
click at [570, 278] on span "Beginning [PERSON_NAME]" at bounding box center [642, 276] width 167 height 15
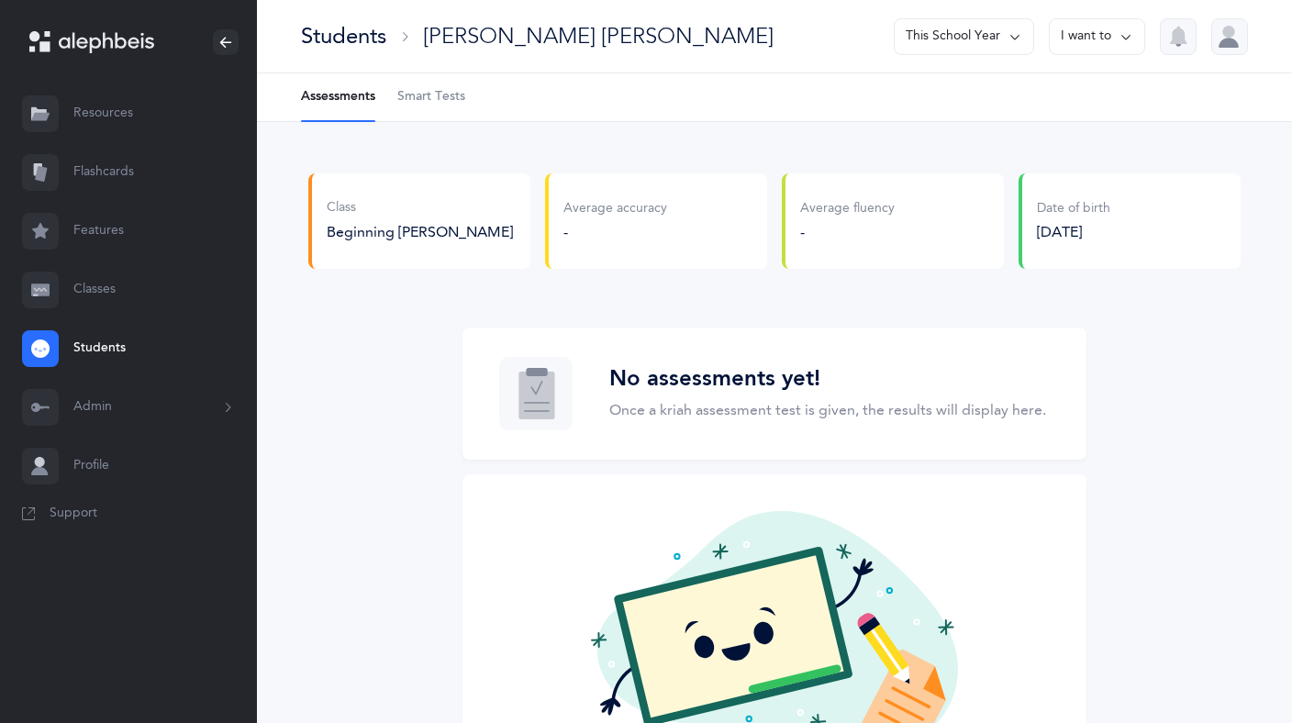
click at [98, 349] on link "Students" at bounding box center [128, 348] width 257 height 59
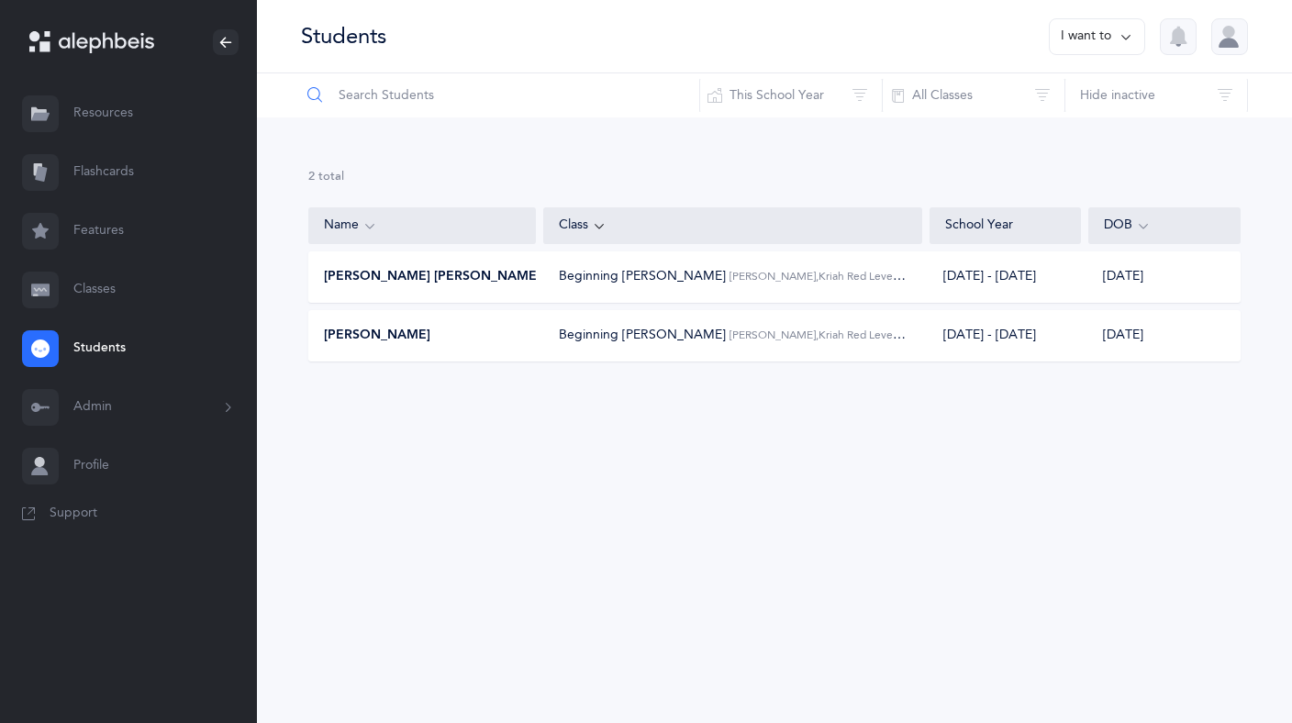
click at [383, 97] on input "text" at bounding box center [500, 95] width 400 height 44
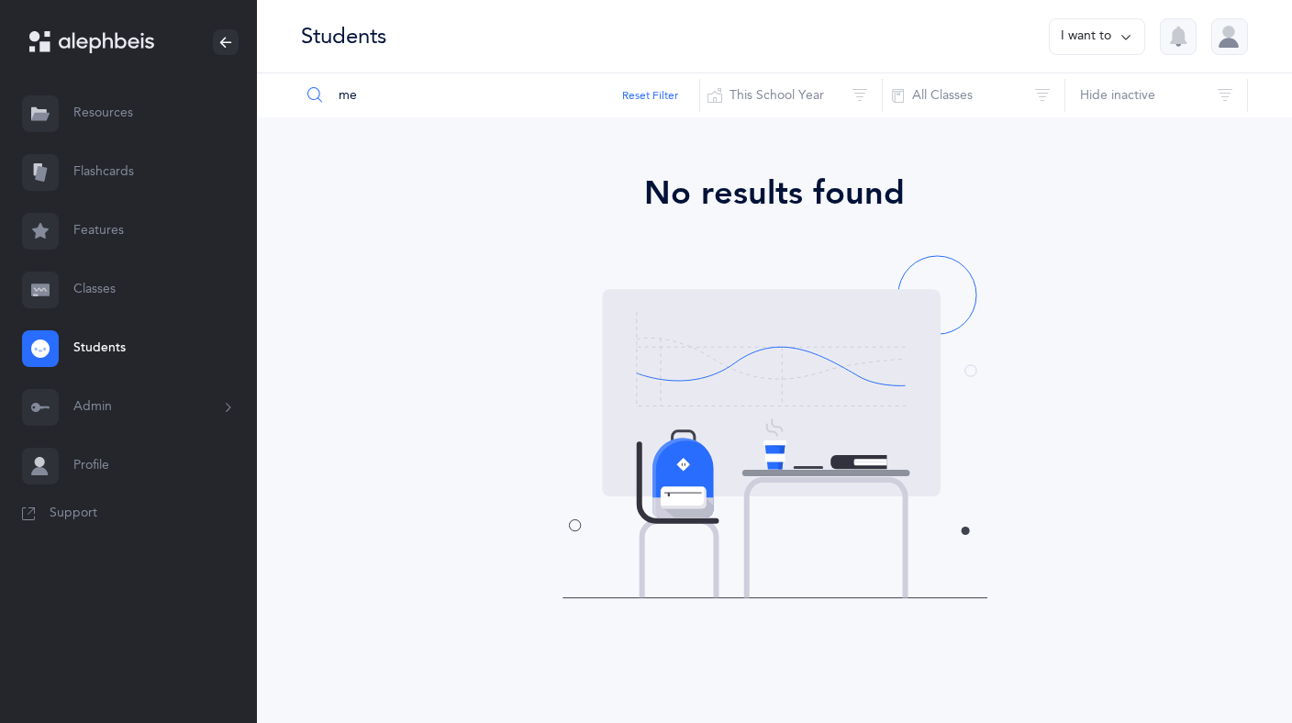
type input "m"
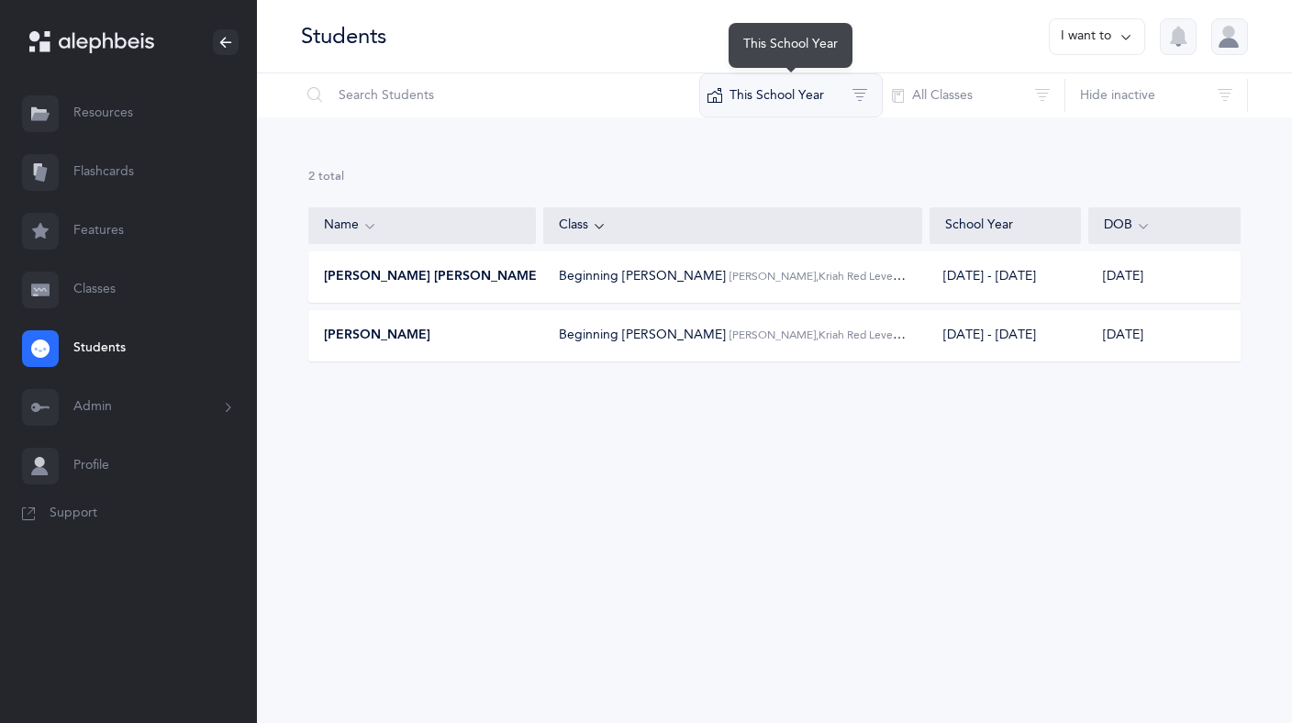
click at [858, 97] on button "This School Year" at bounding box center [791, 95] width 184 height 44
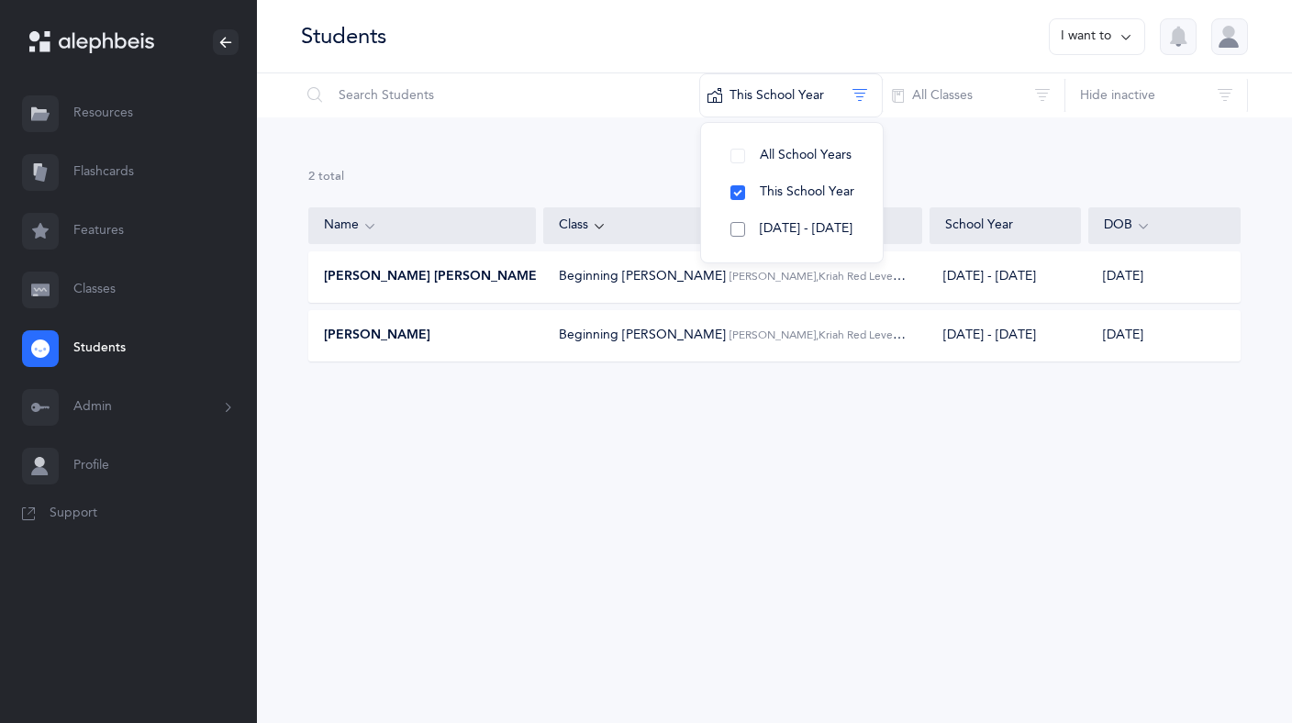
click at [746, 233] on button "[DATE] - [DATE]" at bounding box center [792, 229] width 152 height 37
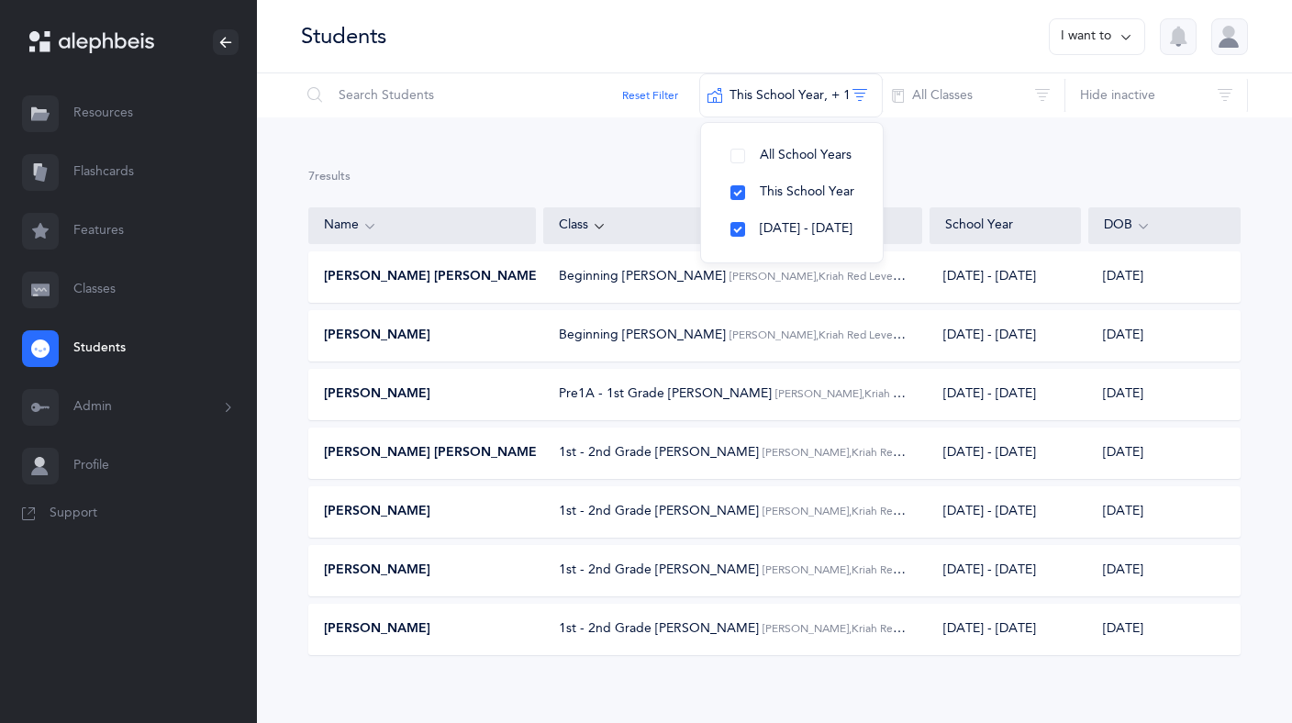
click at [576, 398] on span "Pre1A - 1st Grade [PERSON_NAME]" at bounding box center [665, 393] width 213 height 15
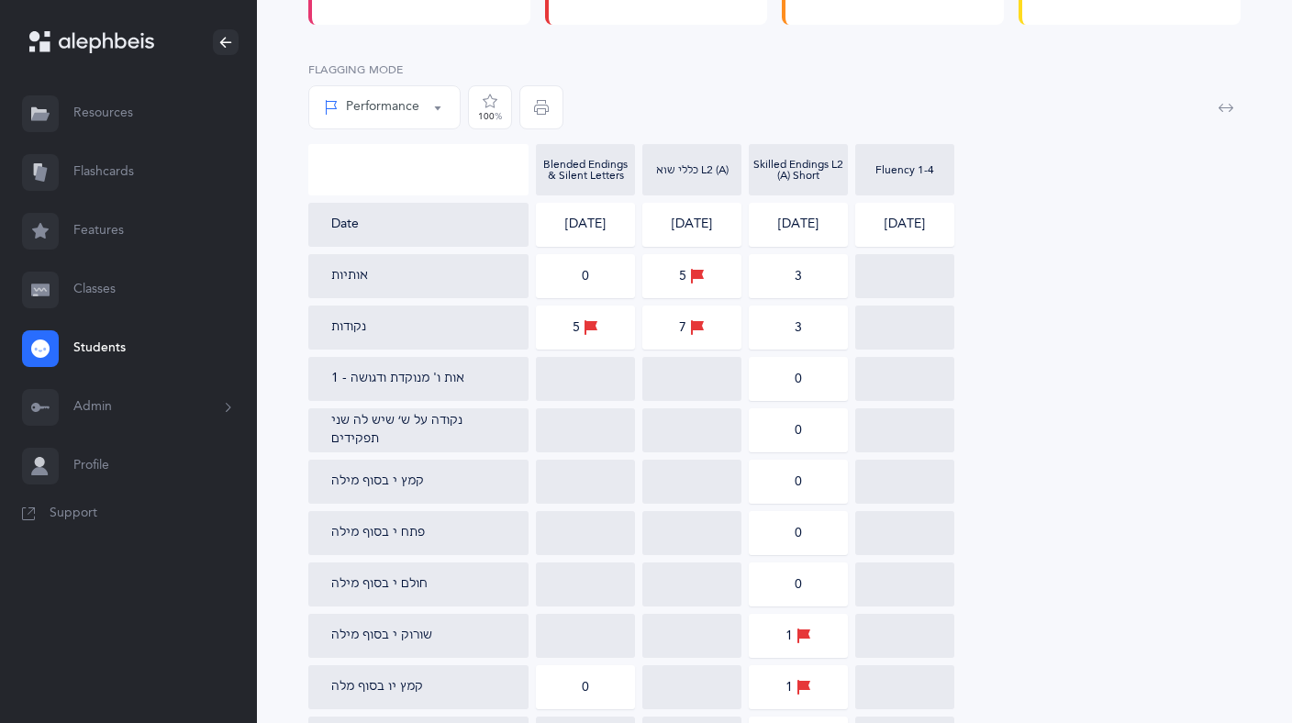
scroll to position [259, 0]
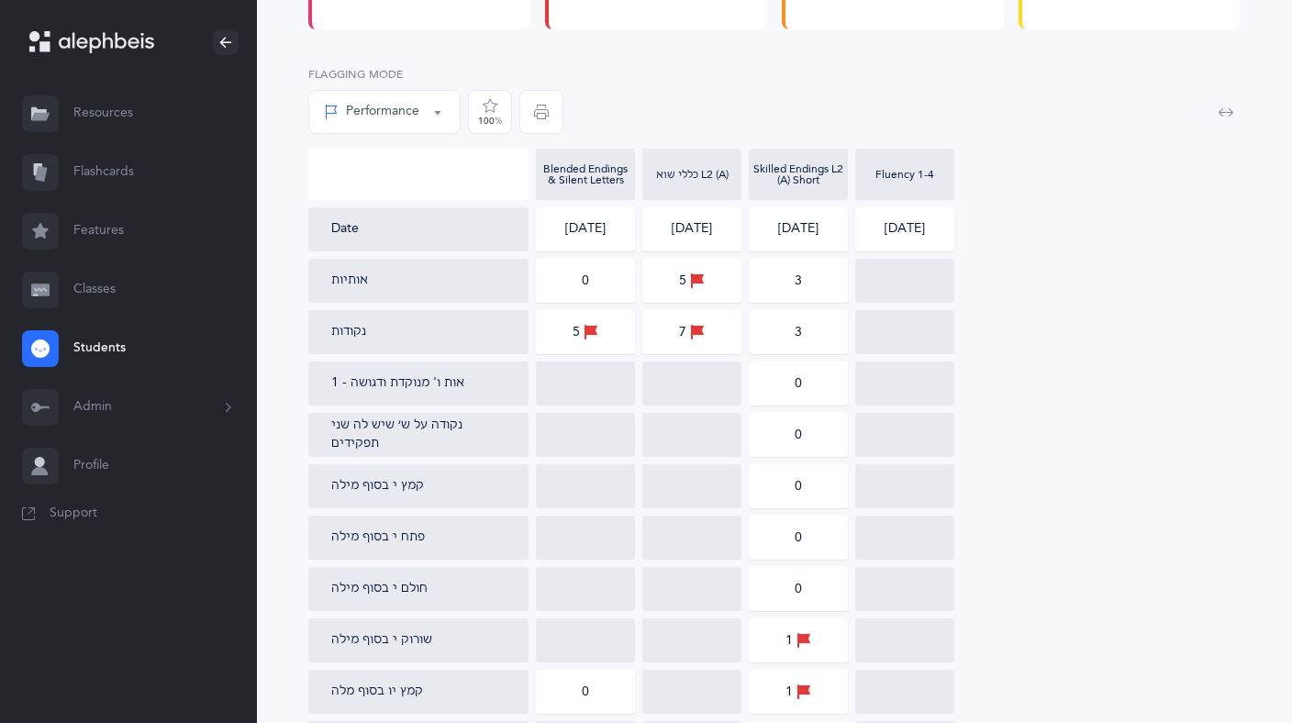
click at [436, 92] on button "Performance" at bounding box center [384, 112] width 152 height 44
click at [395, 195] on span "Percentile" at bounding box center [388, 203] width 58 height 17
select select "2"
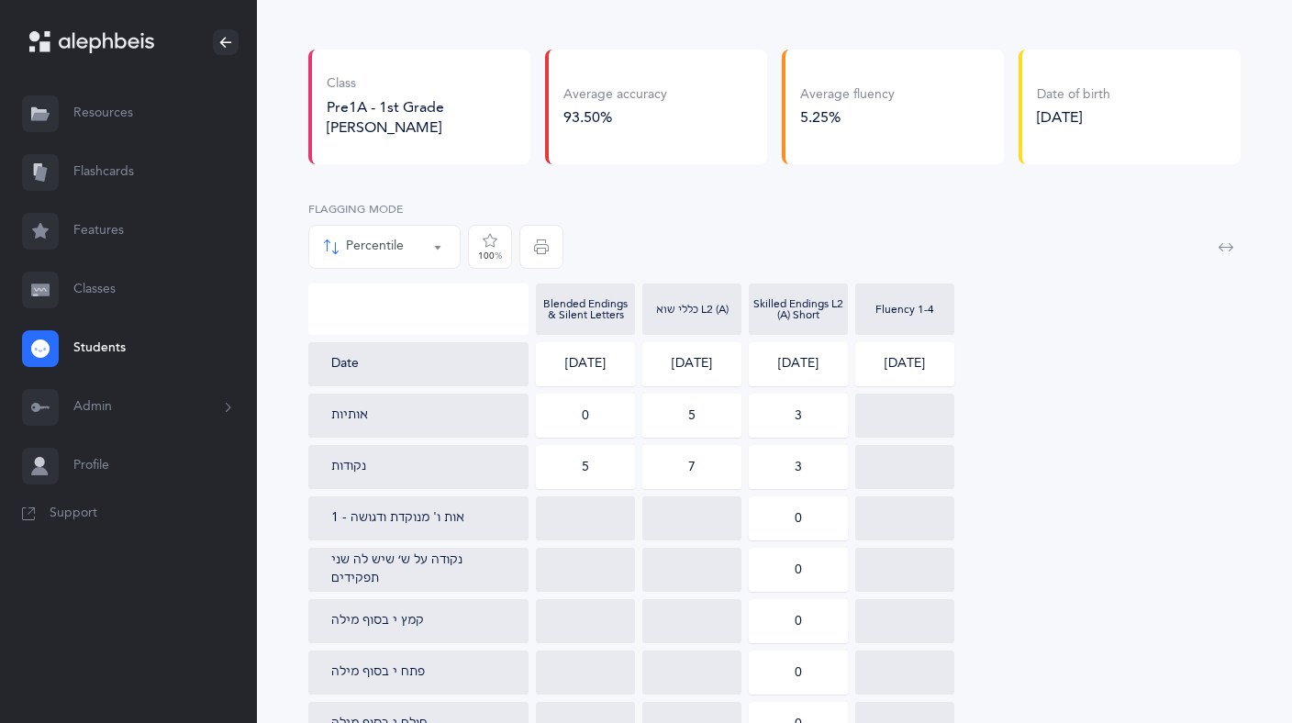
scroll to position [0, 0]
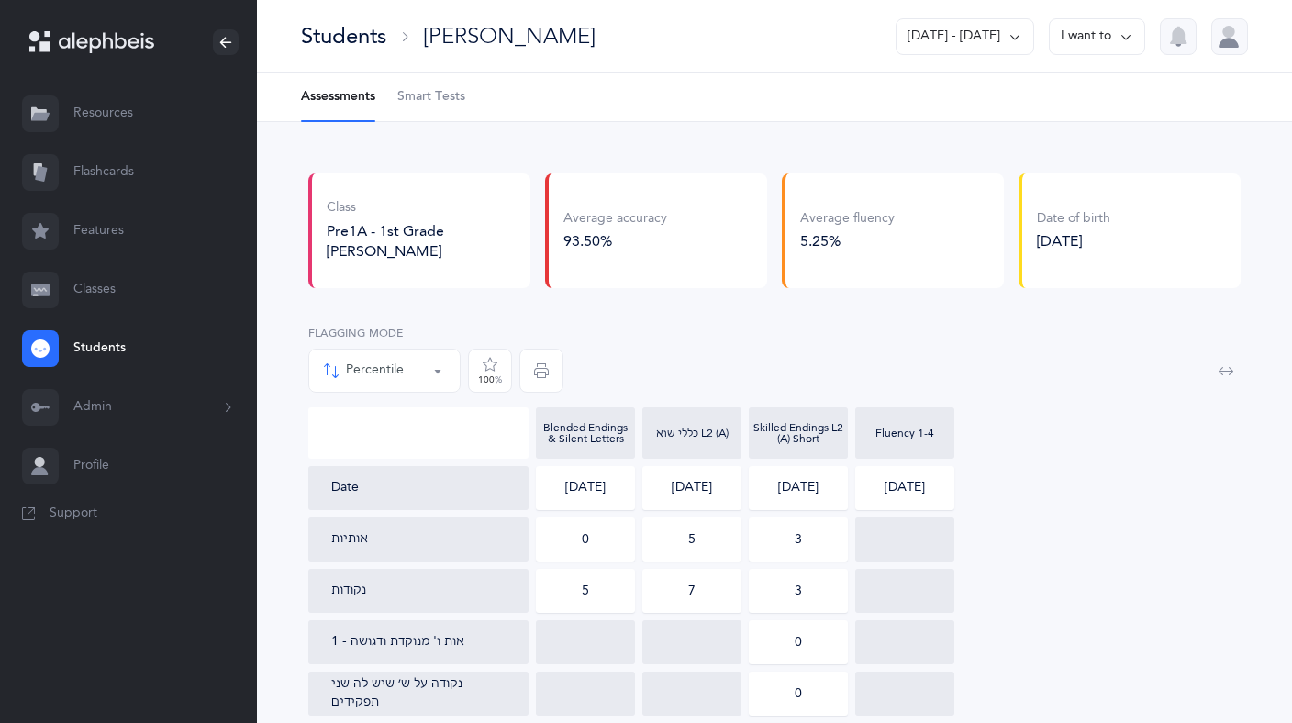
click at [98, 286] on link "Classes" at bounding box center [128, 290] width 257 height 59
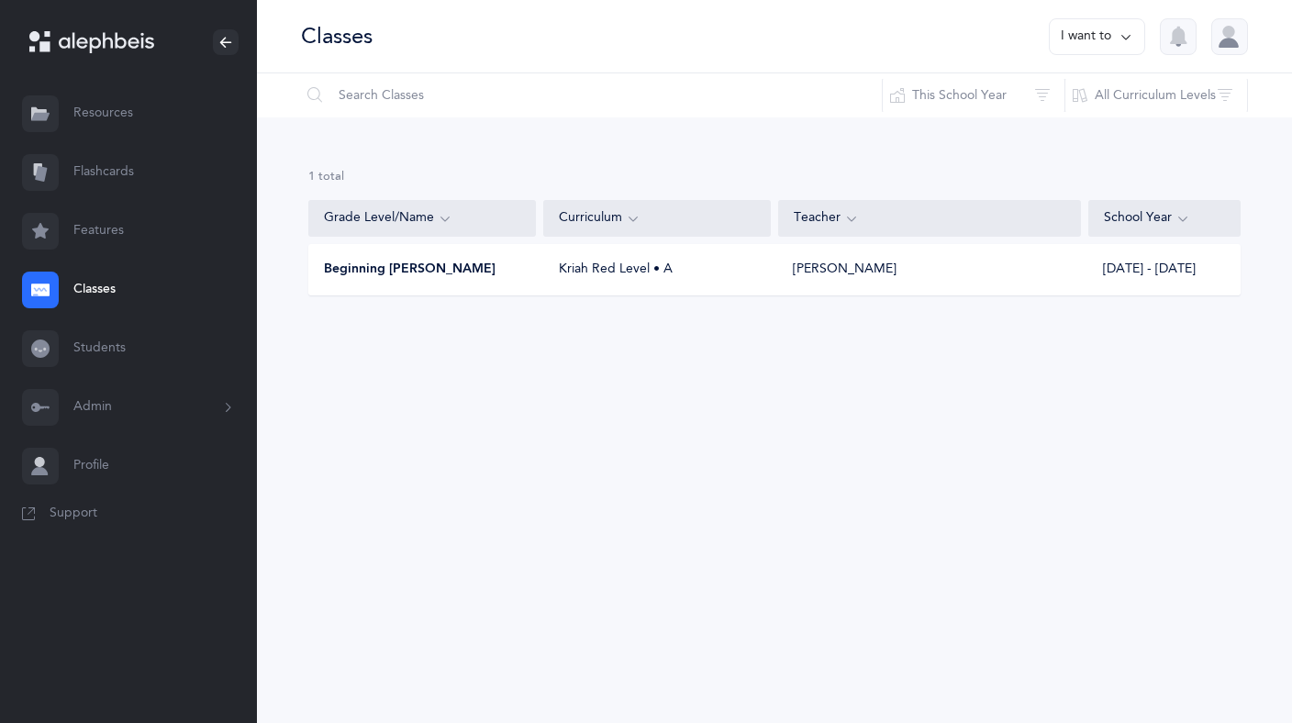
click at [95, 230] on link "Features" at bounding box center [128, 231] width 257 height 59
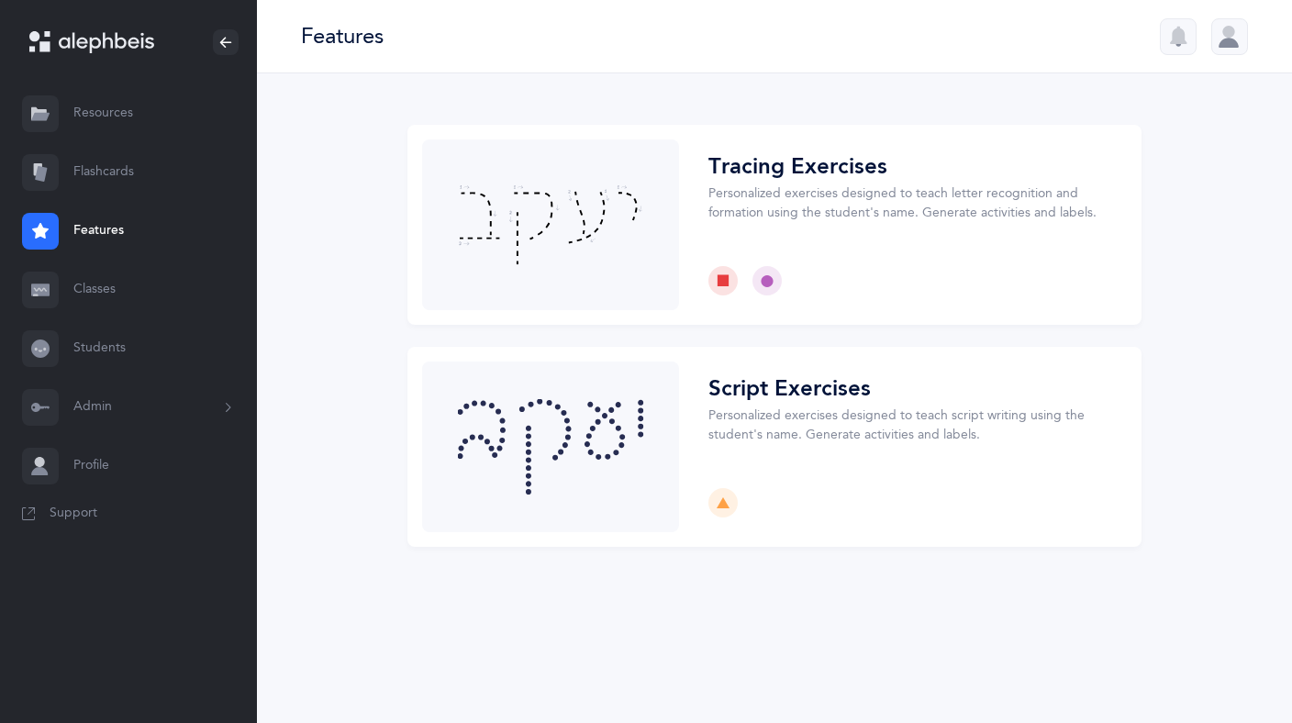
click at [115, 118] on link "Resources" at bounding box center [128, 113] width 257 height 59
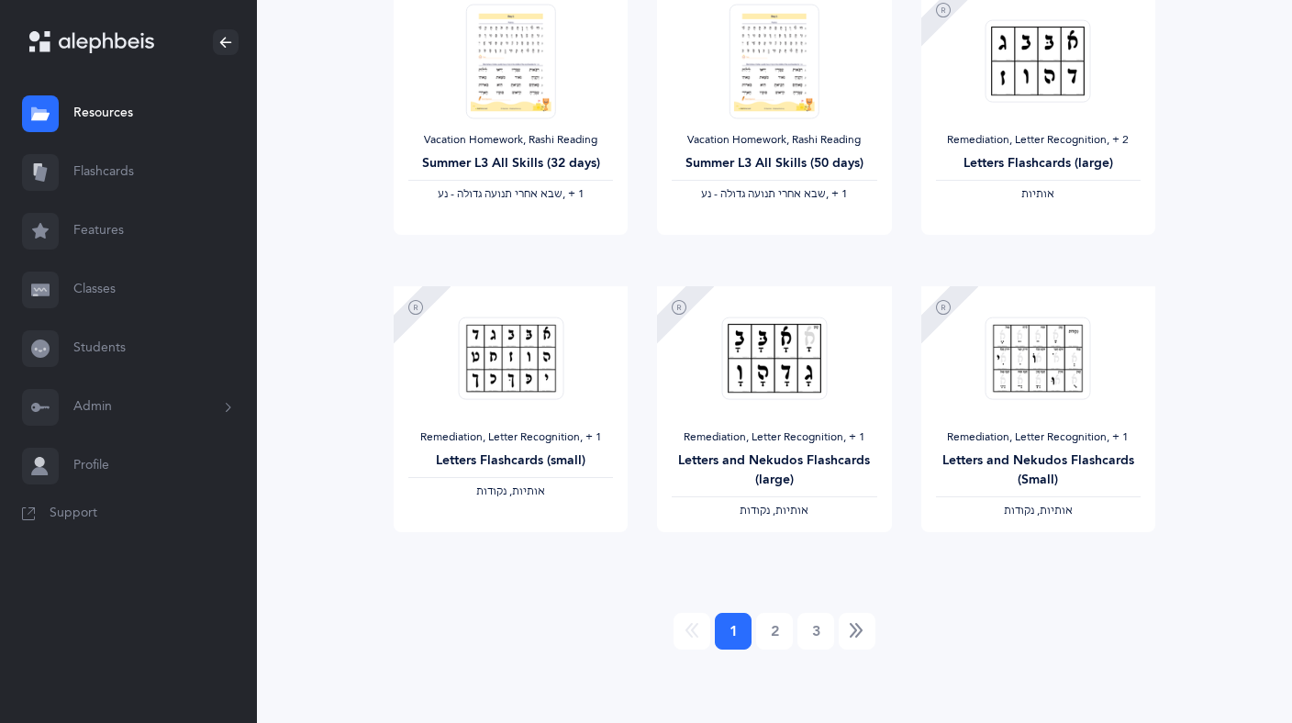
scroll to position [1457, 0]
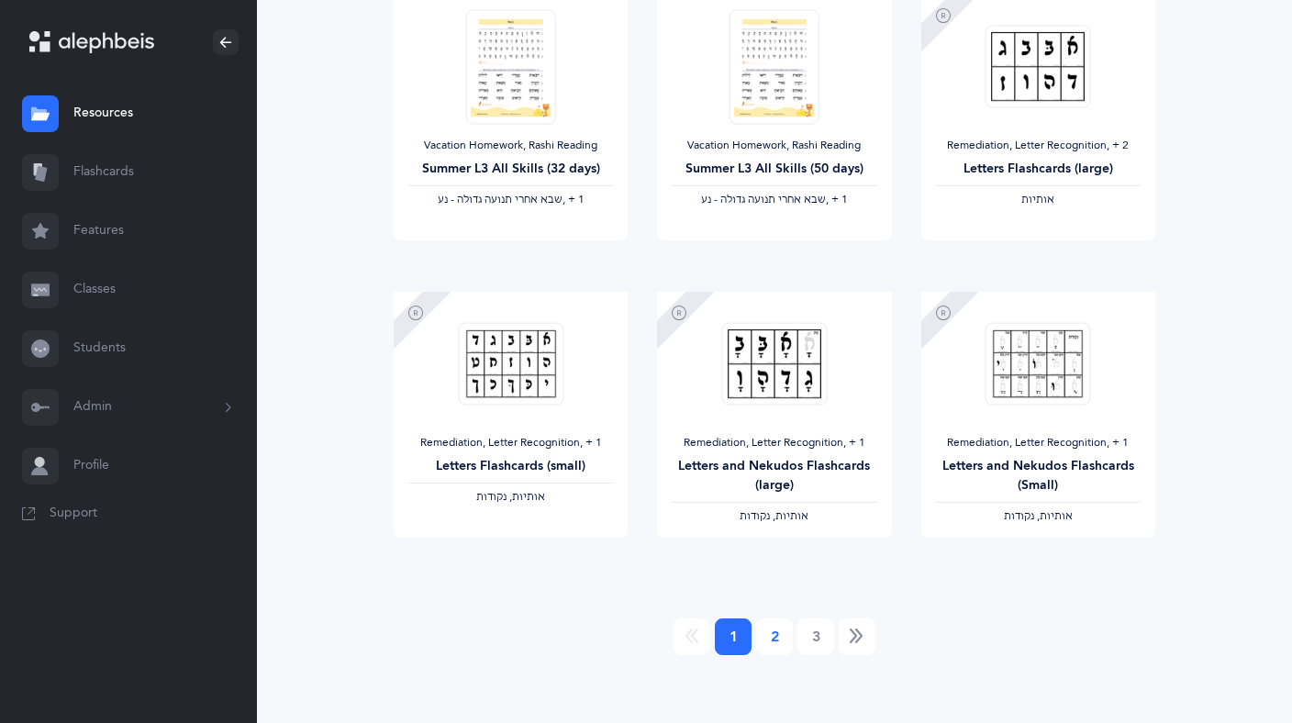
click at [781, 636] on link "2" at bounding box center [774, 636] width 37 height 37
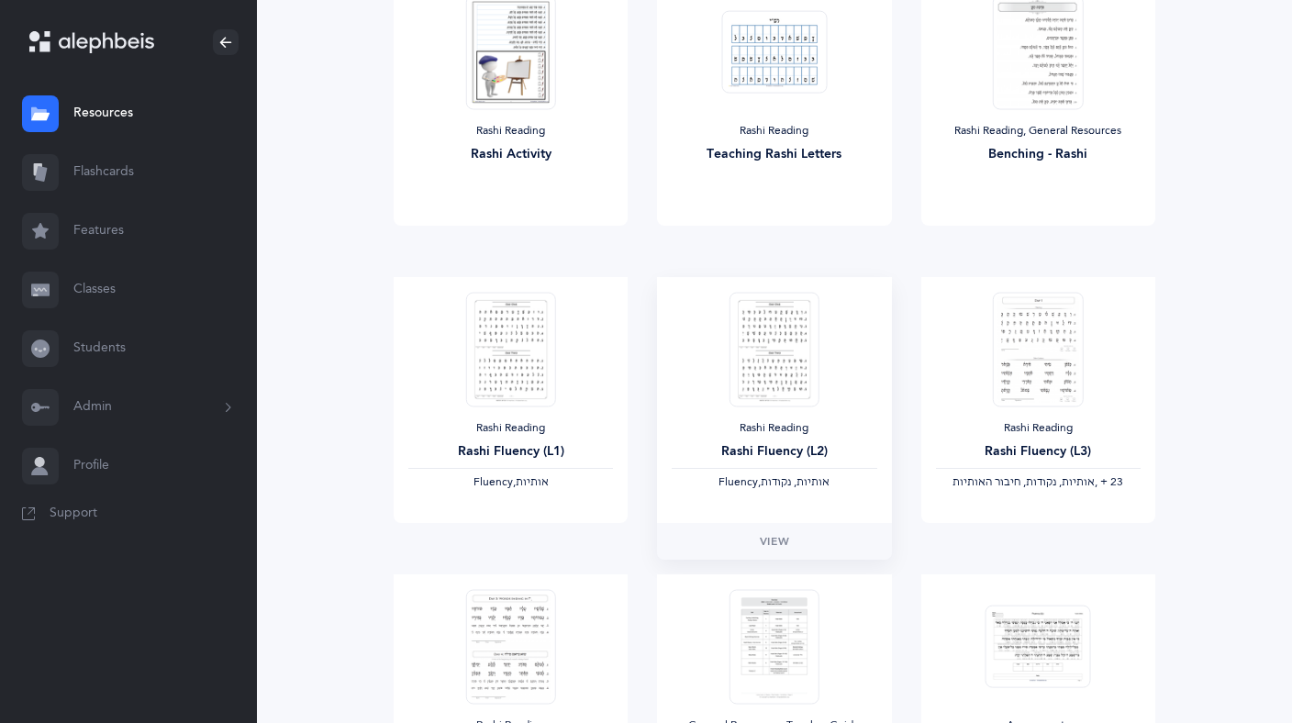
scroll to position [288, 0]
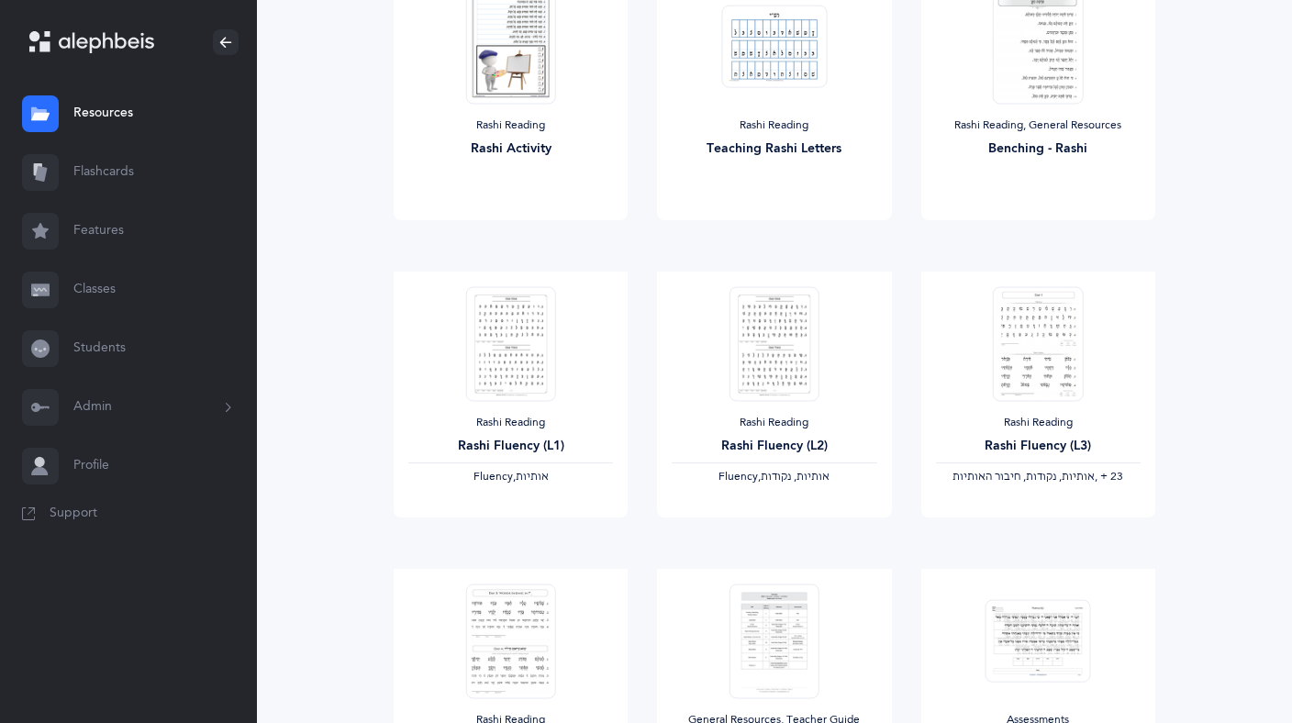
click at [110, 184] on link "Flashcards" at bounding box center [128, 172] width 257 height 59
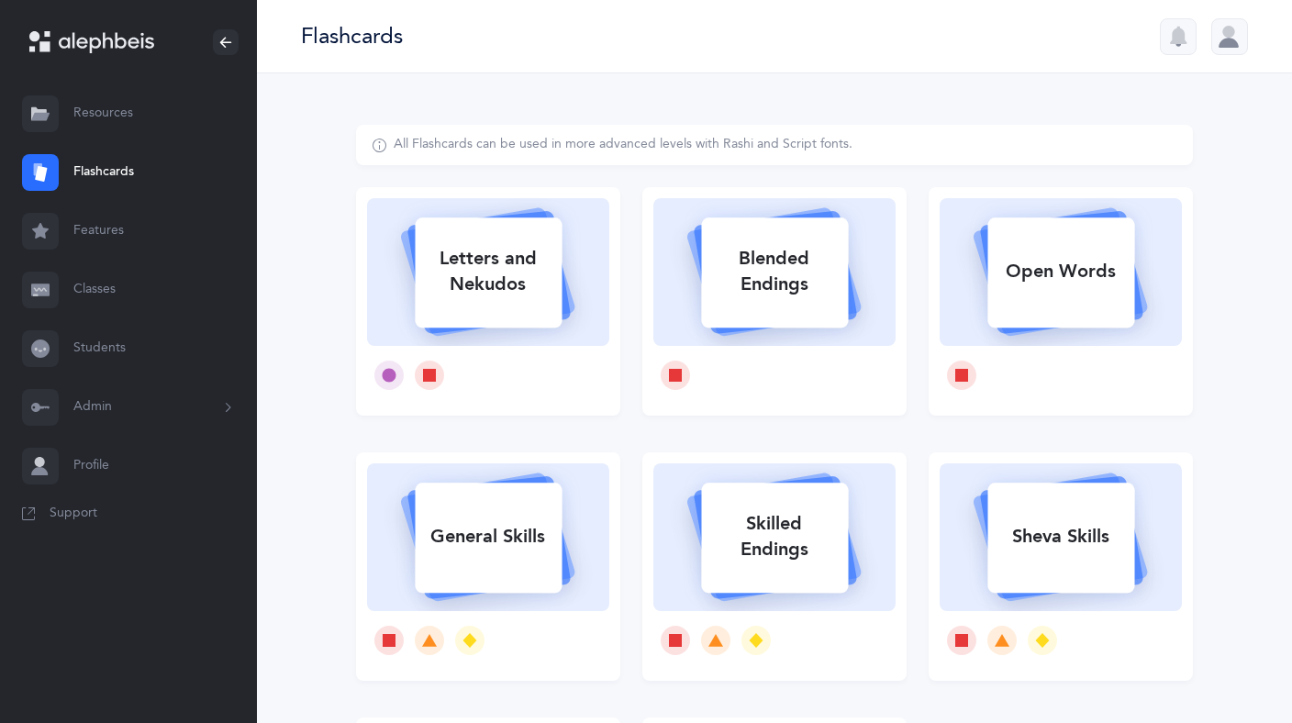
click at [1084, 562] on rect at bounding box center [1060, 538] width 147 height 110
select select
select select "single"
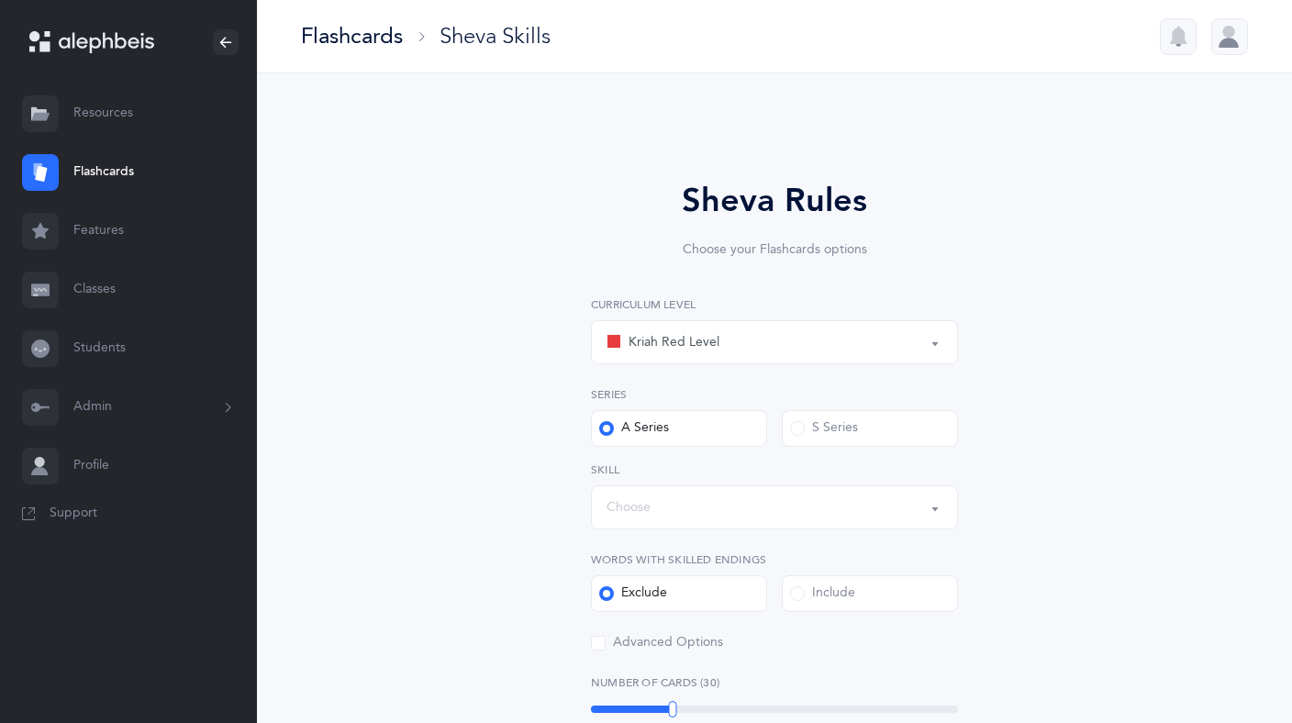
click at [872, 343] on div "Kriah Red Level" at bounding box center [774, 342] width 336 height 31
click at [759, 473] on link "Kriah Yellow Level" at bounding box center [774, 470] width 336 height 37
select select "5"
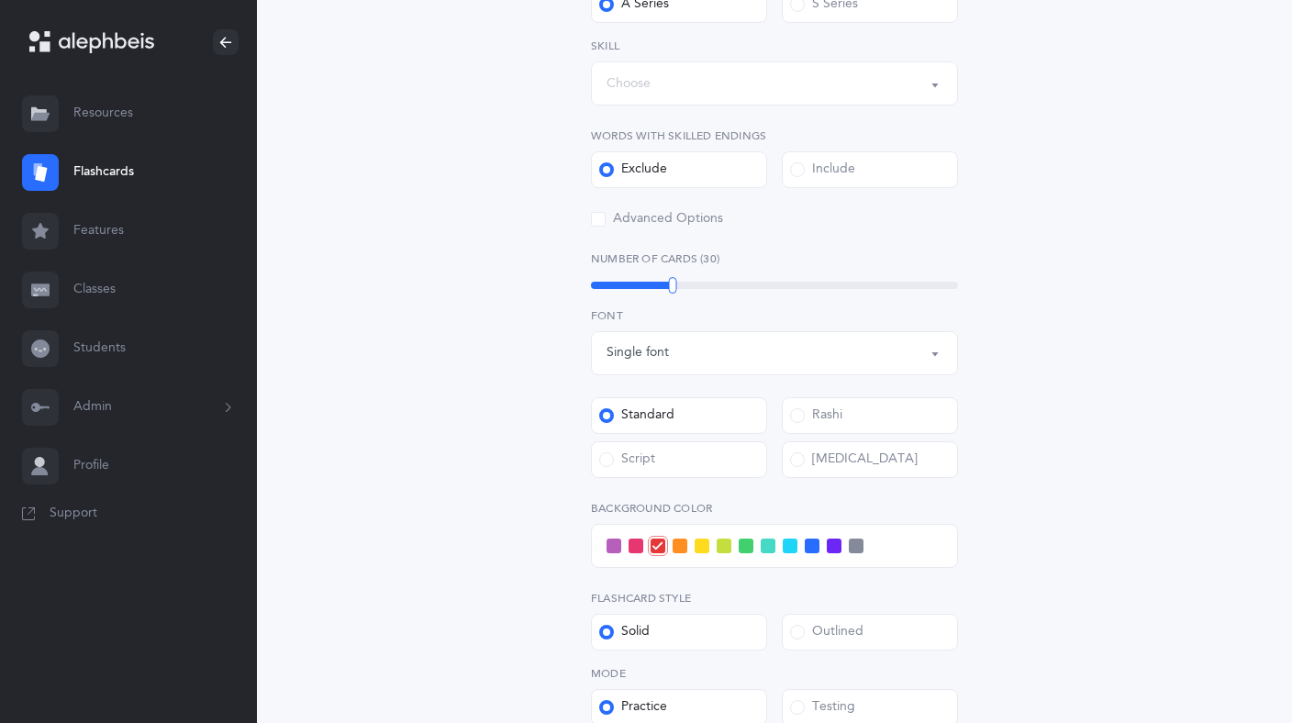
scroll to position [436, 0]
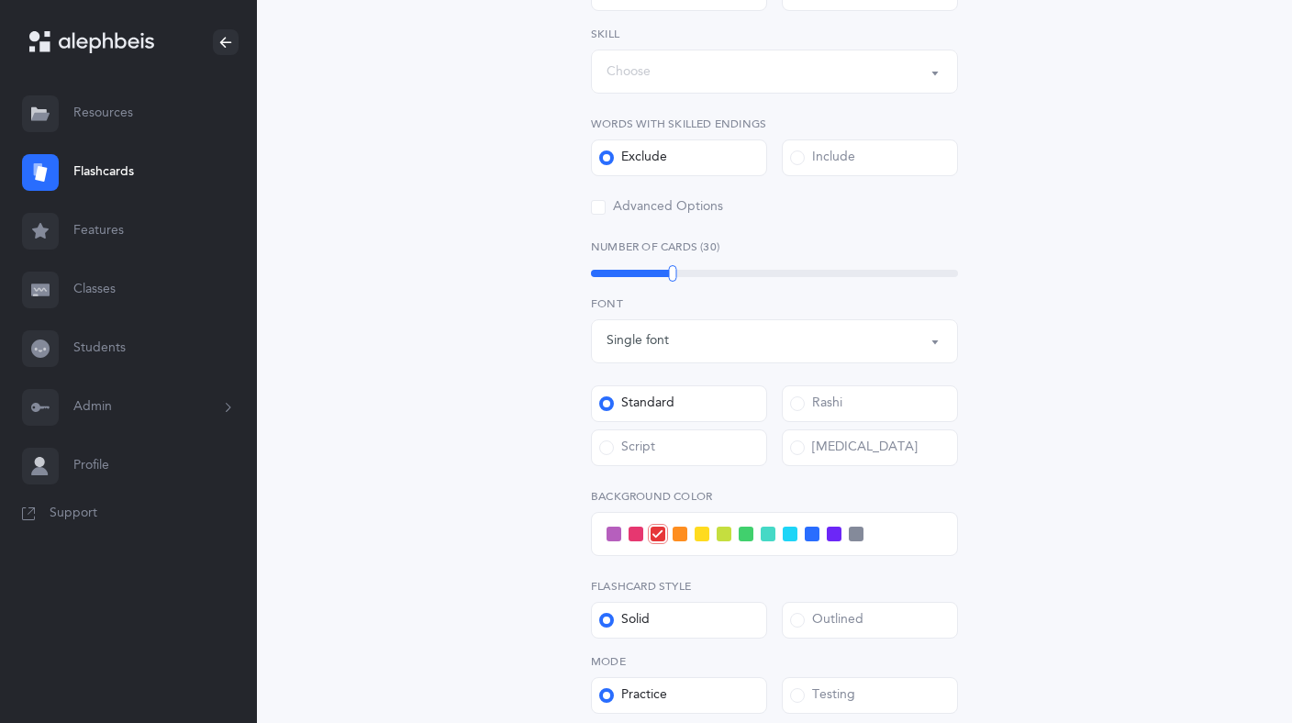
click at [795, 159] on span at bounding box center [797, 157] width 15 height 15
click at [0, 0] on input "Include" at bounding box center [0, 0] width 0 height 0
drag, startPoint x: 672, startPoint y: 271, endPoint x: 571, endPoint y: 272, distance: 100.9
click at [571, 272] on div "Sheva Rules Choose your Flashcards options Kriah Red Level Kriah Orange Level K…" at bounding box center [774, 271] width 470 height 1062
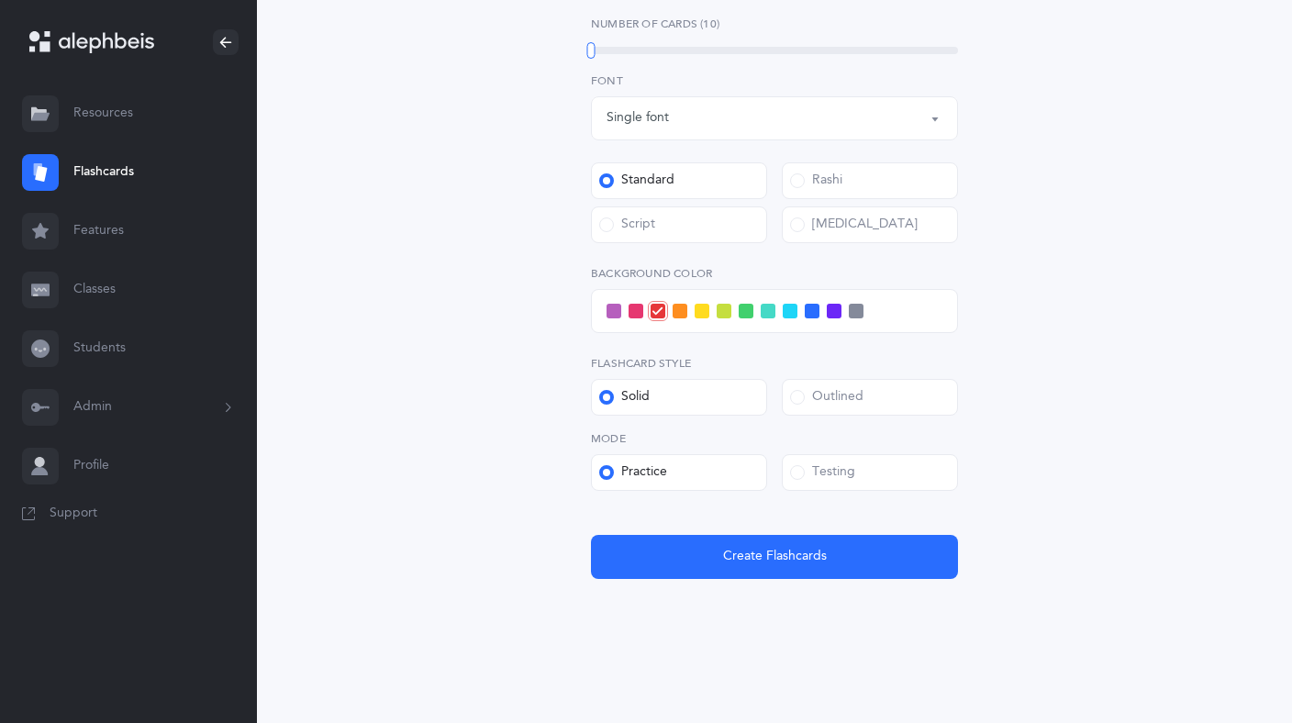
scroll to position [662, 0]
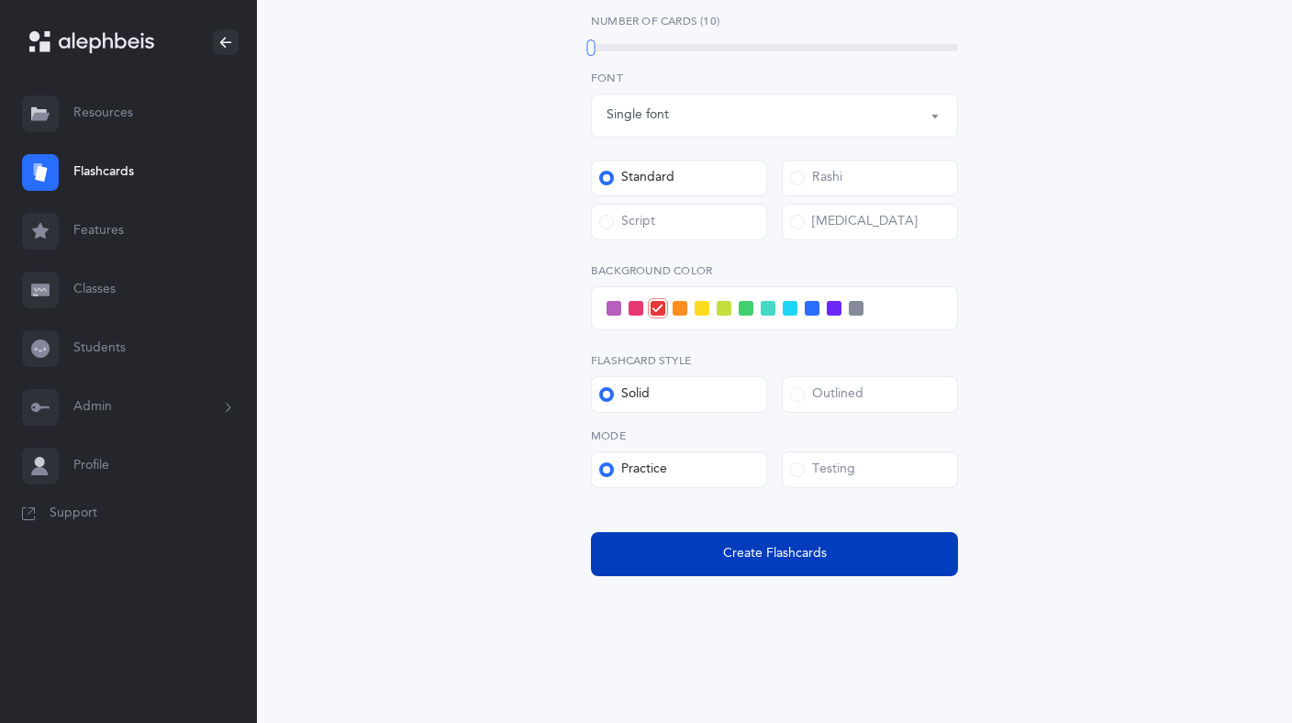
click at [784, 557] on span "Create Flashcards" at bounding box center [775, 553] width 104 height 19
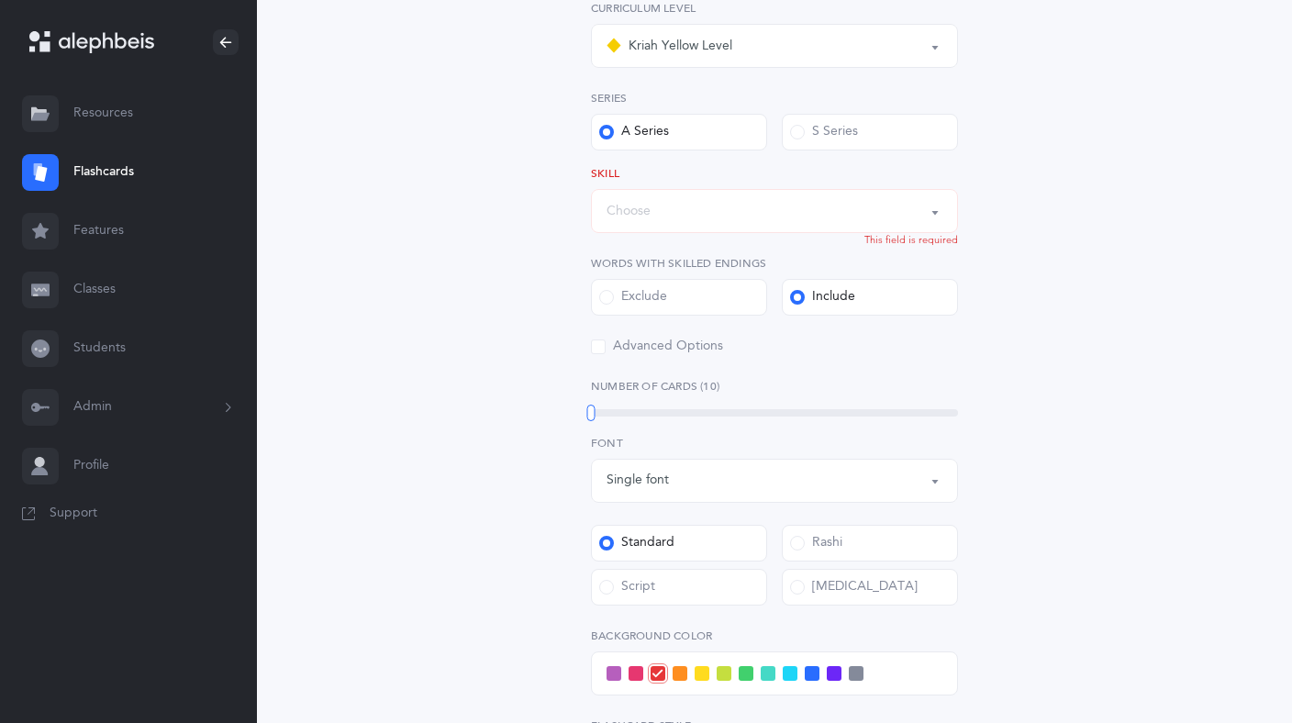
click at [684, 221] on div "Choose" at bounding box center [774, 210] width 336 height 31
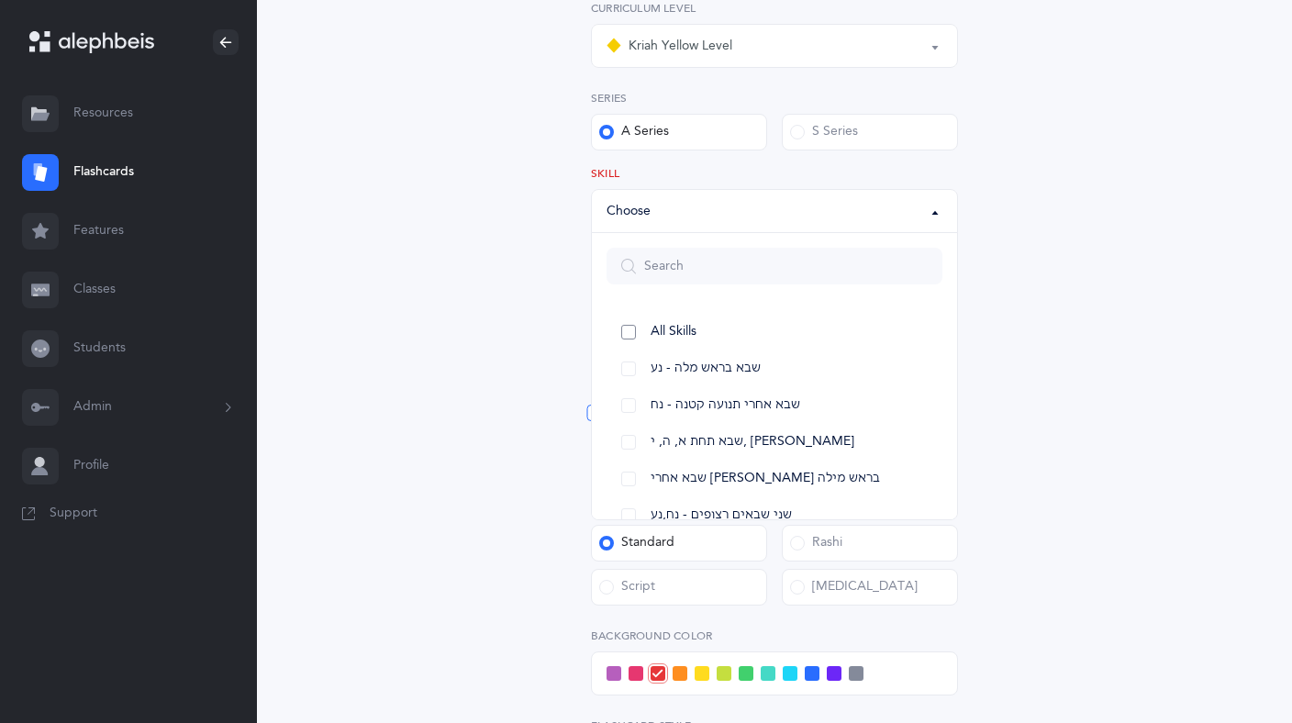
click at [628, 327] on link "All Skills" at bounding box center [774, 332] width 336 height 37
select select "12"
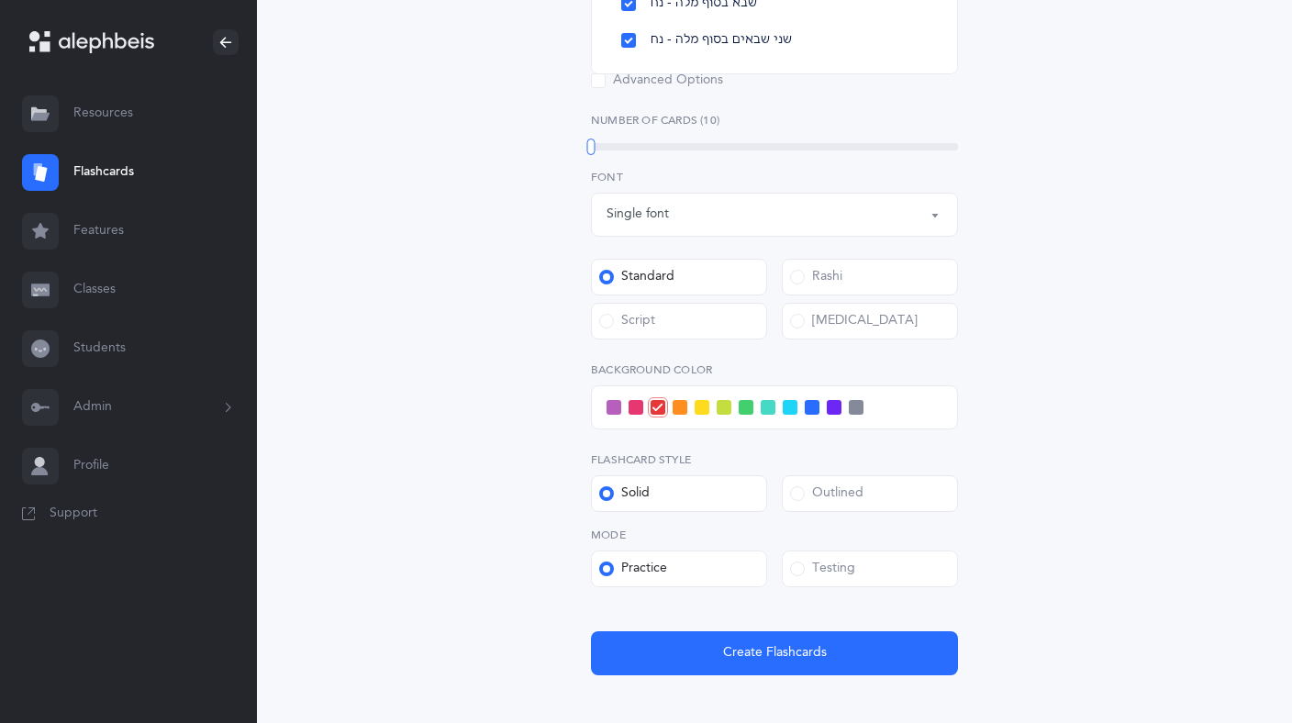
scroll to position [841, 0]
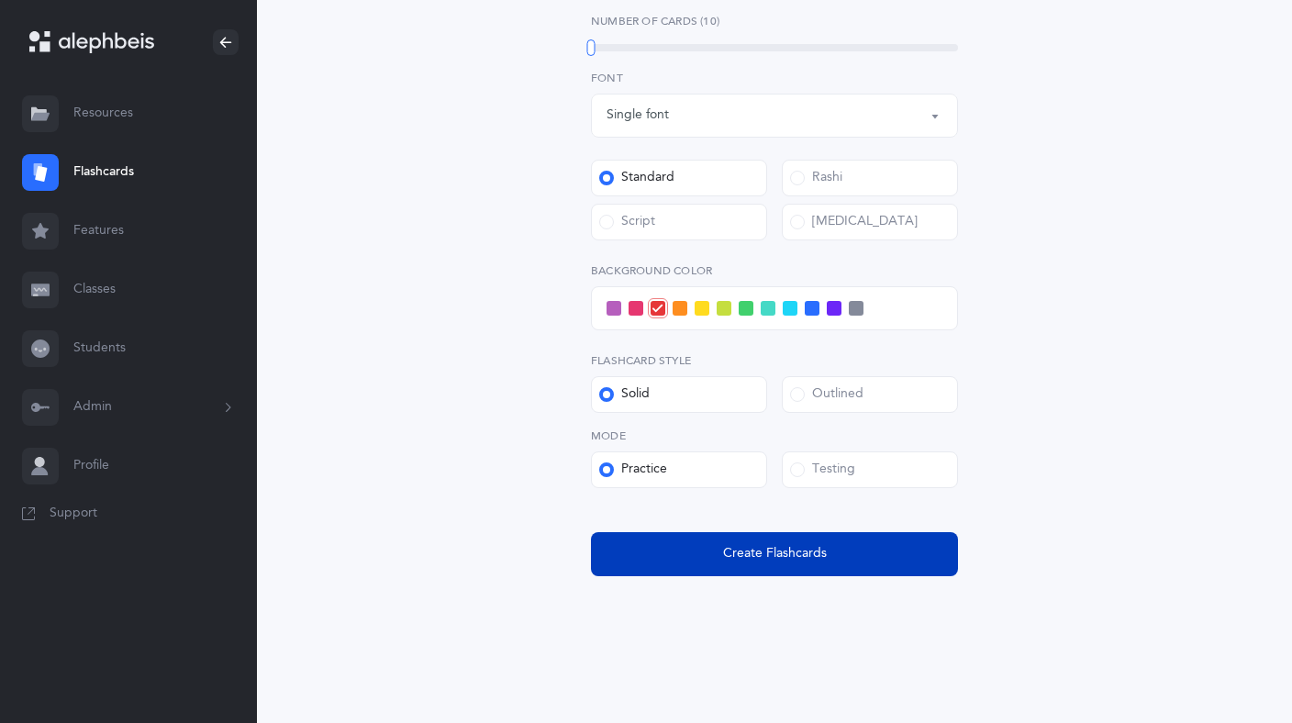
click at [777, 554] on span "Create Flashcards" at bounding box center [775, 553] width 104 height 19
click at [743, 559] on span "Create Flashcards" at bounding box center [775, 553] width 104 height 19
click at [810, 561] on span "Create Flashcards" at bounding box center [775, 553] width 104 height 19
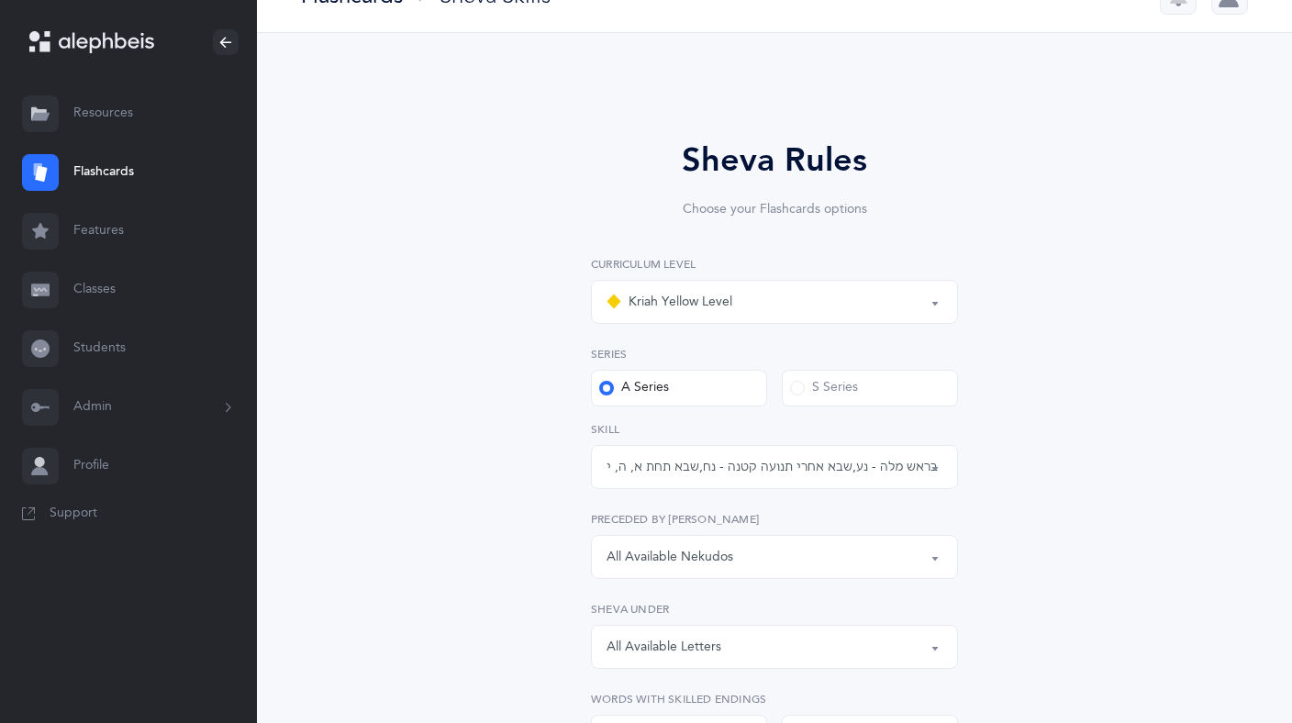
scroll to position [0, 0]
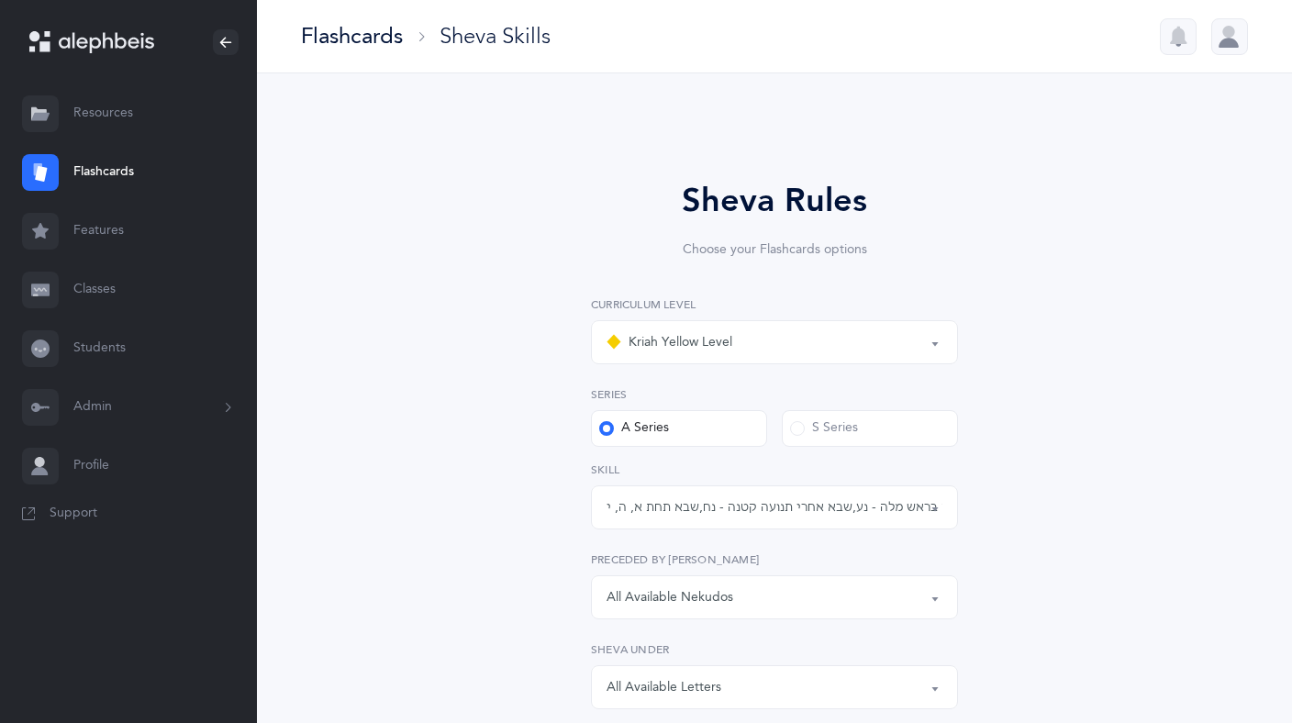
click at [1242, 39] on div at bounding box center [1229, 36] width 37 height 37
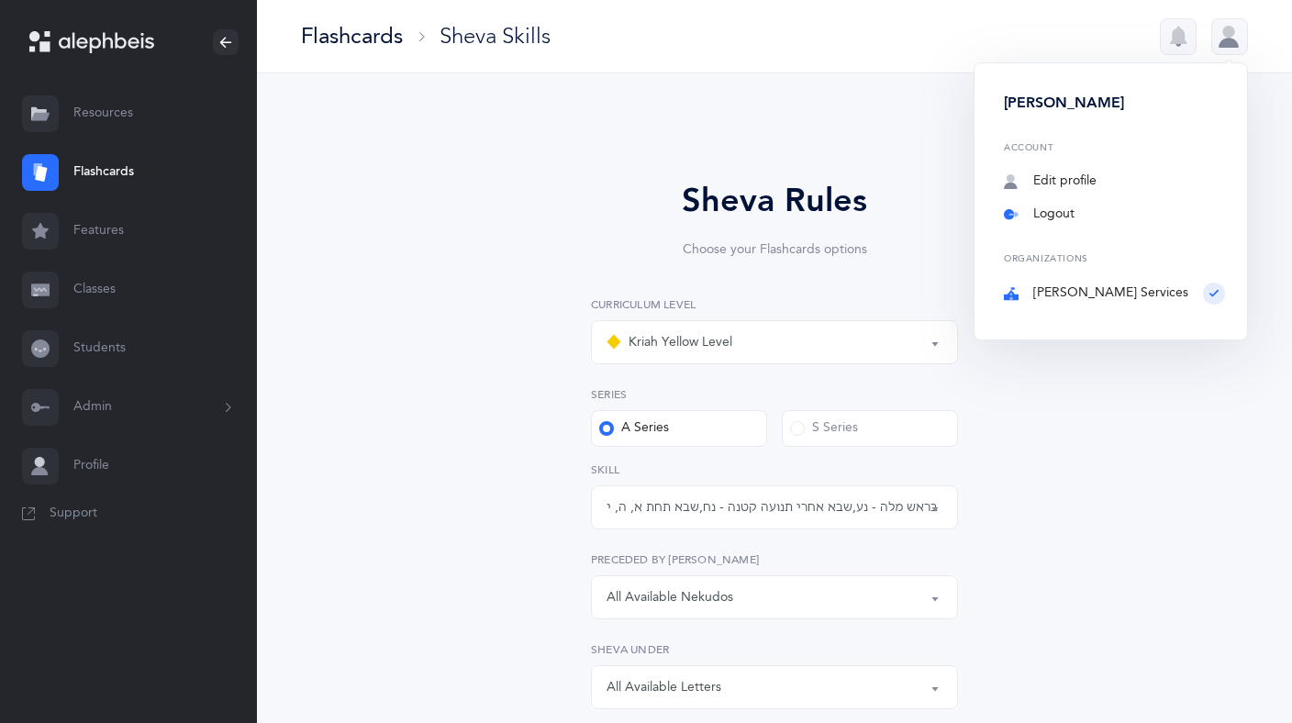
click at [1087, 217] on link "Logout" at bounding box center [1114, 215] width 221 height 18
